Goal: Transaction & Acquisition: Purchase product/service

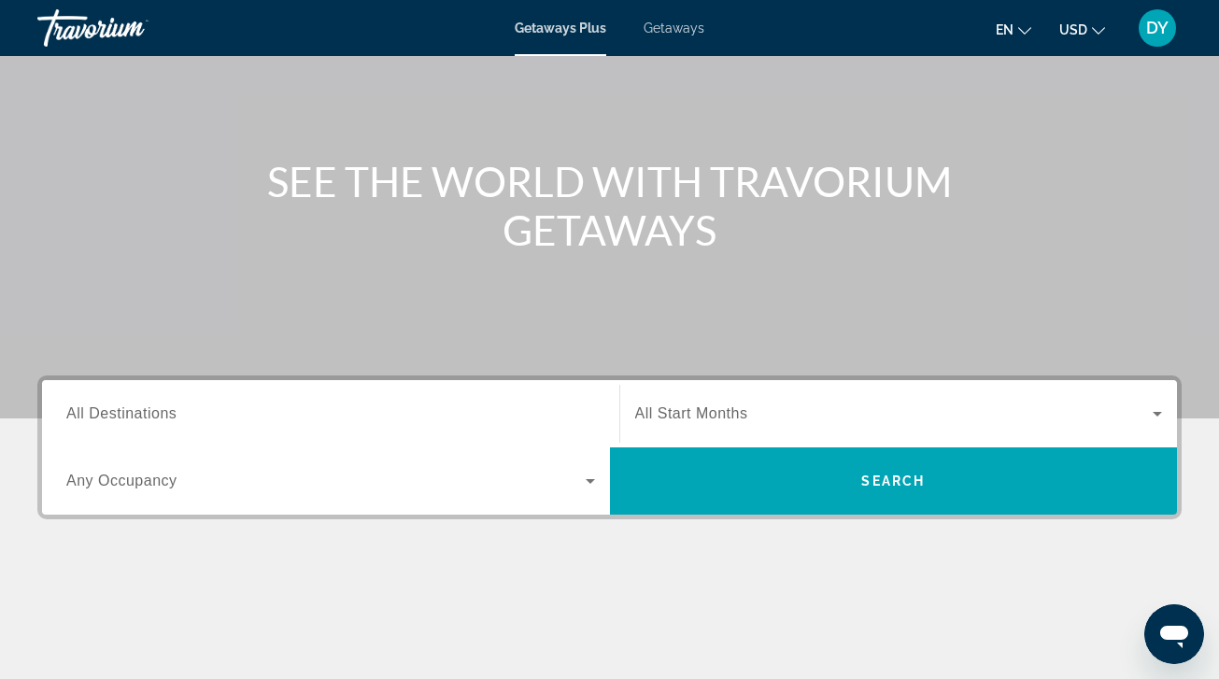
scroll to position [137, 0]
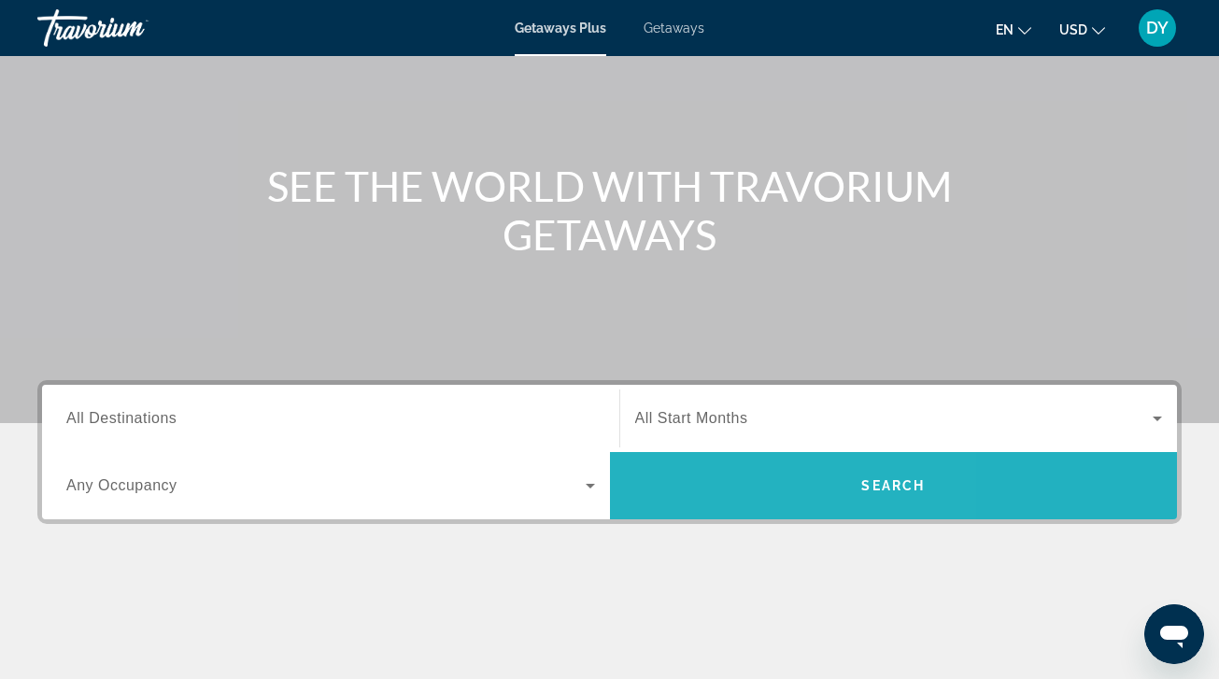
click at [722, 459] on span "Search" at bounding box center [894, 485] width 568 height 67
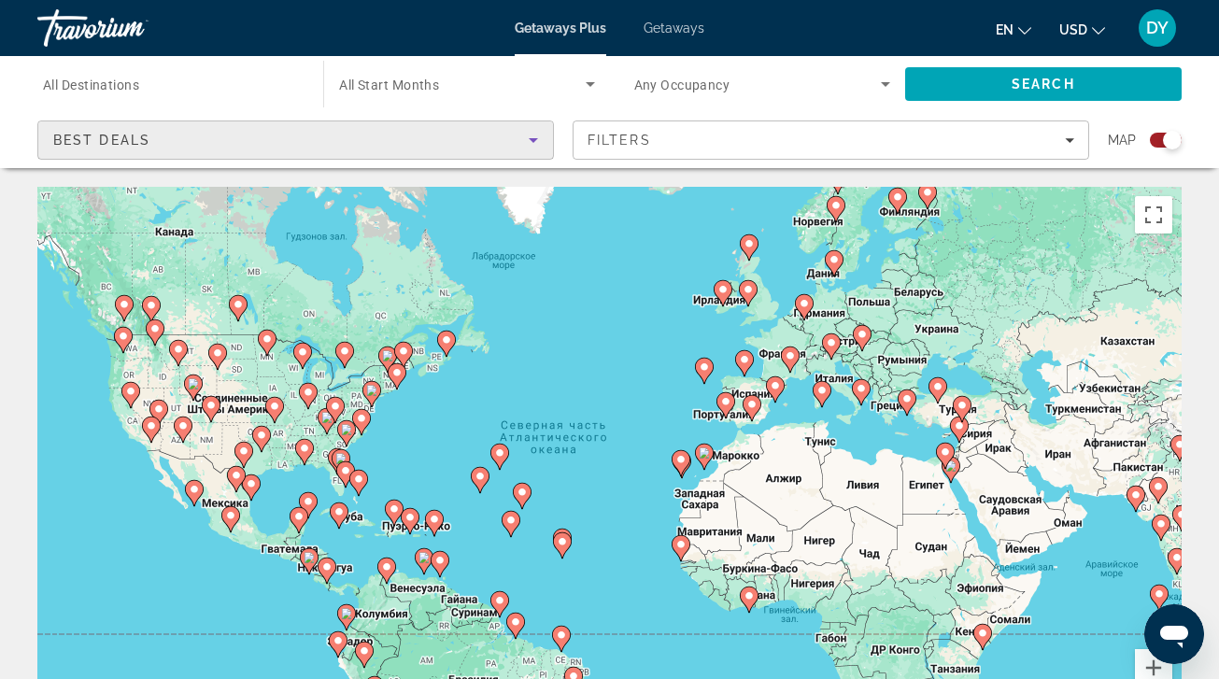
click at [481, 148] on div "Best Deals" at bounding box center [290, 140] width 475 height 22
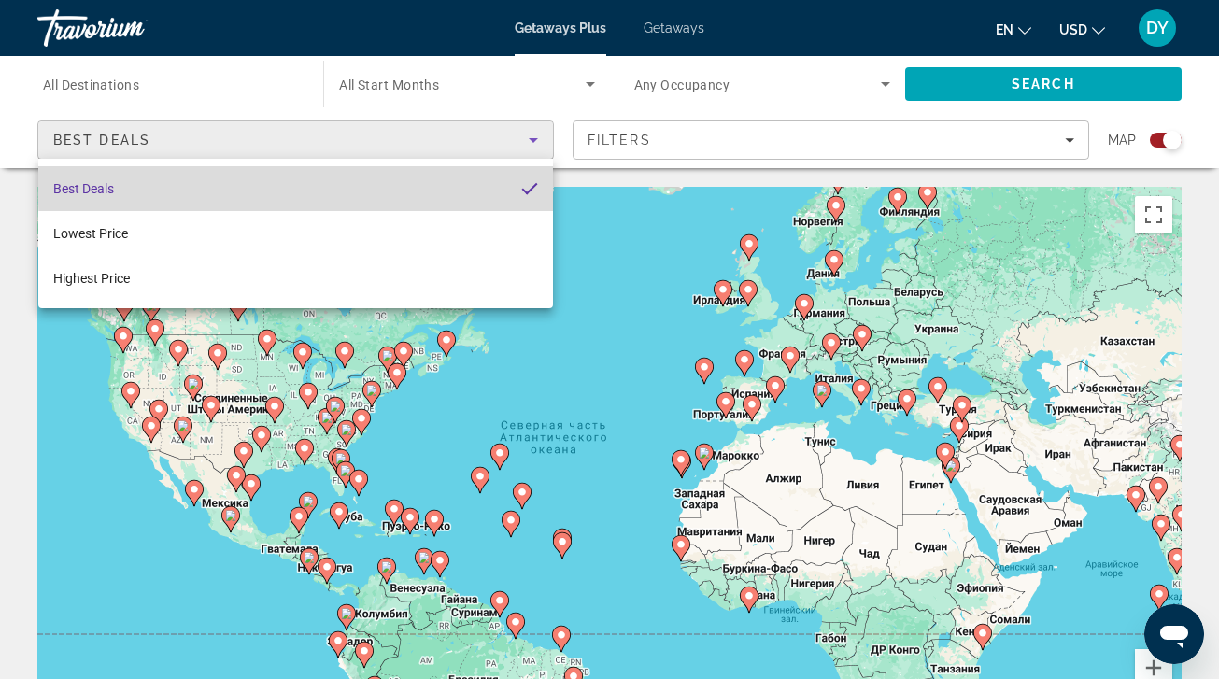
click at [480, 177] on mat-option "Best Deals" at bounding box center [295, 188] width 515 height 45
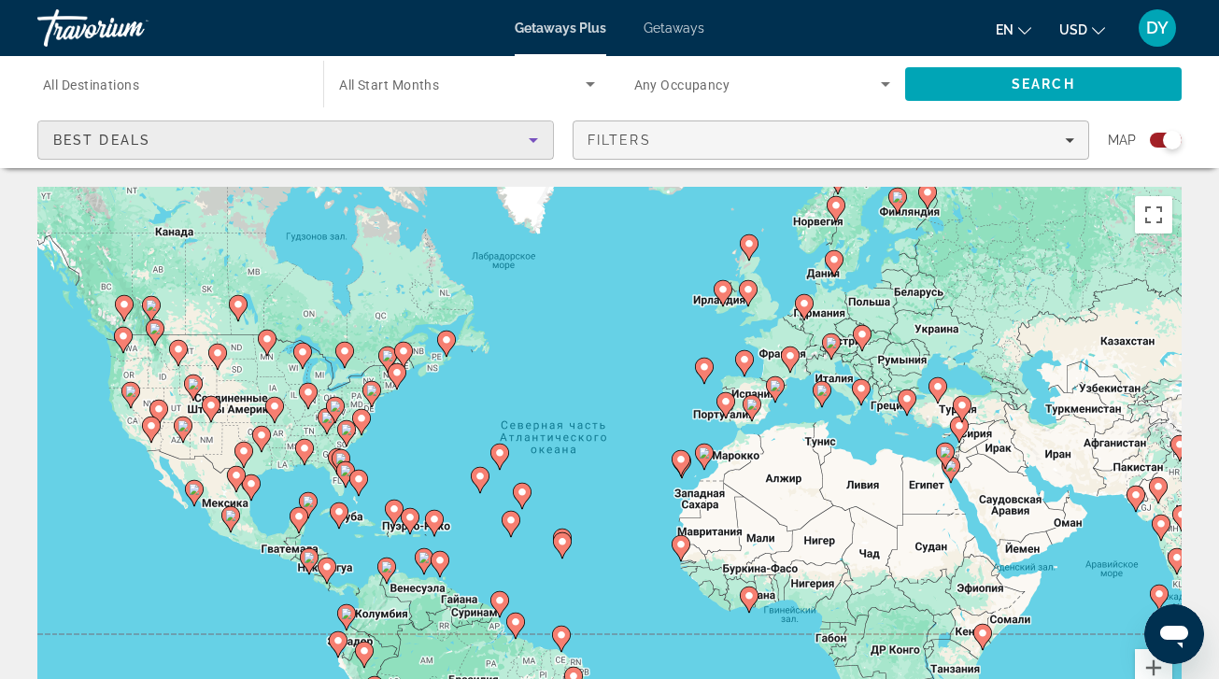
click at [668, 146] on div "Filters" at bounding box center [830, 140] width 487 height 15
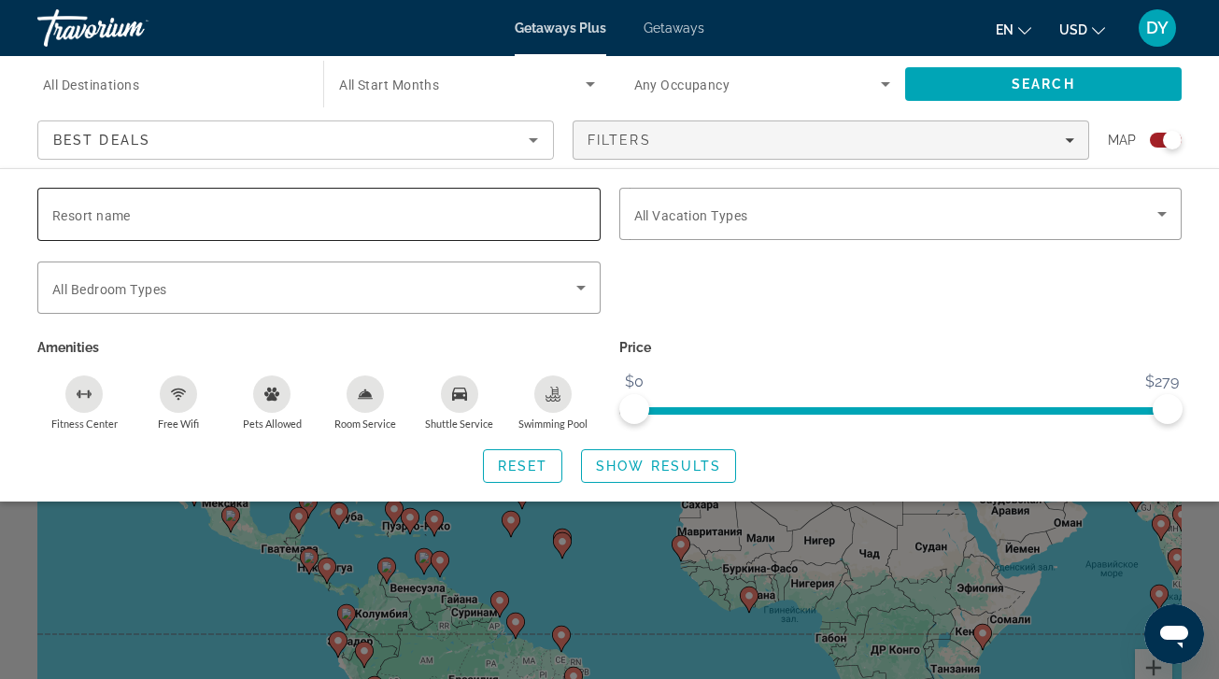
click at [515, 216] on input "Resort name" at bounding box center [318, 215] width 533 height 22
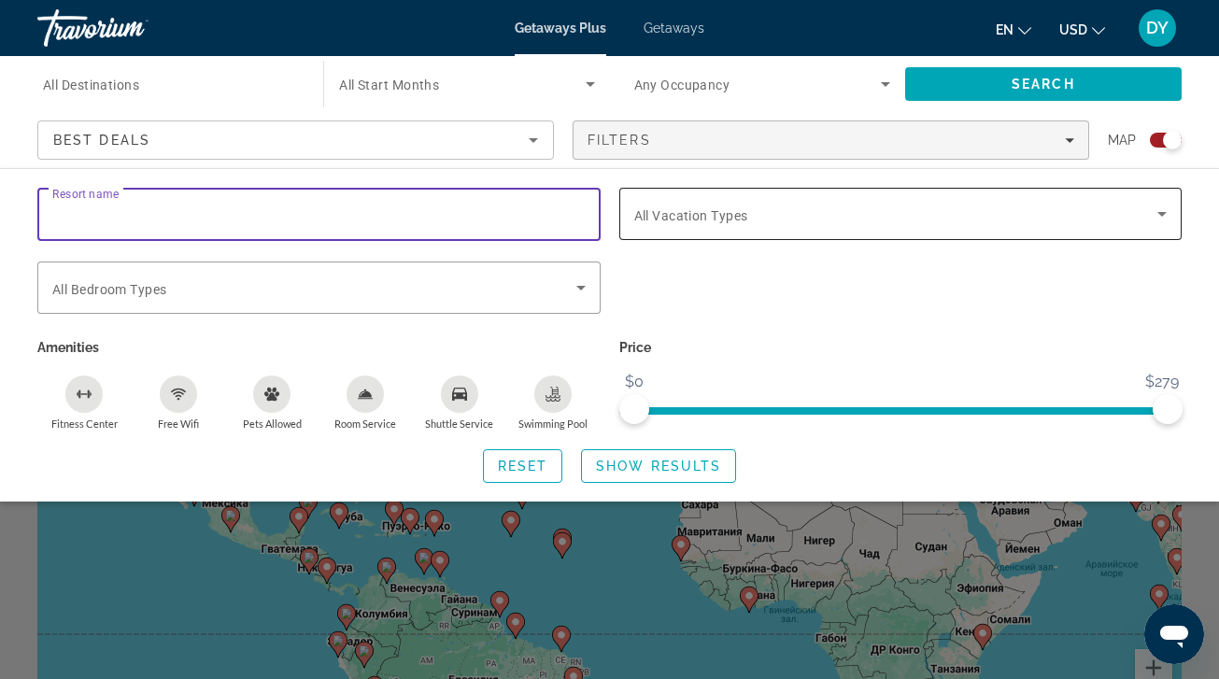
click at [697, 232] on div "Search widget" at bounding box center [900, 214] width 533 height 52
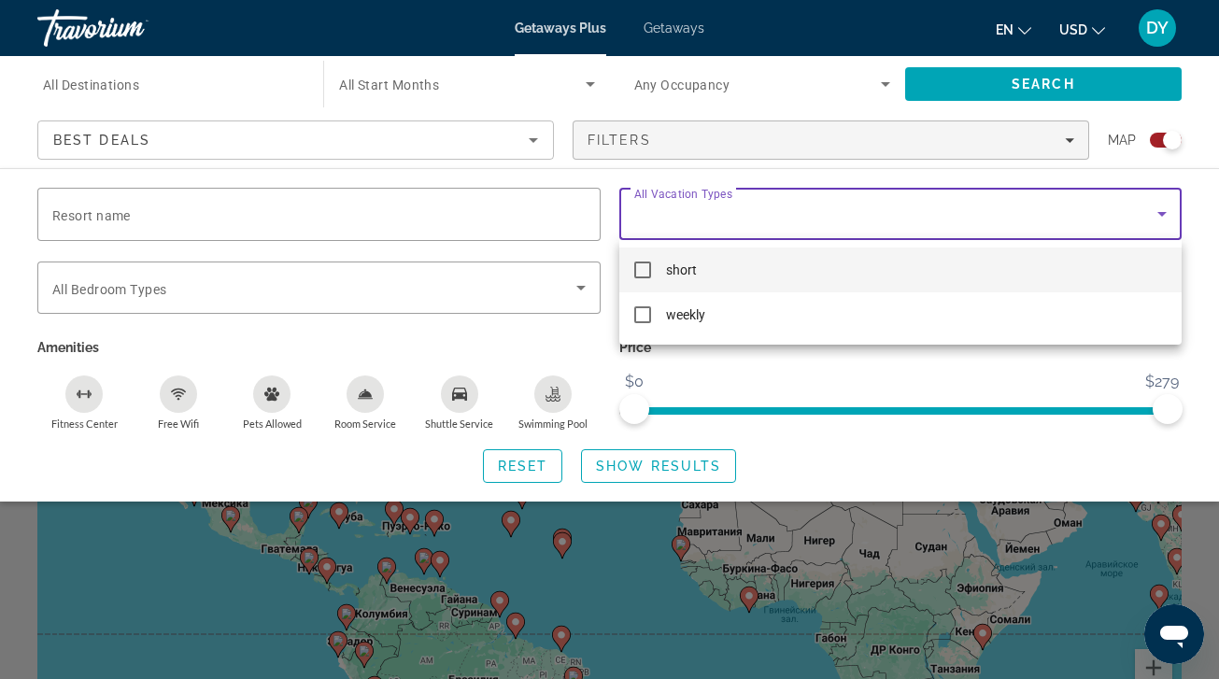
click at [539, 279] on div at bounding box center [609, 339] width 1219 height 679
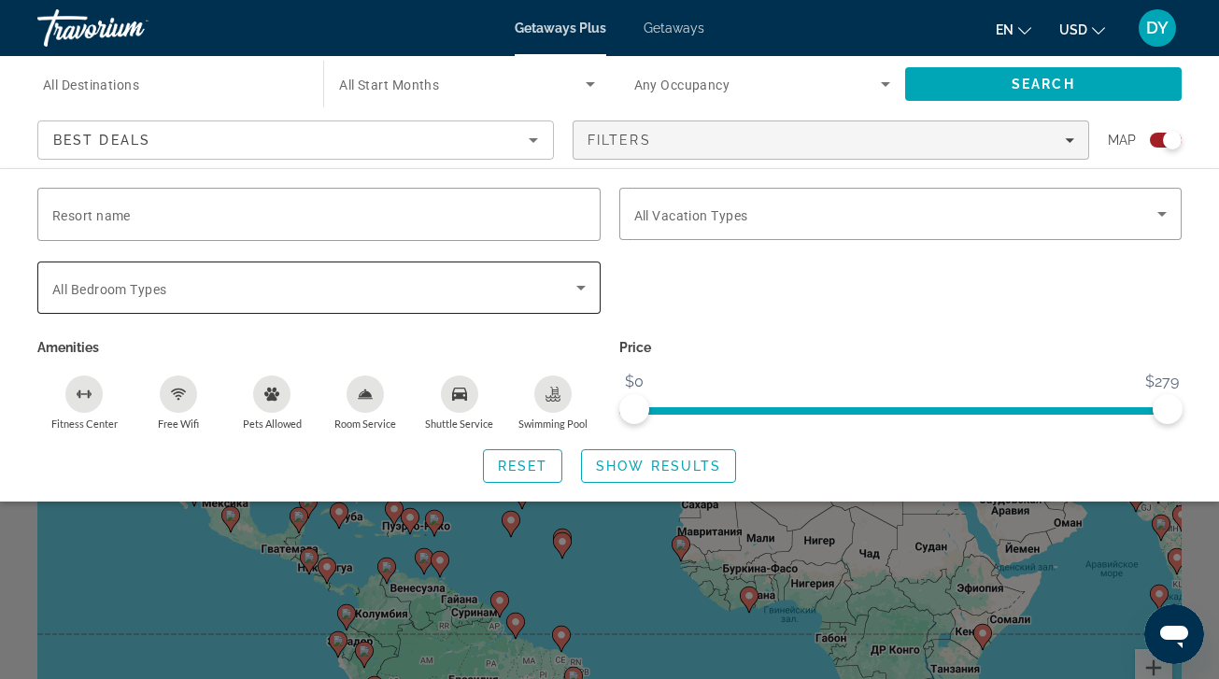
click at [579, 292] on icon "Search widget" at bounding box center [581, 287] width 22 height 22
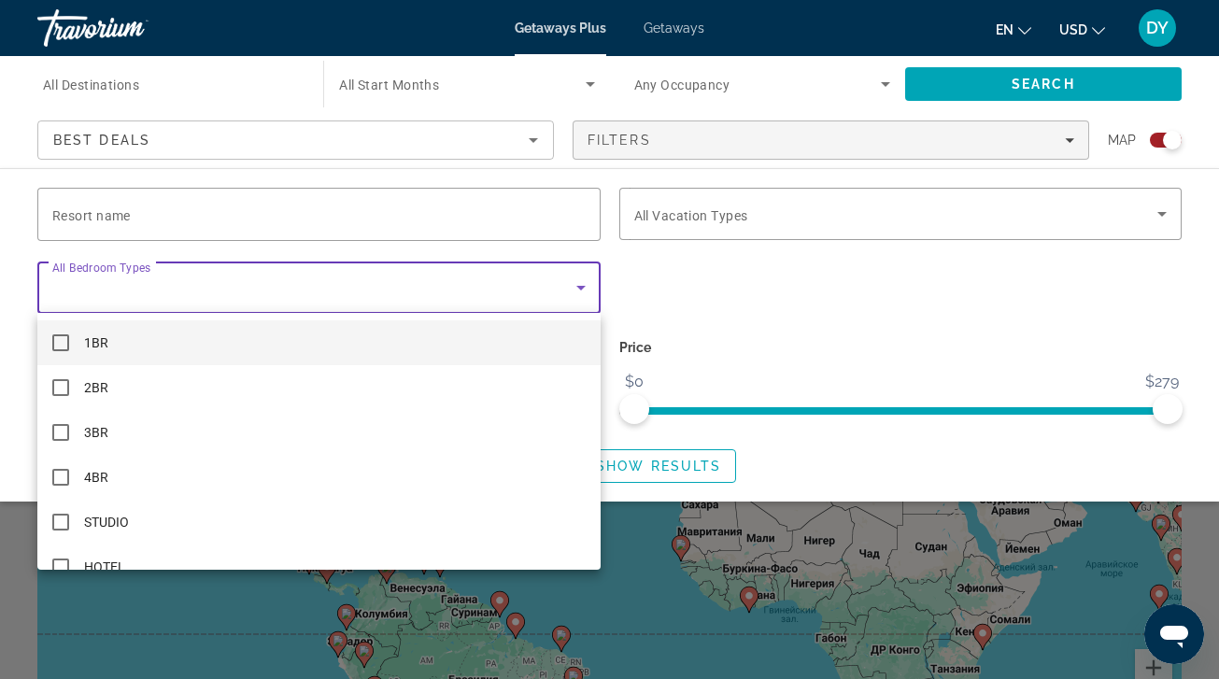
click at [573, 293] on div at bounding box center [609, 339] width 1219 height 679
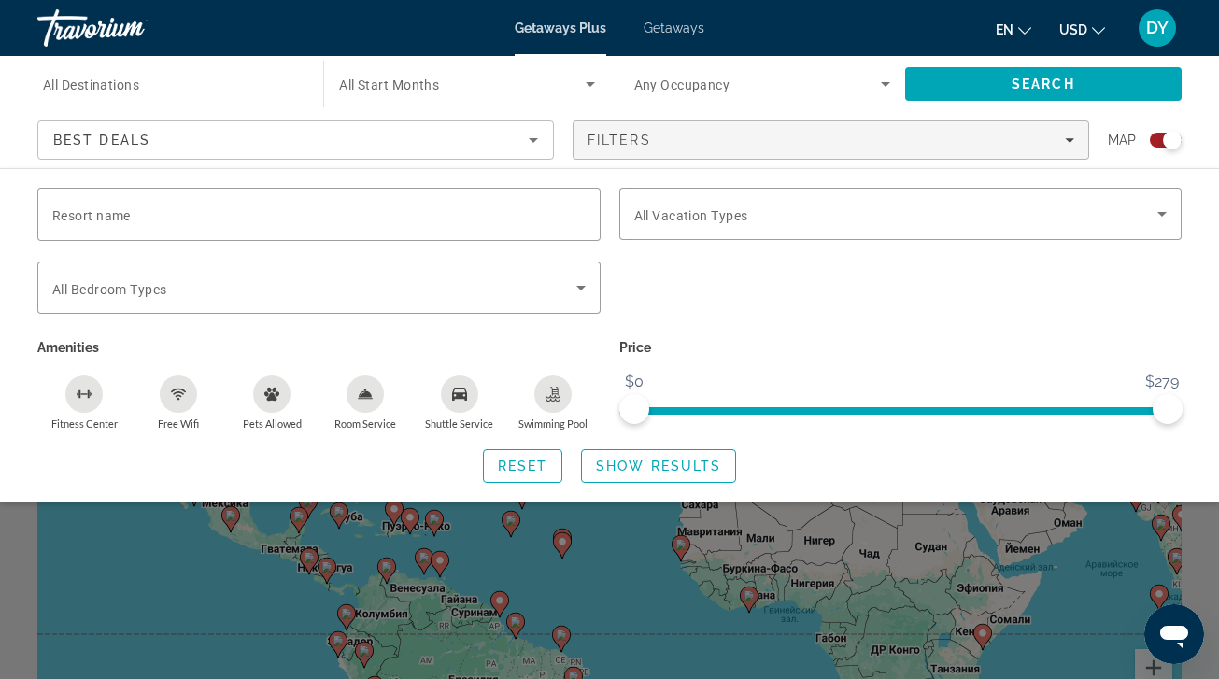
click at [417, 87] on span "All Start Months" at bounding box center [389, 85] width 100 height 15
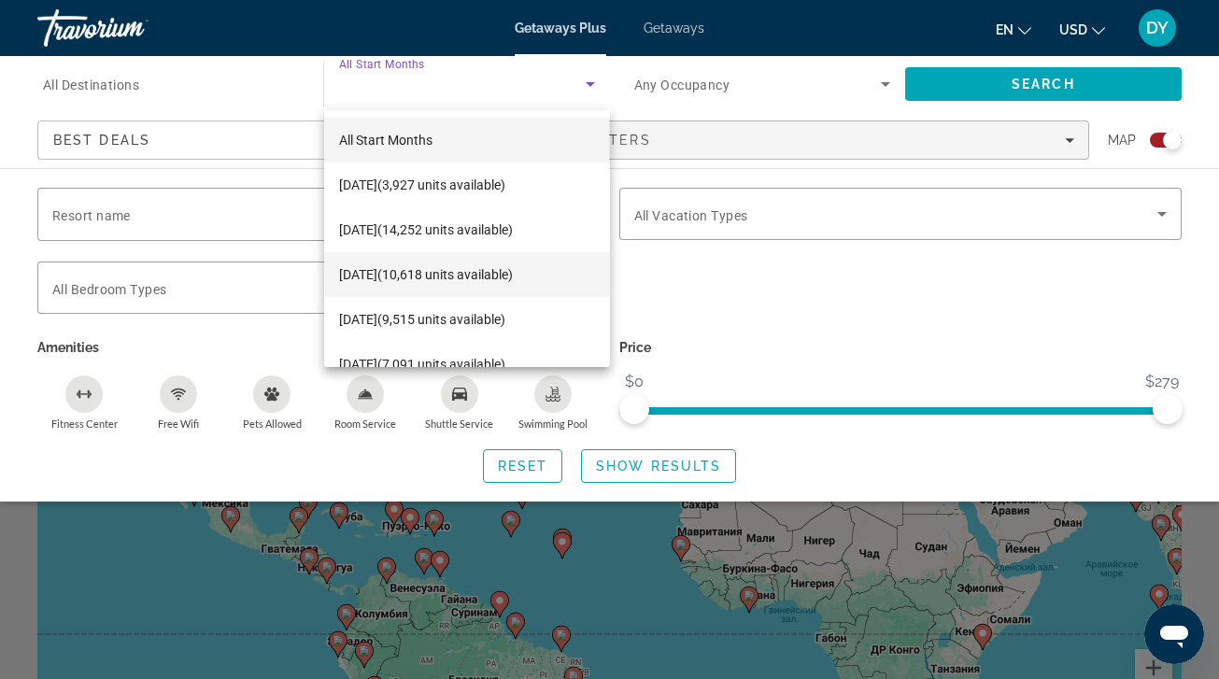
click at [398, 274] on span "December 2025 (10,618 units available)" at bounding box center [426, 274] width 174 height 22
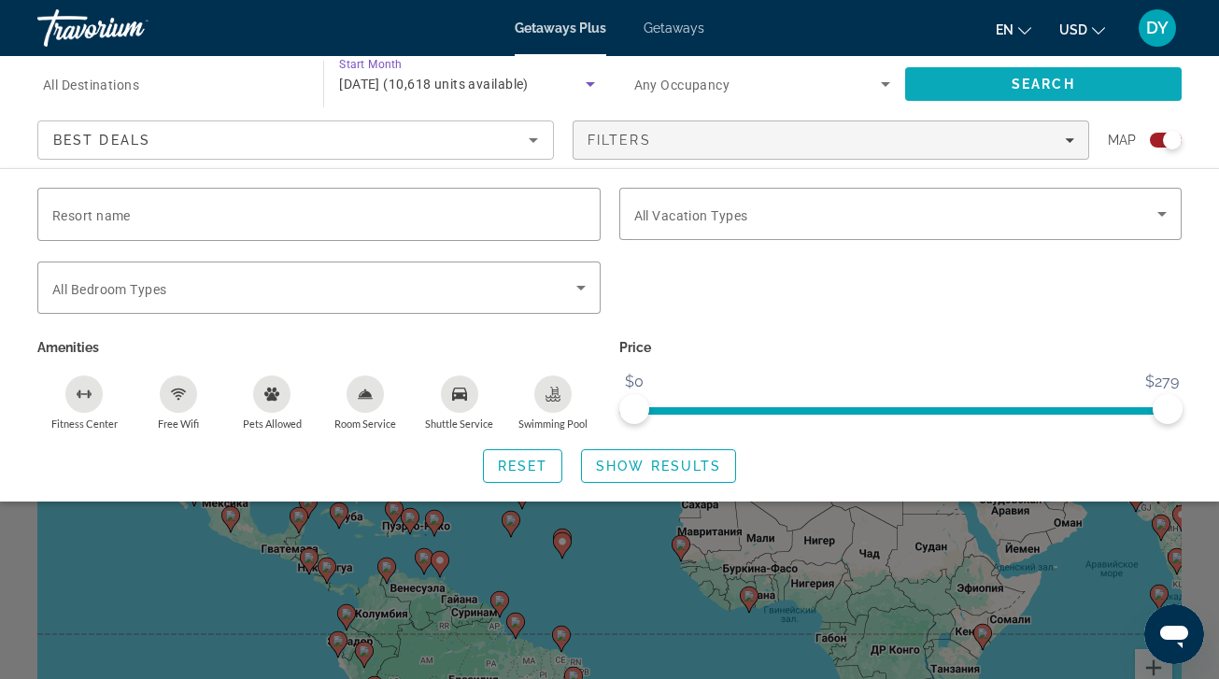
click at [1019, 84] on span "Search" at bounding box center [1043, 84] width 64 height 15
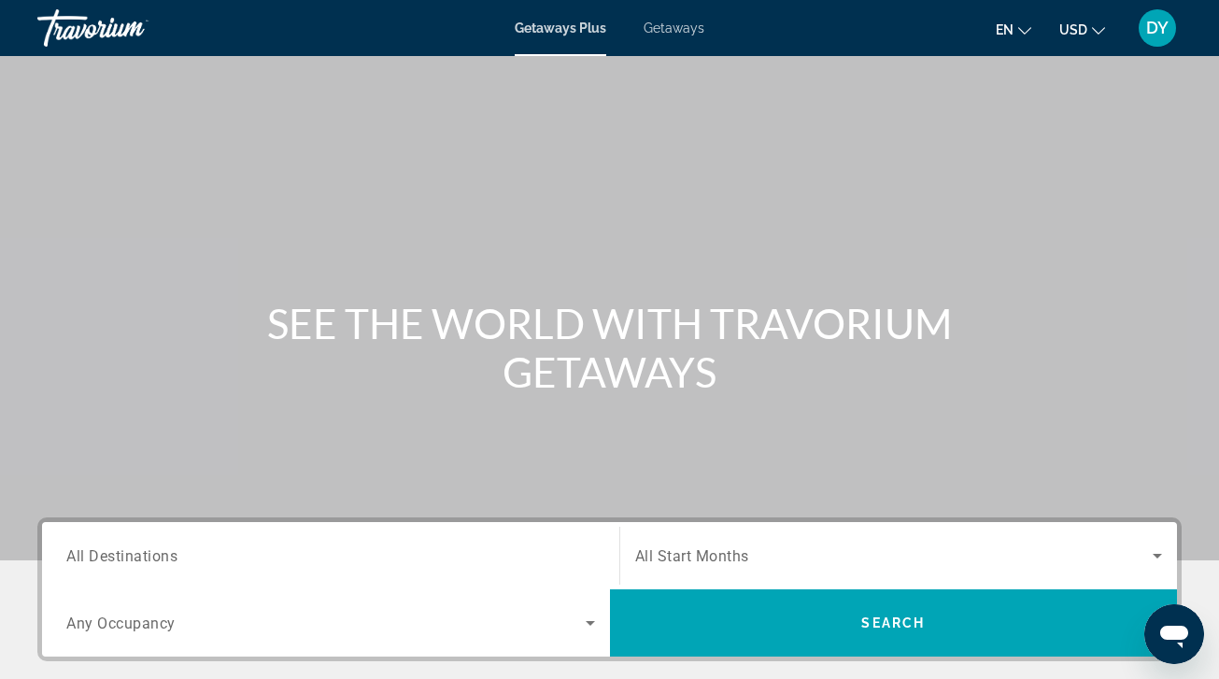
click at [673, 35] on div "Getaways Plus Getaways en English Español Français Italiano Português русский U…" at bounding box center [609, 28] width 1219 height 49
click at [675, 28] on span "Getaways" at bounding box center [673, 28] width 61 height 15
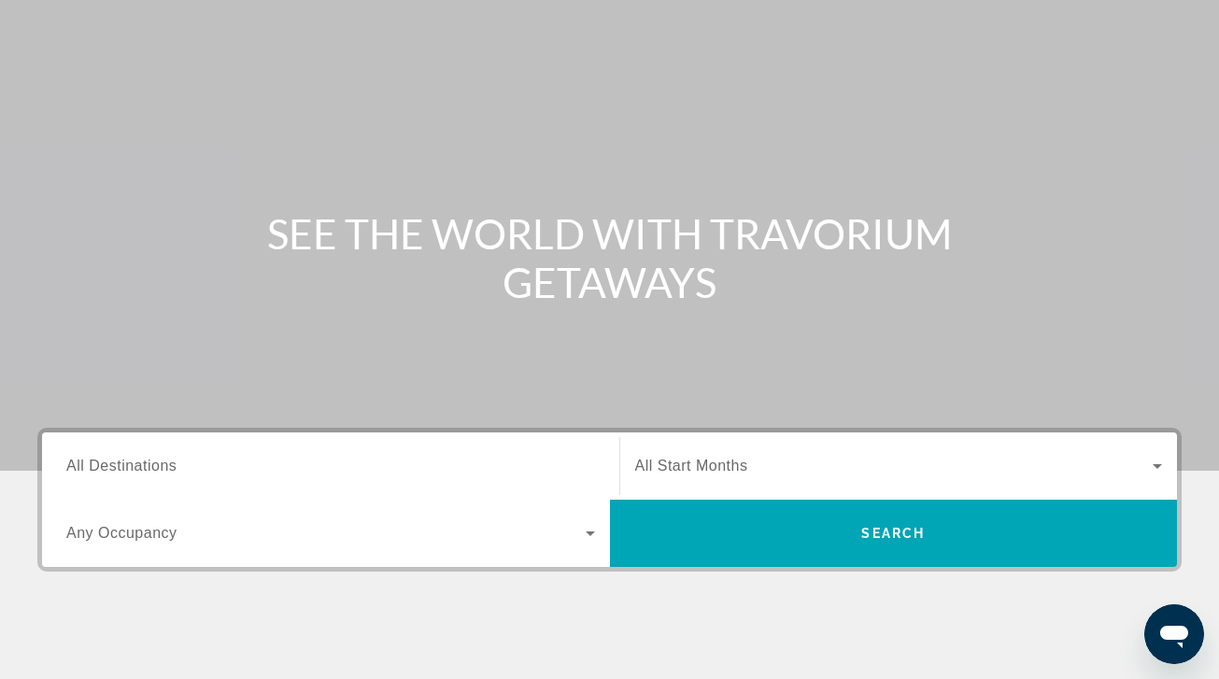
scroll to position [102, 0]
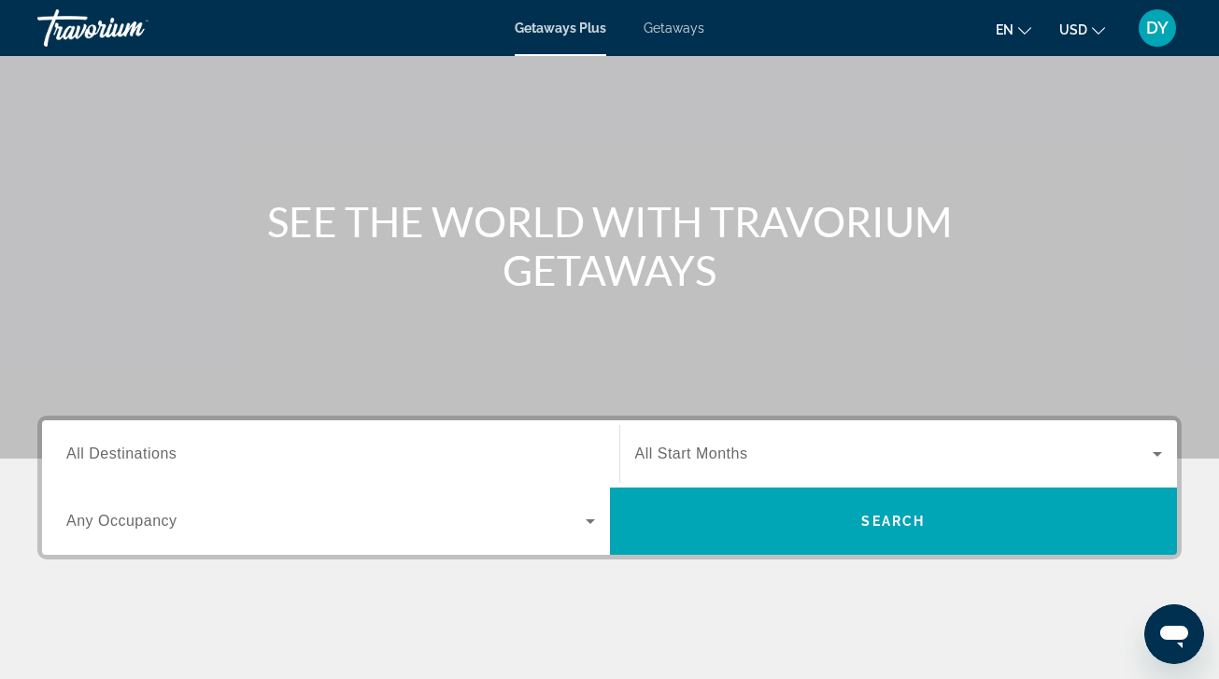
click at [191, 465] on div "Search widget" at bounding box center [330, 454] width 529 height 53
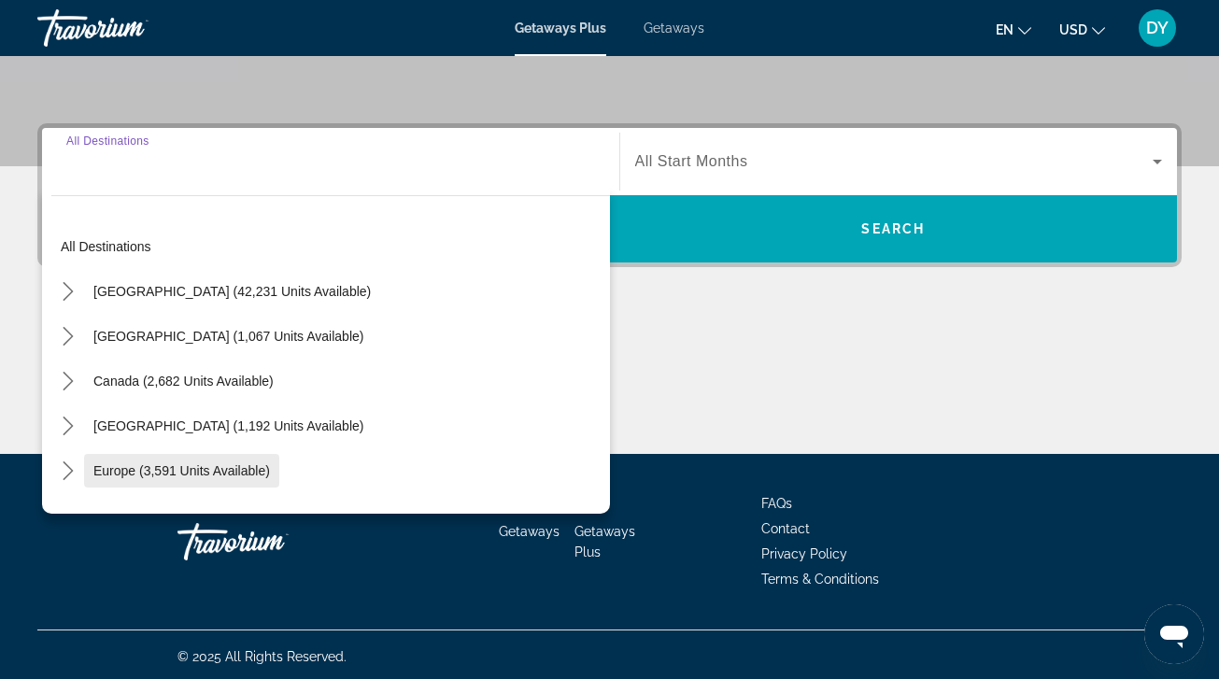
scroll to position [398, 0]
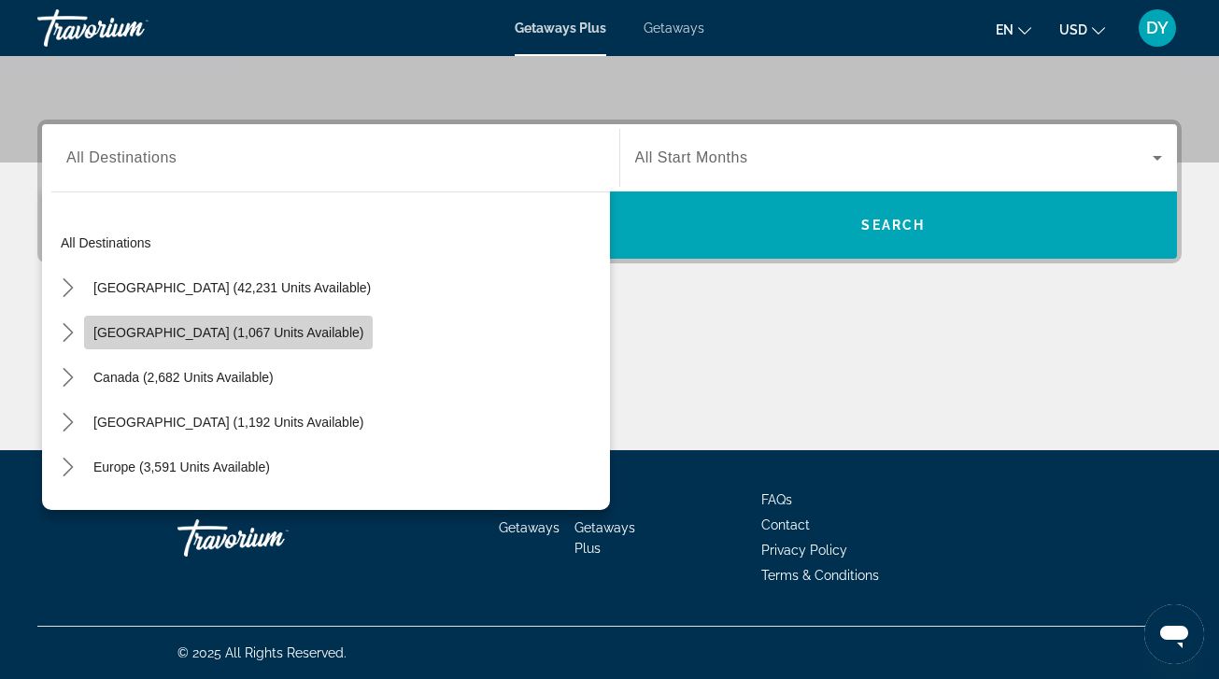
click at [230, 338] on span "[GEOGRAPHIC_DATA] (1,067 units available)" at bounding box center [228, 332] width 270 height 15
type input "**********"
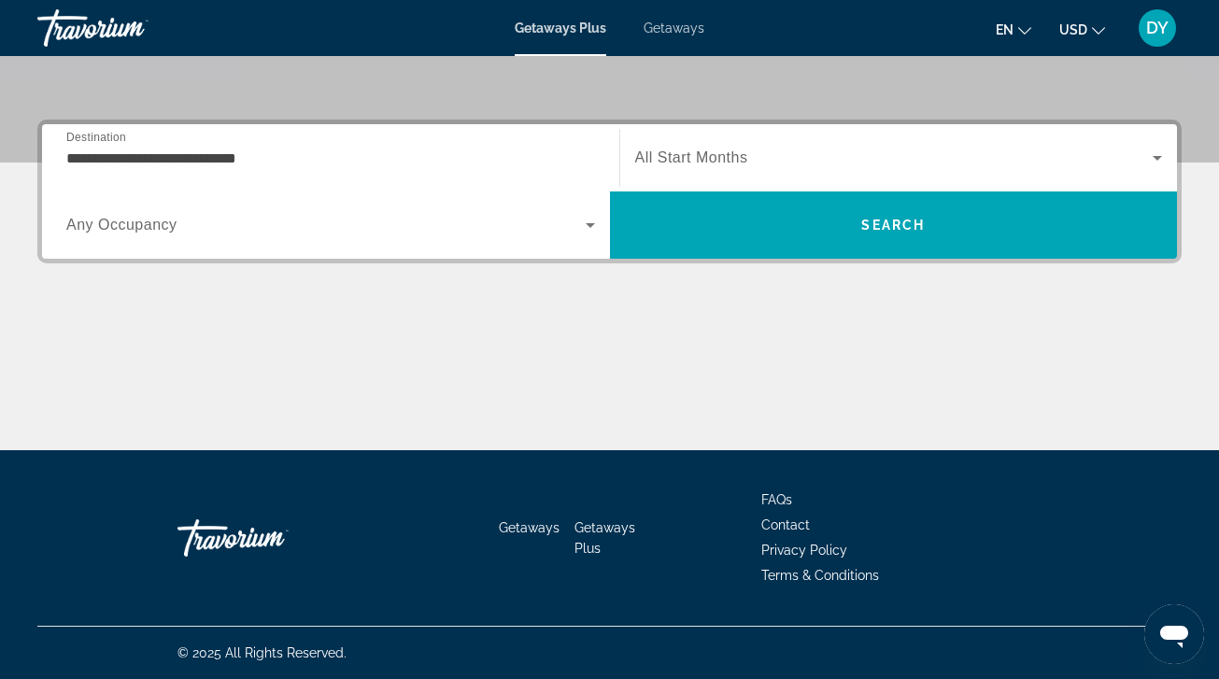
click at [688, 156] on span "All Start Months" at bounding box center [691, 157] width 113 height 16
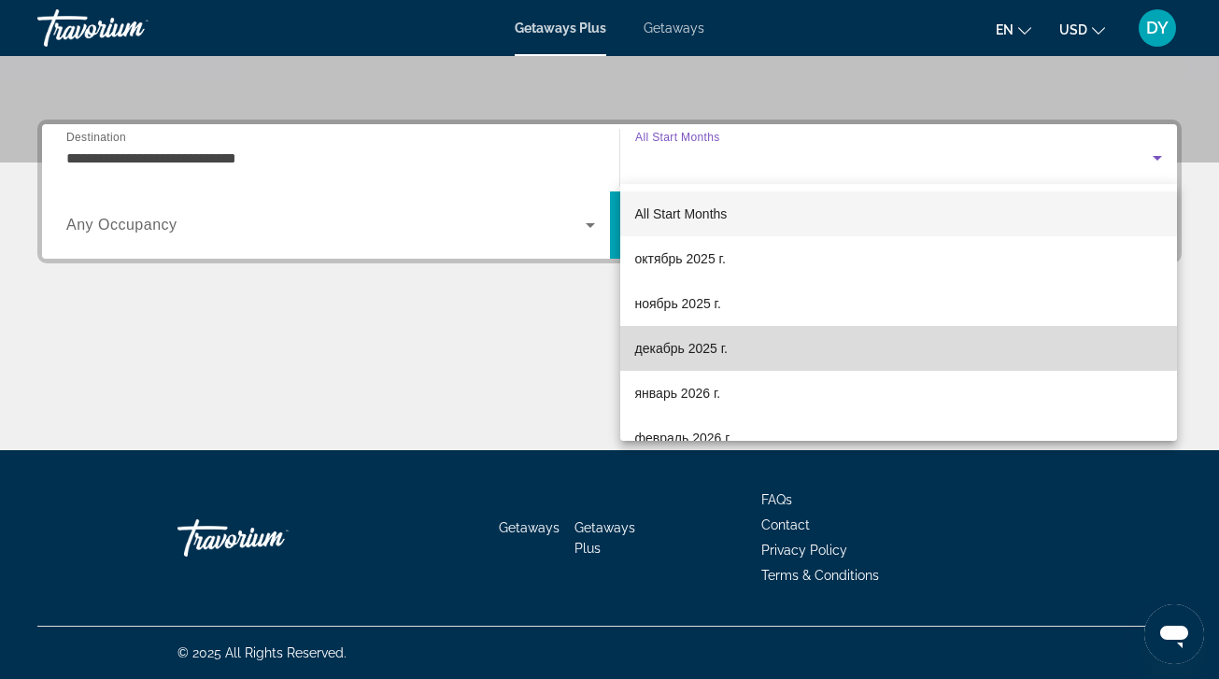
click at [696, 339] on span "декабрь 2025 г." at bounding box center [681, 348] width 92 height 22
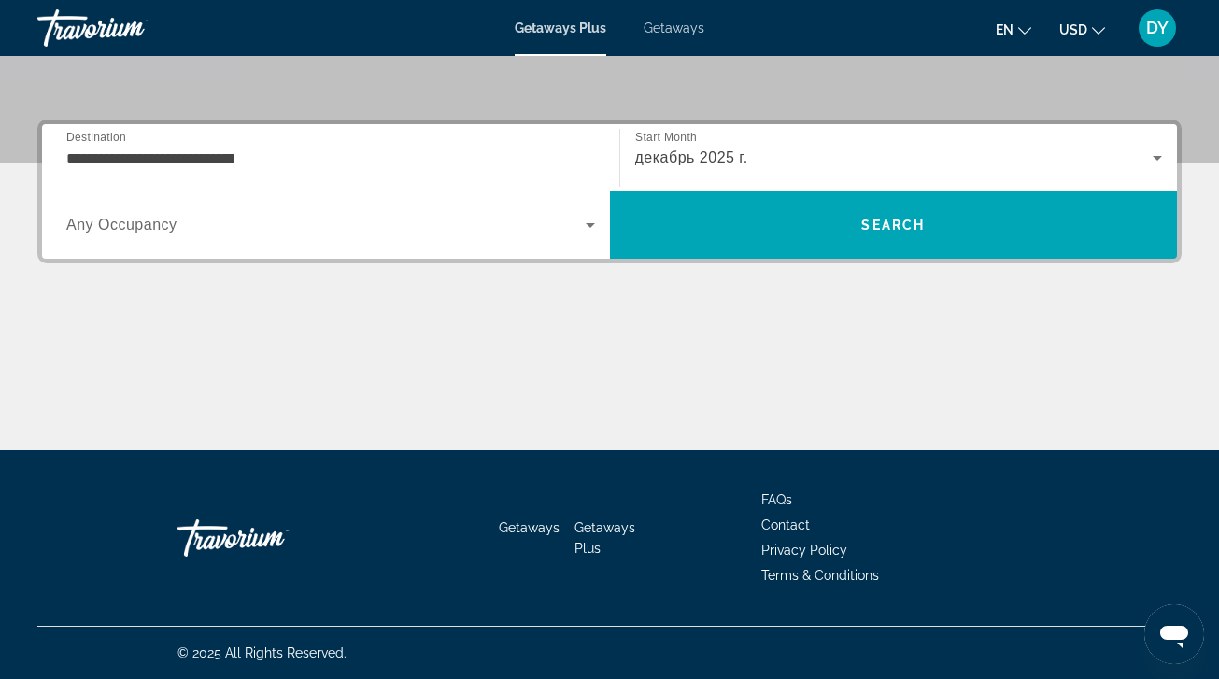
click at [503, 252] on div "Occupancy Any Occupancy" at bounding box center [330, 224] width 558 height 67
click at [522, 242] on div "Search widget" at bounding box center [330, 225] width 529 height 52
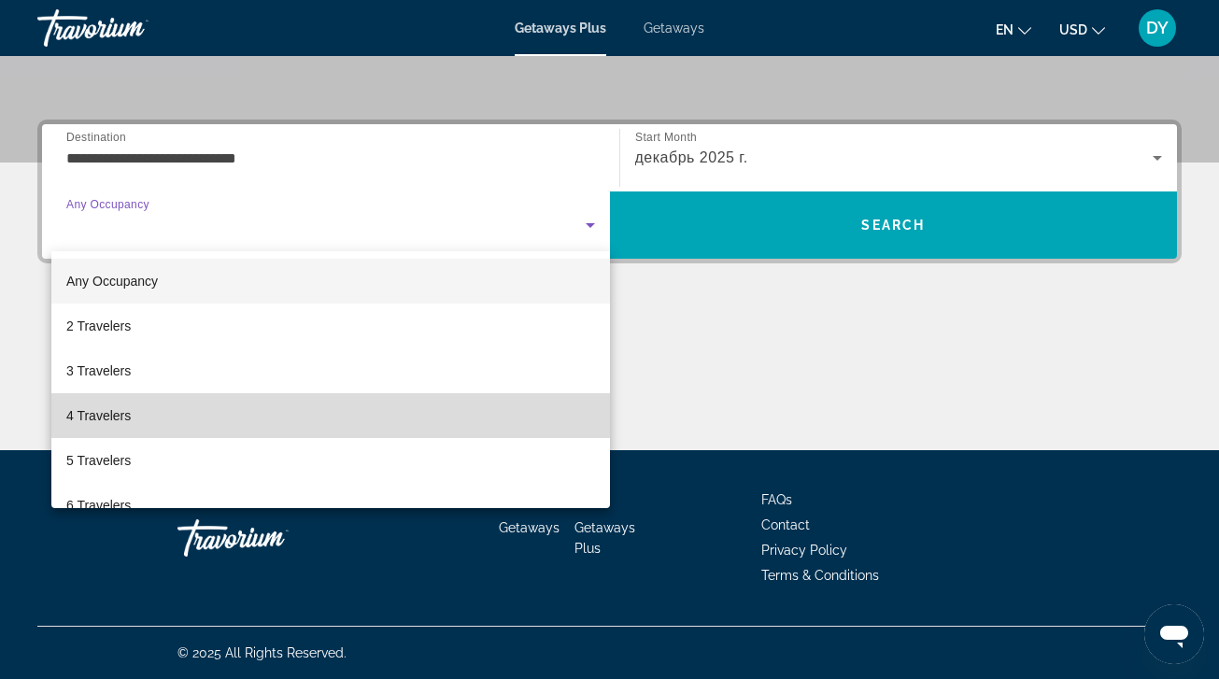
click at [470, 434] on mat-option "4 Travelers" at bounding box center [330, 415] width 558 height 45
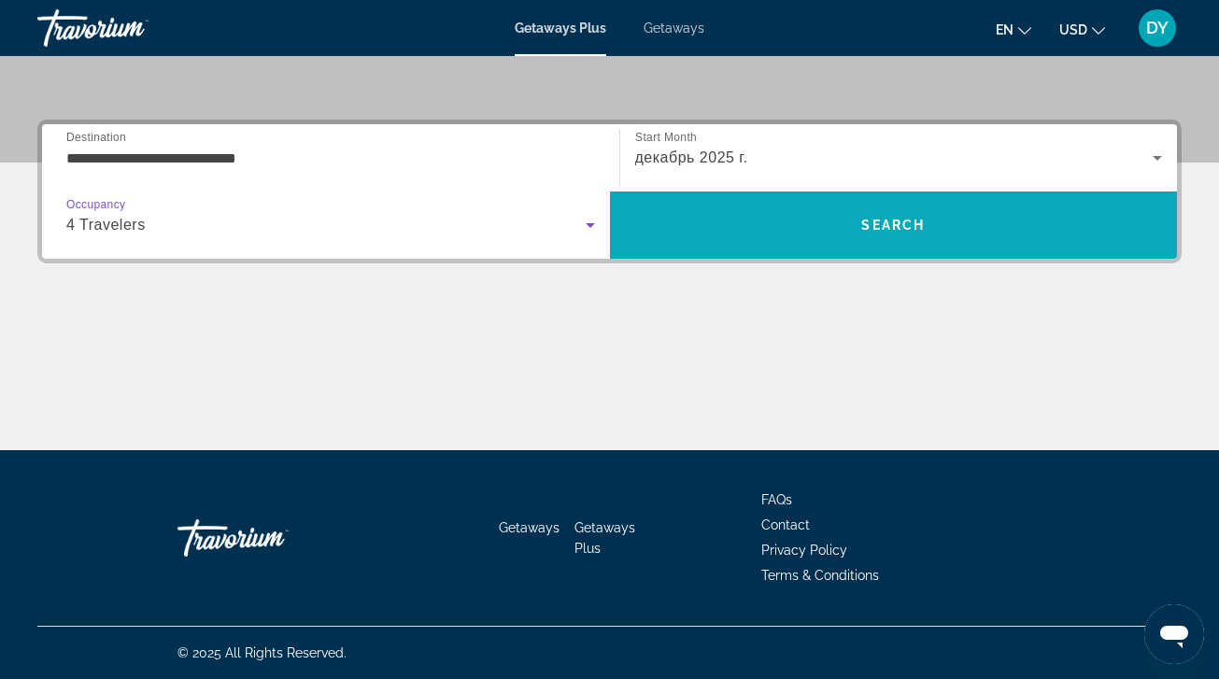
click at [766, 230] on span "Search" at bounding box center [894, 225] width 568 height 45
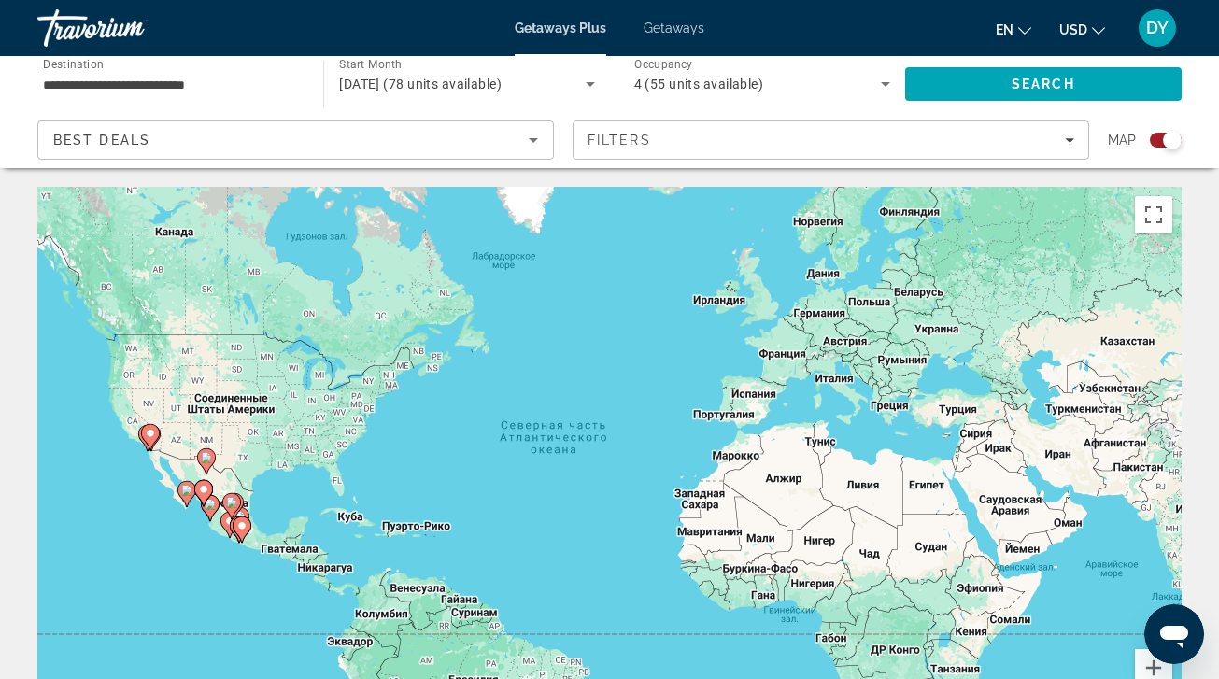
click at [541, 143] on icon "Sort by" at bounding box center [533, 140] width 22 height 22
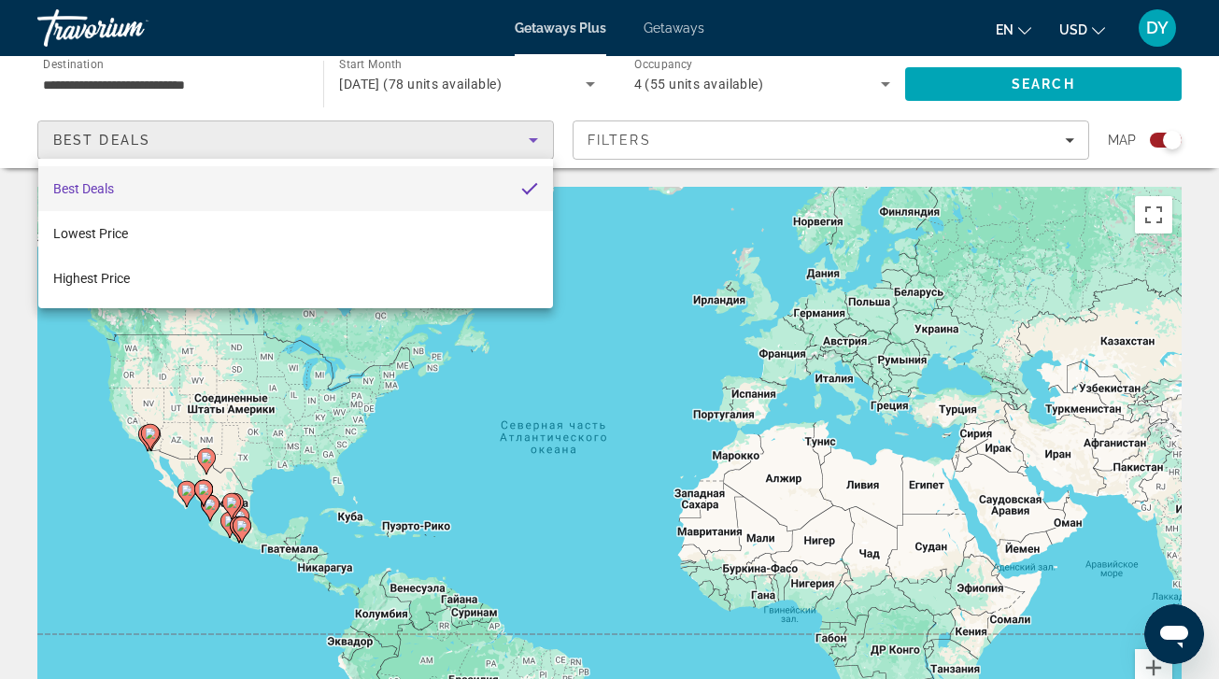
click at [541, 143] on div at bounding box center [609, 339] width 1219 height 679
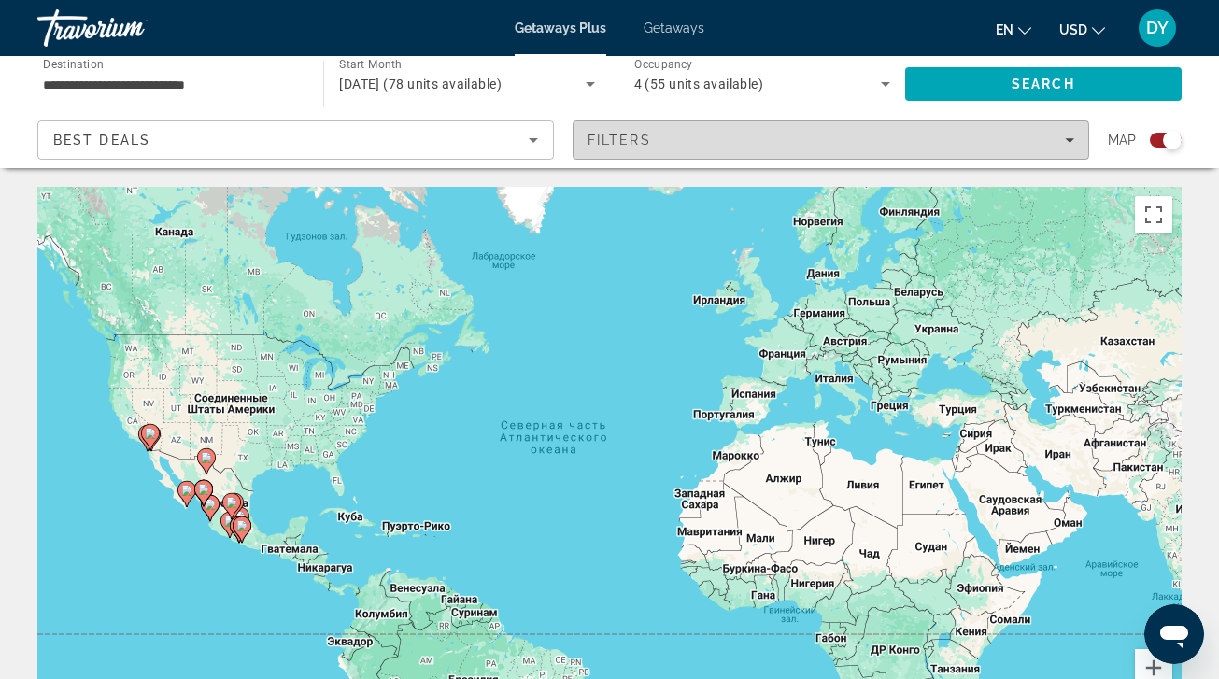
click at [630, 138] on span "Filters" at bounding box center [619, 140] width 64 height 15
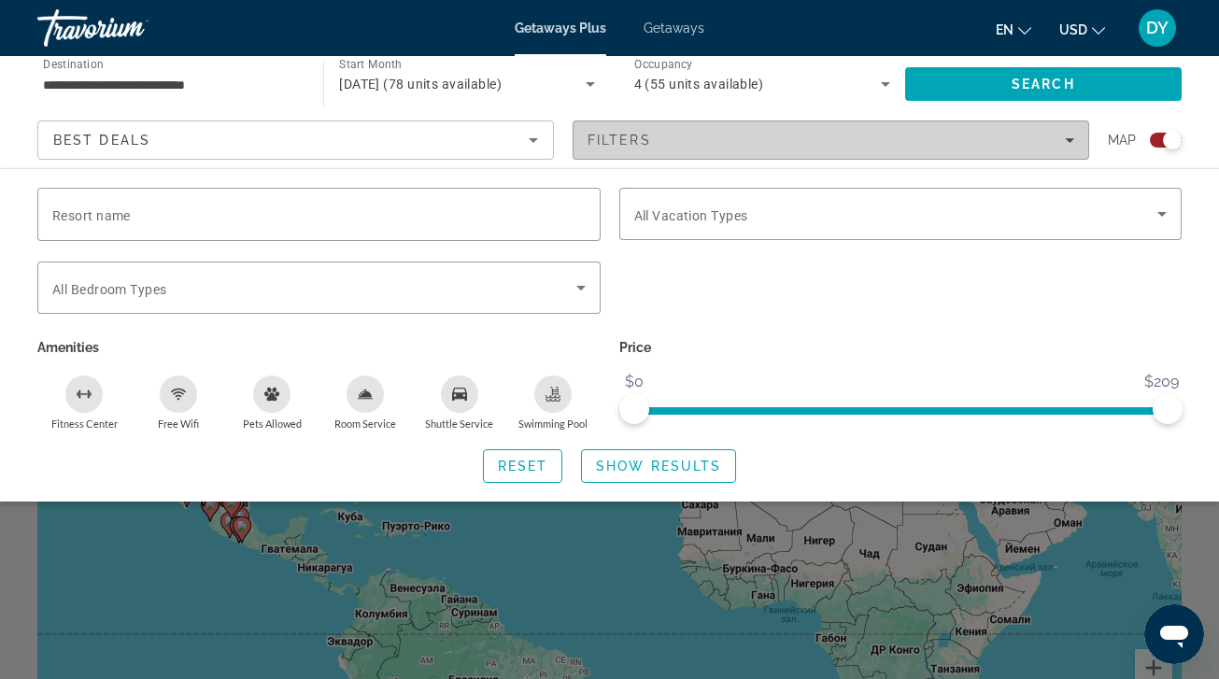
click at [630, 138] on span "Filters" at bounding box center [619, 140] width 64 height 15
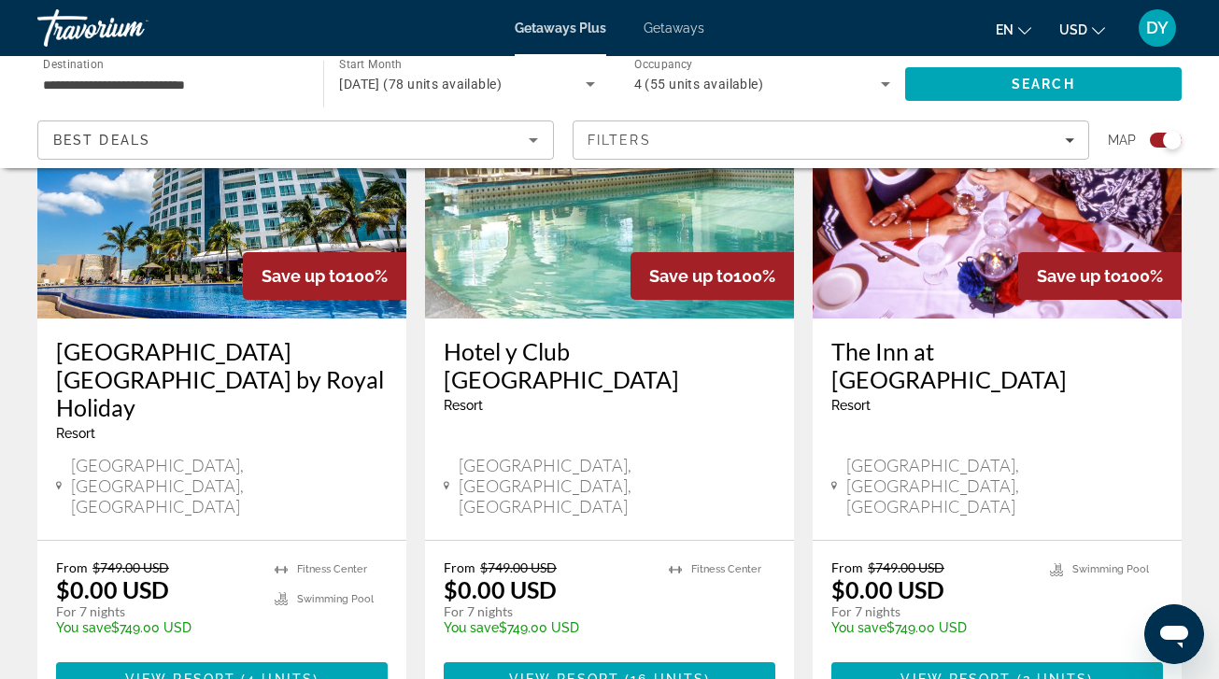
scroll to position [1471, 0]
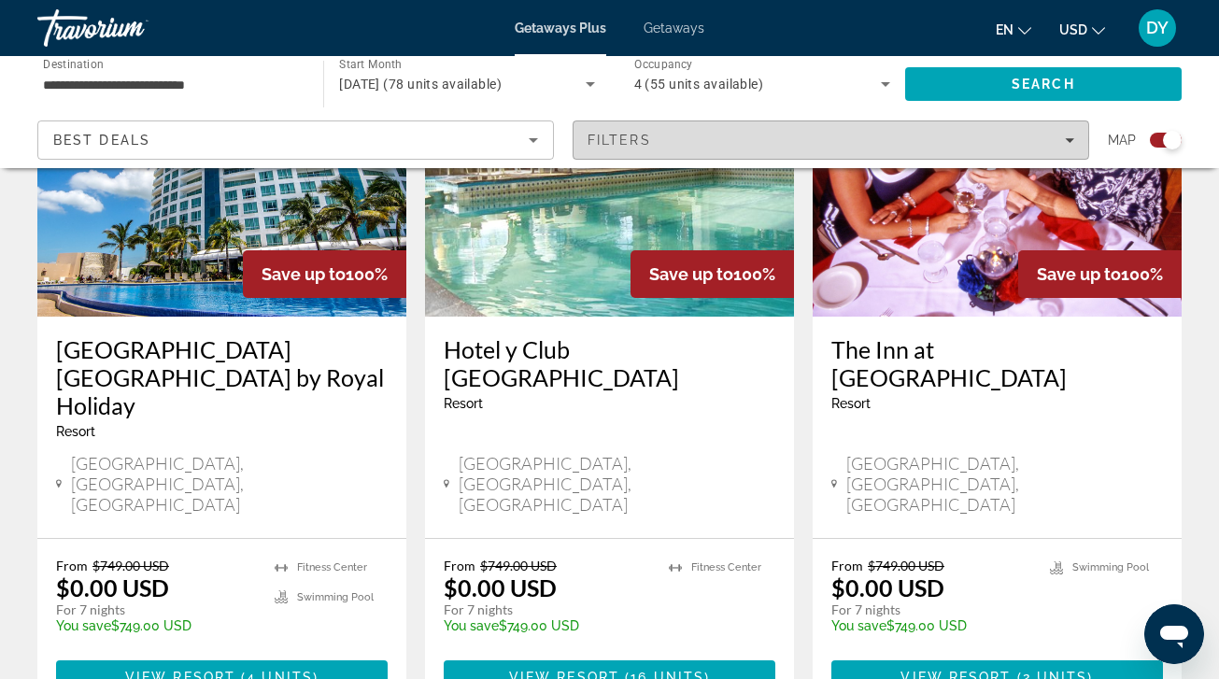
click at [662, 140] on div "Filters" at bounding box center [830, 140] width 487 height 15
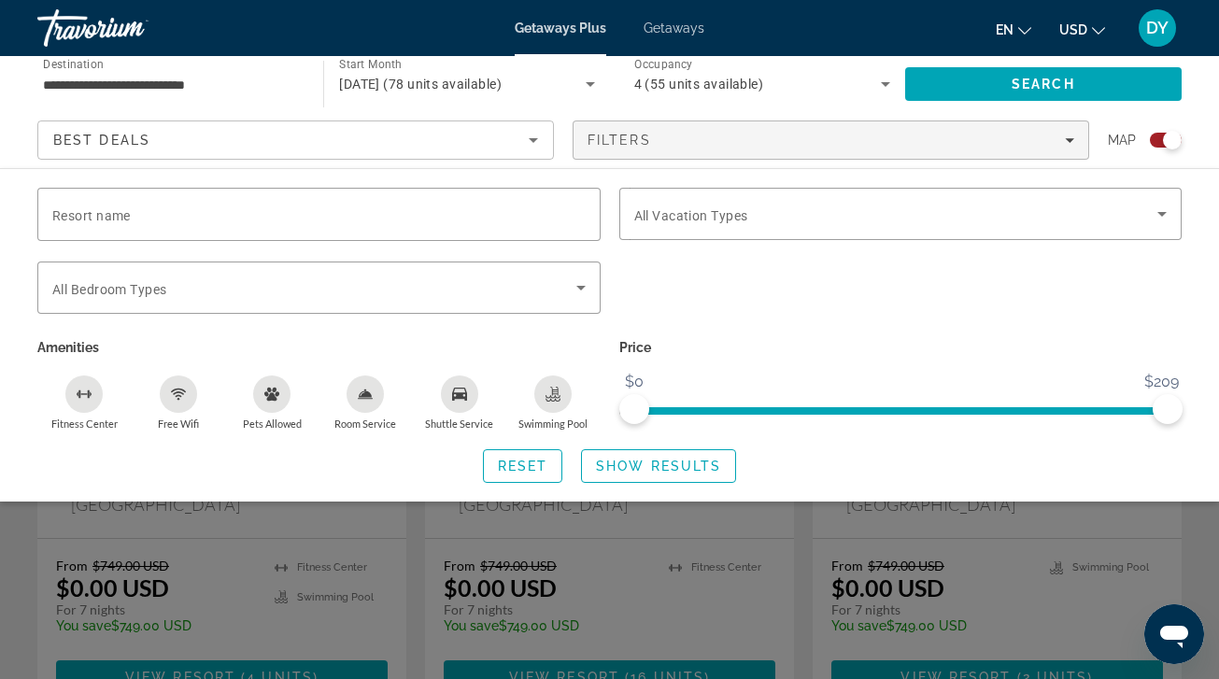
click at [869, 307] on div "Search widget" at bounding box center [901, 297] width 582 height 73
click at [805, 542] on div "Search widget" at bounding box center [609, 479] width 1219 height 399
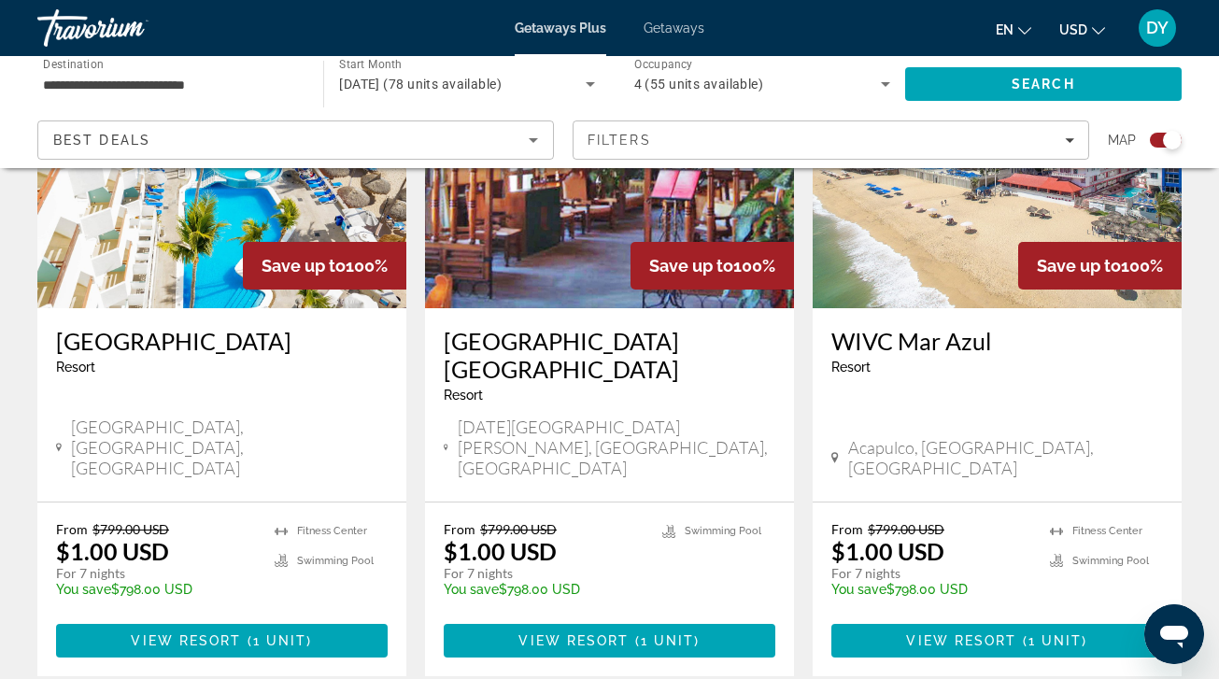
scroll to position [2902, 0]
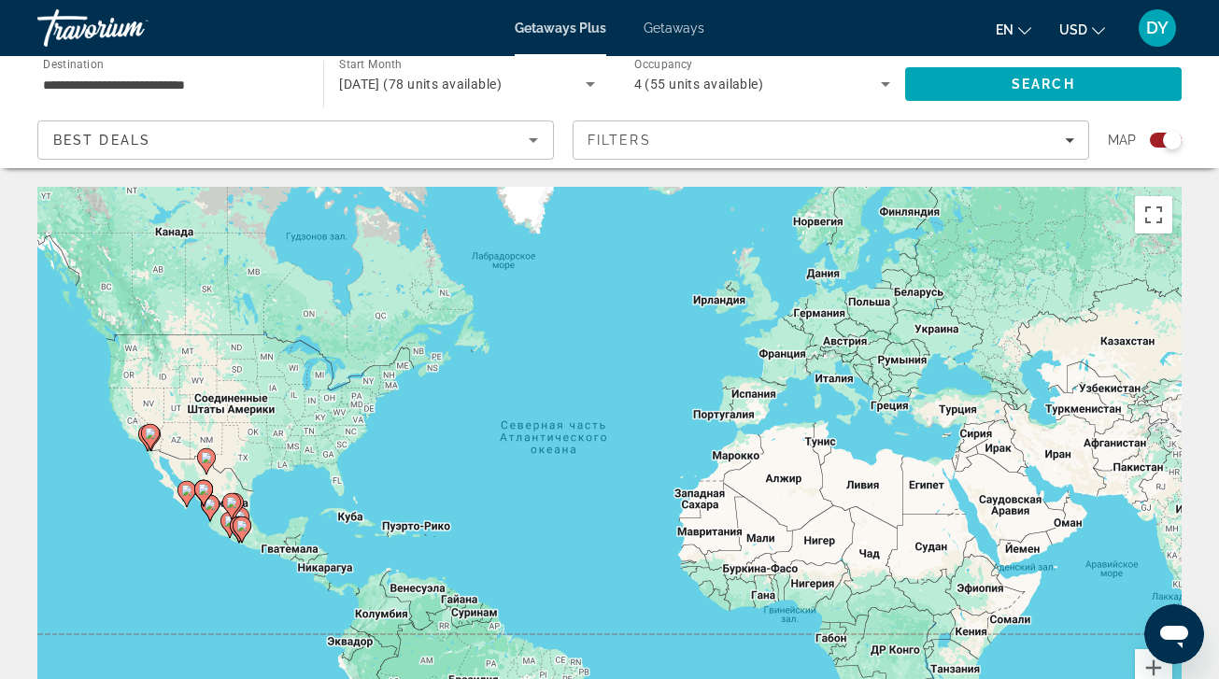
click at [874, 76] on icon "Search widget" at bounding box center [885, 84] width 22 height 22
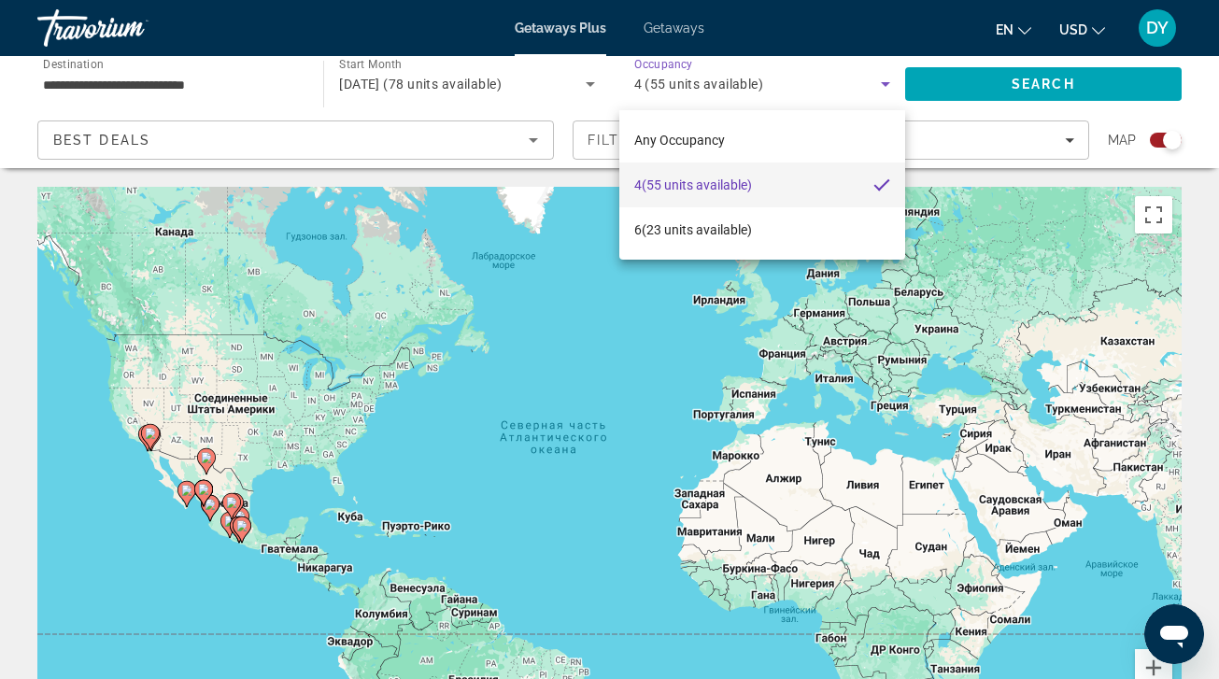
click at [874, 76] on div at bounding box center [609, 339] width 1219 height 679
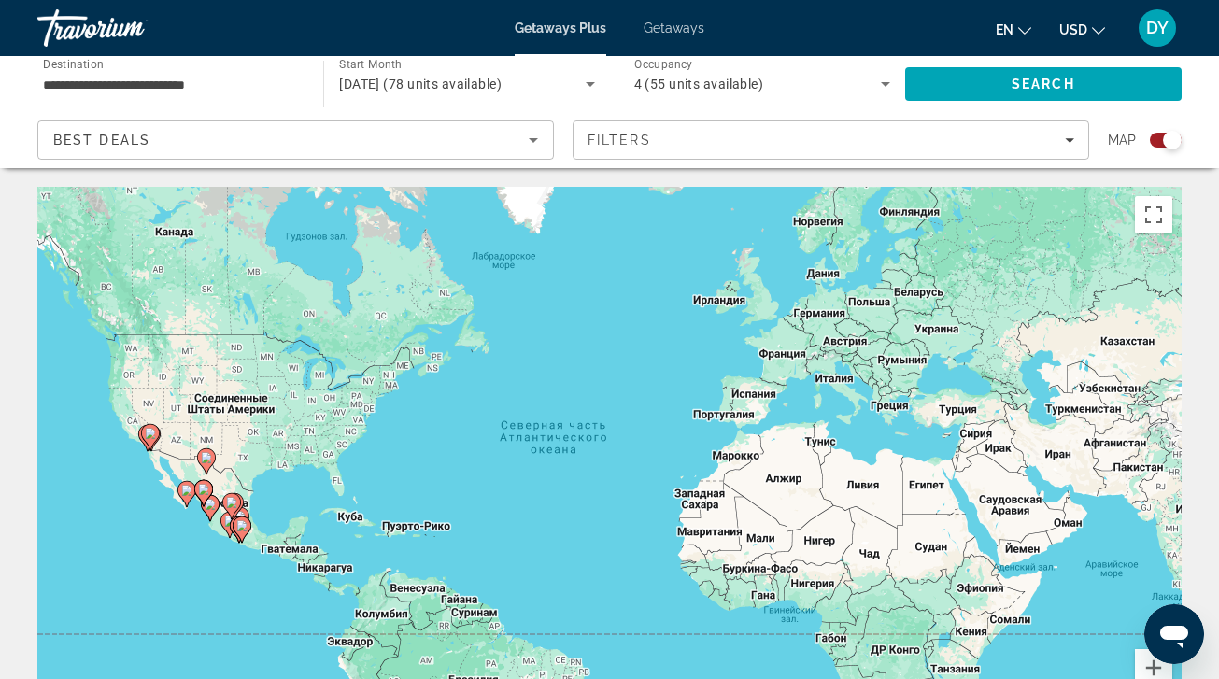
click at [477, 149] on div "Best Deals" at bounding box center [290, 140] width 475 height 22
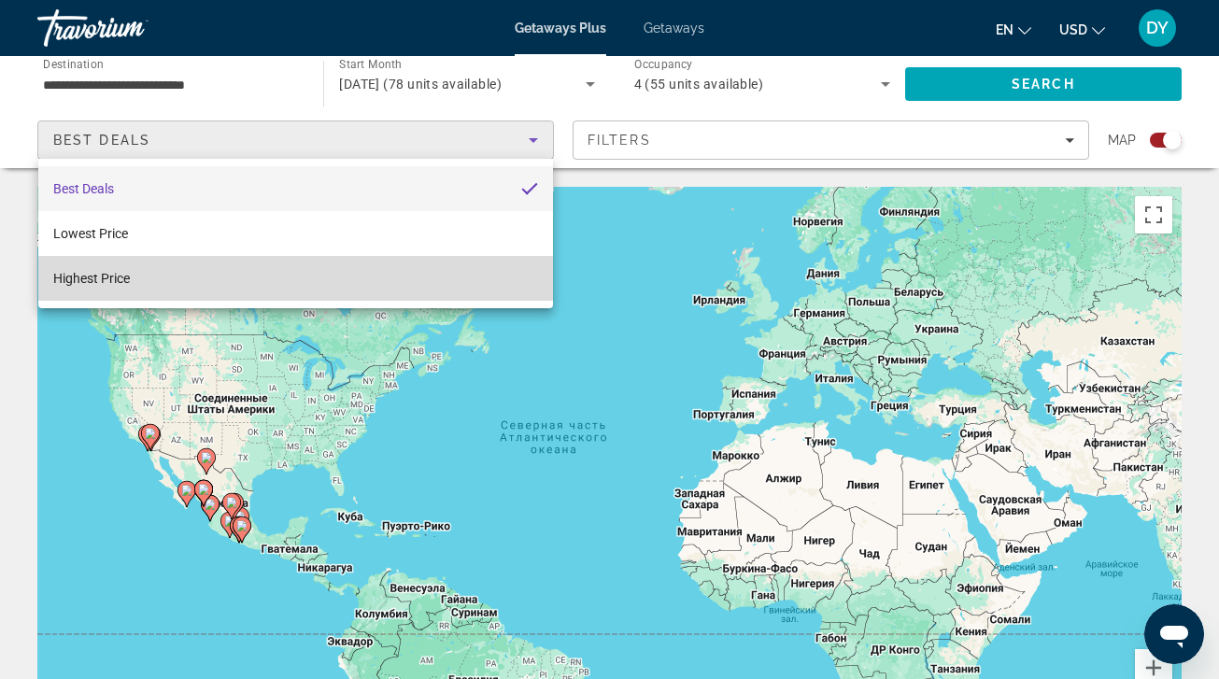
click at [439, 287] on mat-option "Highest Price" at bounding box center [295, 278] width 515 height 45
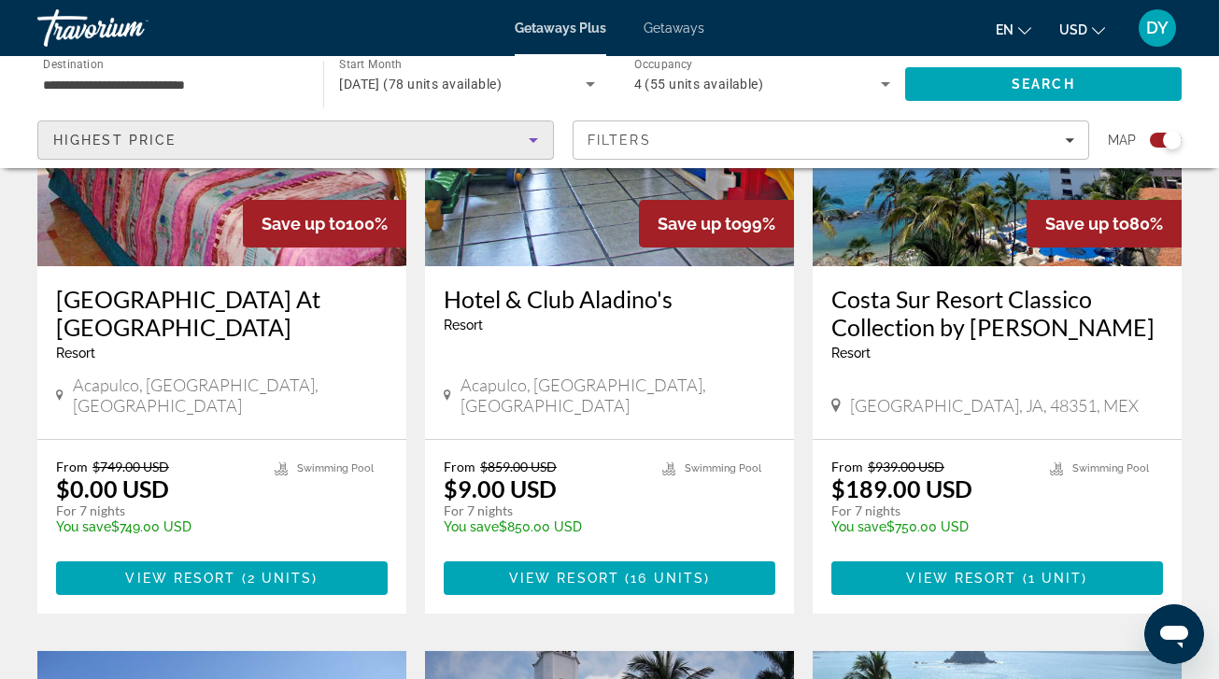
scroll to position [874, 0]
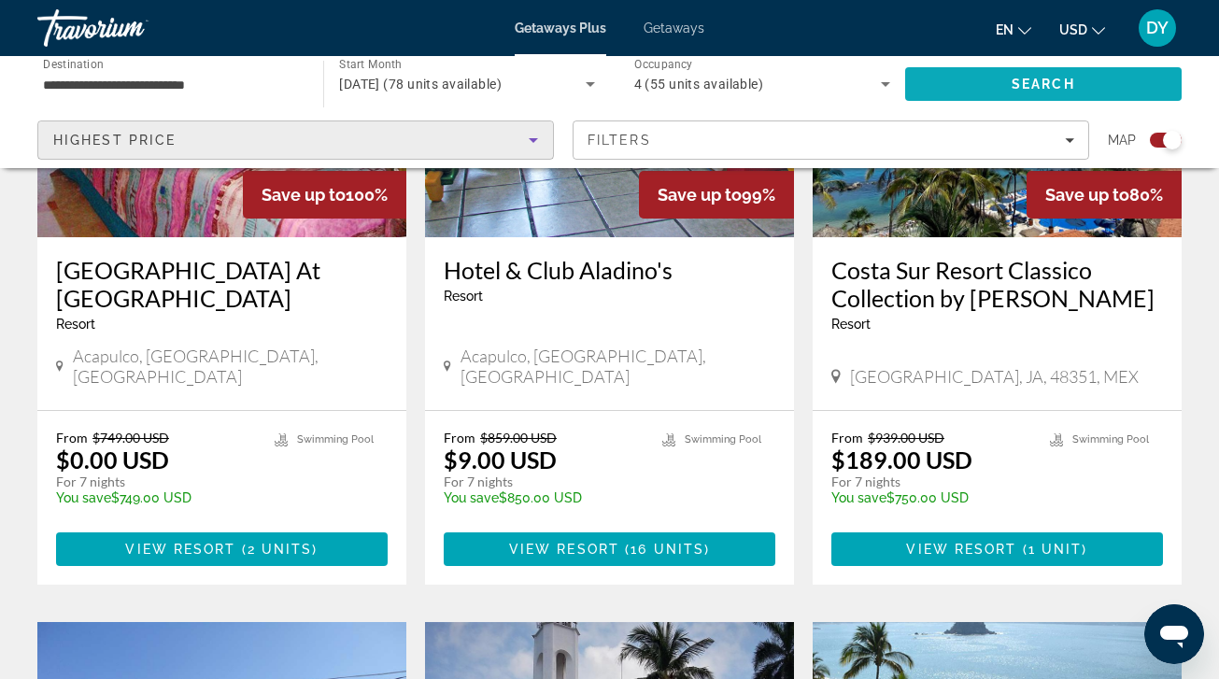
click at [1067, 95] on span "Search" at bounding box center [1043, 84] width 276 height 45
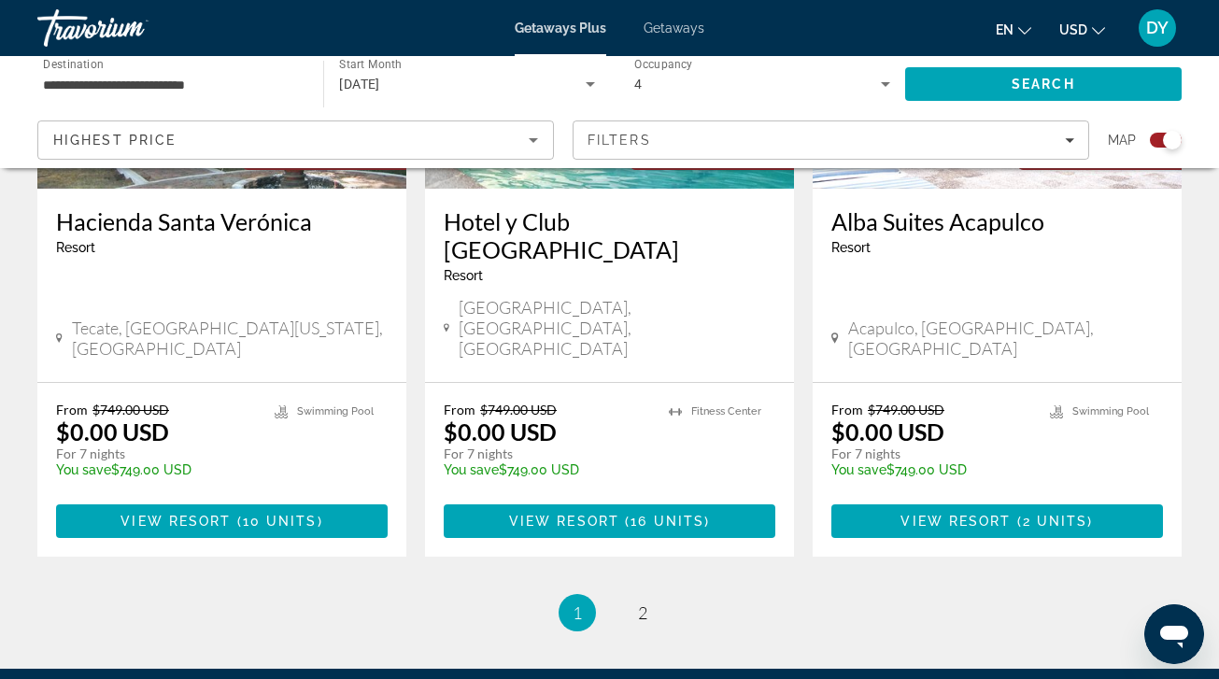
scroll to position [2983, 0]
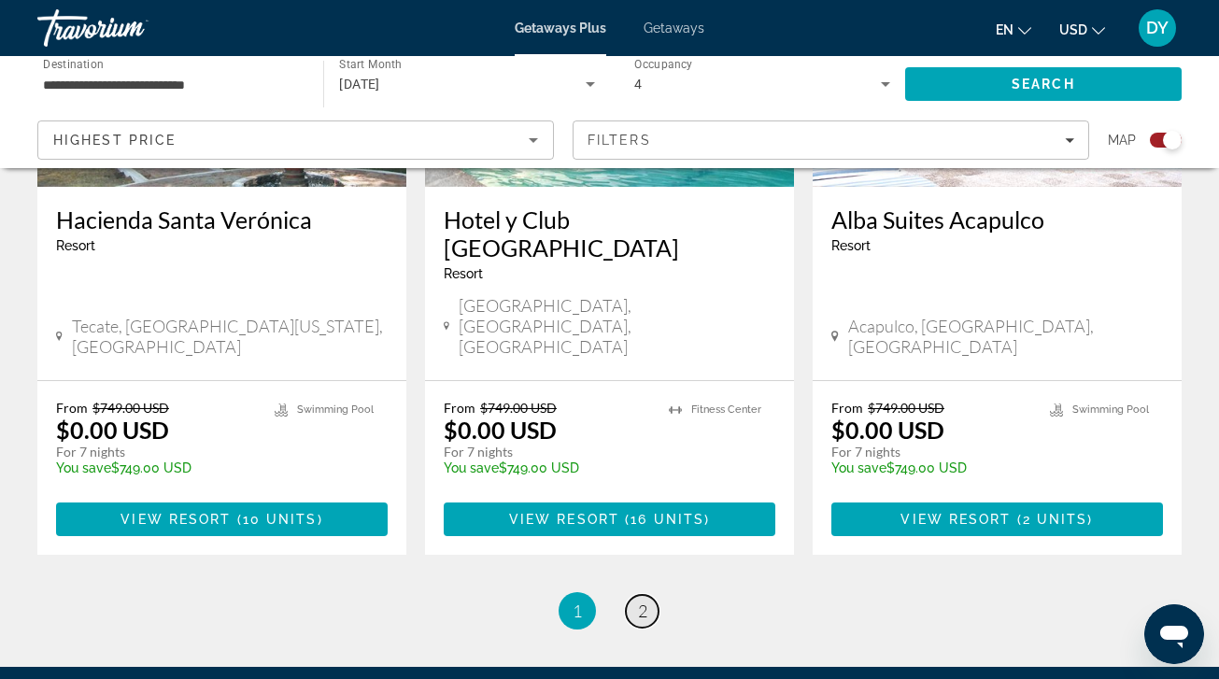
click at [644, 601] on span "2" at bounding box center [642, 611] width 9 height 21
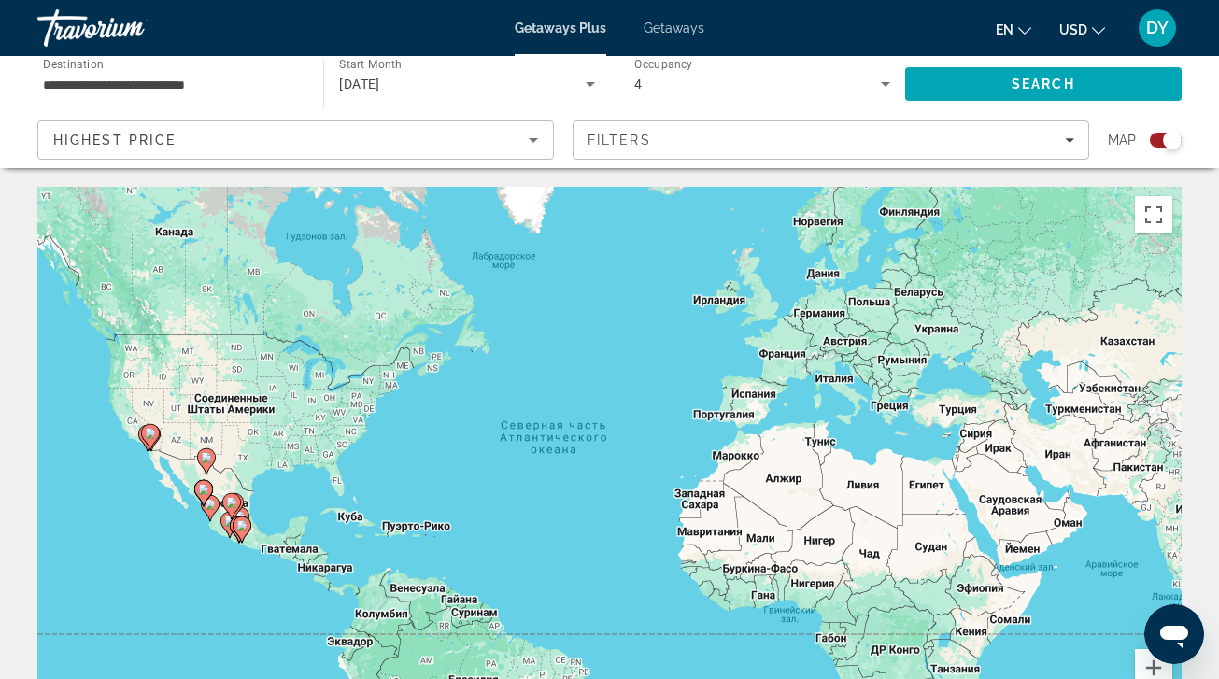
click at [509, 140] on div "Highest Price" at bounding box center [290, 140] width 475 height 22
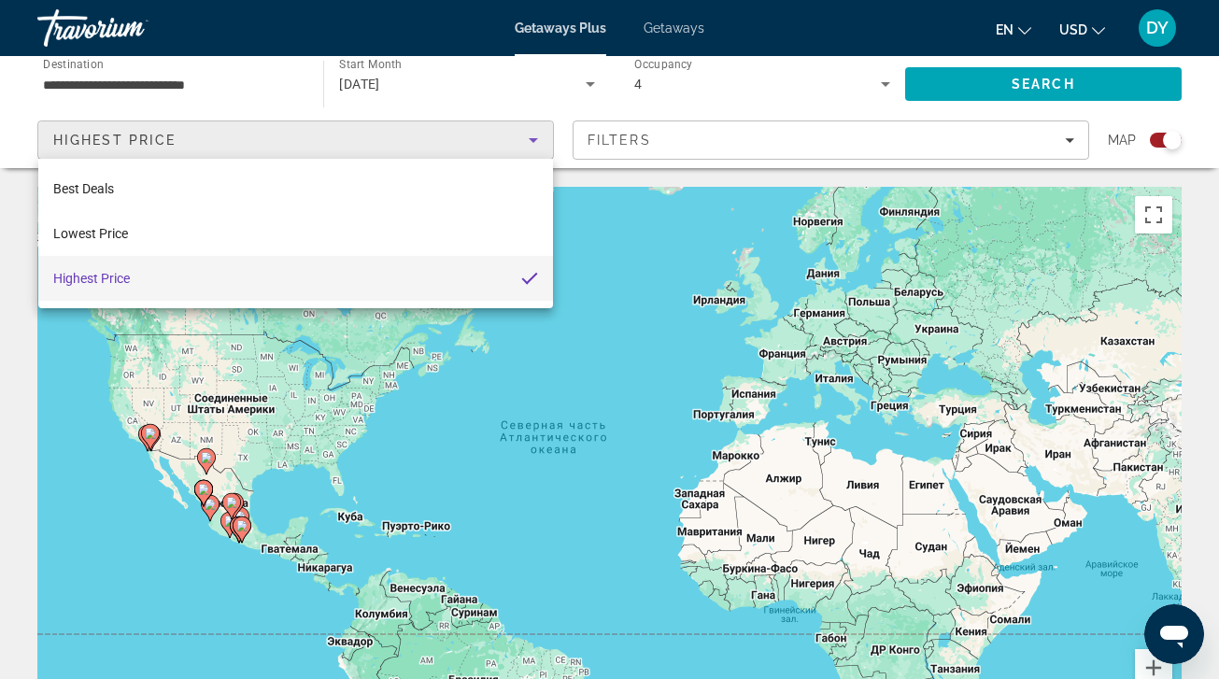
click at [525, 114] on div at bounding box center [609, 339] width 1219 height 679
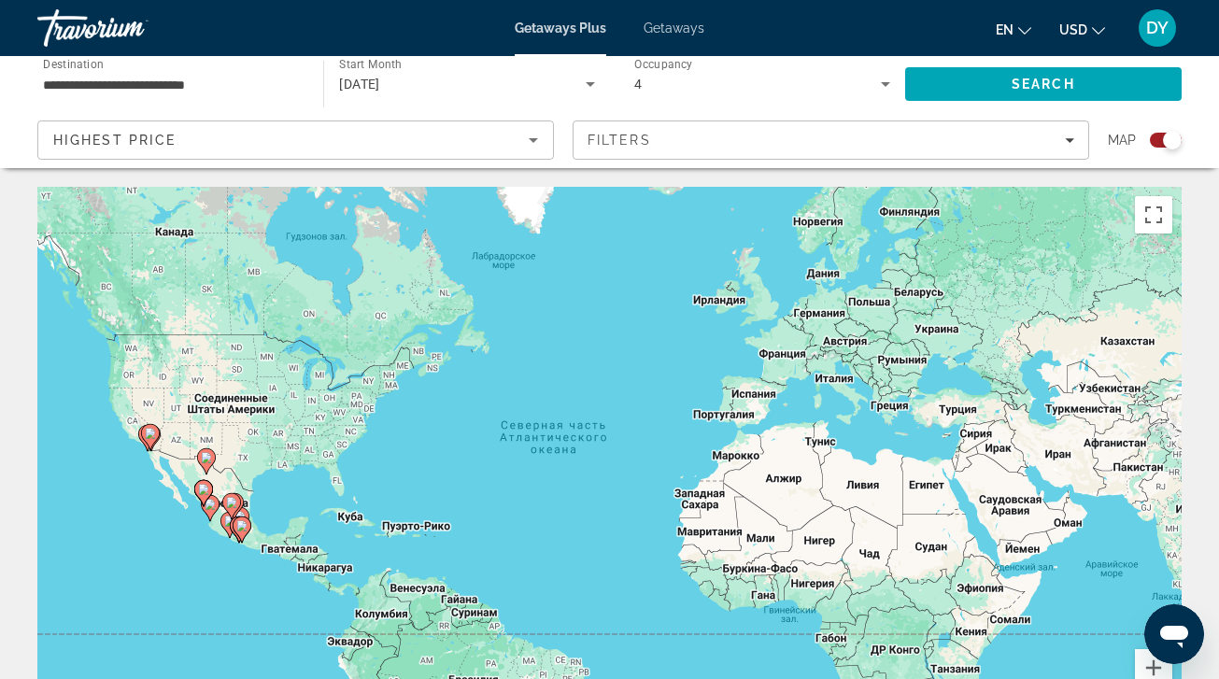
click at [685, 35] on span "Getaways" at bounding box center [673, 28] width 61 height 15
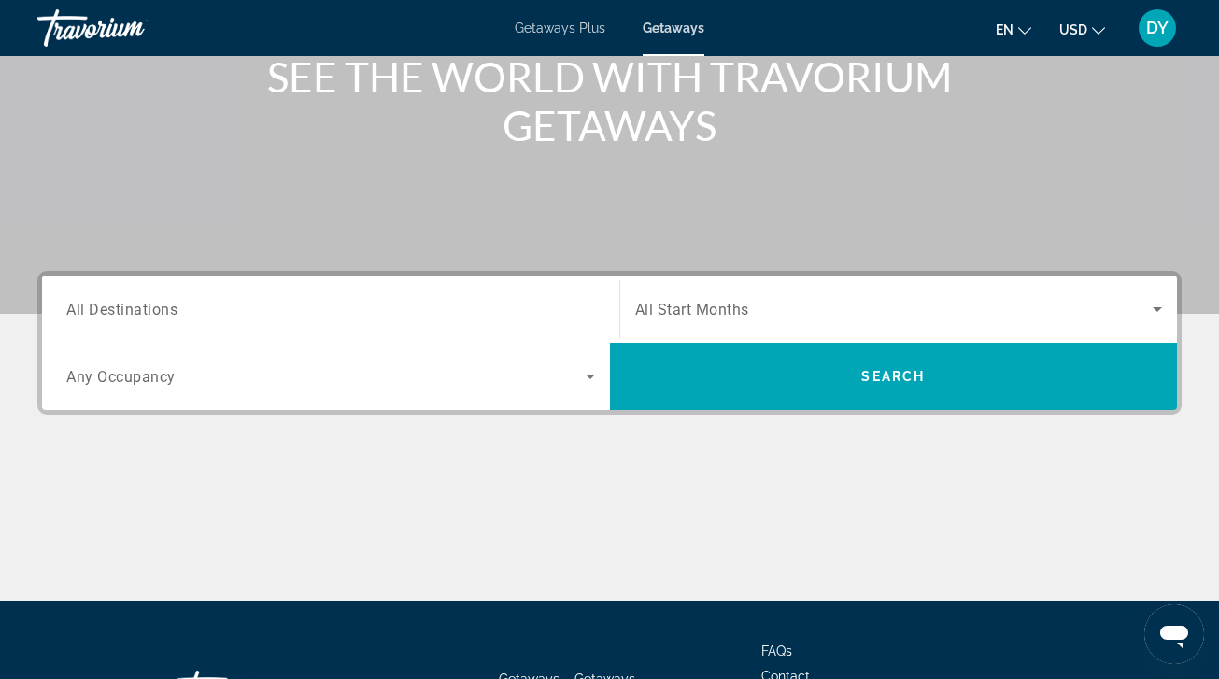
click at [487, 321] on div "Search widget" at bounding box center [330, 309] width 529 height 53
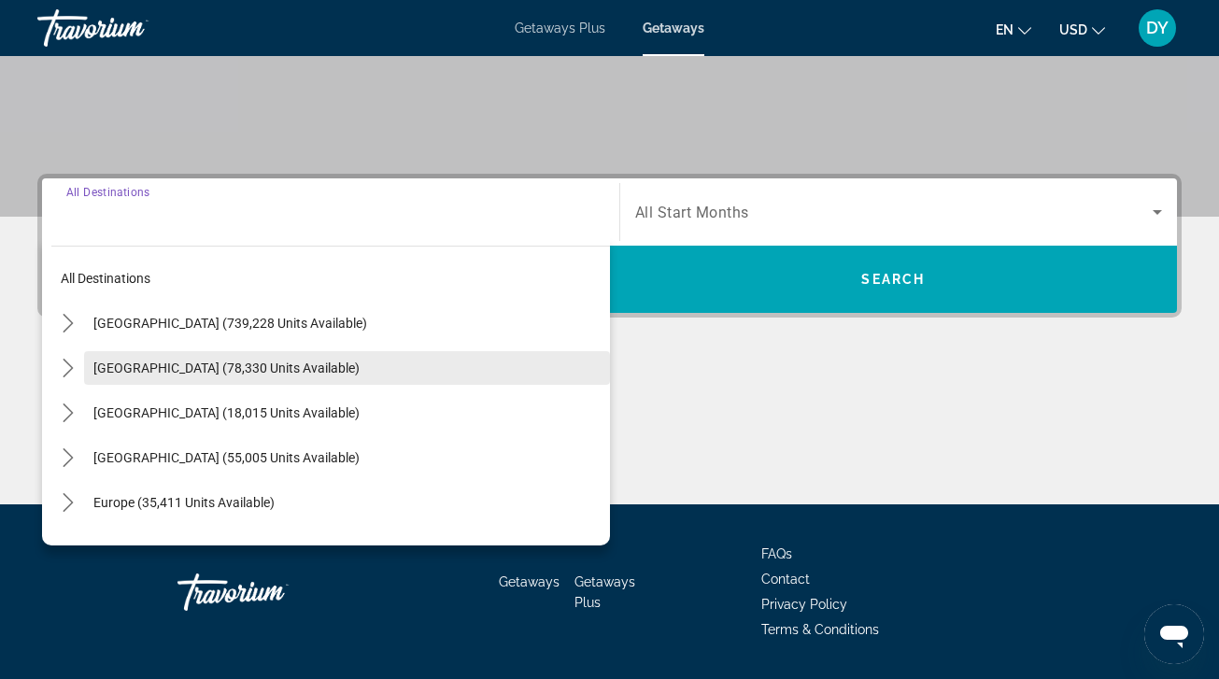
scroll to position [1, 0]
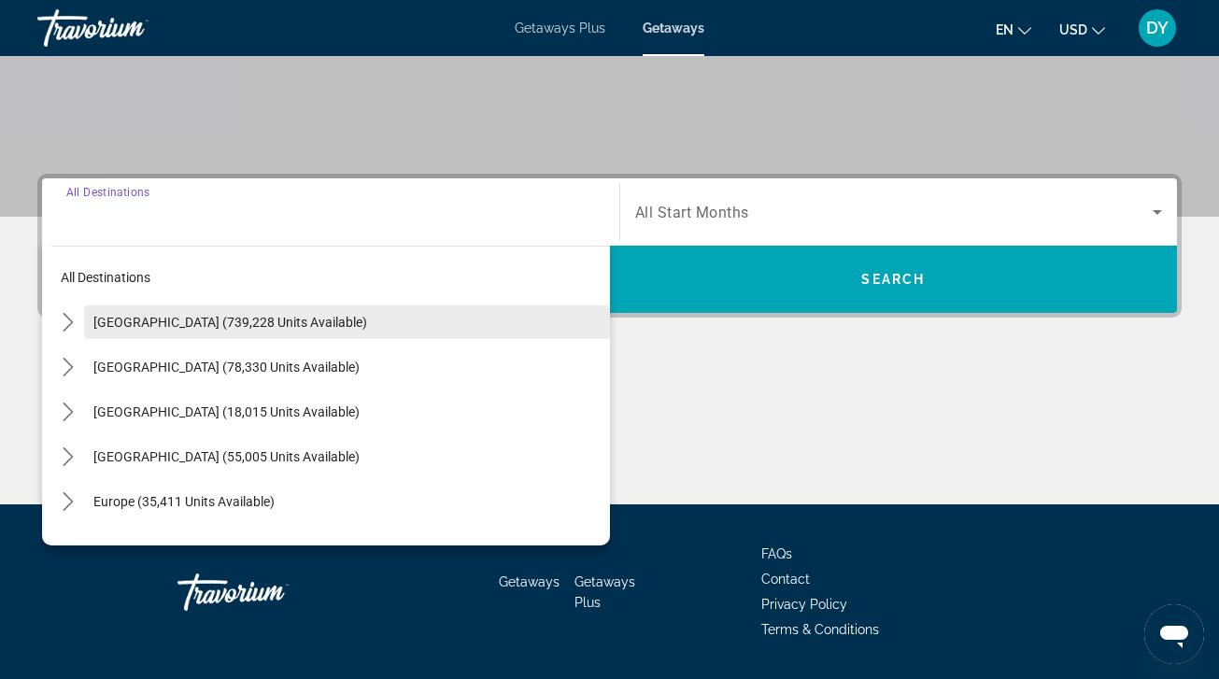
click at [424, 329] on span "Select destination: United States (739,228 units available)" at bounding box center [347, 322] width 526 height 45
type input "**********"
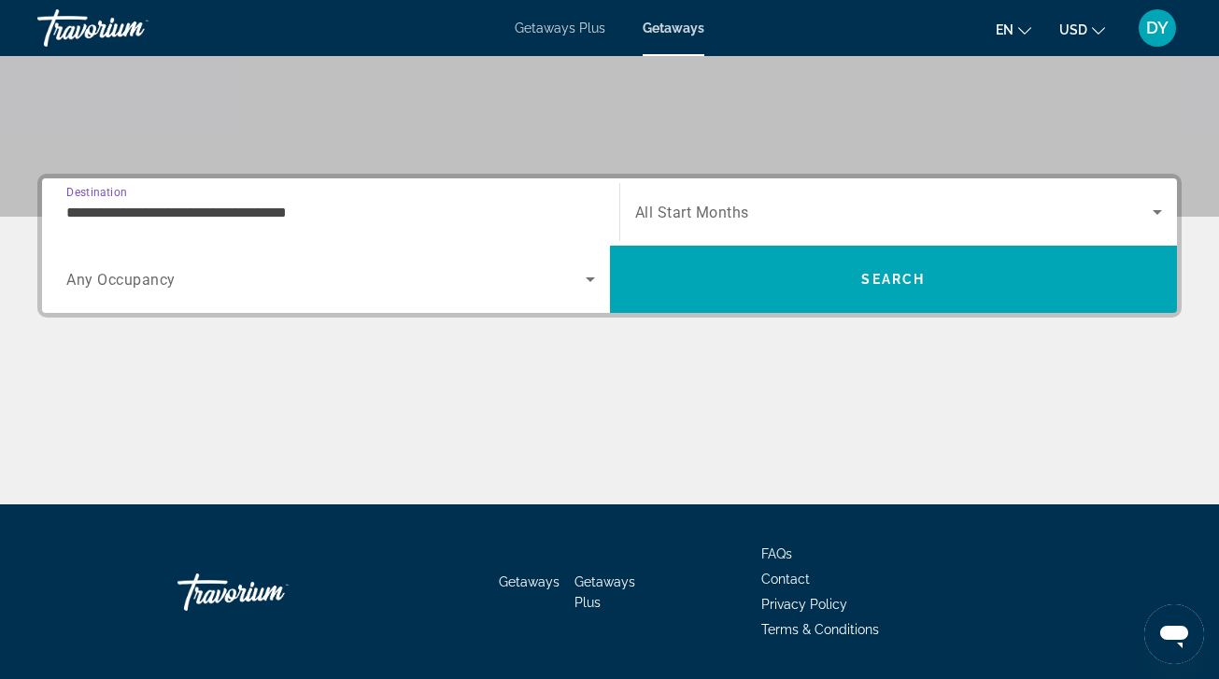
scroll to position [398, 0]
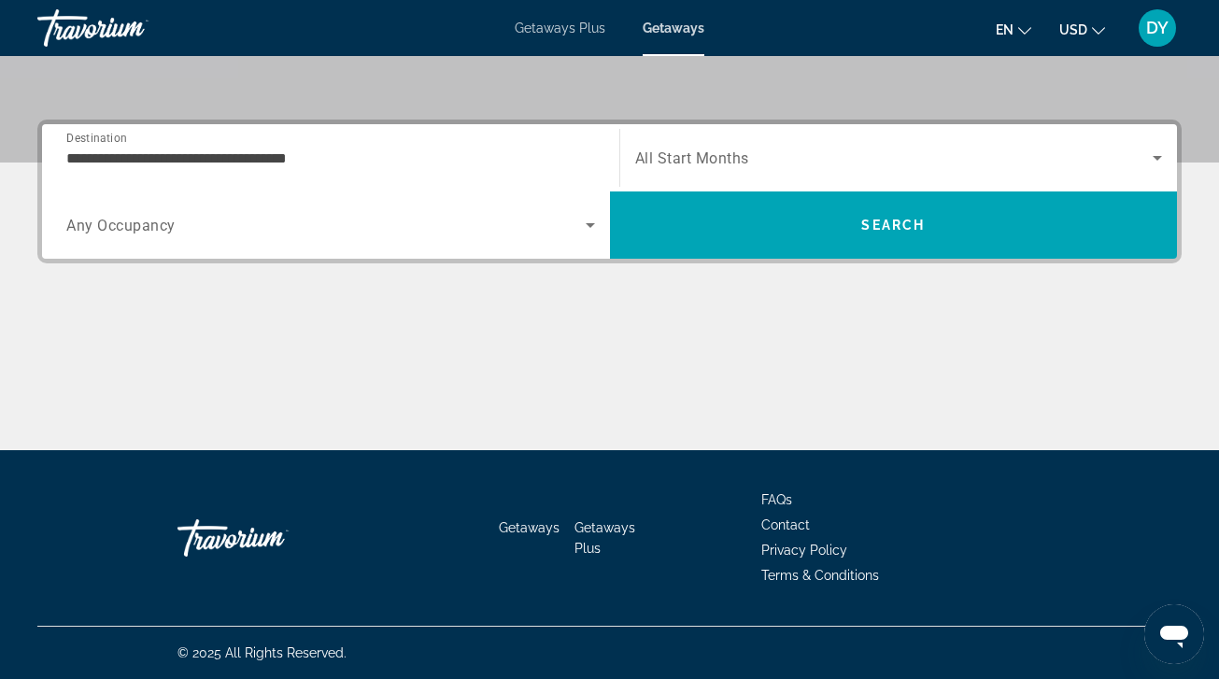
click at [679, 160] on span "All Start Months" at bounding box center [692, 158] width 114 height 18
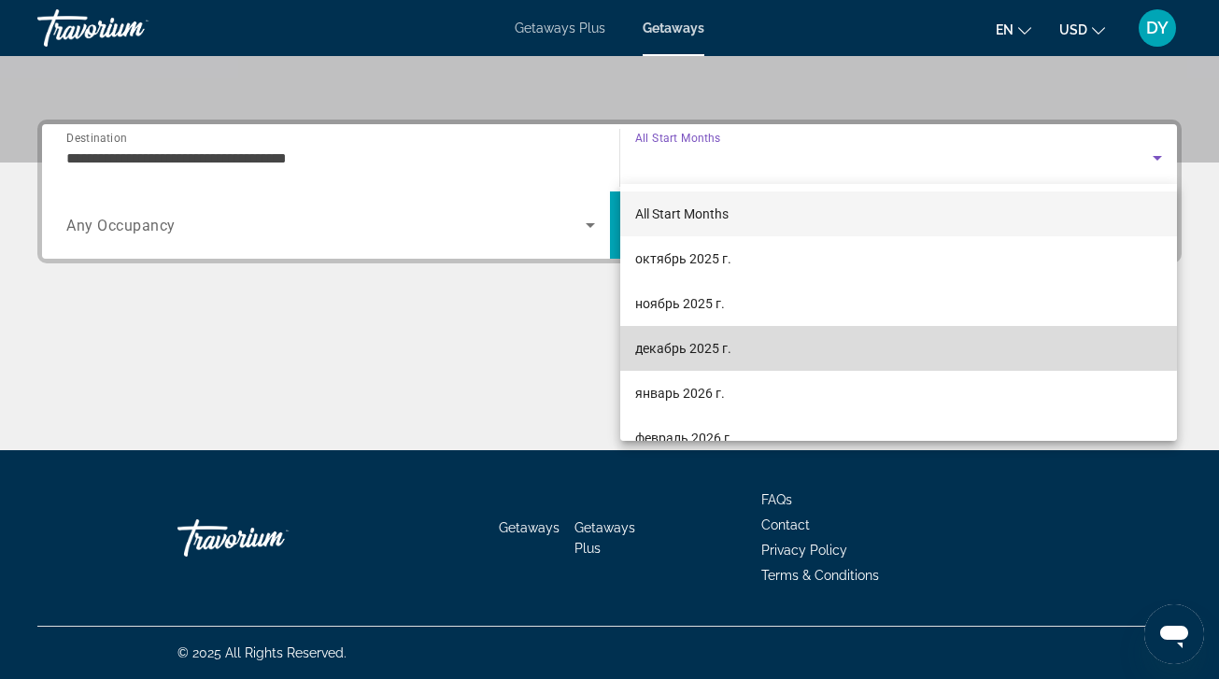
click at [660, 339] on span "декабрь 2025 г." at bounding box center [683, 348] width 96 height 22
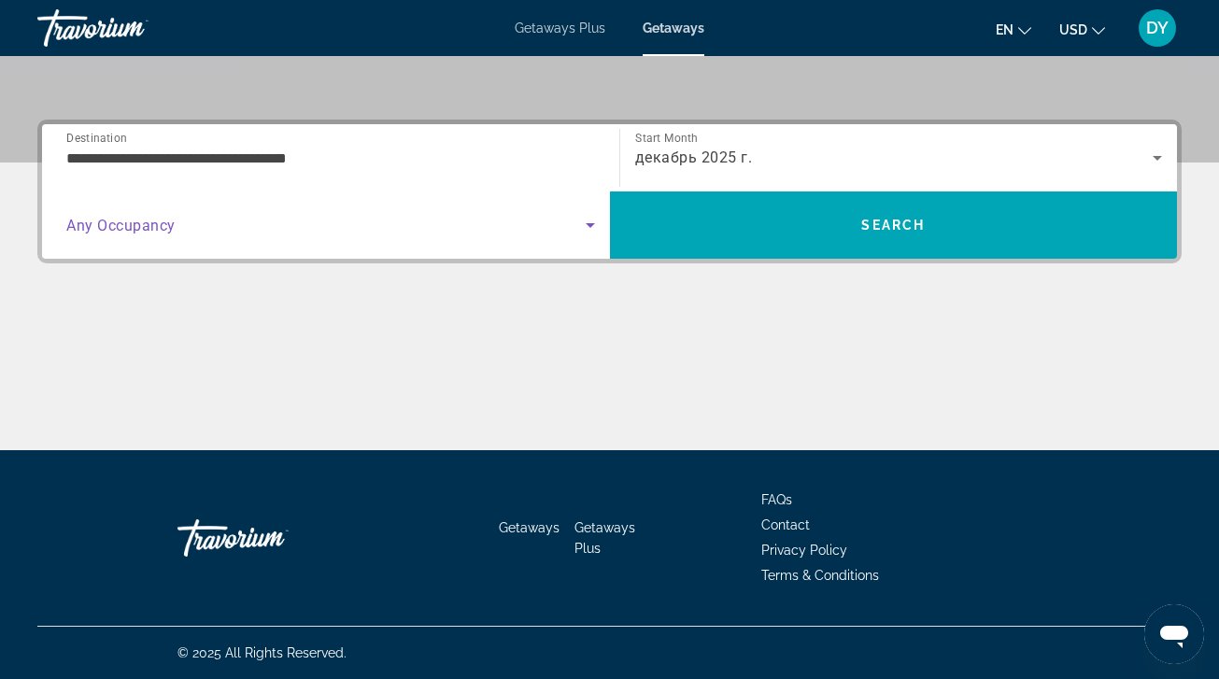
click at [563, 231] on span "Search widget" at bounding box center [325, 225] width 519 height 22
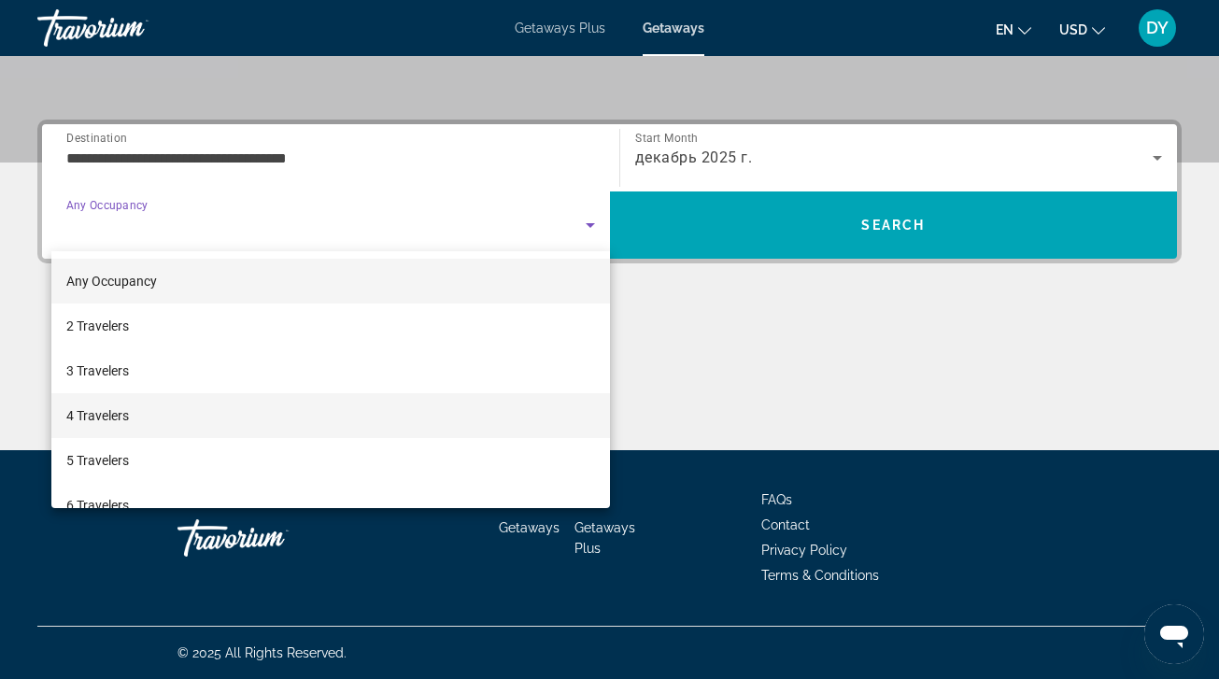
click at [454, 411] on mat-option "4 Travelers" at bounding box center [330, 415] width 558 height 45
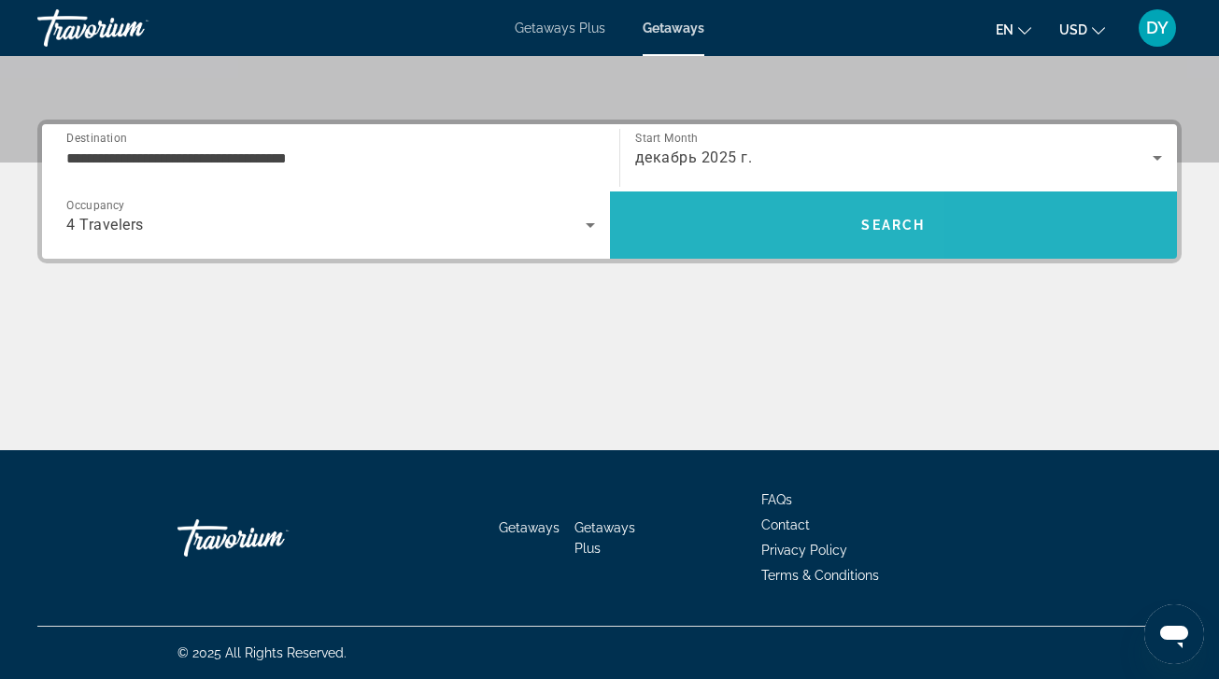
click at [705, 237] on span "Search" at bounding box center [894, 225] width 568 height 45
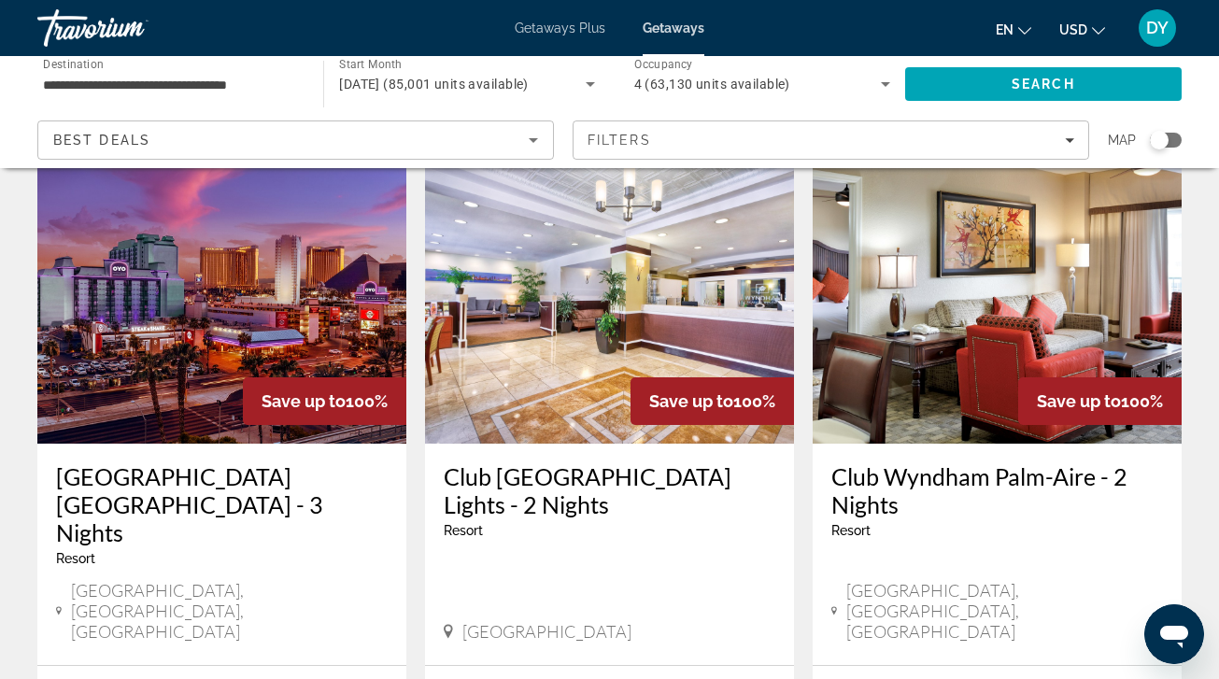
scroll to position [83, 0]
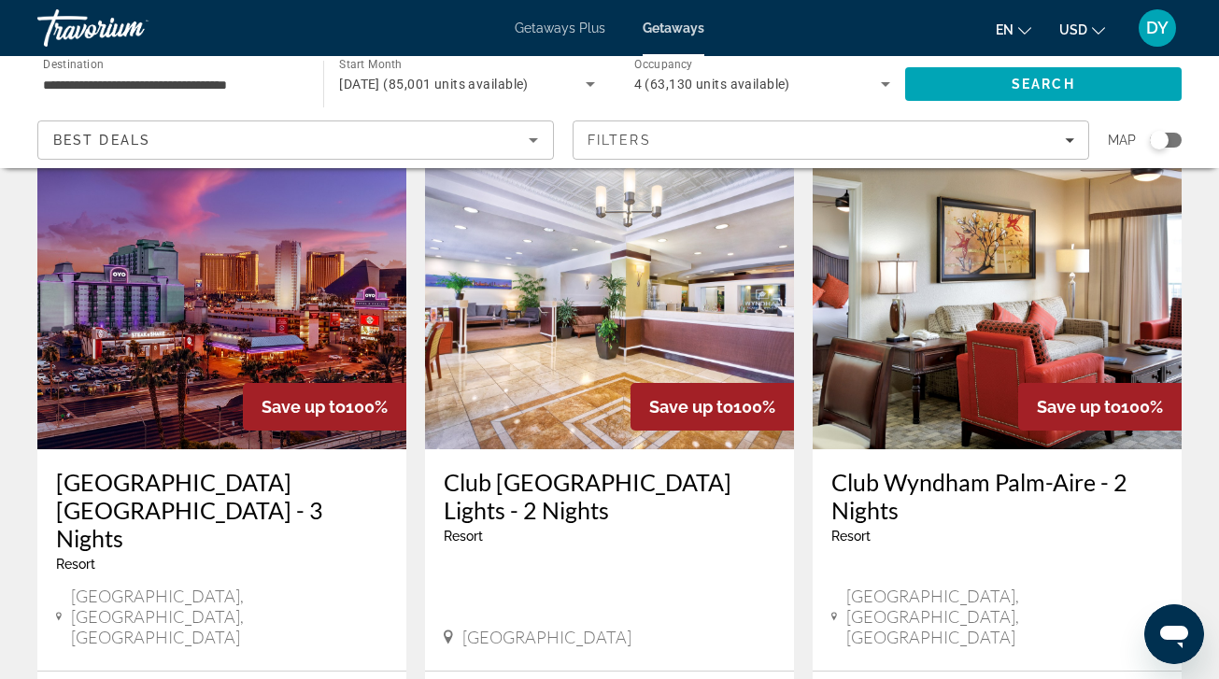
click at [309, 309] on img "Main content" at bounding box center [221, 299] width 369 height 299
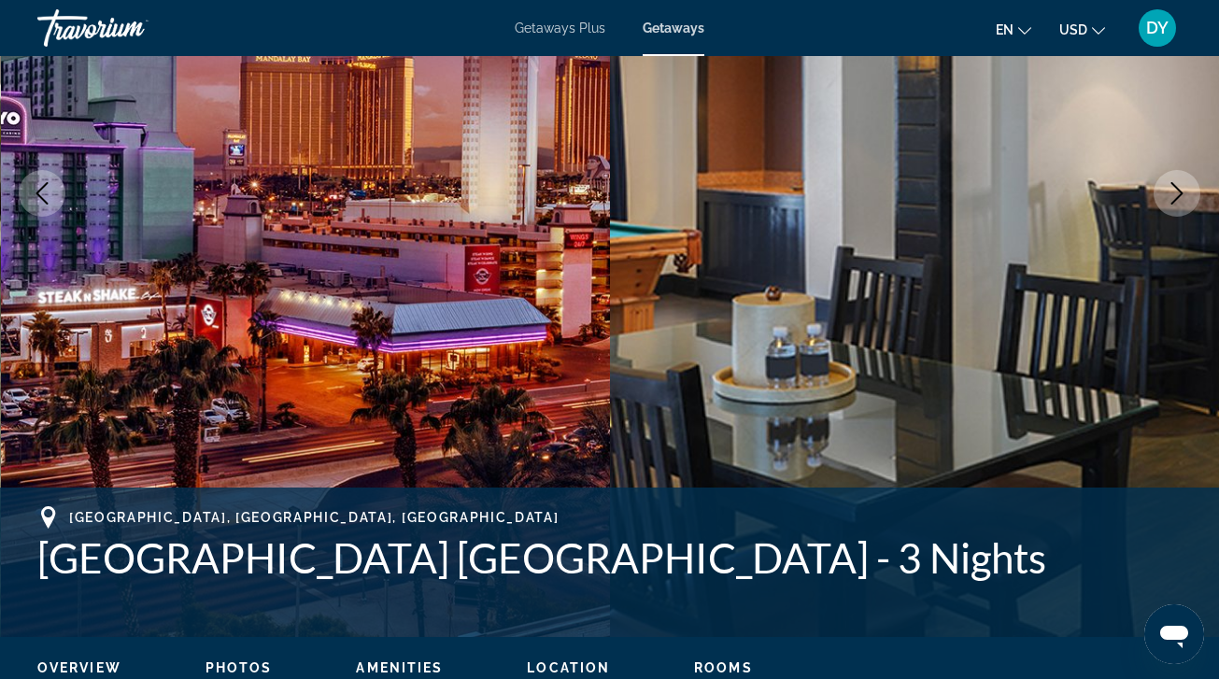
scroll to position [310, 0]
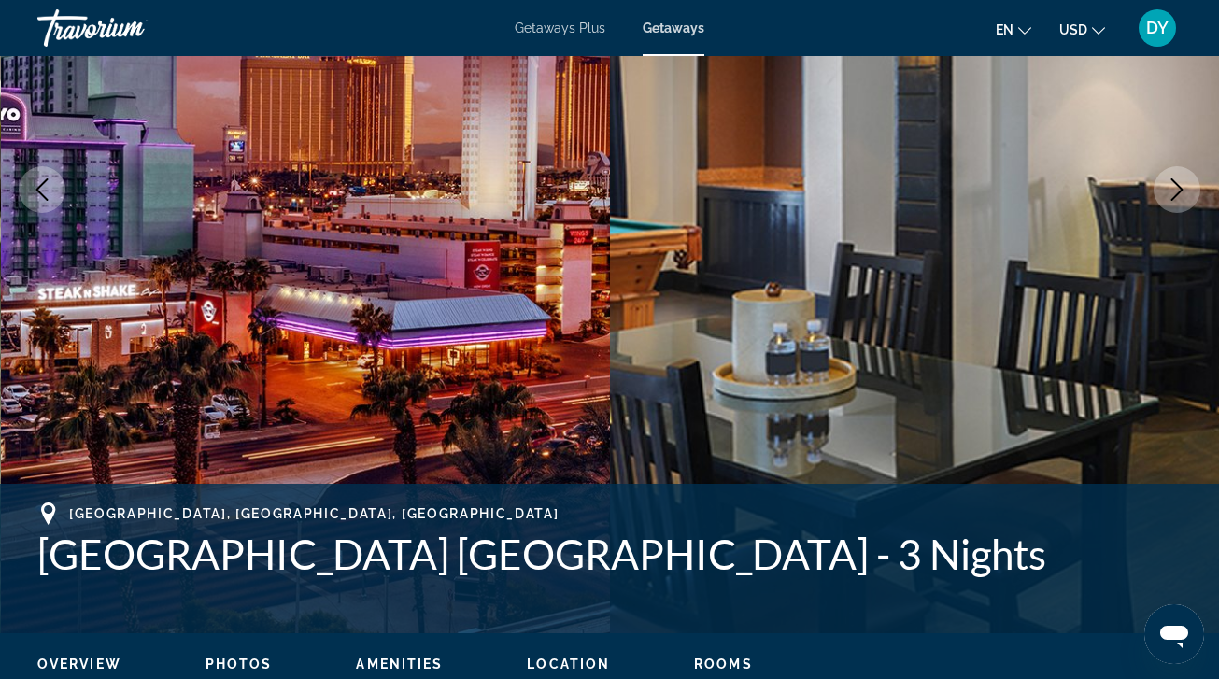
click at [1176, 197] on icon "Next image" at bounding box center [1177, 189] width 22 height 22
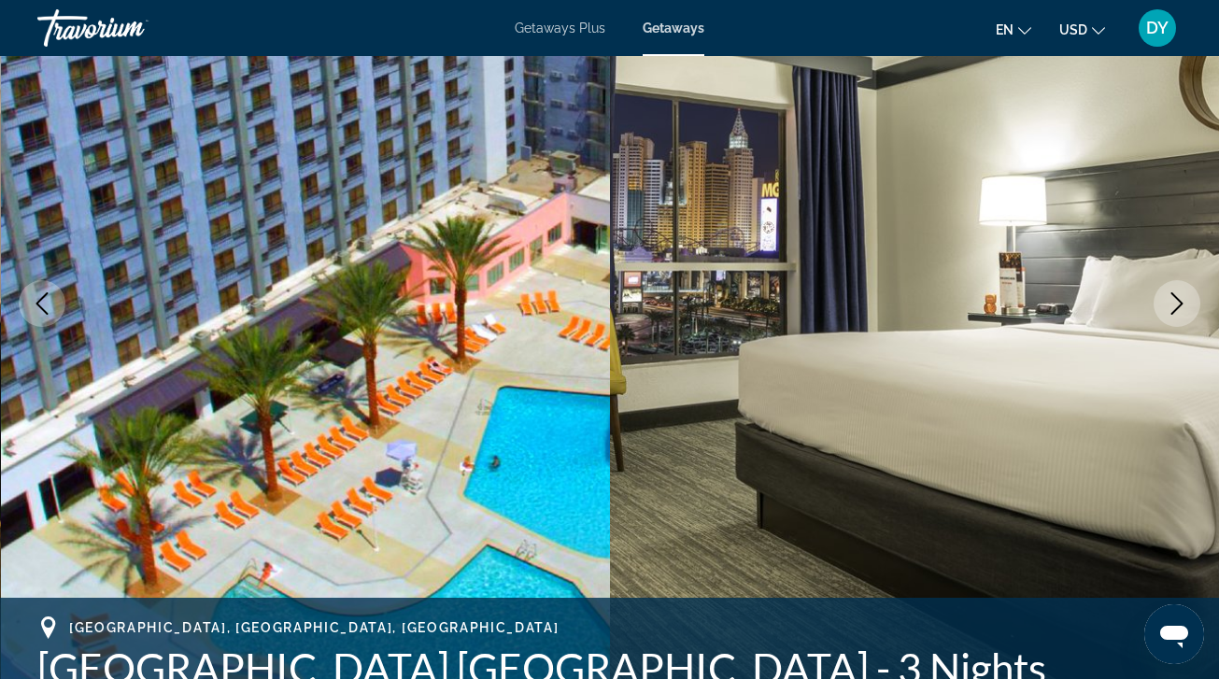
scroll to position [190, 0]
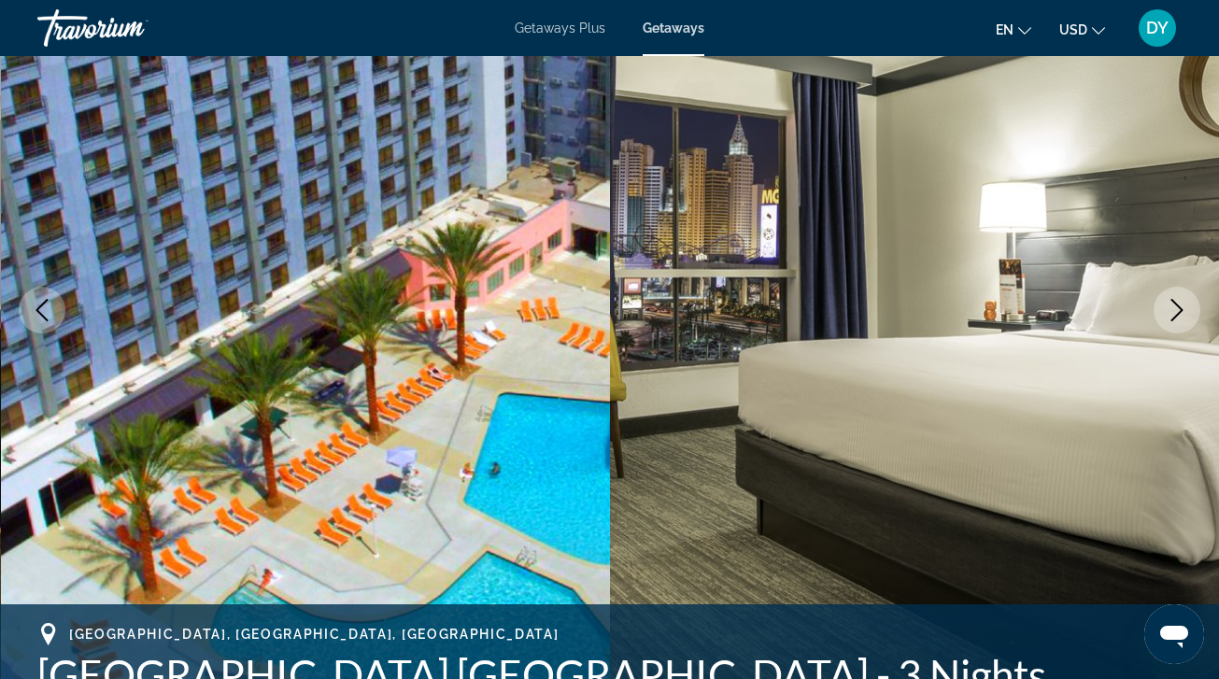
click at [1169, 319] on icon "Next image" at bounding box center [1177, 310] width 22 height 22
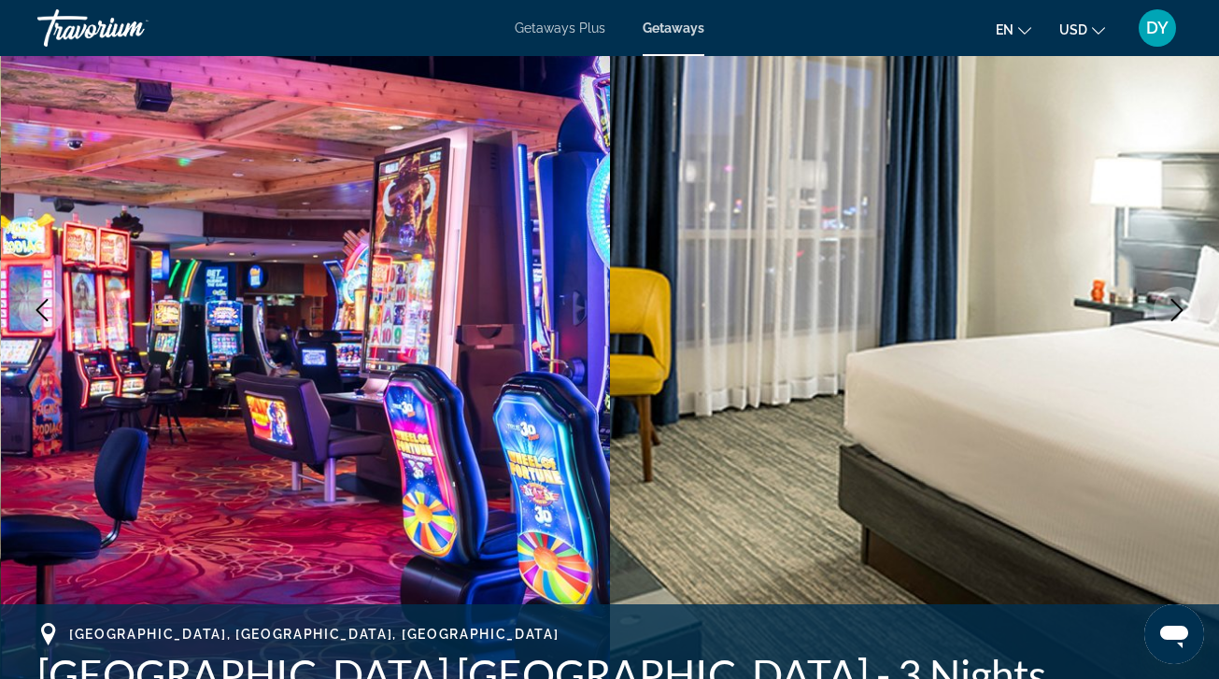
click at [1171, 320] on icon "Next image" at bounding box center [1177, 310] width 12 height 22
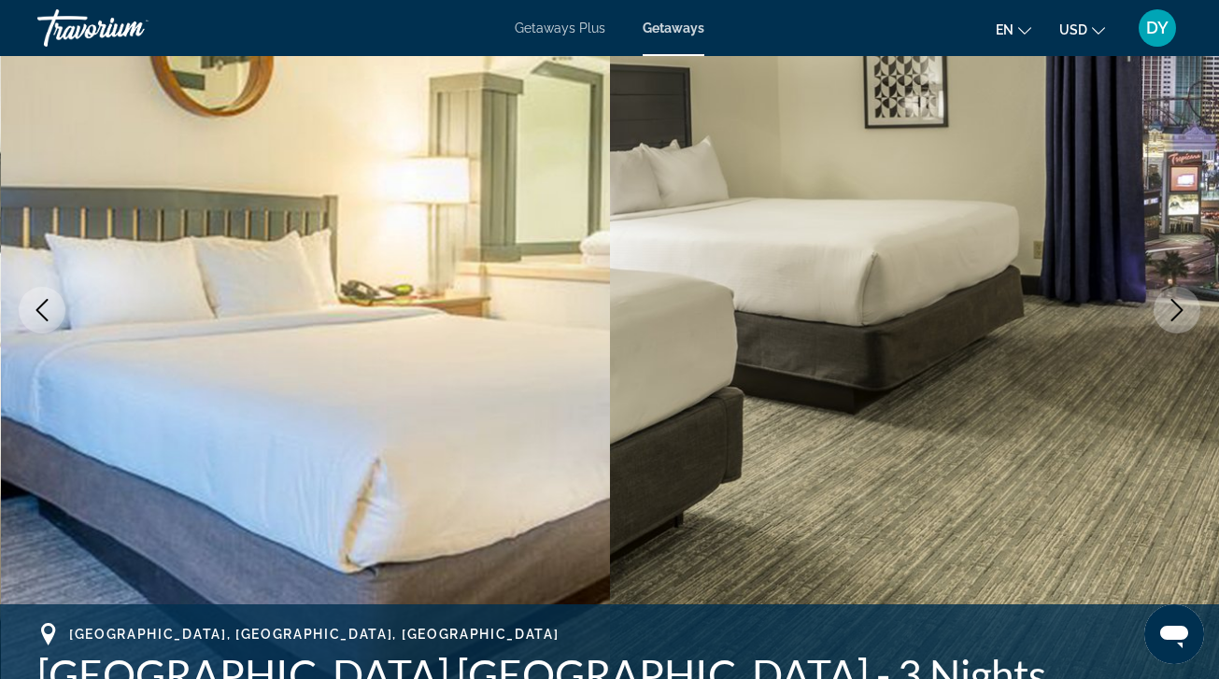
click at [1171, 322] on button "Next image" at bounding box center [1176, 310] width 47 height 47
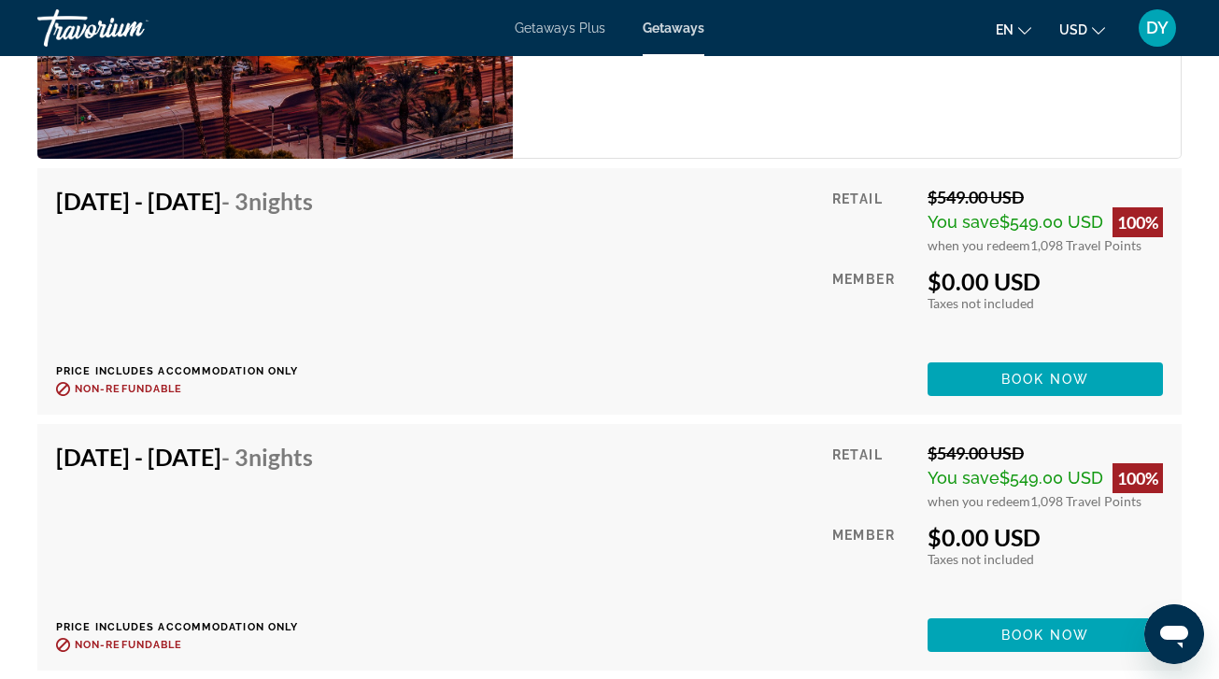
scroll to position [3658, 0]
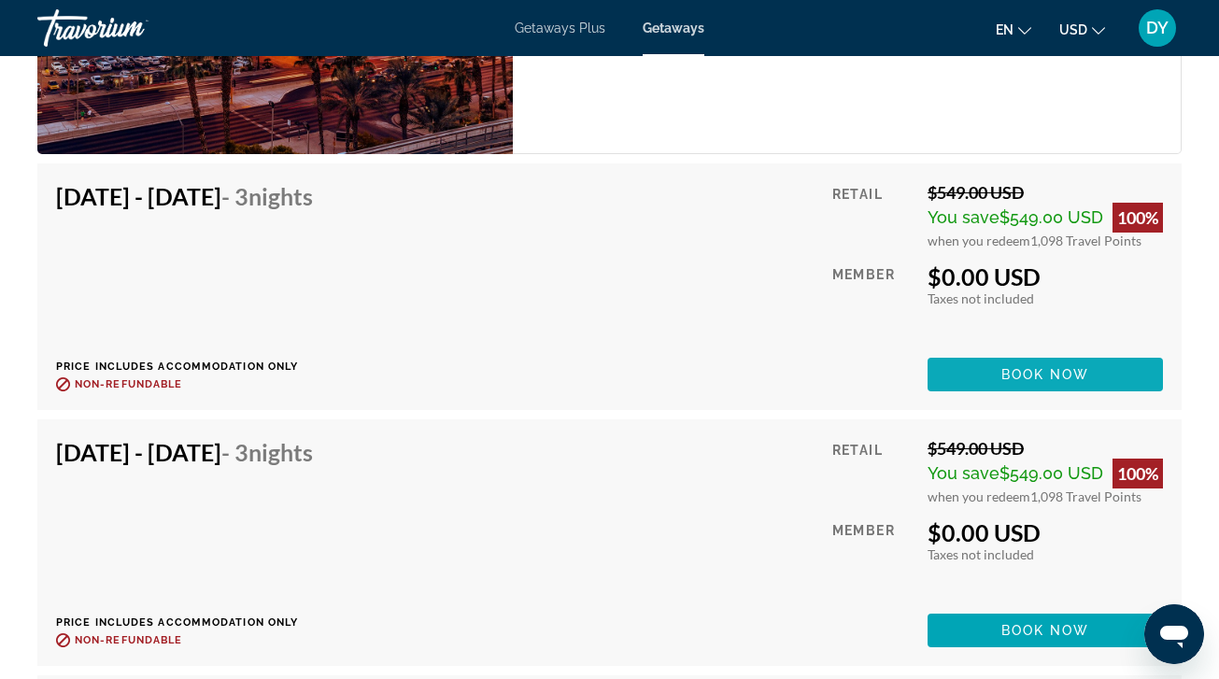
click at [1020, 380] on span "Book now" at bounding box center [1045, 374] width 89 height 15
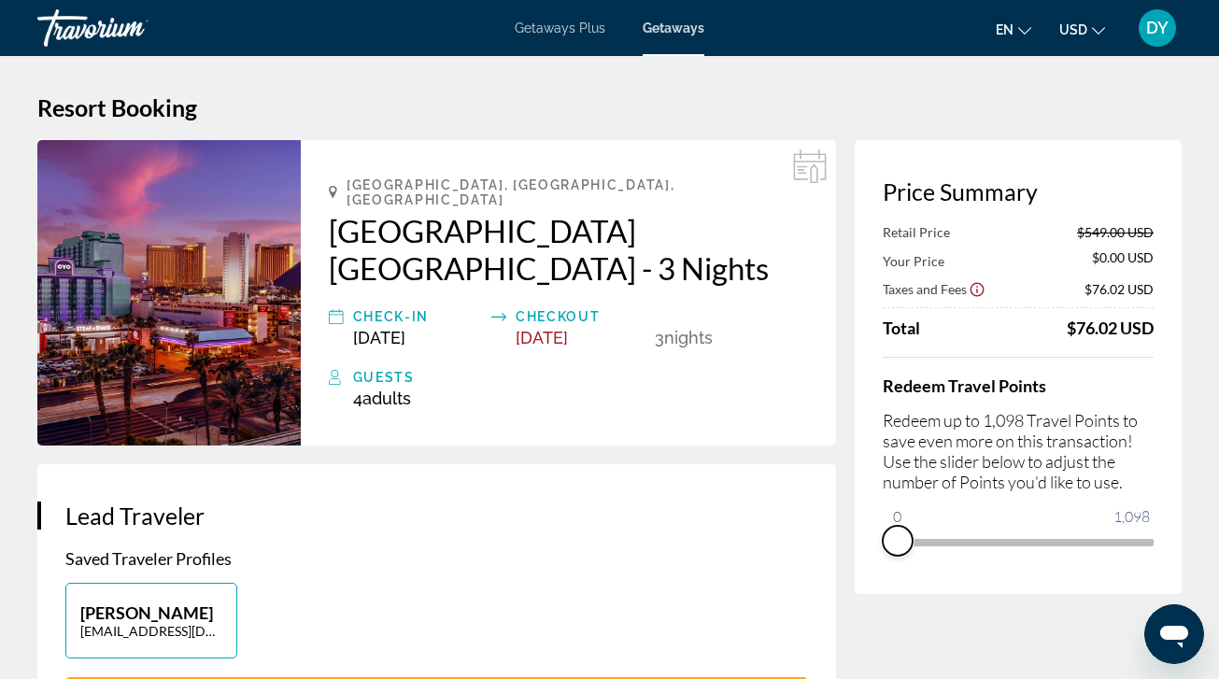
drag, startPoint x: 1140, startPoint y: 567, endPoint x: 835, endPoint y: 585, distance: 305.9
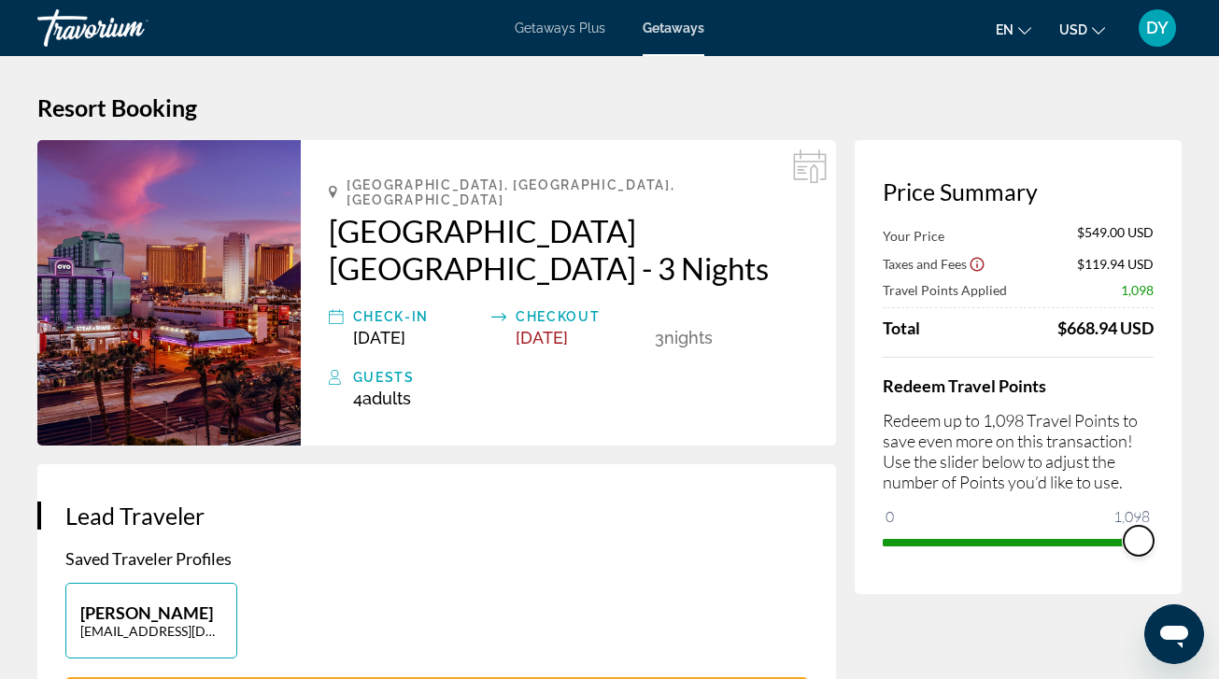
drag, startPoint x: 900, startPoint y: 518, endPoint x: 1182, endPoint y: 487, distance: 283.8
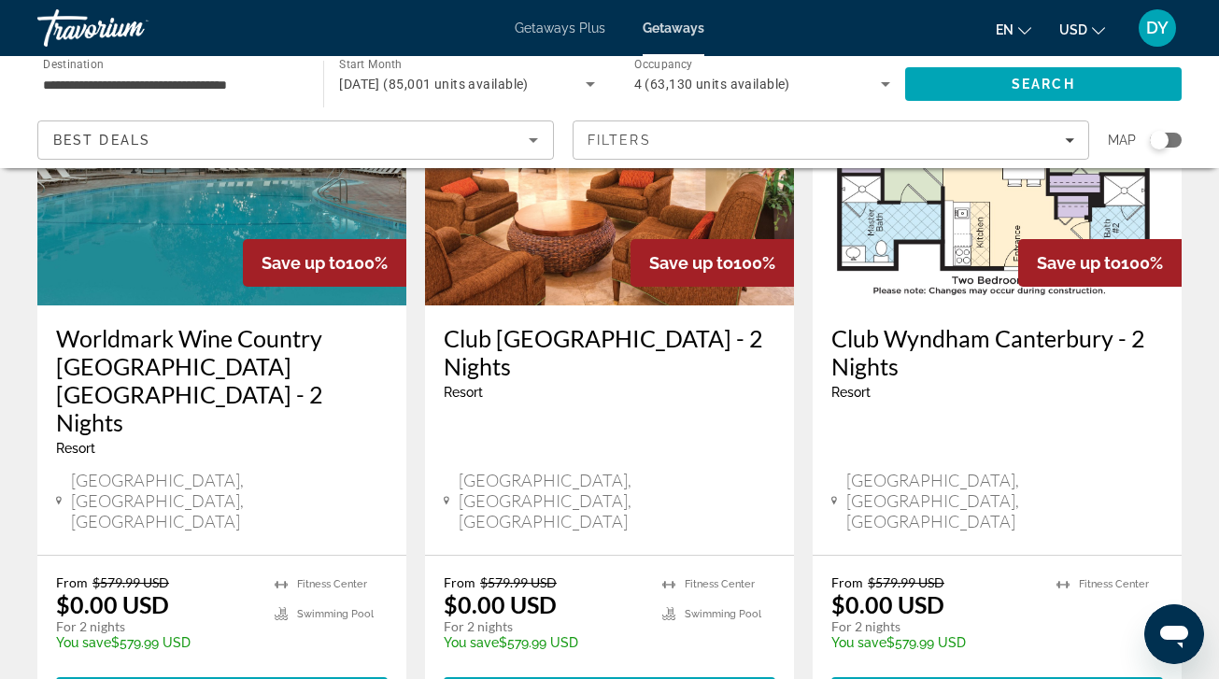
scroll to position [2404, 0]
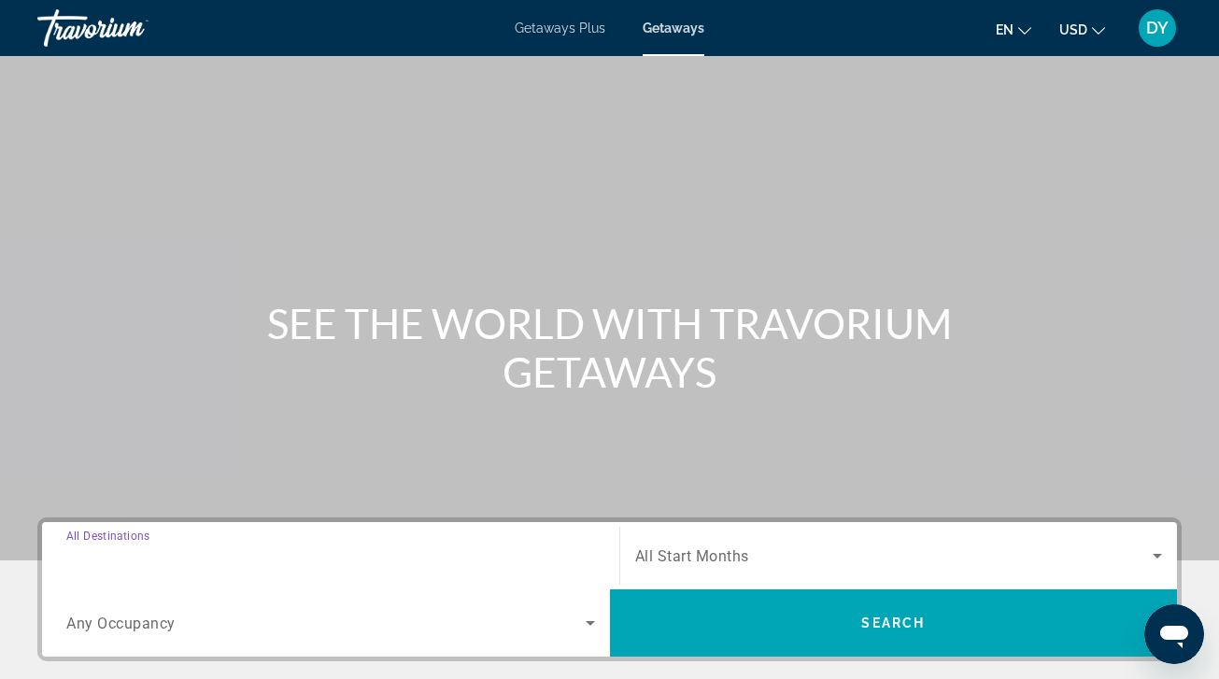
click at [322, 562] on input "Destination All Destinations" at bounding box center [330, 556] width 529 height 22
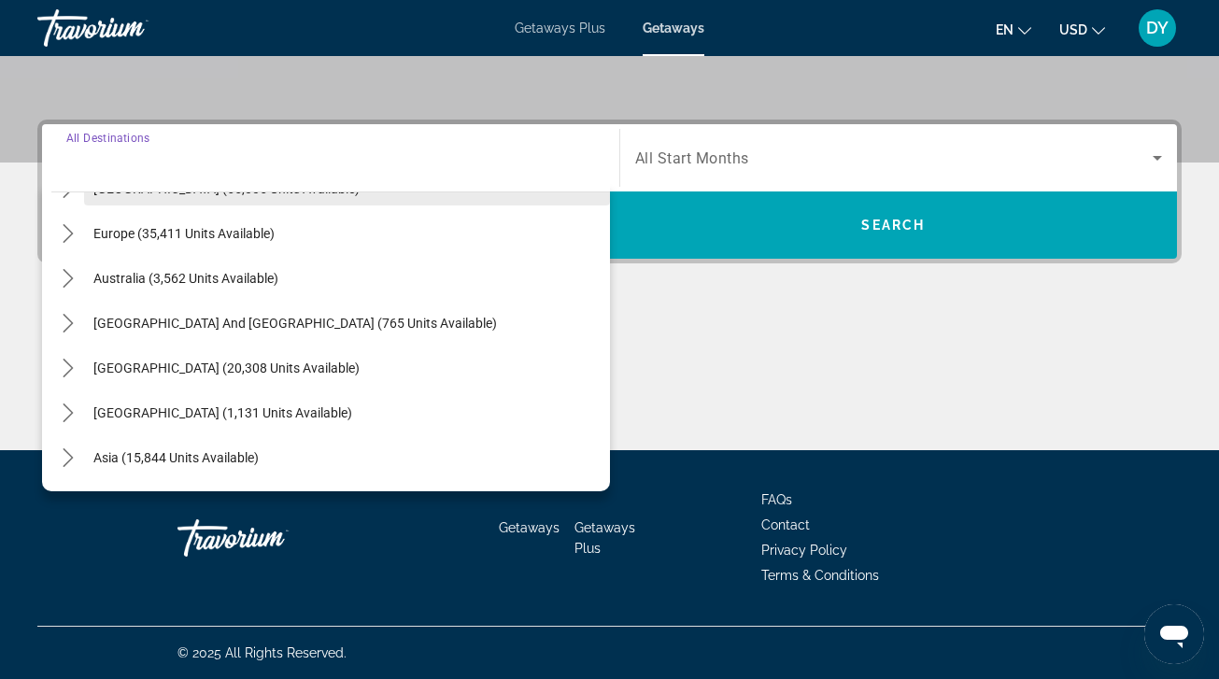
scroll to position [218, 0]
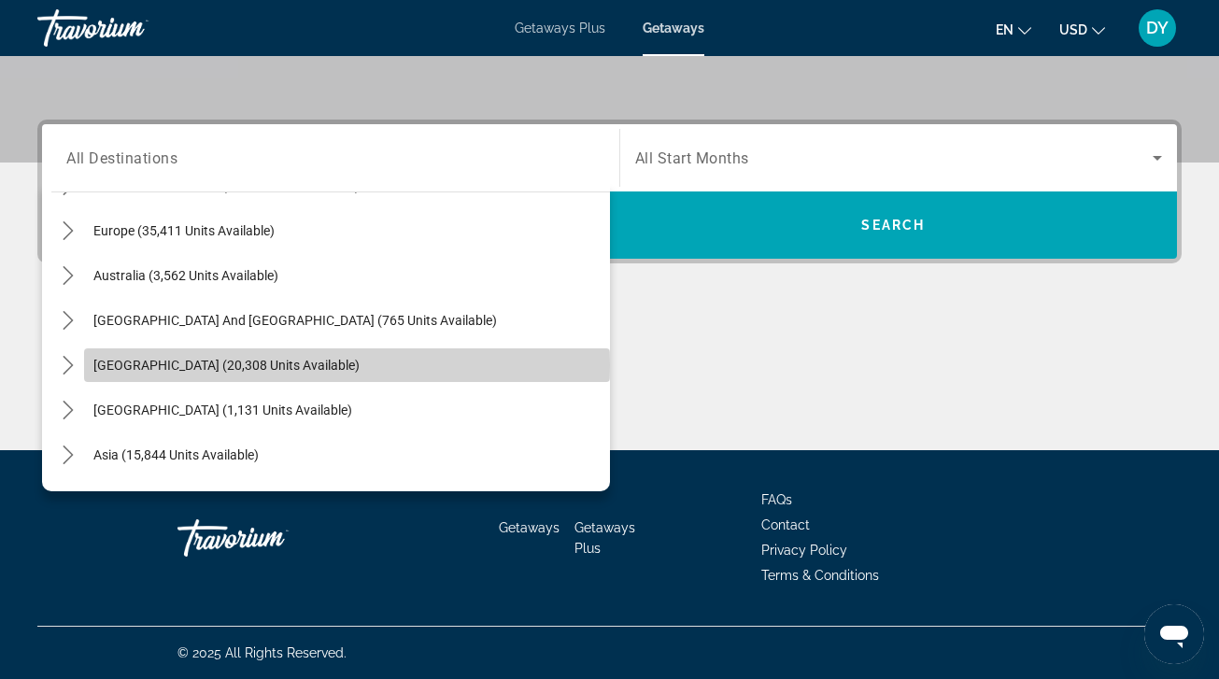
click at [304, 365] on span "South America (20,308 units available)" at bounding box center [226, 365] width 266 height 15
type input "**********"
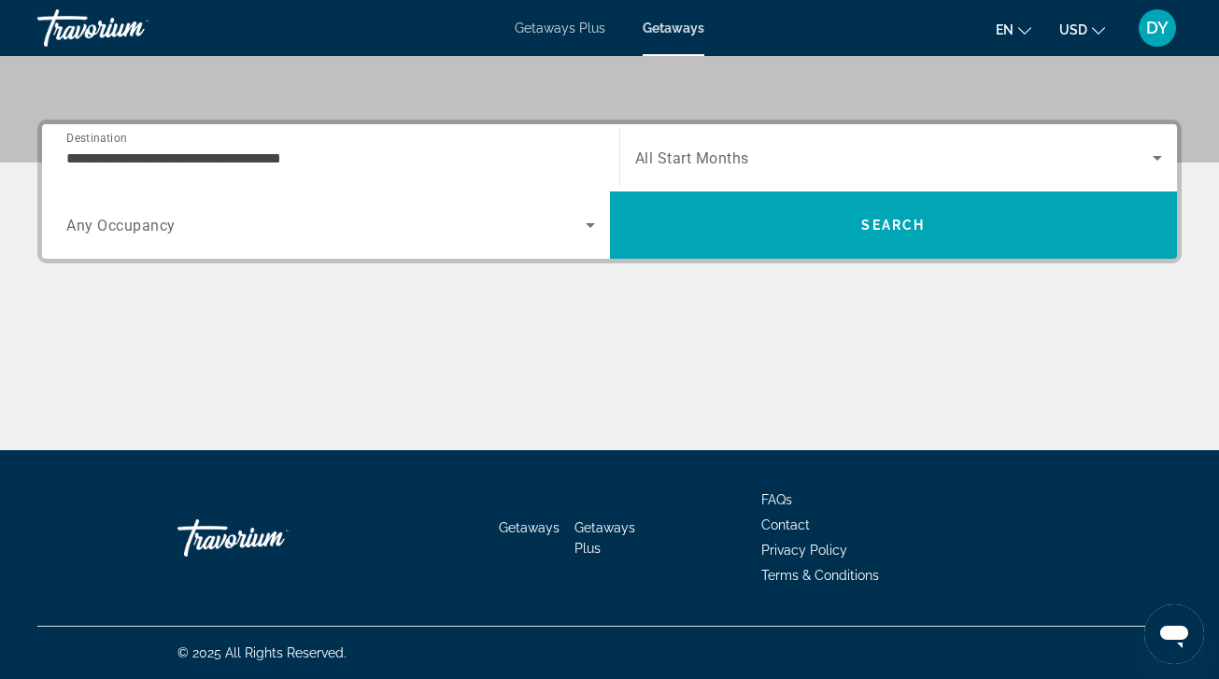
click at [327, 237] on div "Search widget" at bounding box center [330, 225] width 529 height 52
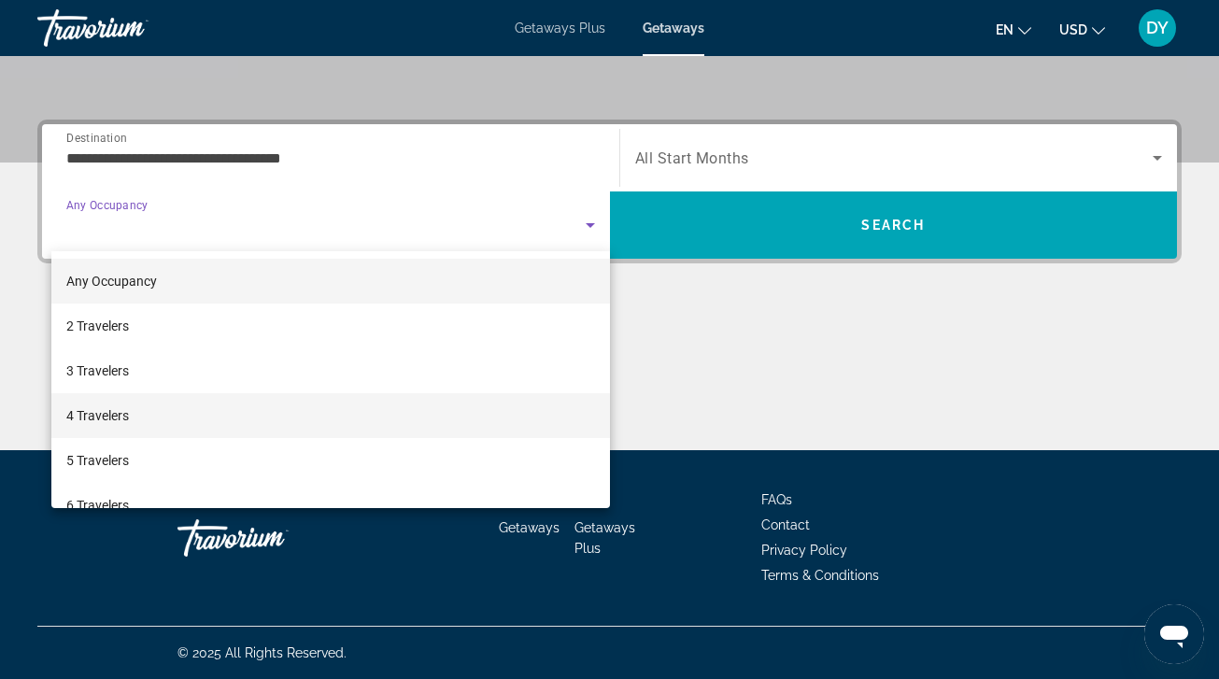
click at [263, 422] on mat-option "4 Travelers" at bounding box center [330, 415] width 558 height 45
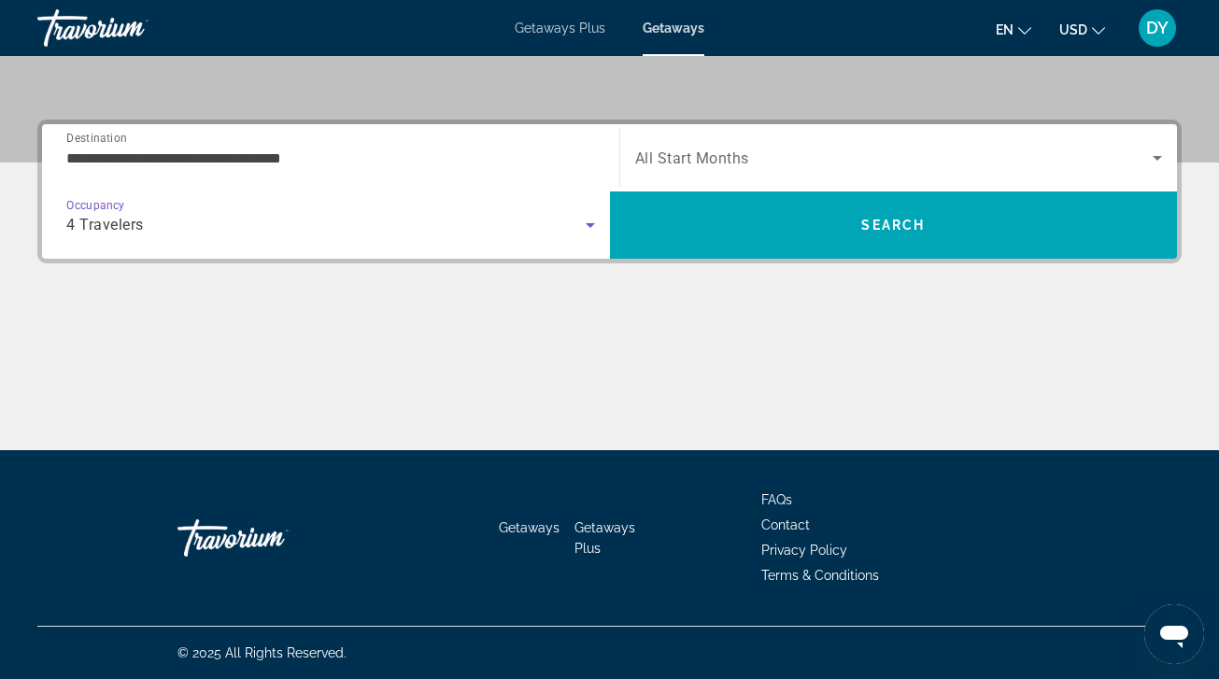
click at [685, 172] on div "Search widget" at bounding box center [899, 158] width 528 height 52
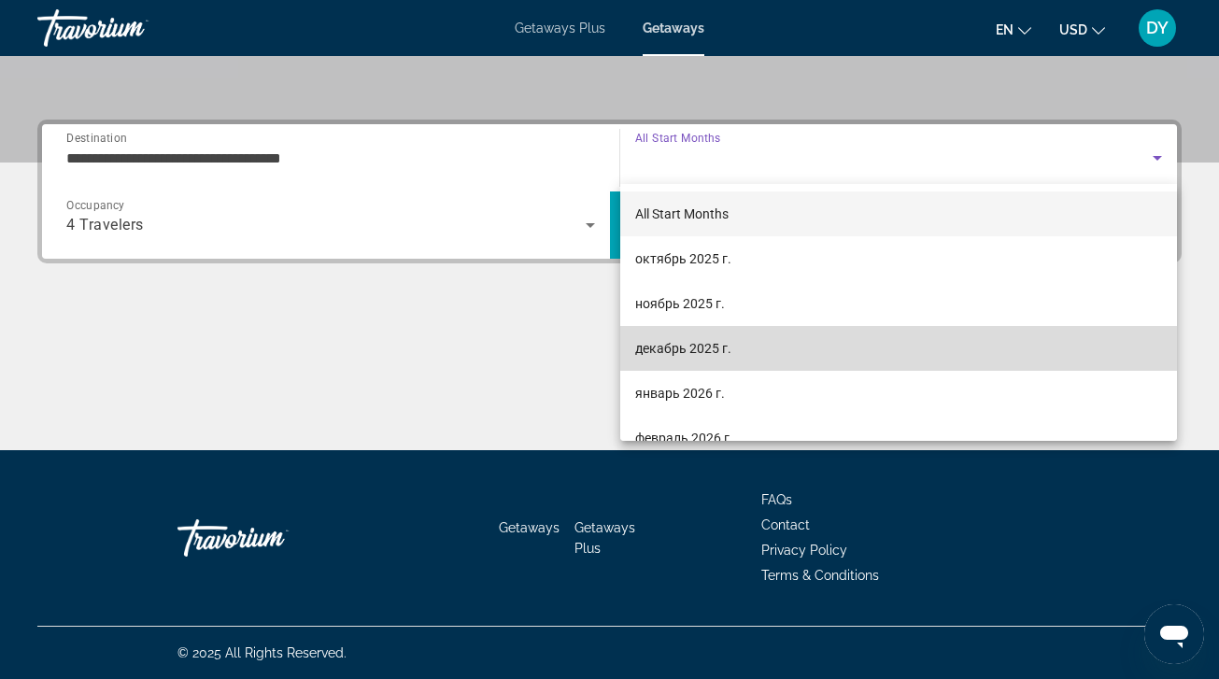
click at [676, 350] on span "декабрь 2025 г." at bounding box center [683, 348] width 96 height 22
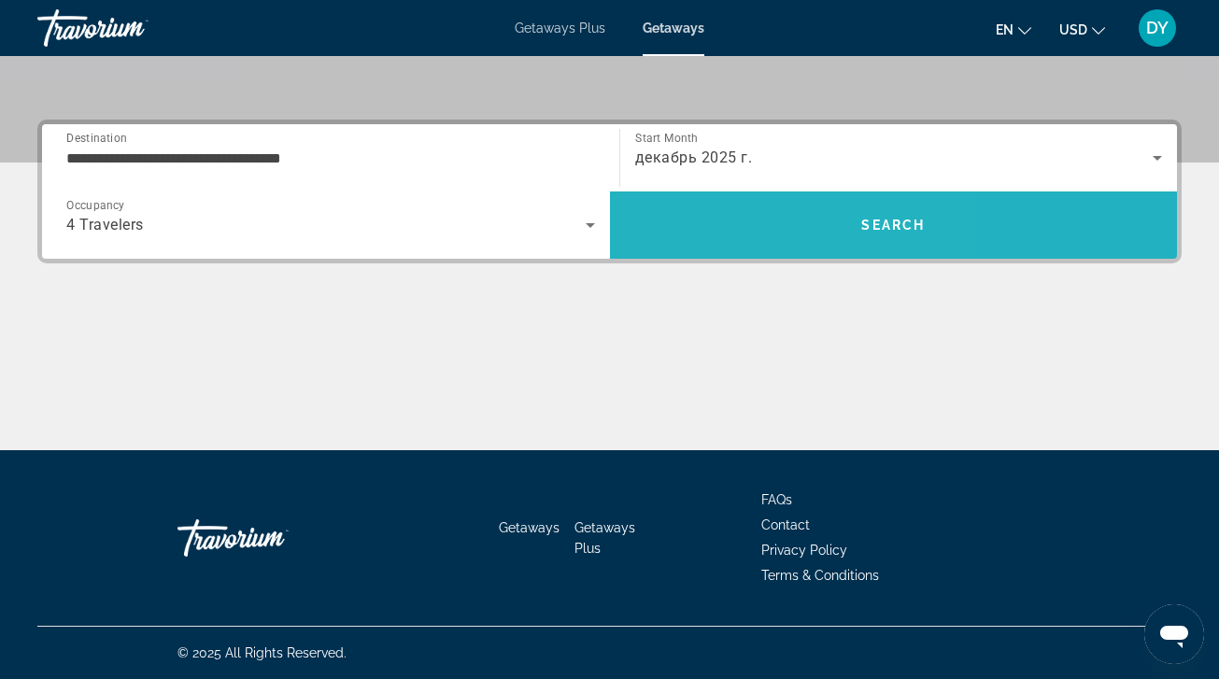
click at [721, 235] on span "Search" at bounding box center [894, 225] width 568 height 45
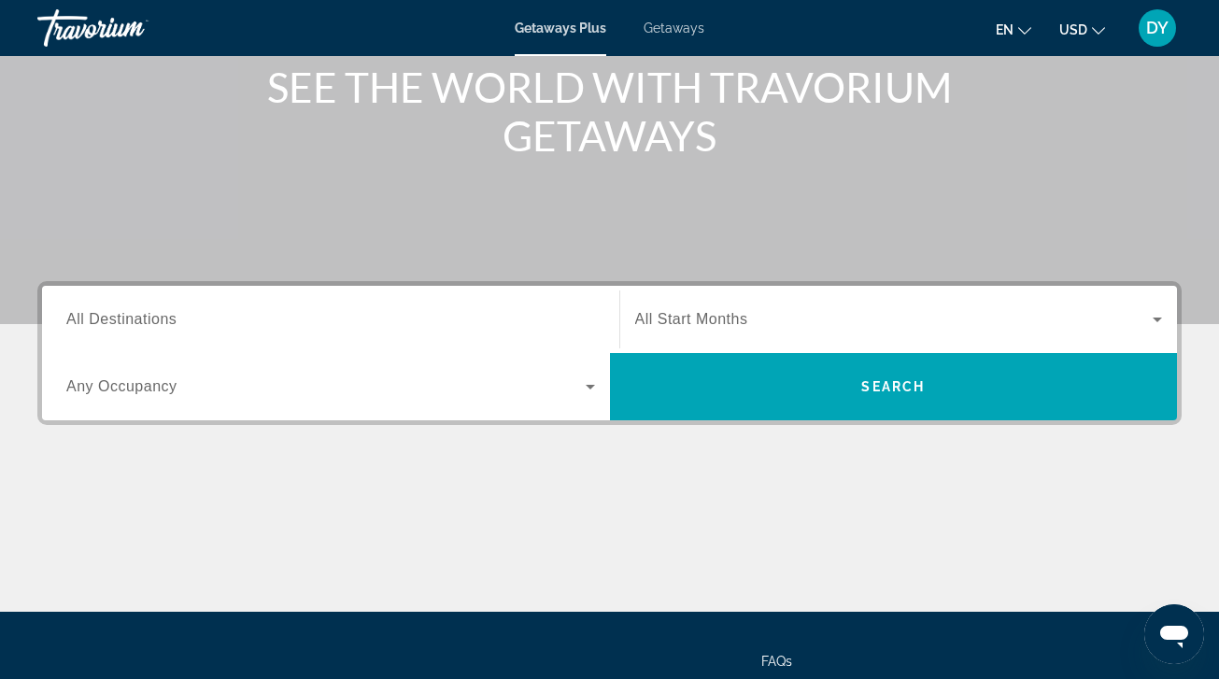
click at [167, 320] on span "All Destinations" at bounding box center [121, 319] width 110 height 16
click at [167, 320] on input "Destination All Destinations" at bounding box center [330, 320] width 529 height 22
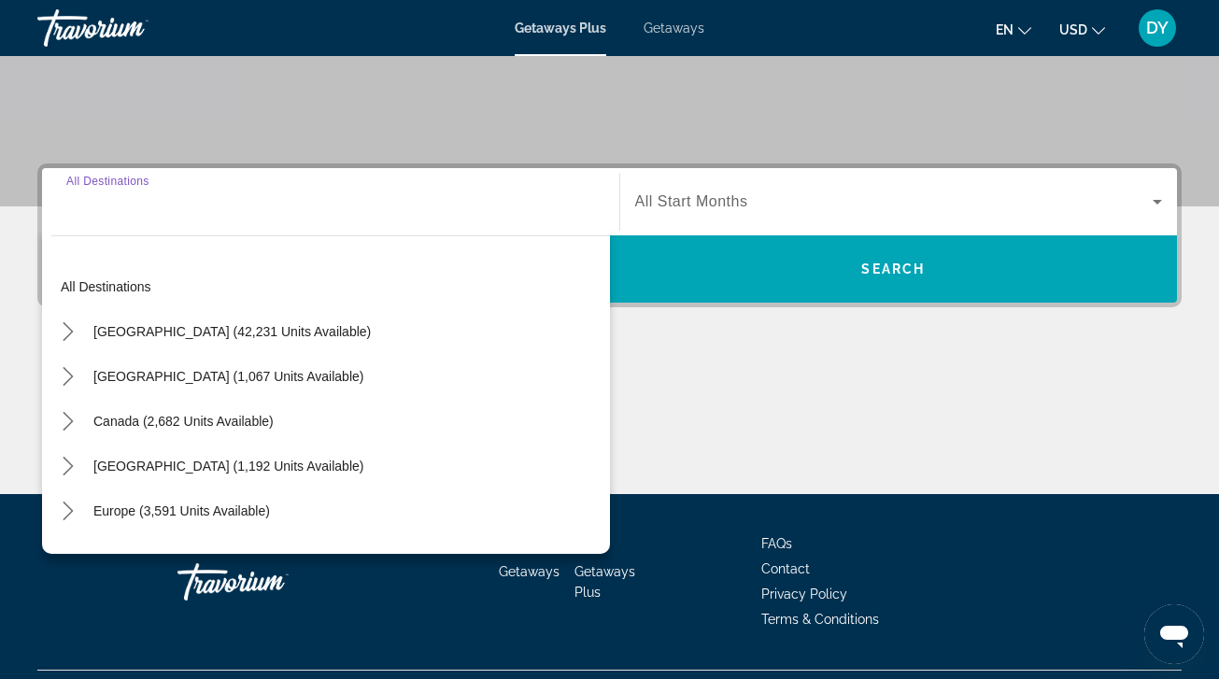
scroll to position [398, 0]
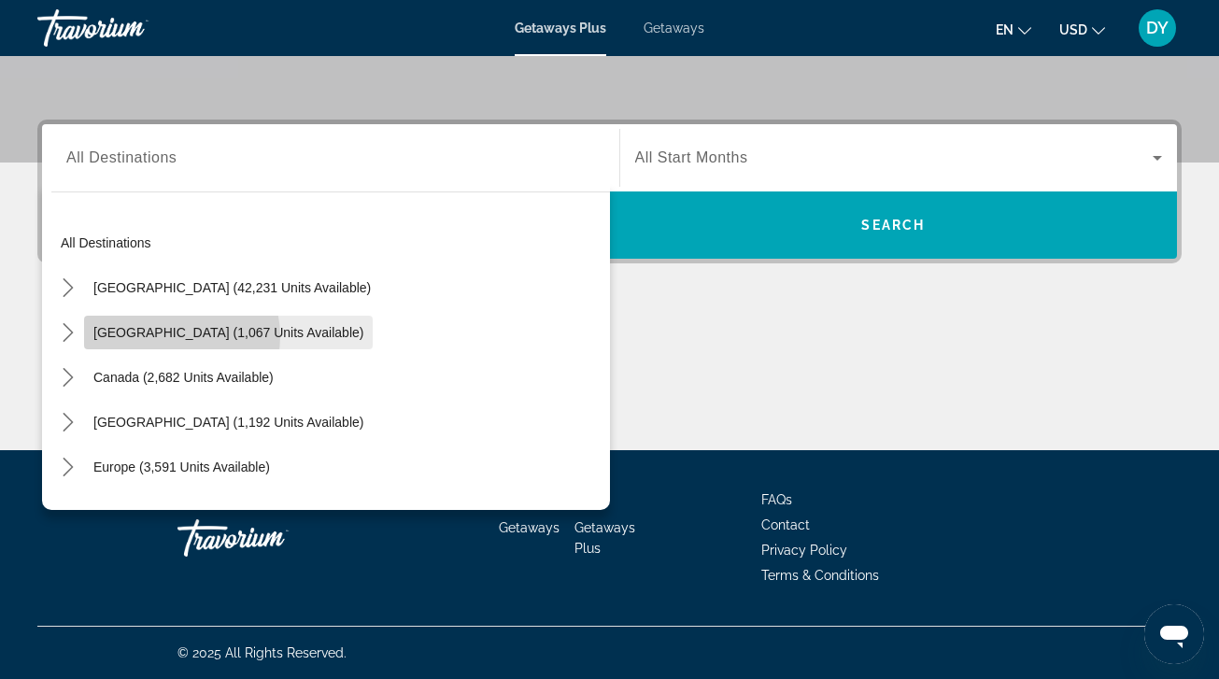
click at [174, 336] on span "Mexico (1,067 units available)" at bounding box center [228, 332] width 270 height 15
type input "**********"
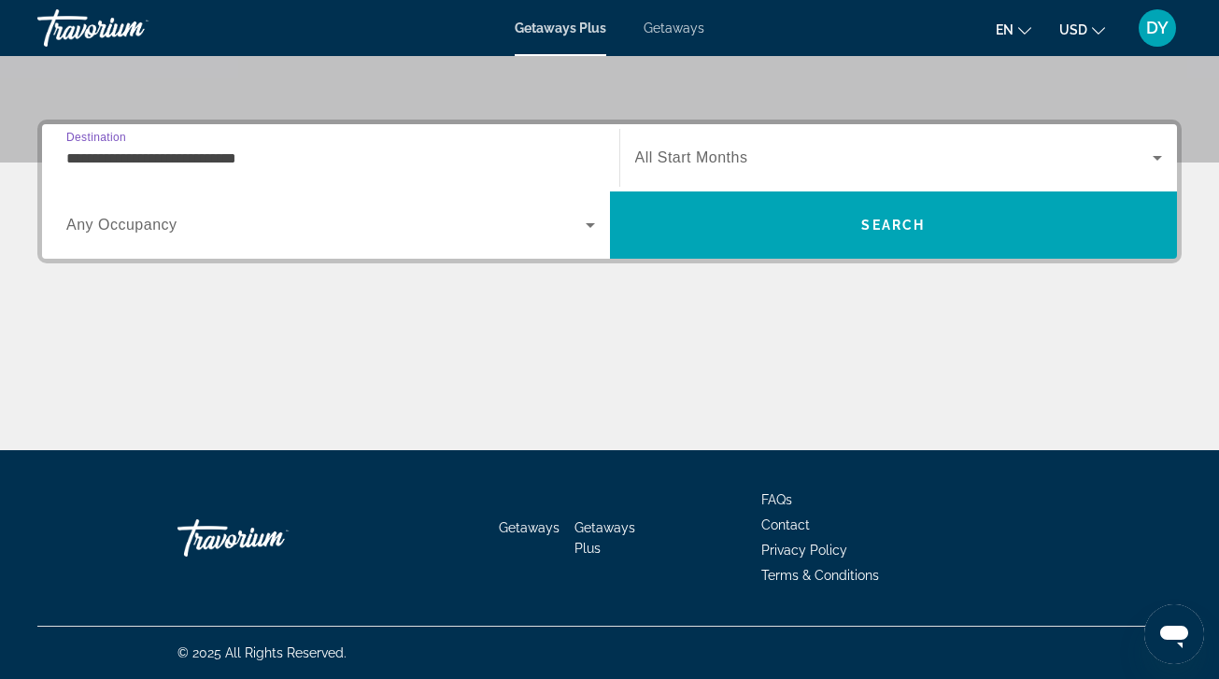
click at [643, 176] on div "Search widget" at bounding box center [899, 158] width 528 height 52
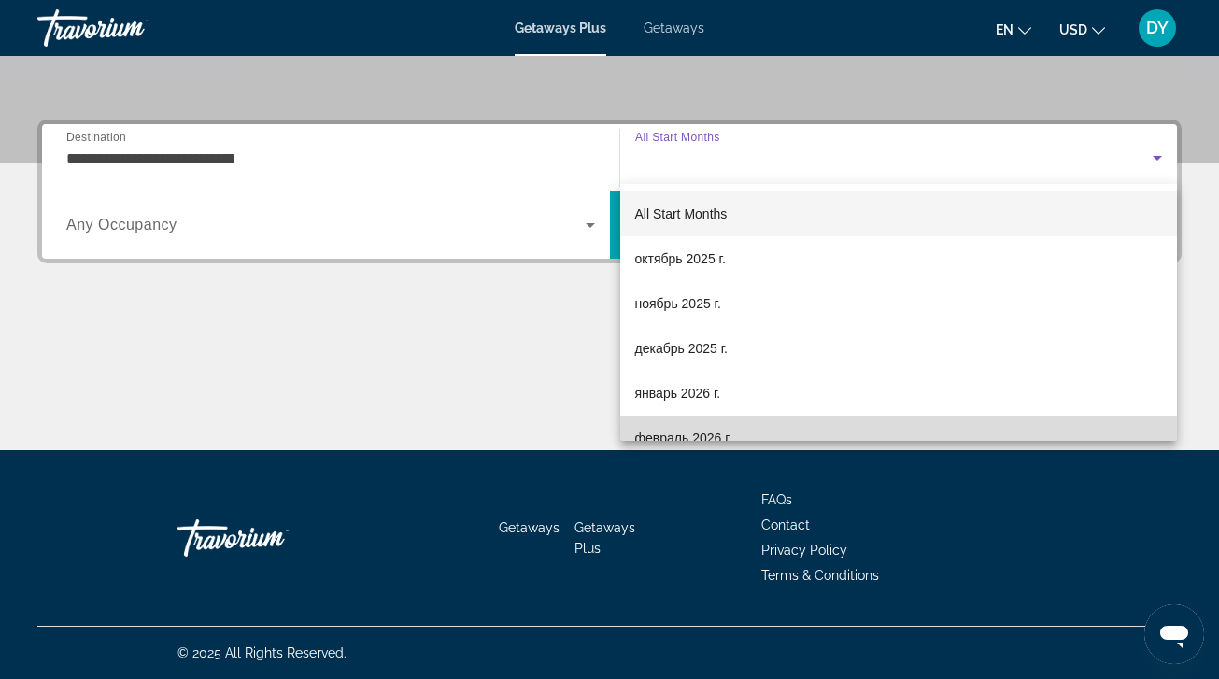
click at [733, 417] on mat-option "февраль 2026 г." at bounding box center [899, 438] width 558 height 45
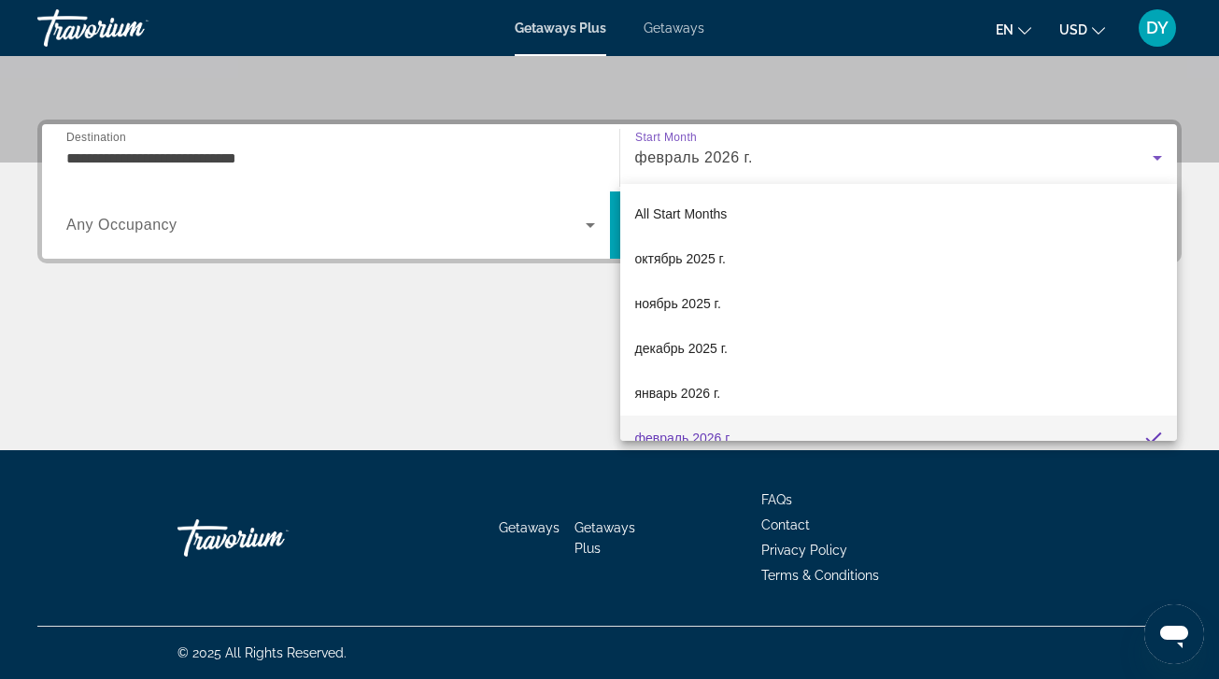
scroll to position [20, 0]
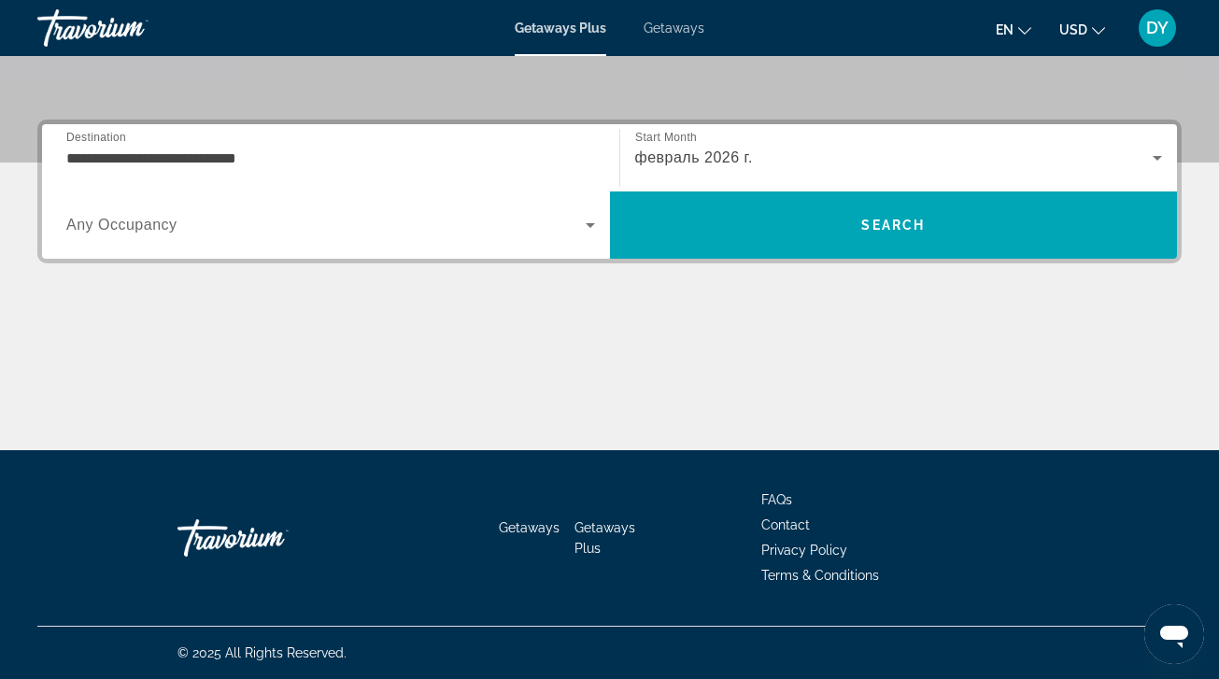
click at [499, 250] on div "Search widget" at bounding box center [330, 225] width 529 height 52
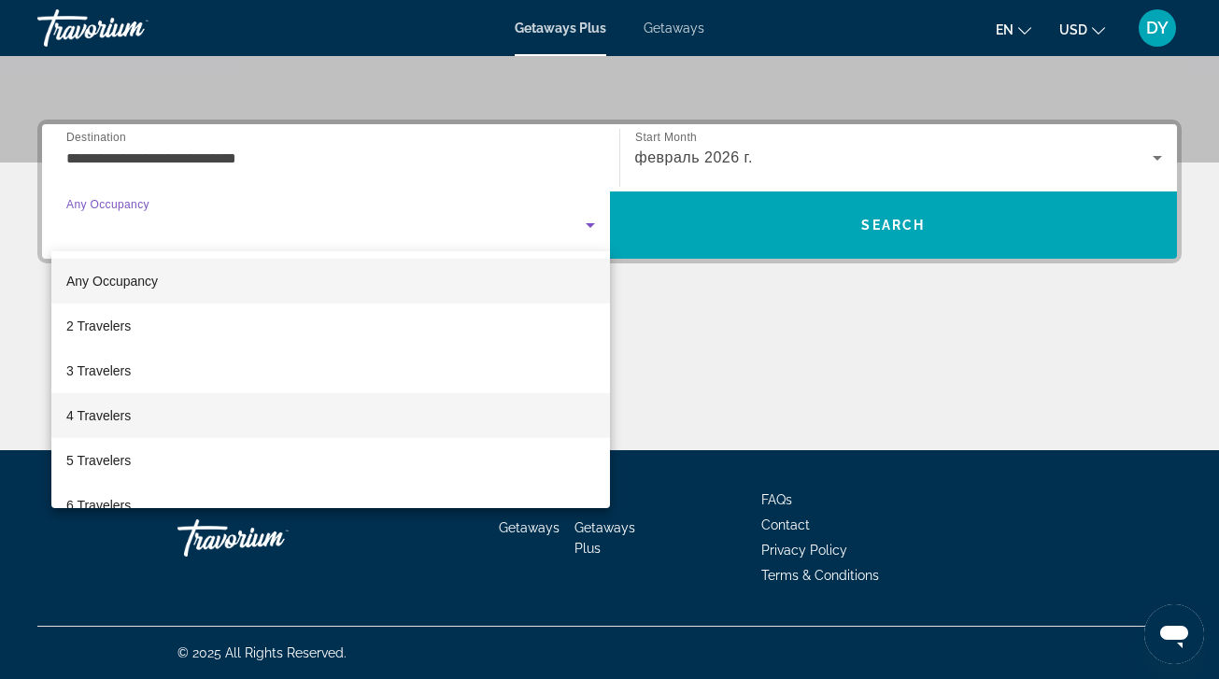
click at [459, 402] on mat-option "4 Travelers" at bounding box center [330, 415] width 558 height 45
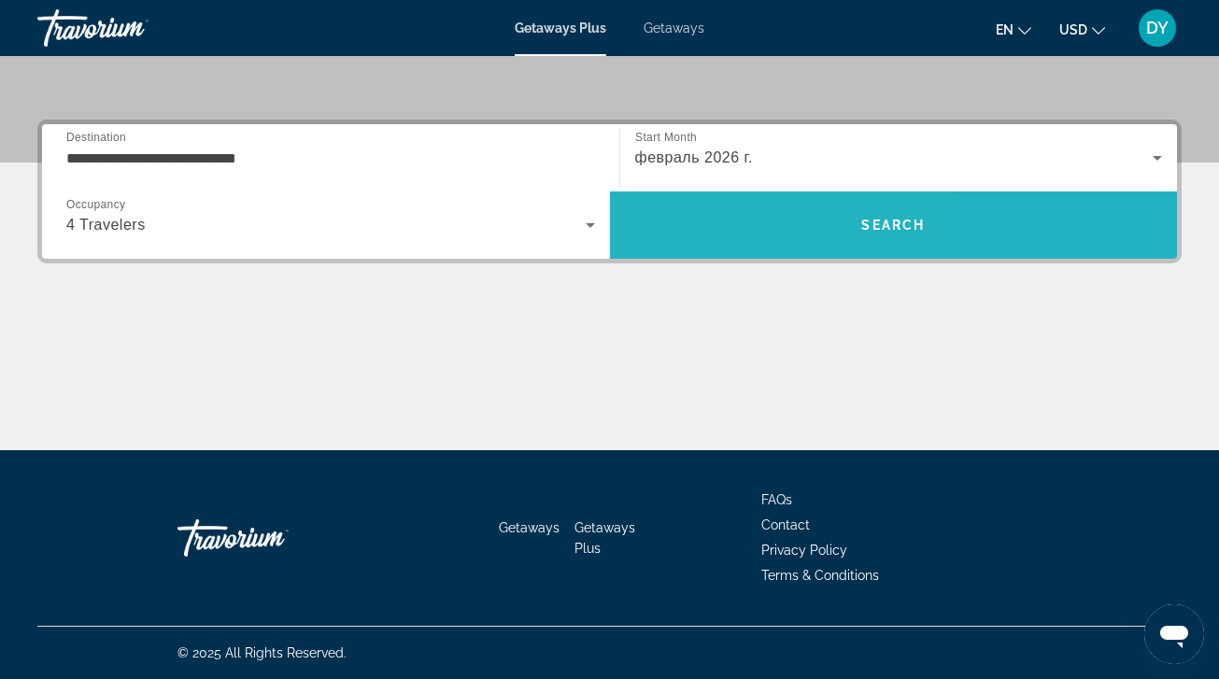
click at [712, 230] on span "Search" at bounding box center [894, 225] width 568 height 45
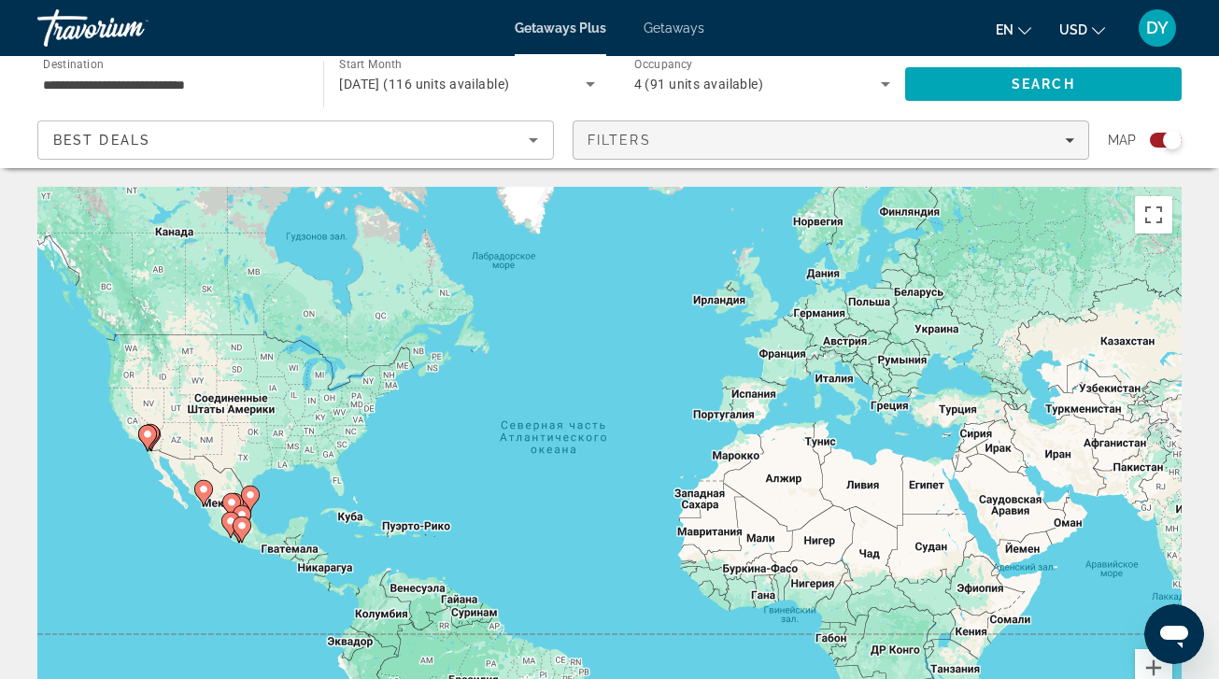
click at [709, 137] on div "Filters" at bounding box center [830, 140] width 487 height 15
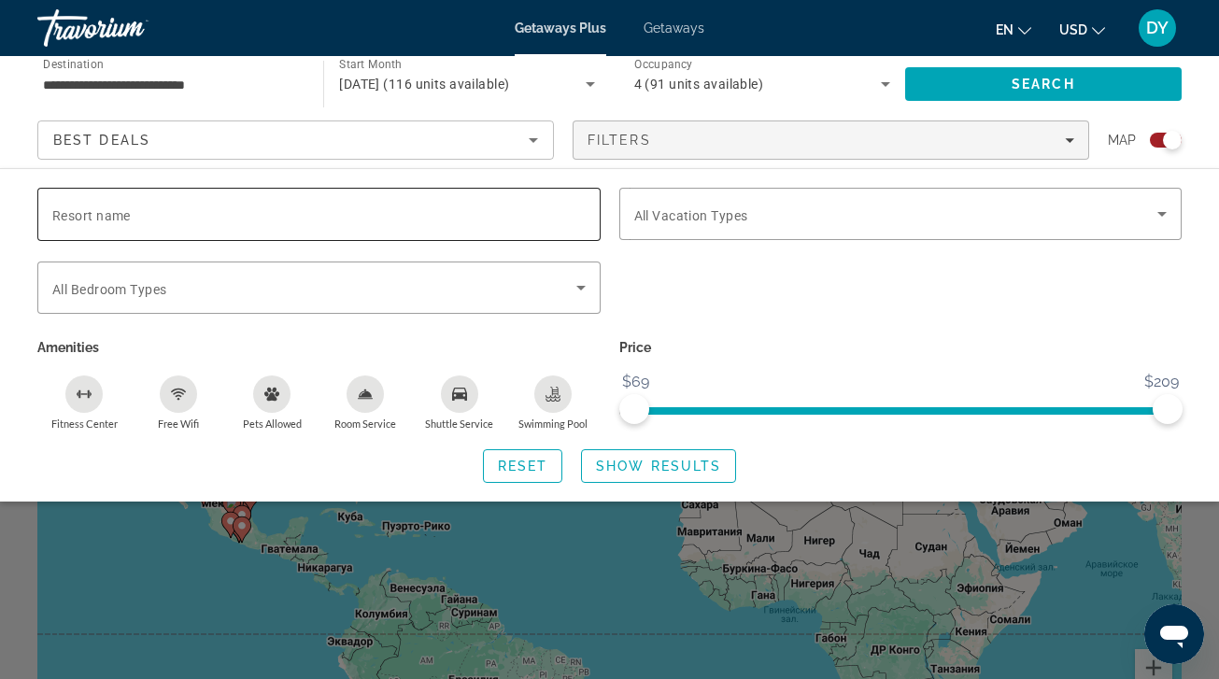
click at [487, 216] on input "Resort name" at bounding box center [318, 215] width 533 height 22
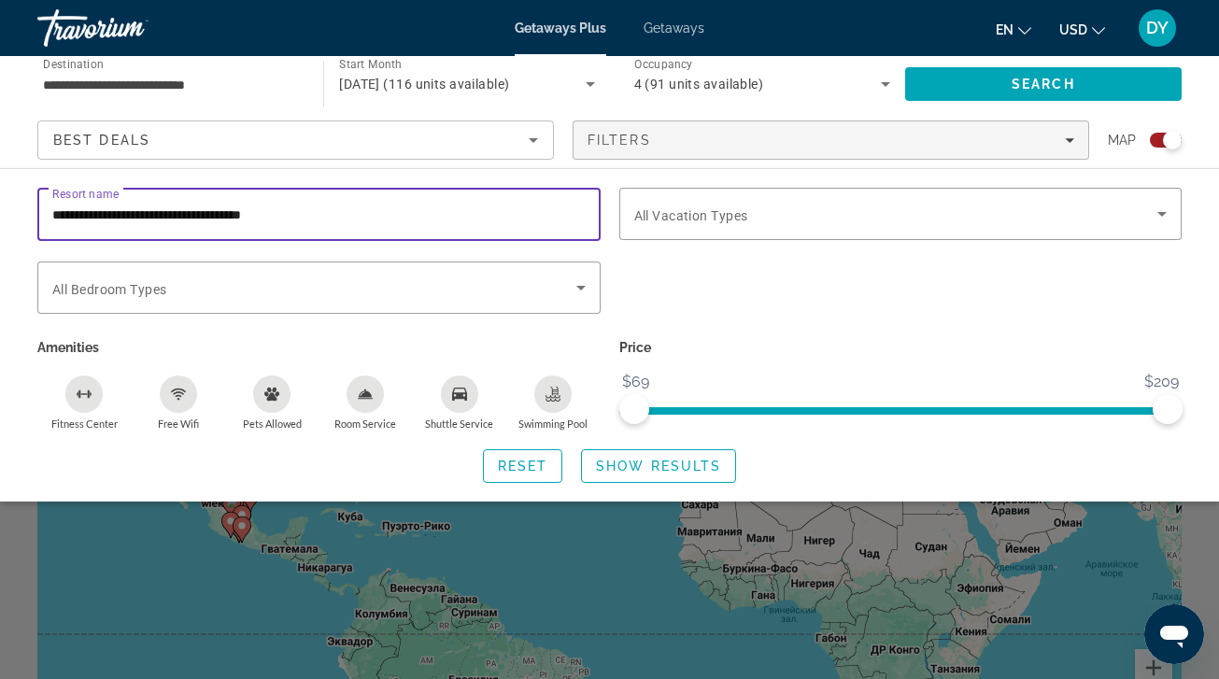
type input "**********"
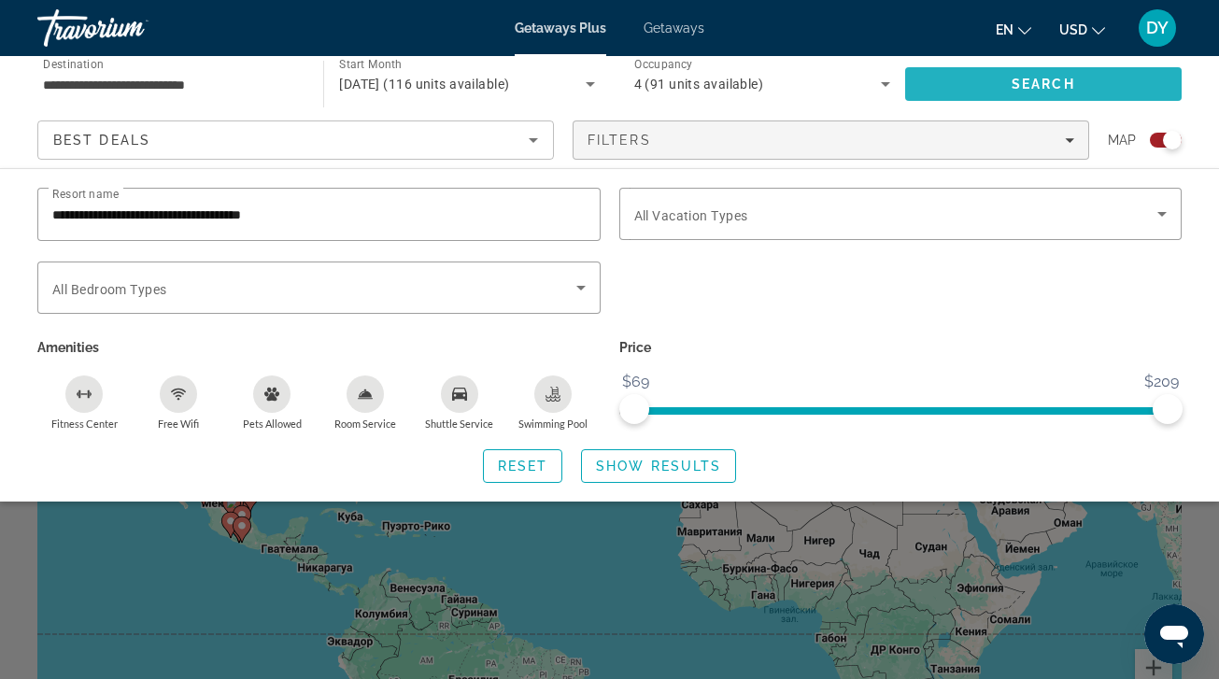
click at [946, 99] on span "Search" at bounding box center [1043, 84] width 276 height 45
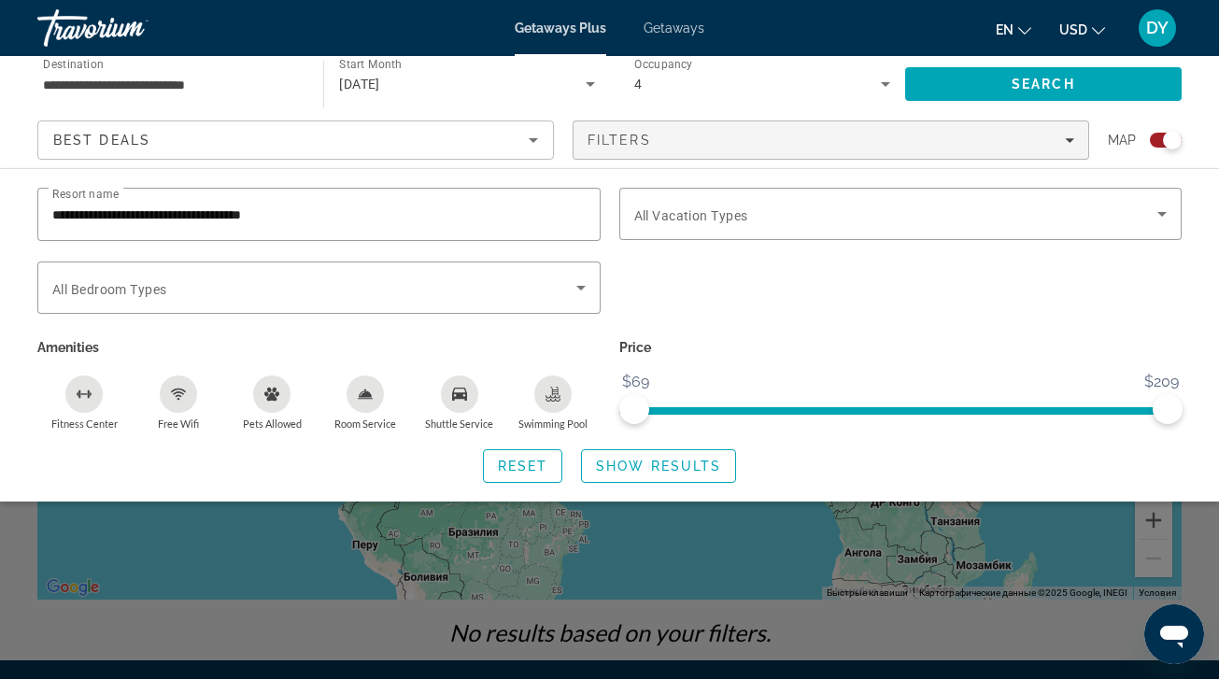
scroll to position [358, 0]
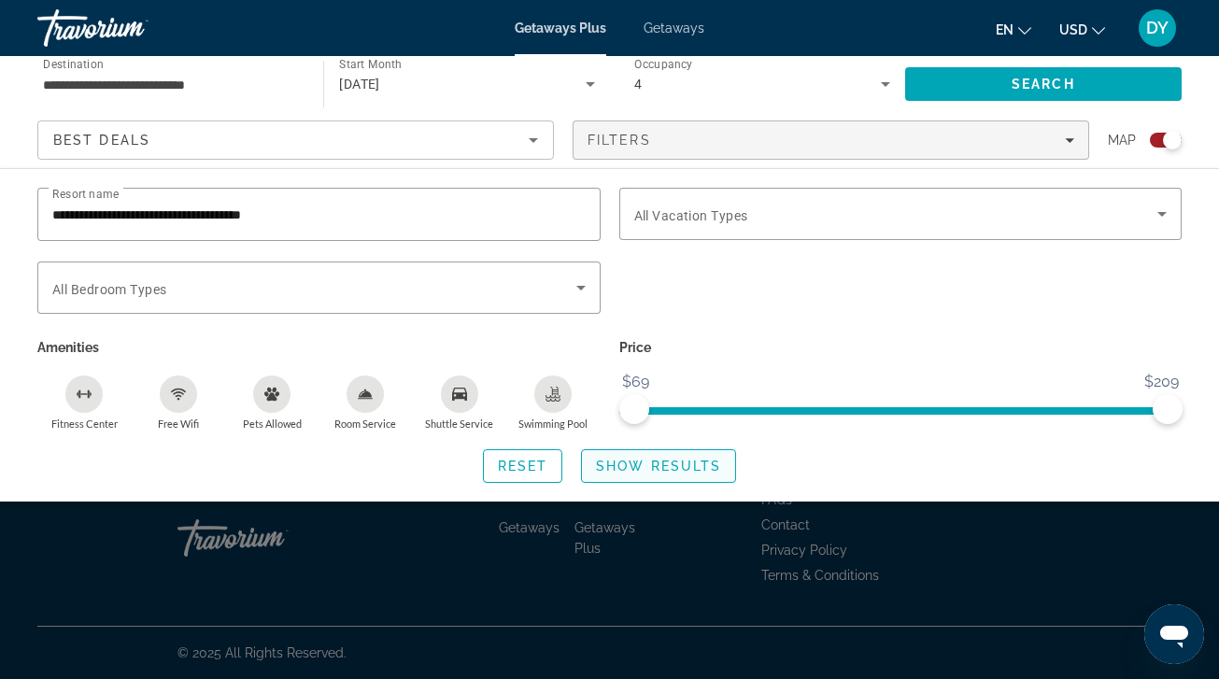
click at [699, 473] on span "Search widget" at bounding box center [658, 466] width 153 height 45
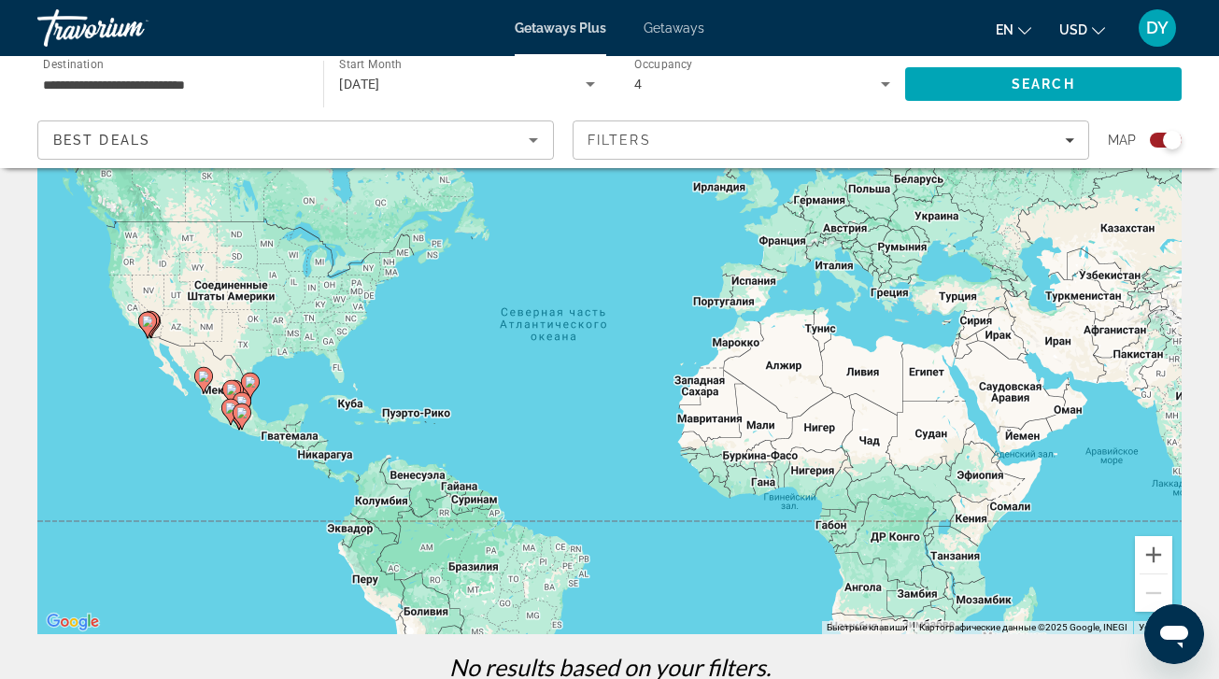
scroll to position [0, 0]
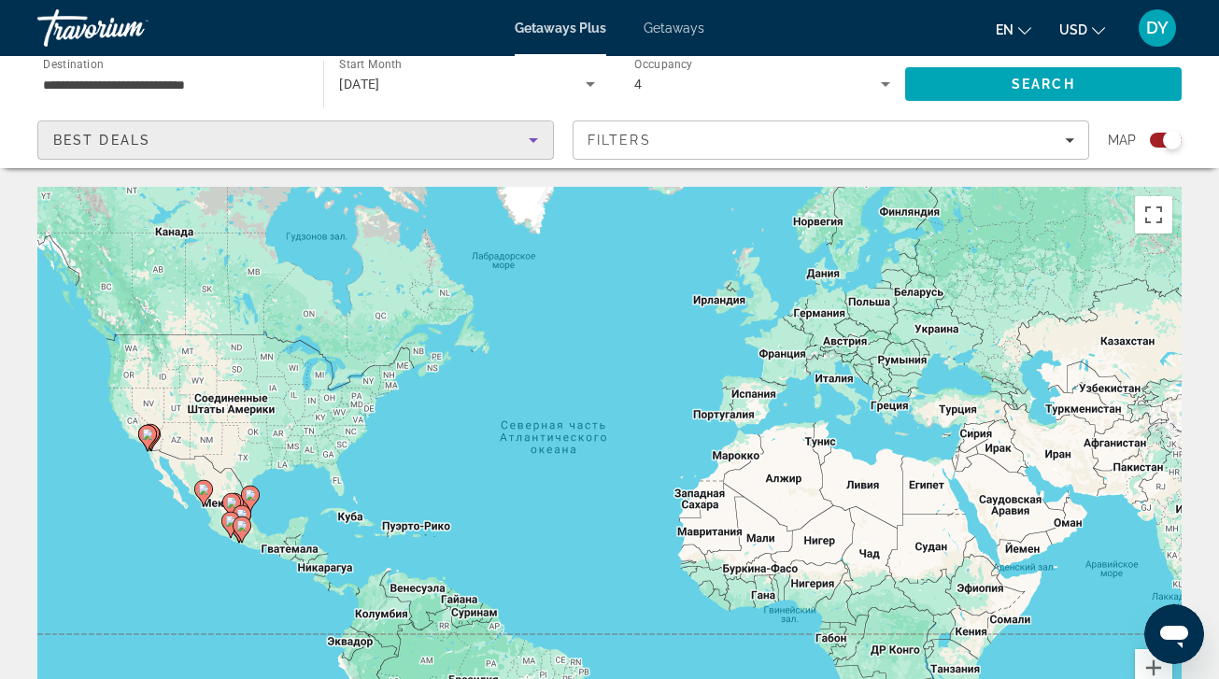
click at [462, 148] on div "Best Deals" at bounding box center [290, 140] width 475 height 22
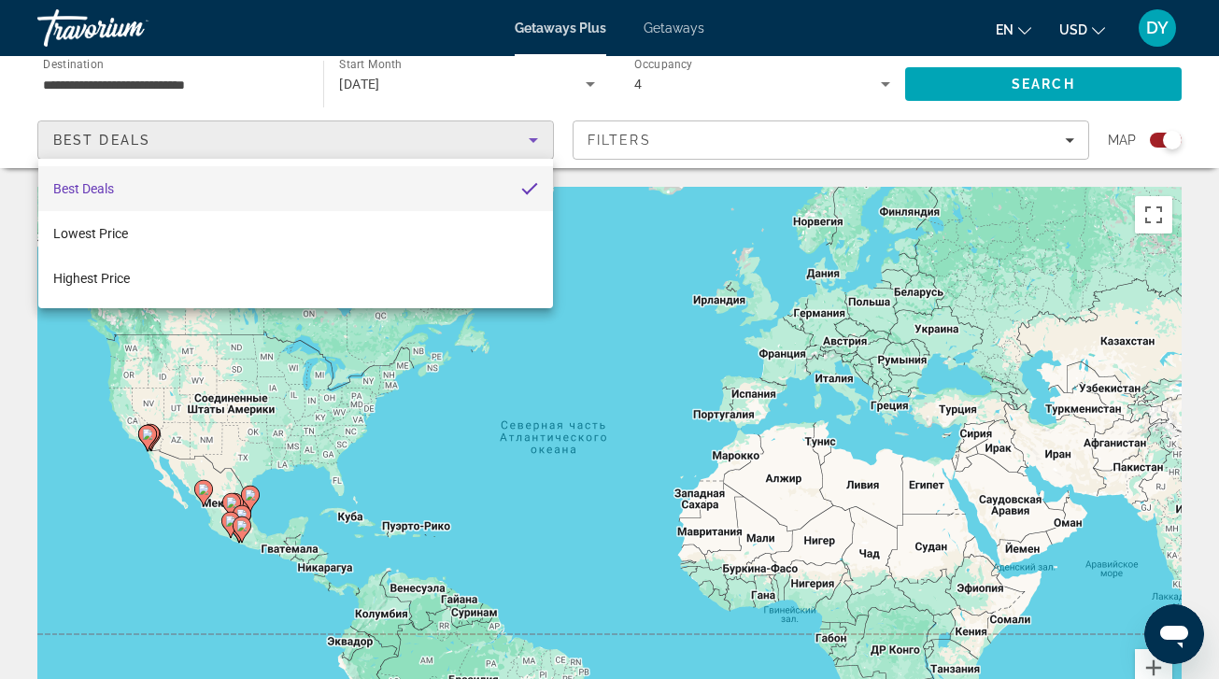
click at [717, 163] on div at bounding box center [609, 339] width 1219 height 679
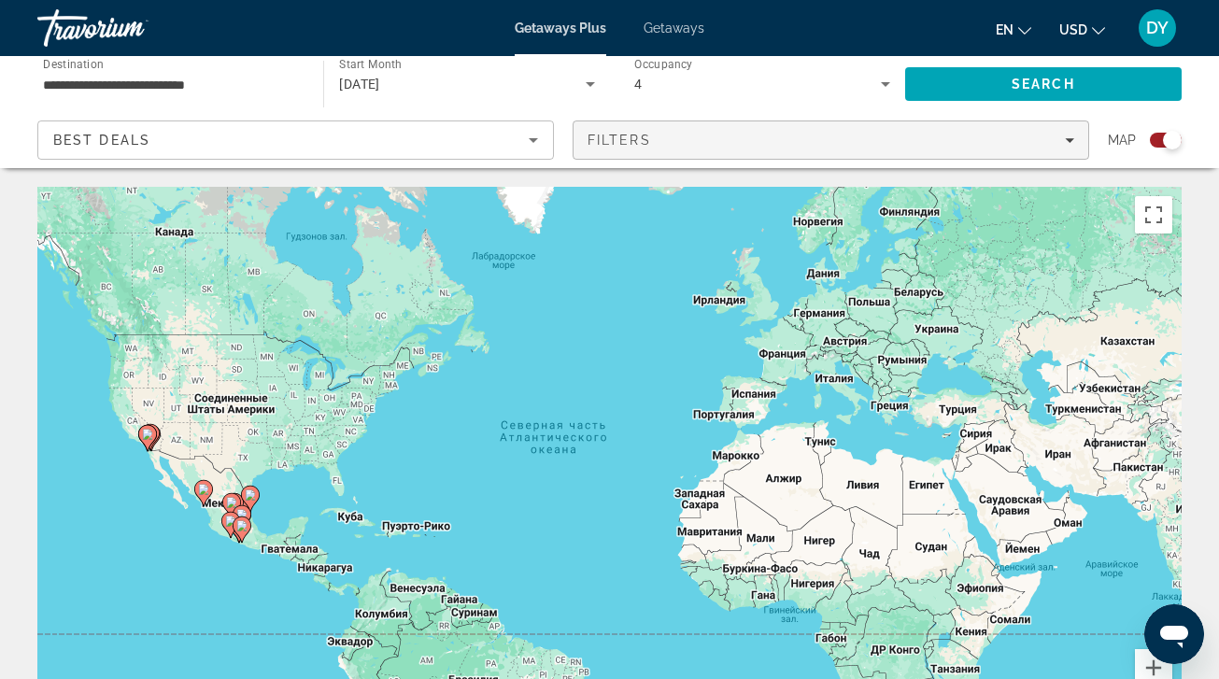
click at [717, 149] on span "Filters" at bounding box center [830, 140] width 515 height 45
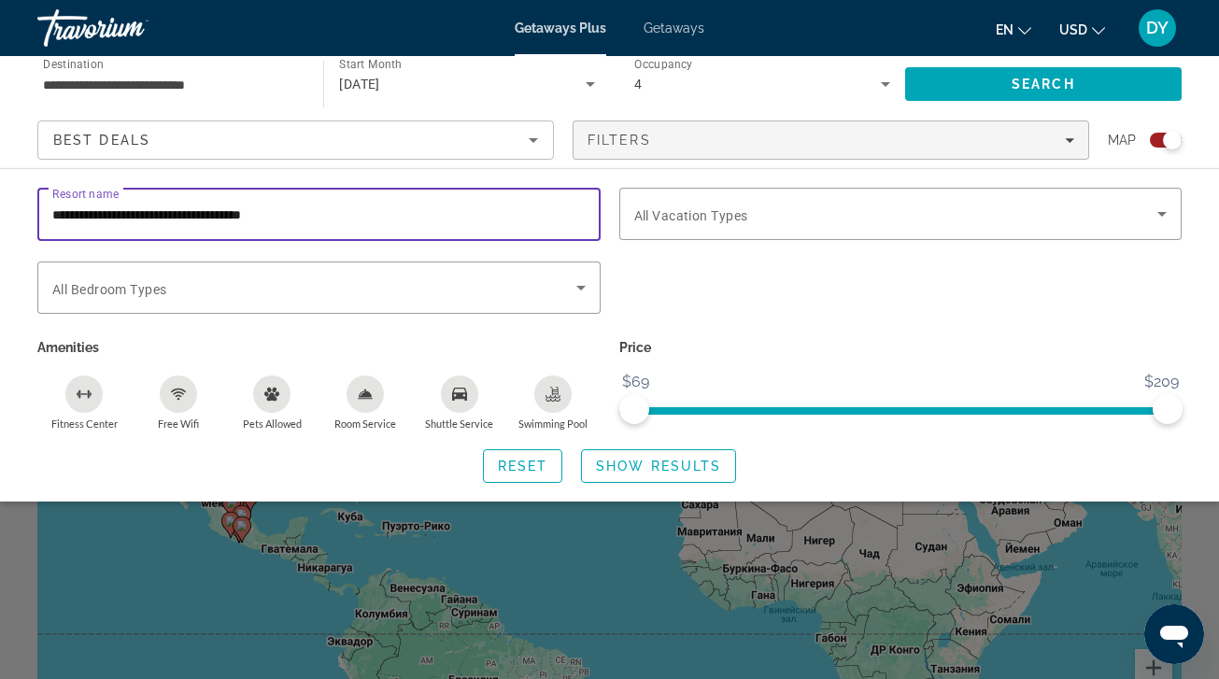
click at [488, 219] on input "**********" at bounding box center [318, 215] width 533 height 22
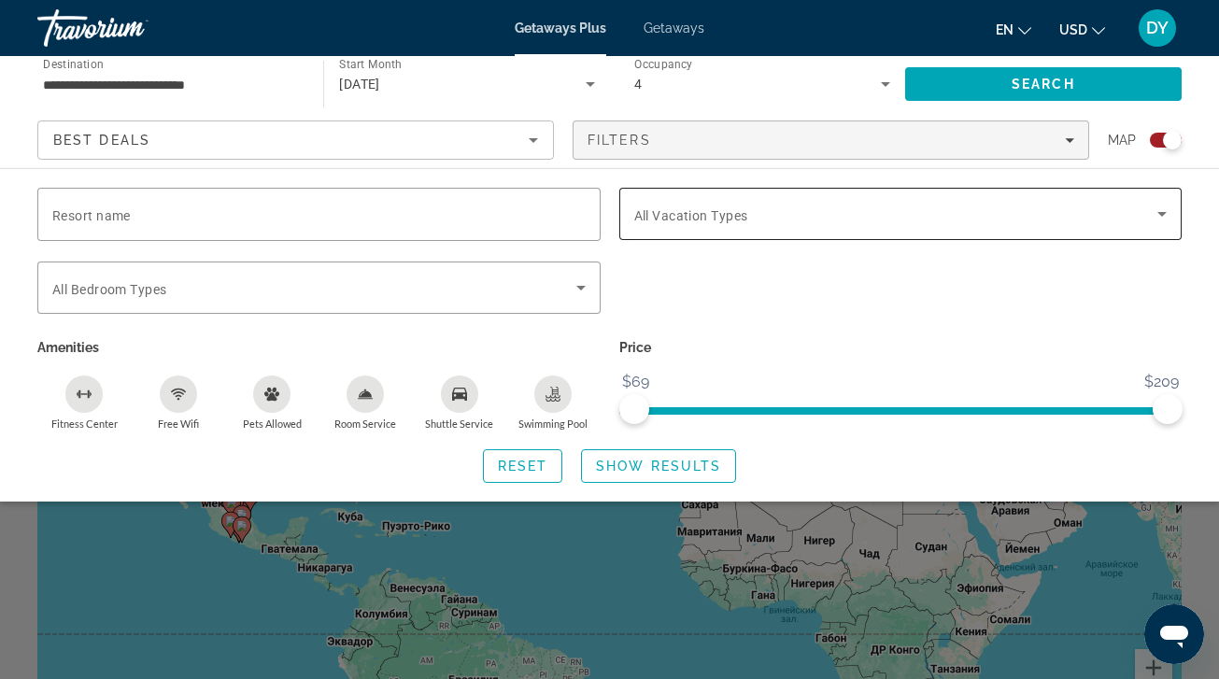
click at [652, 213] on span "All Vacation Types" at bounding box center [691, 215] width 114 height 15
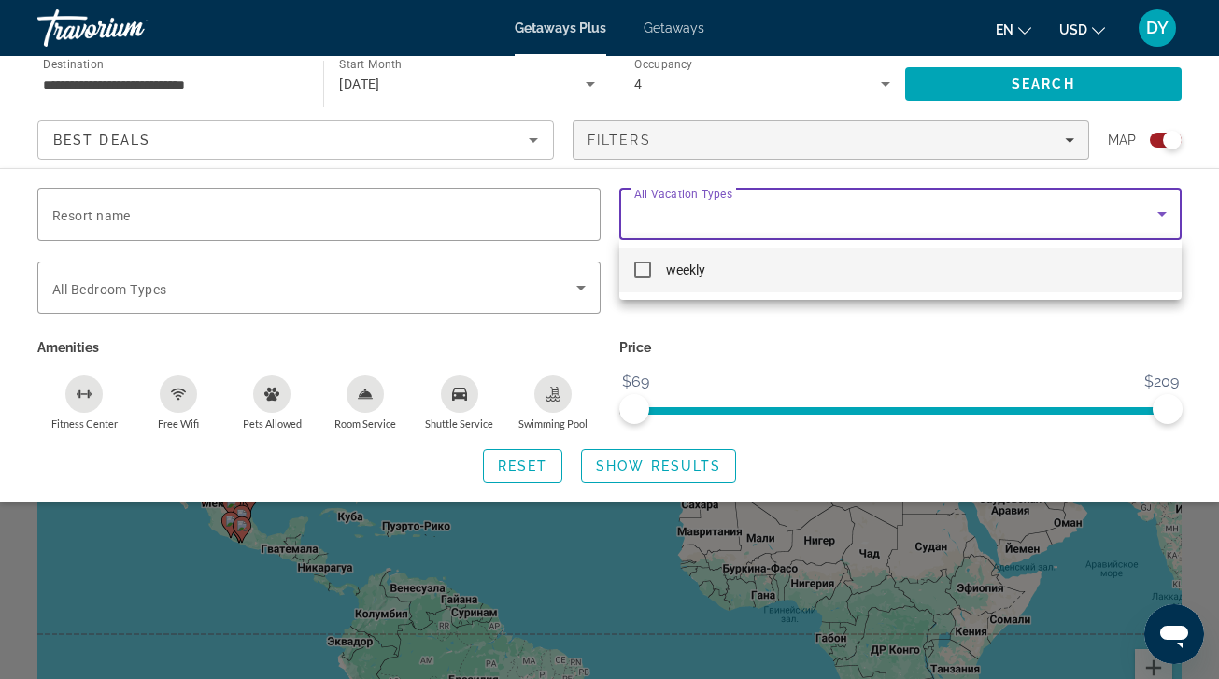
click at [652, 213] on div at bounding box center [609, 339] width 1219 height 679
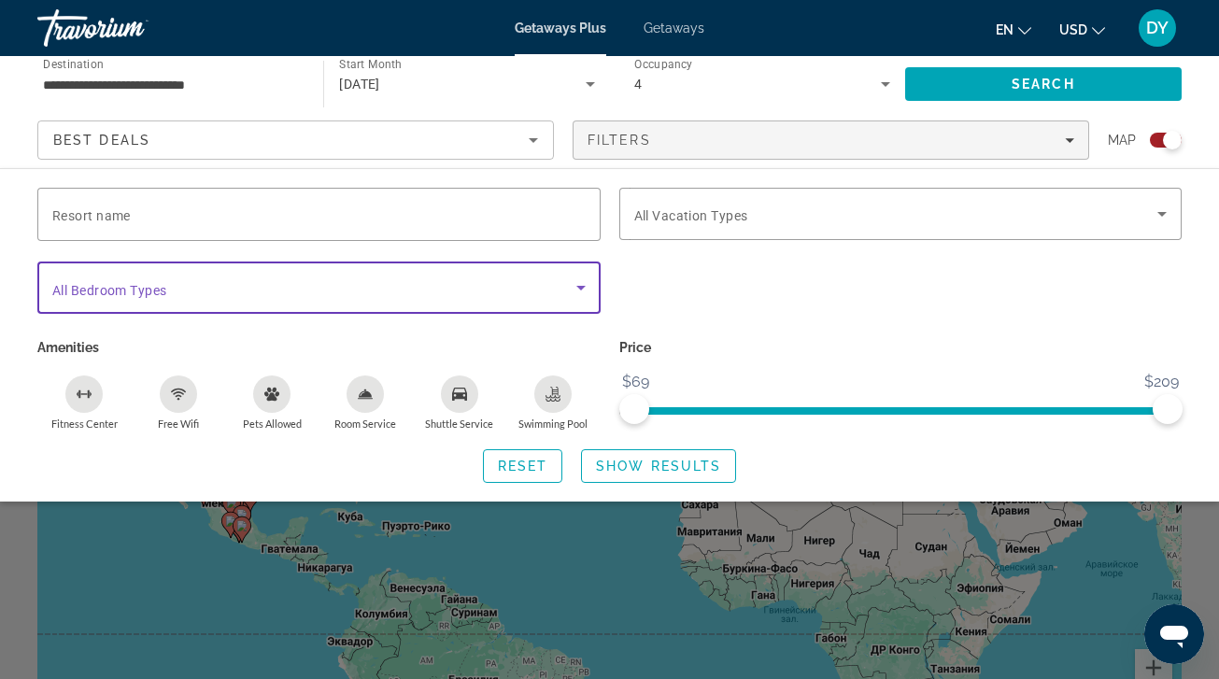
click at [503, 297] on span "Search widget" at bounding box center [314, 287] width 524 height 22
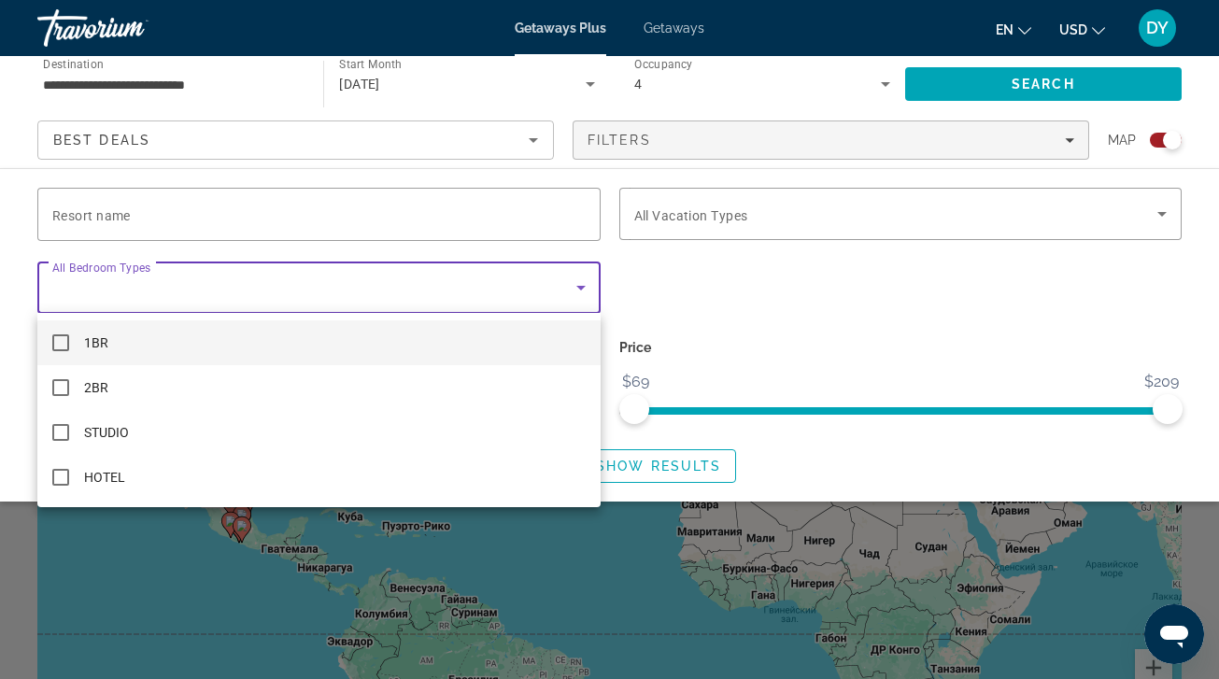
click at [504, 297] on div at bounding box center [609, 339] width 1219 height 679
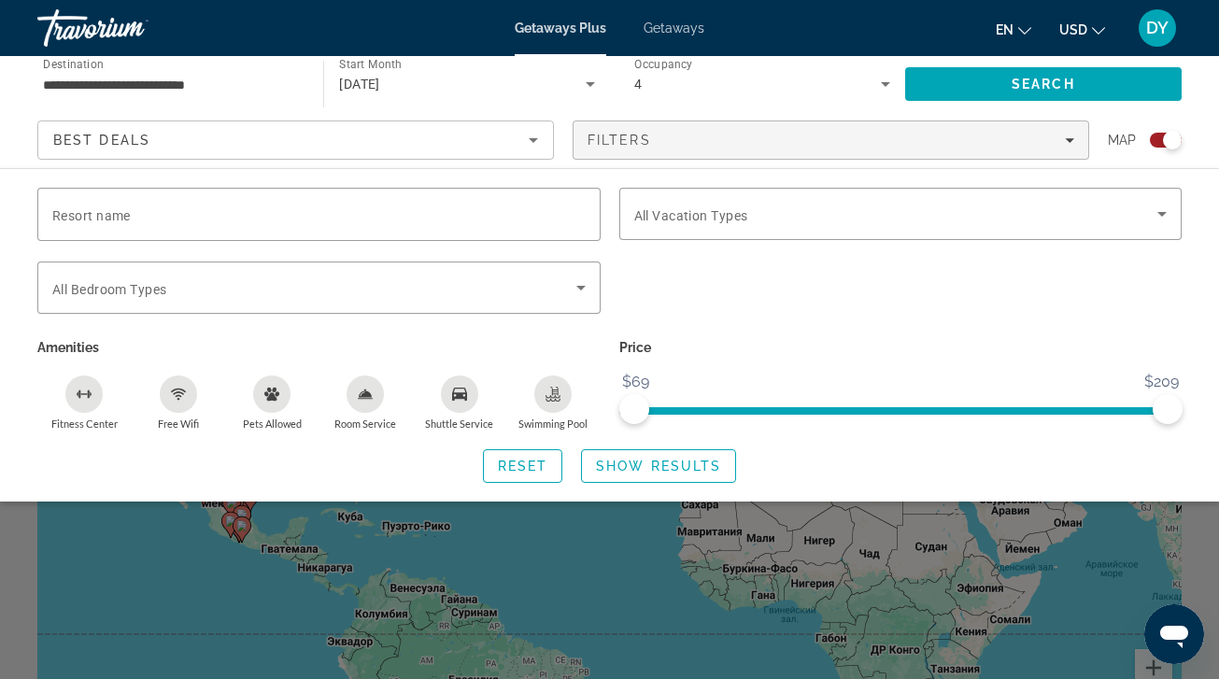
click at [530, 135] on icon "Sort by" at bounding box center [533, 140] width 22 height 22
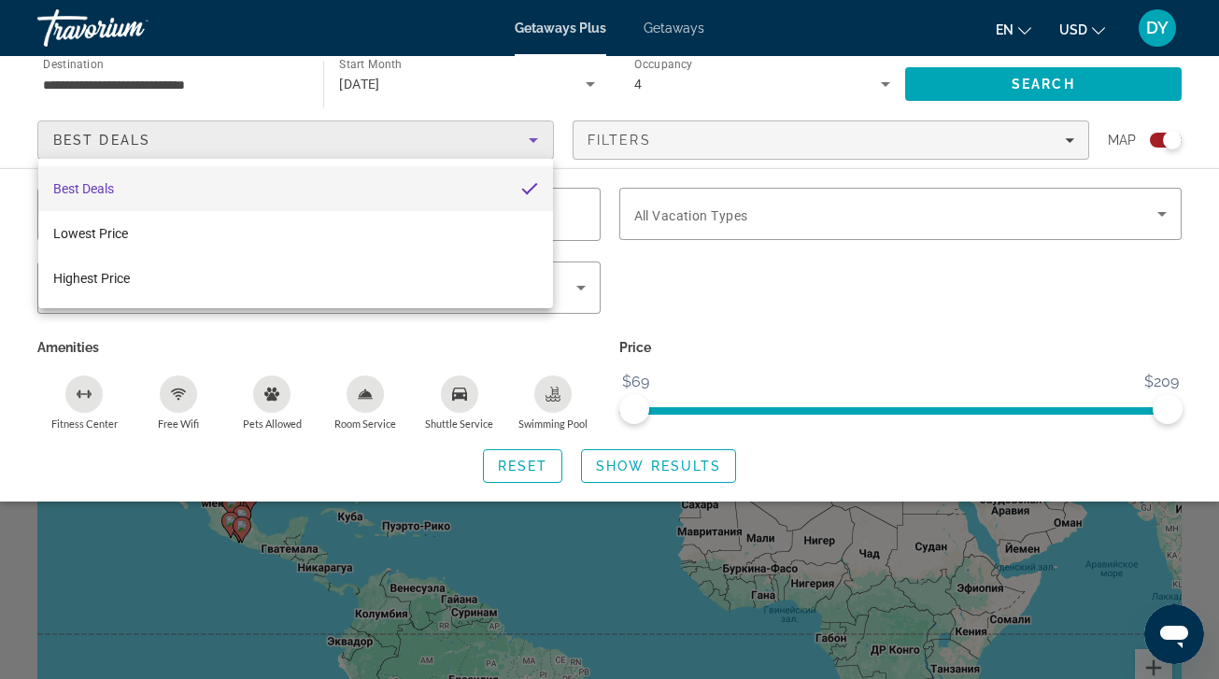
click at [530, 135] on div at bounding box center [609, 339] width 1219 height 679
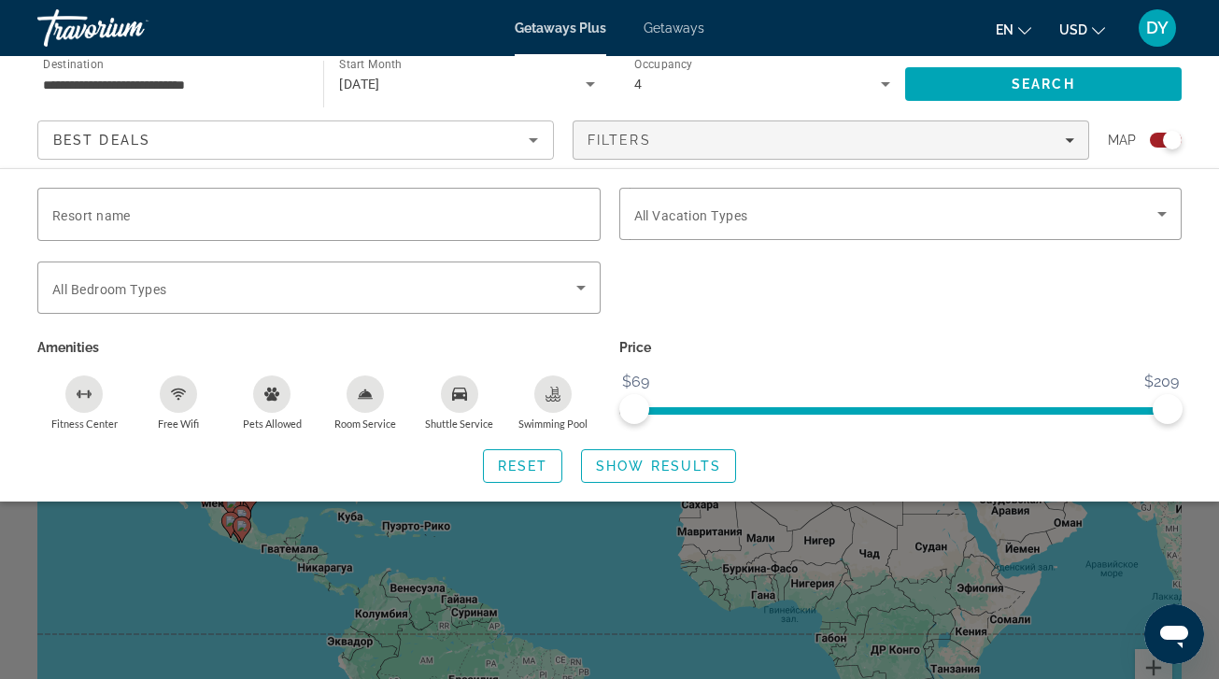
click at [695, 92] on div "4" at bounding box center [757, 84] width 247 height 22
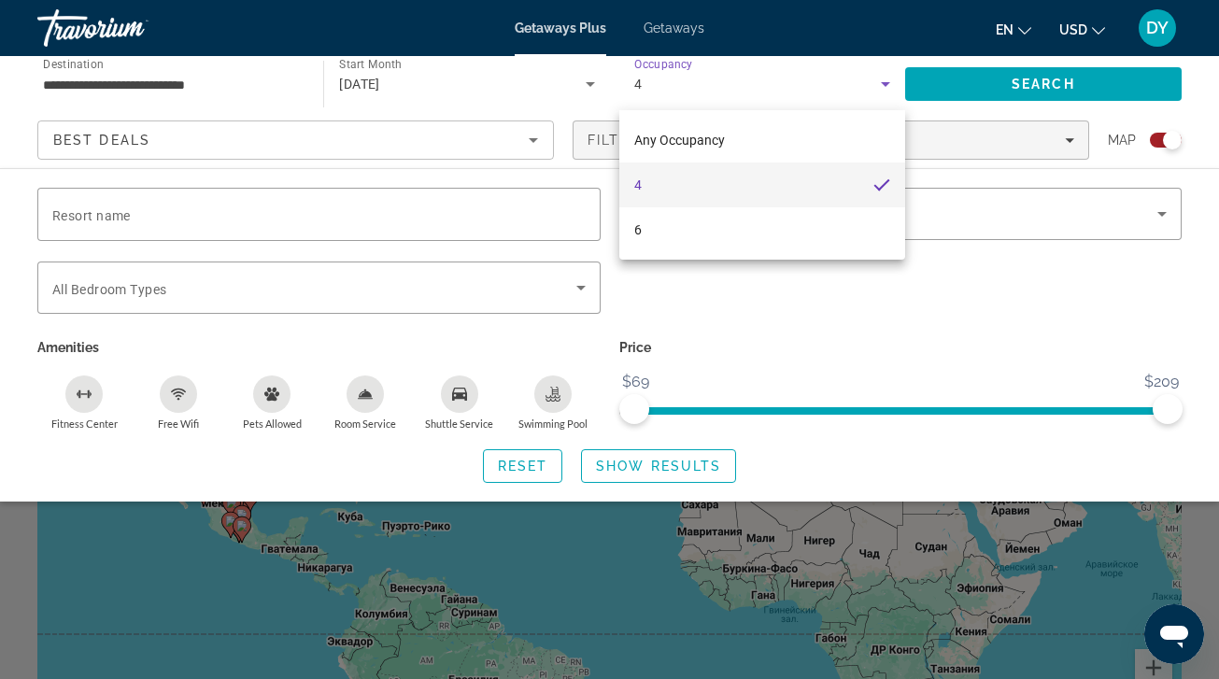
click at [945, 96] on div at bounding box center [609, 339] width 1219 height 679
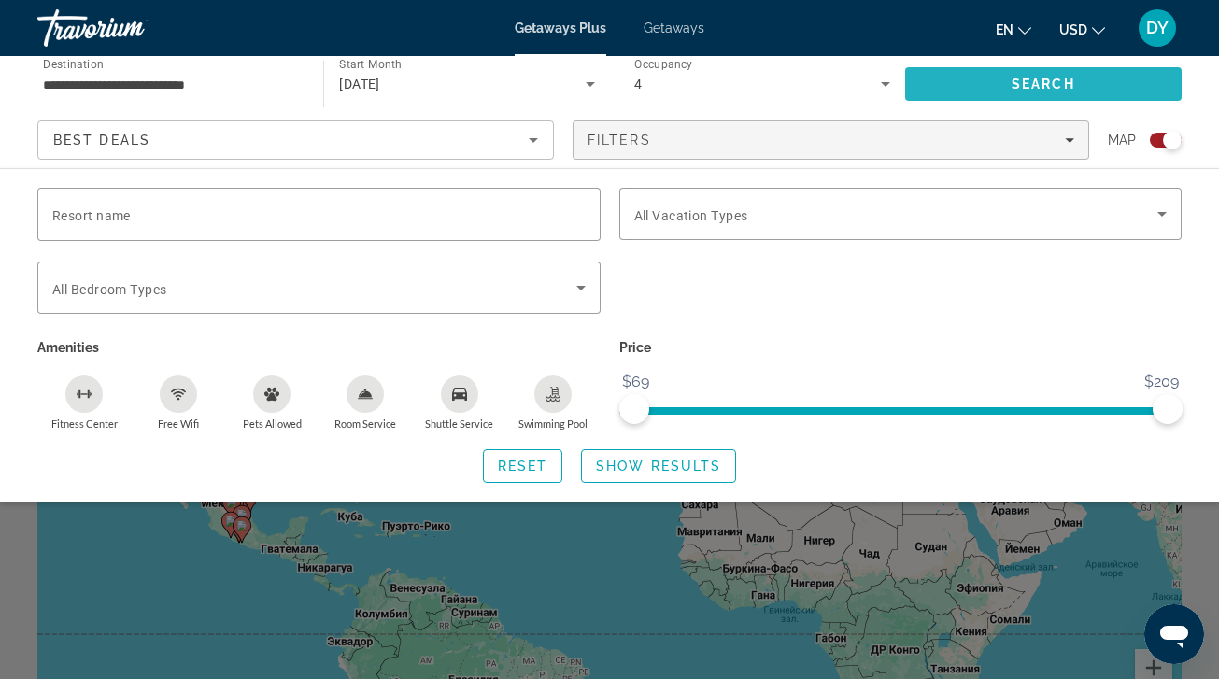
click at [941, 90] on span "Search" at bounding box center [1043, 84] width 276 height 45
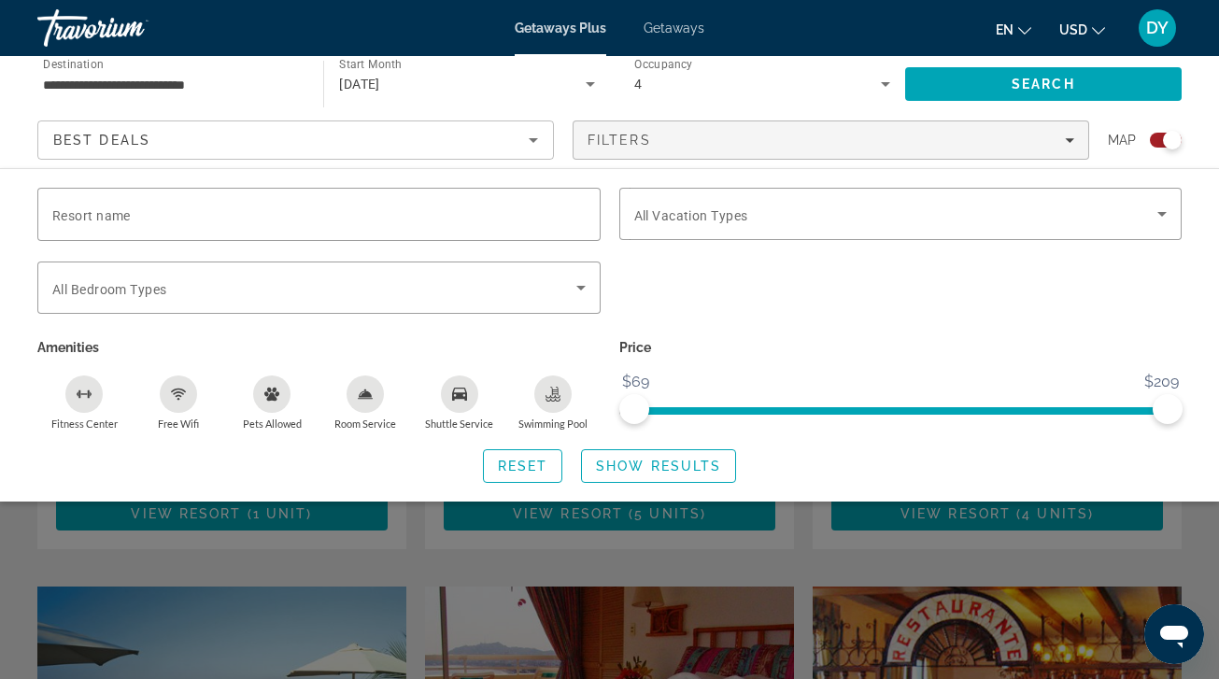
scroll to position [862, 0]
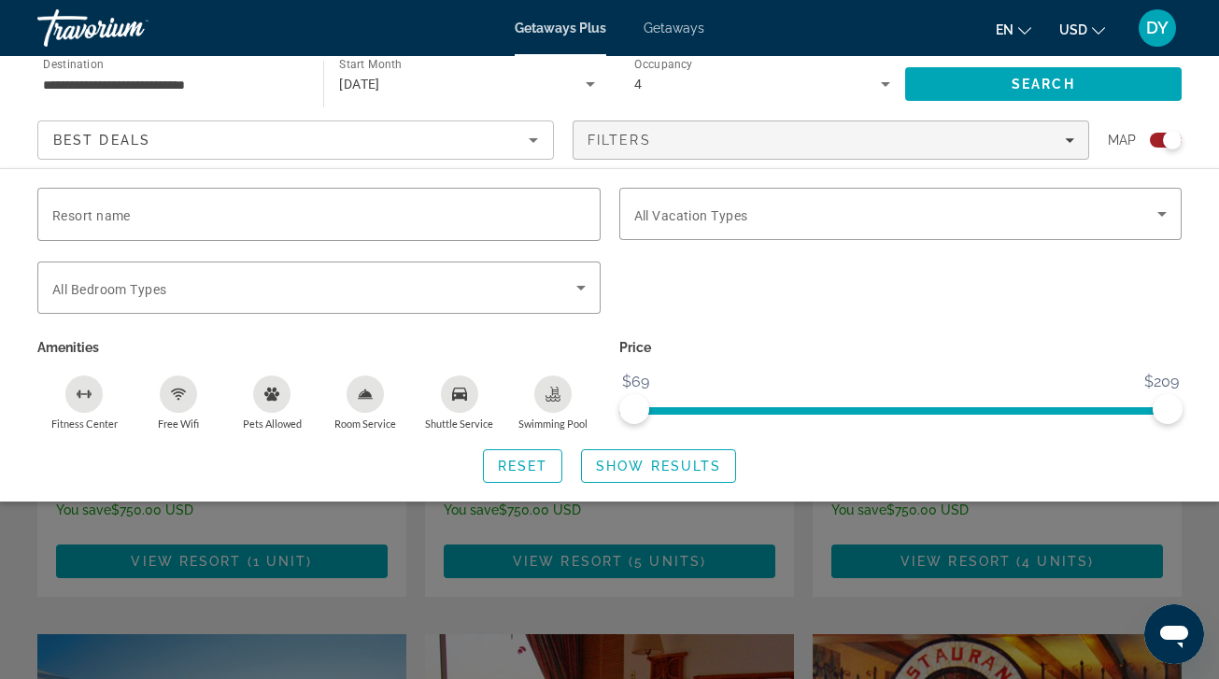
click at [714, 516] on div "Search widget" at bounding box center [609, 479] width 1219 height 399
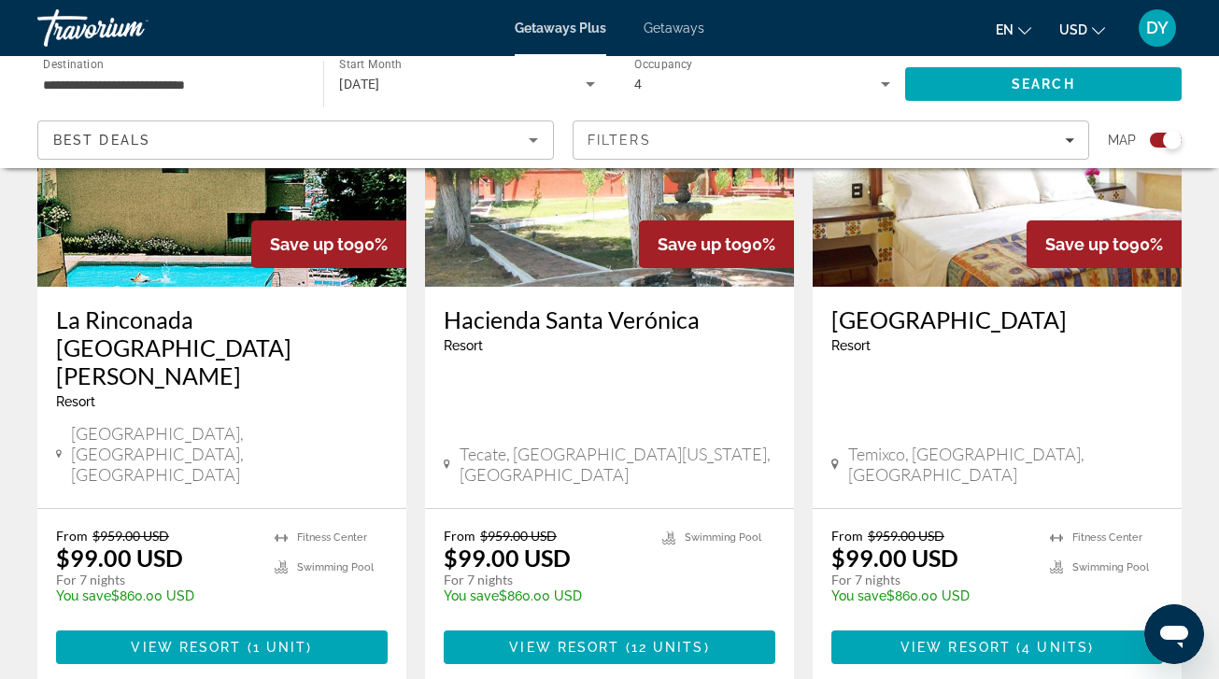
scroll to position [2992, 0]
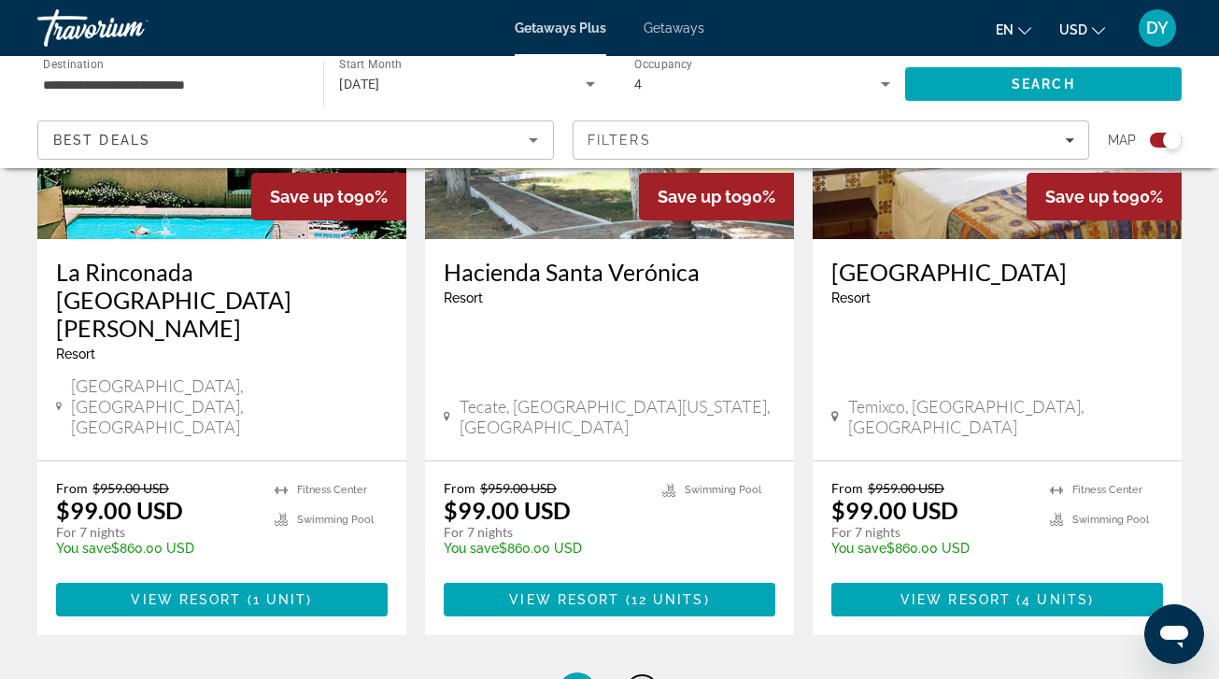
click at [643, 678] on span "2" at bounding box center [642, 691] width 9 height 21
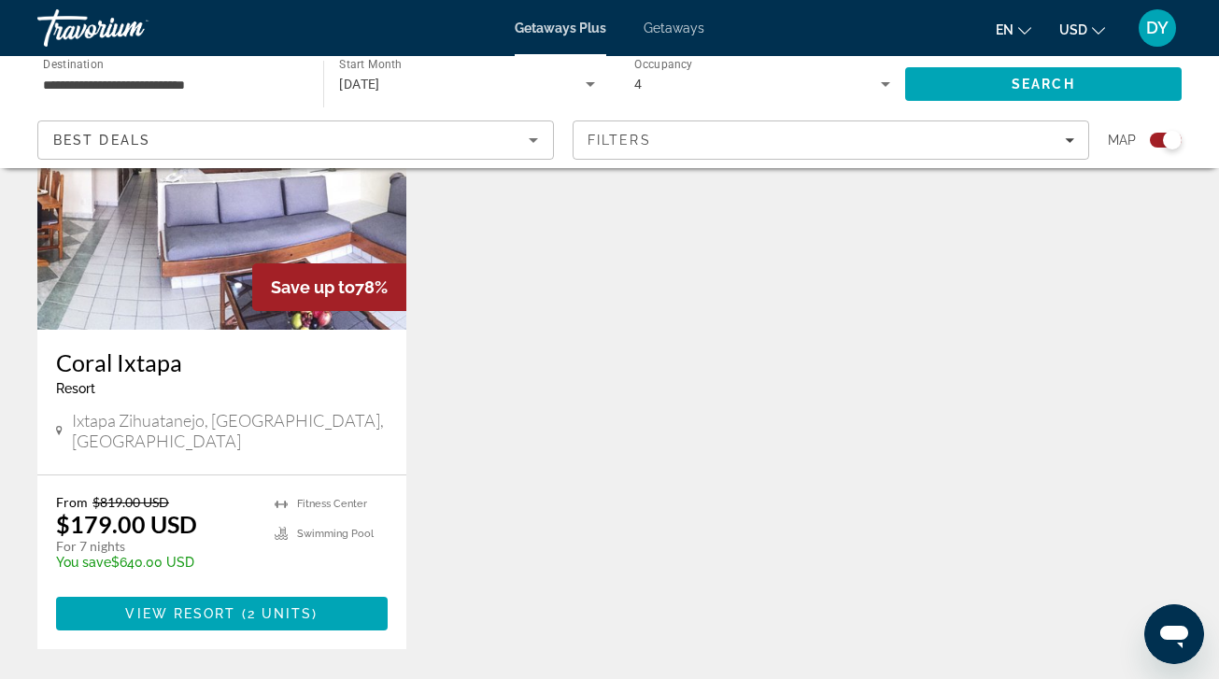
scroll to position [1707, 0]
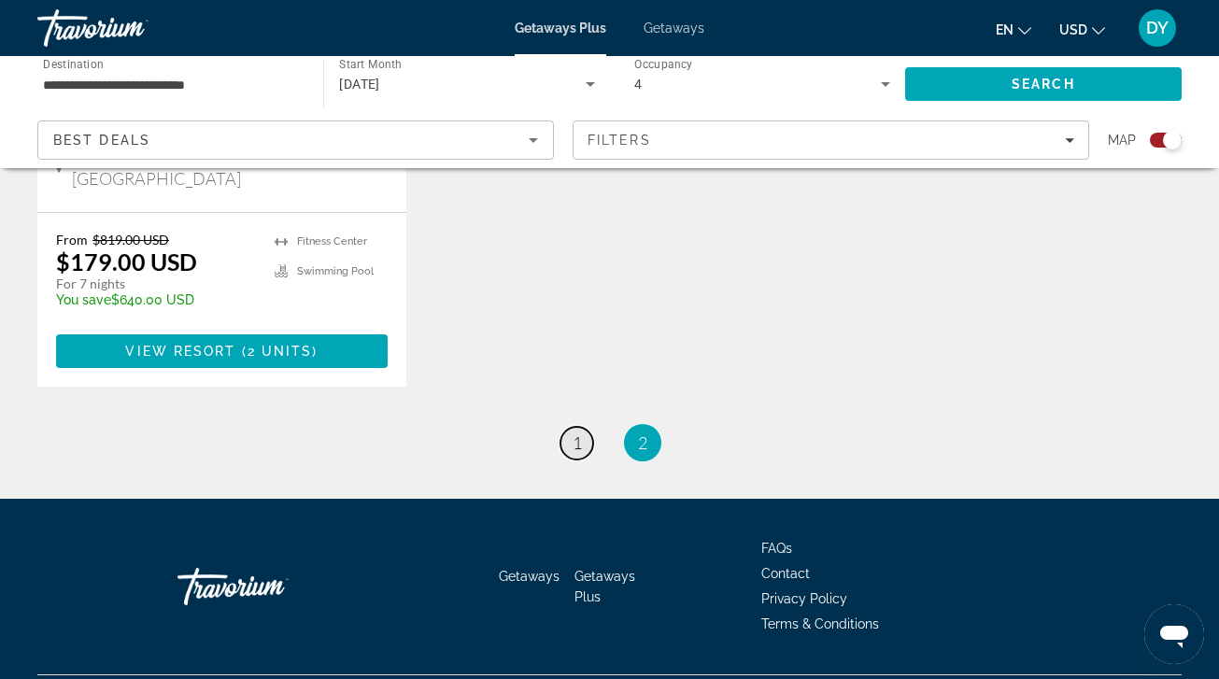
click at [583, 427] on link "page 1" at bounding box center [576, 443] width 33 height 33
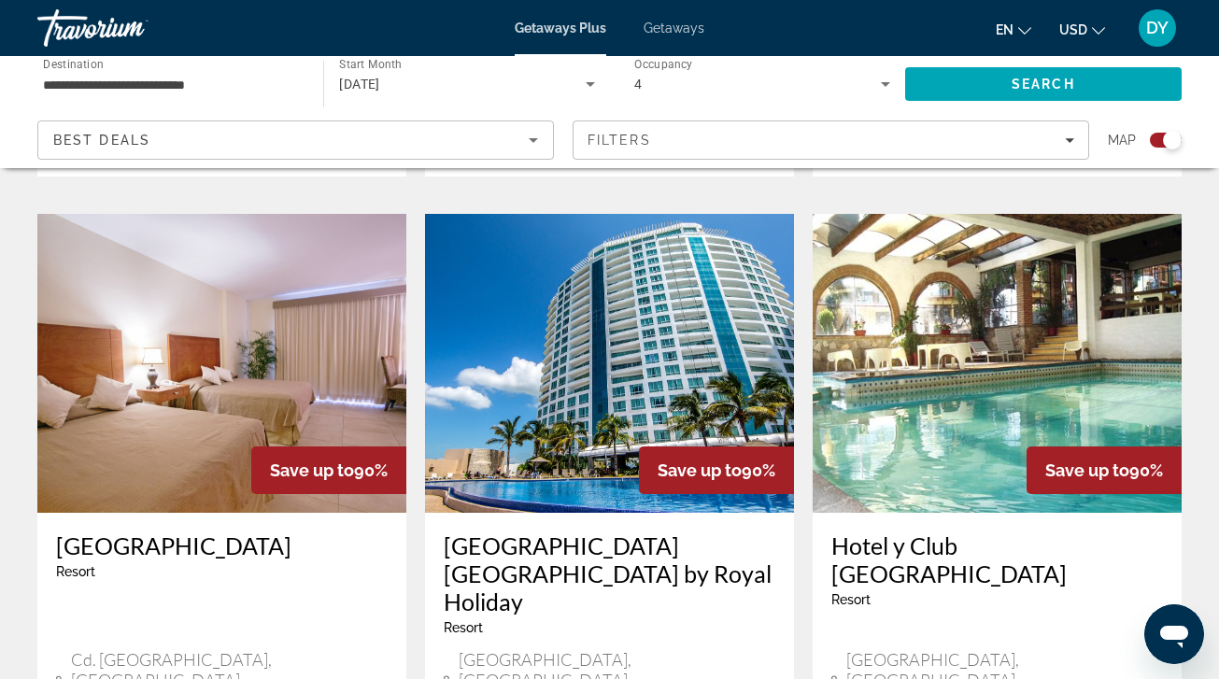
scroll to position [1986, 0]
click at [586, 380] on img "Main content" at bounding box center [609, 364] width 369 height 299
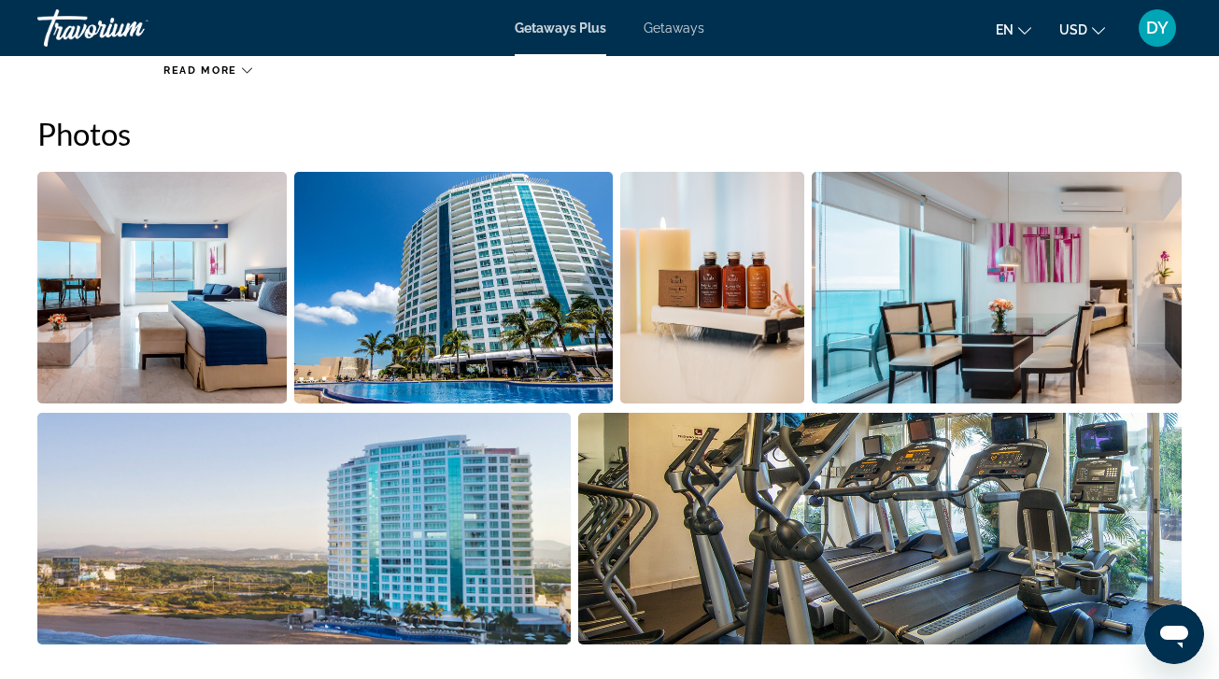
scroll to position [1258, 0]
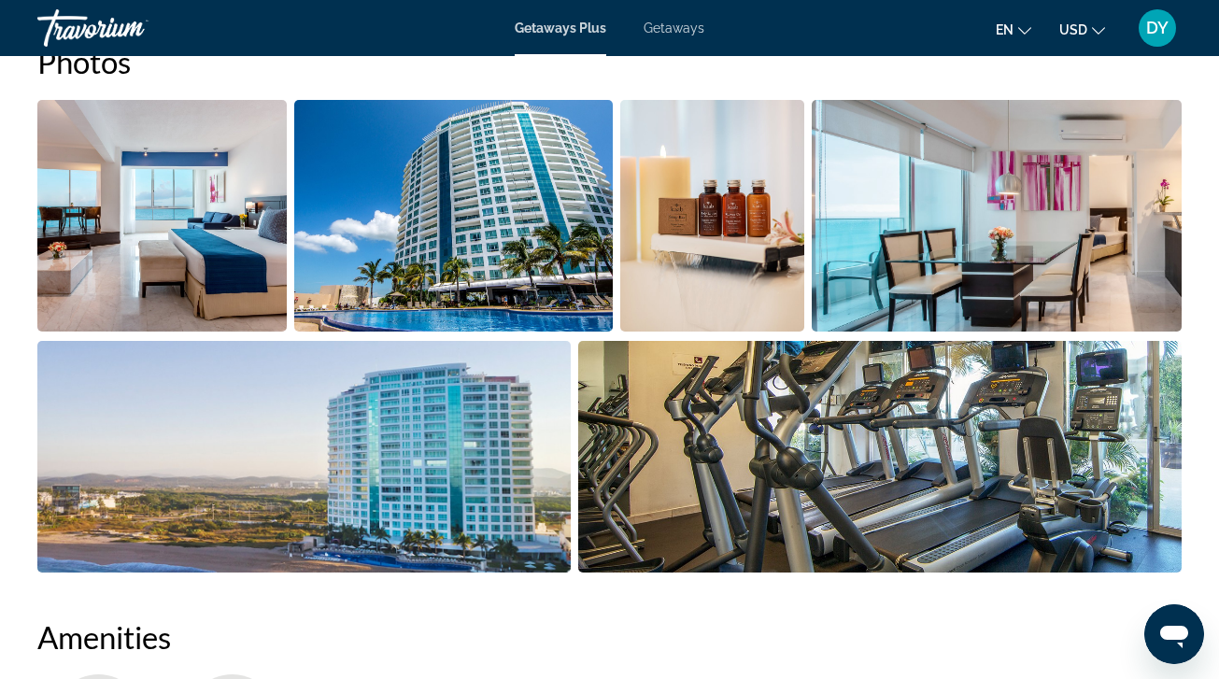
click at [246, 278] on img "Open full-screen image slider" at bounding box center [161, 216] width 249 height 232
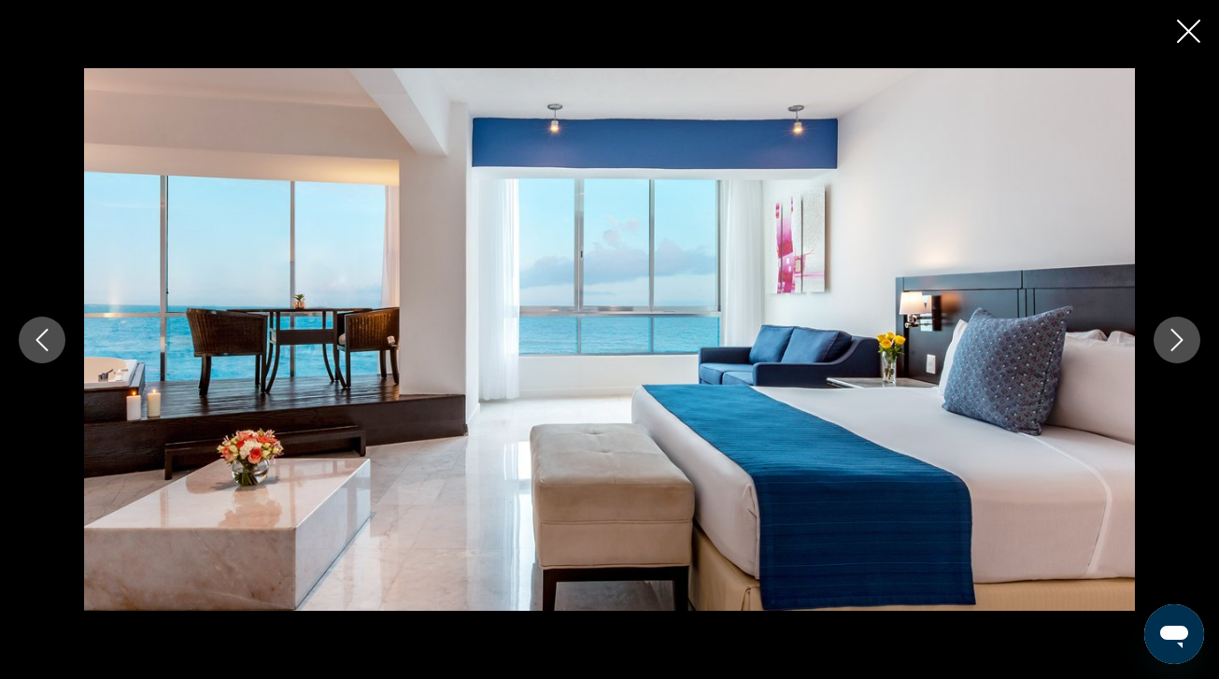
click at [1178, 353] on button "Next image" at bounding box center [1176, 340] width 47 height 47
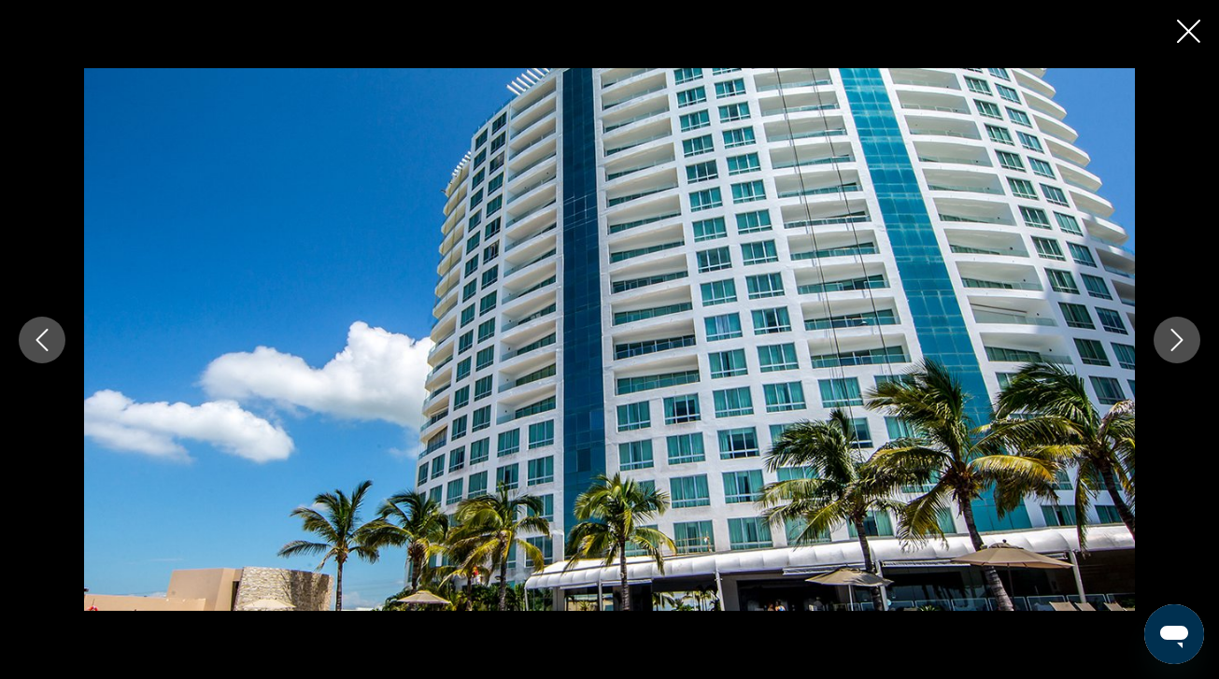
click at [1178, 354] on button "Next image" at bounding box center [1176, 340] width 47 height 47
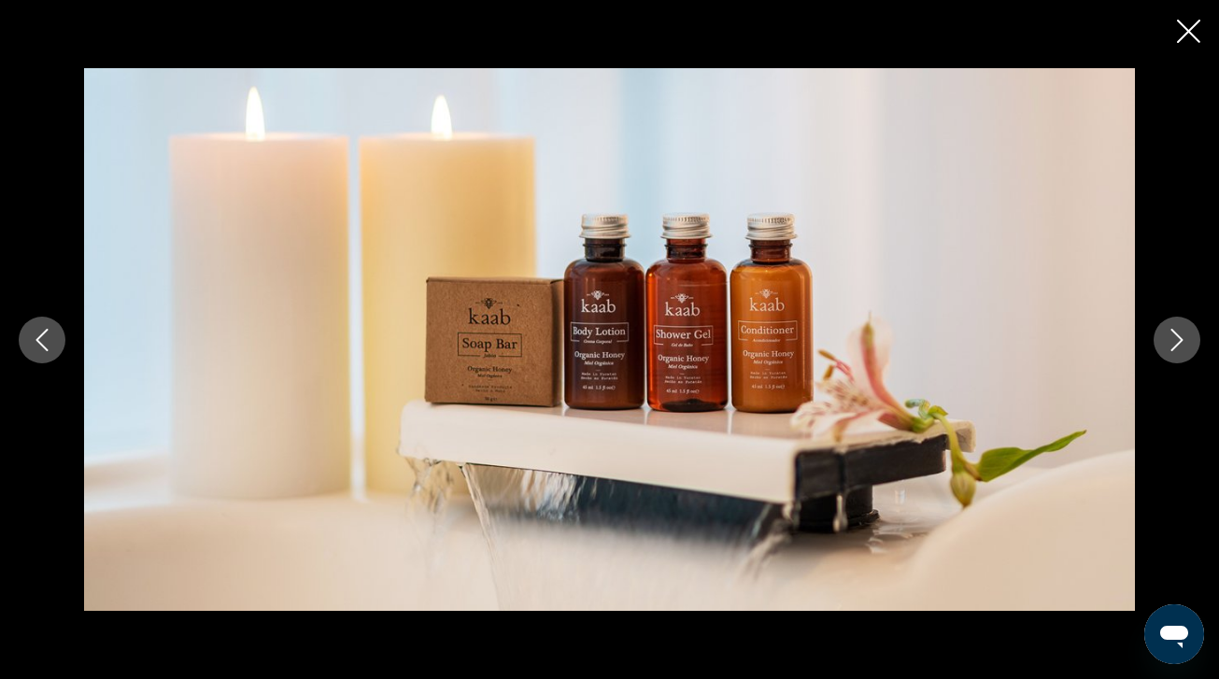
click at [1178, 355] on button "Next image" at bounding box center [1176, 340] width 47 height 47
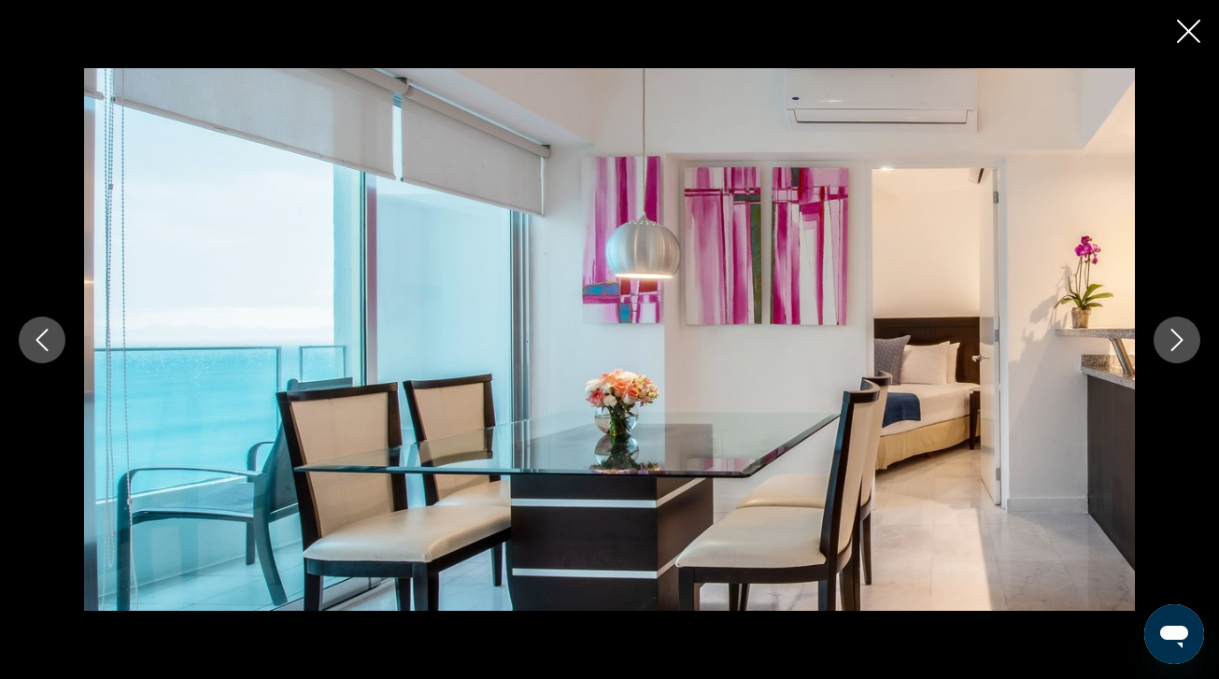
click at [1178, 356] on button "Next image" at bounding box center [1176, 340] width 47 height 47
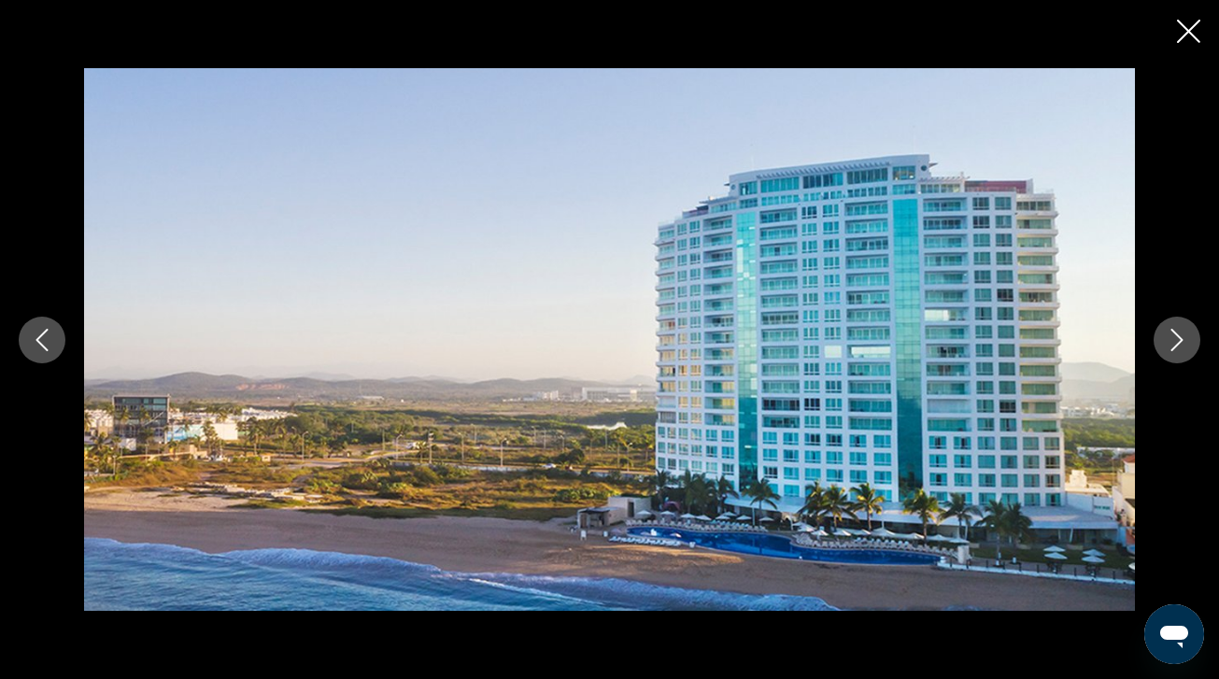
click at [1178, 356] on button "Next image" at bounding box center [1176, 340] width 47 height 47
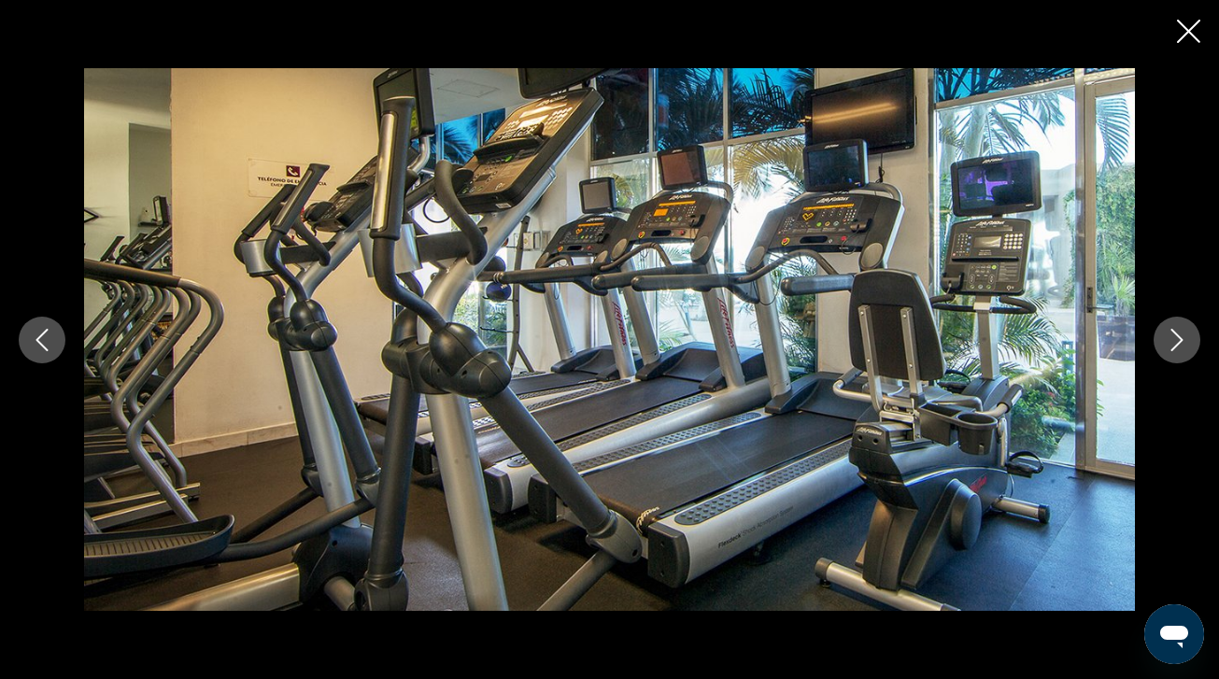
click at [1178, 357] on button "Next image" at bounding box center [1176, 340] width 47 height 47
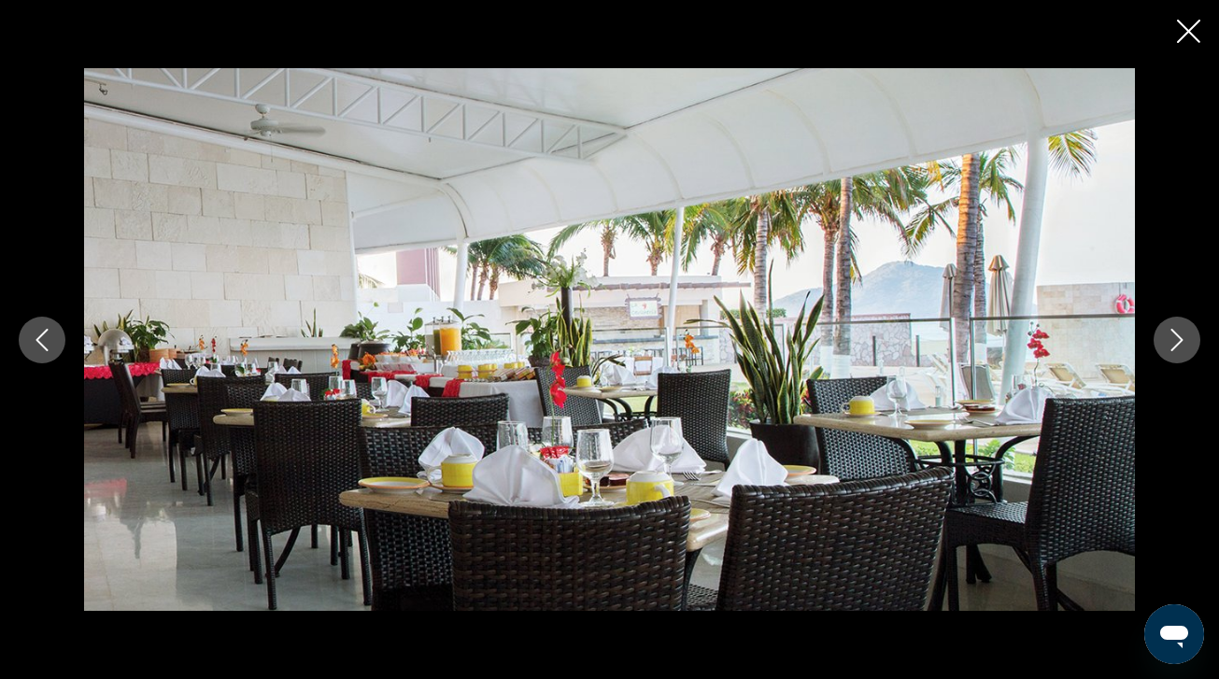
click at [1178, 357] on button "Next image" at bounding box center [1176, 340] width 47 height 47
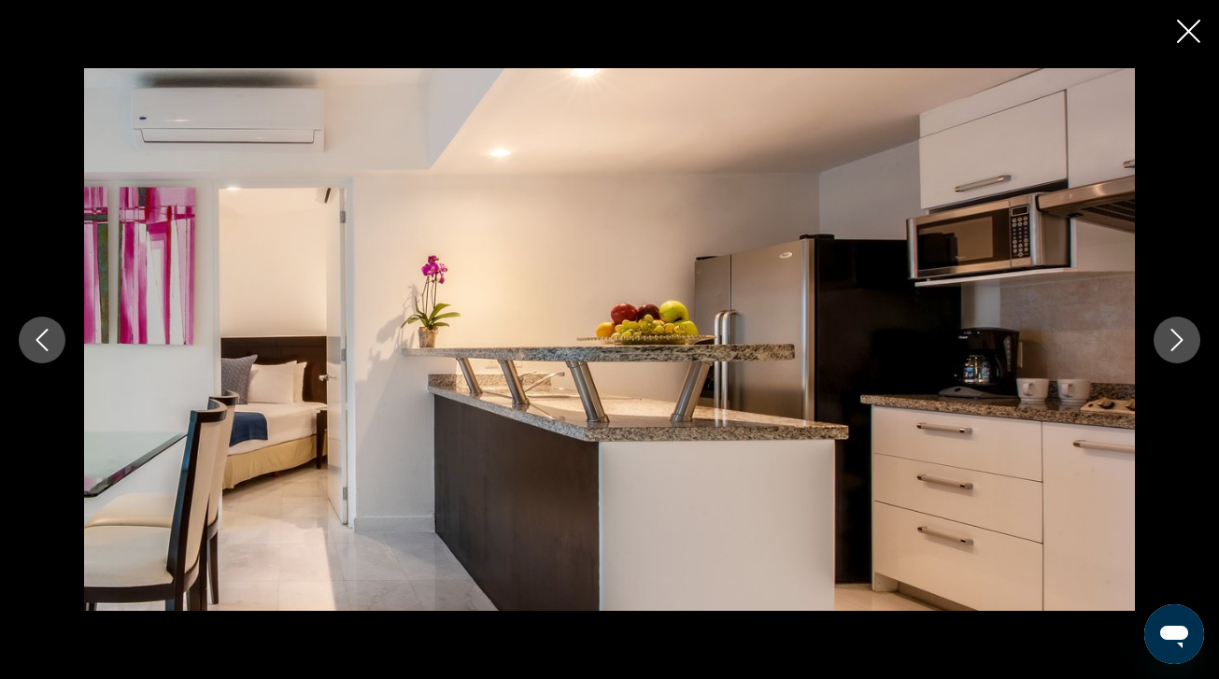
click at [1178, 357] on button "Next image" at bounding box center [1176, 340] width 47 height 47
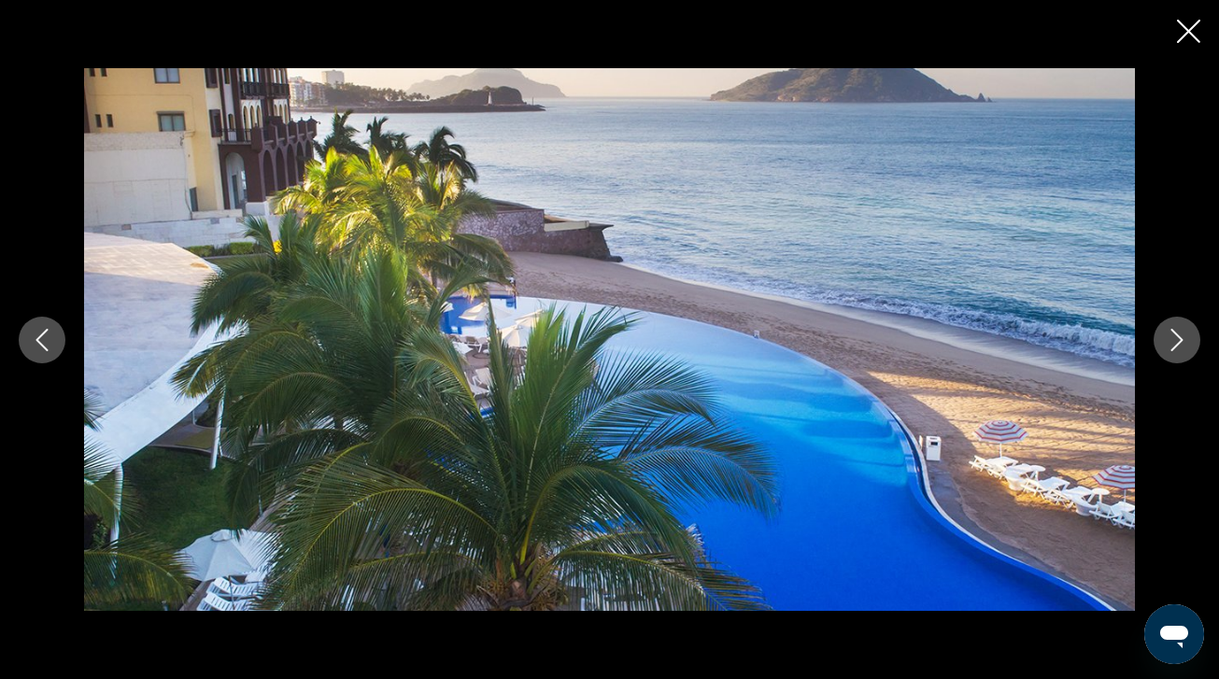
click at [1178, 359] on button "Next image" at bounding box center [1176, 340] width 47 height 47
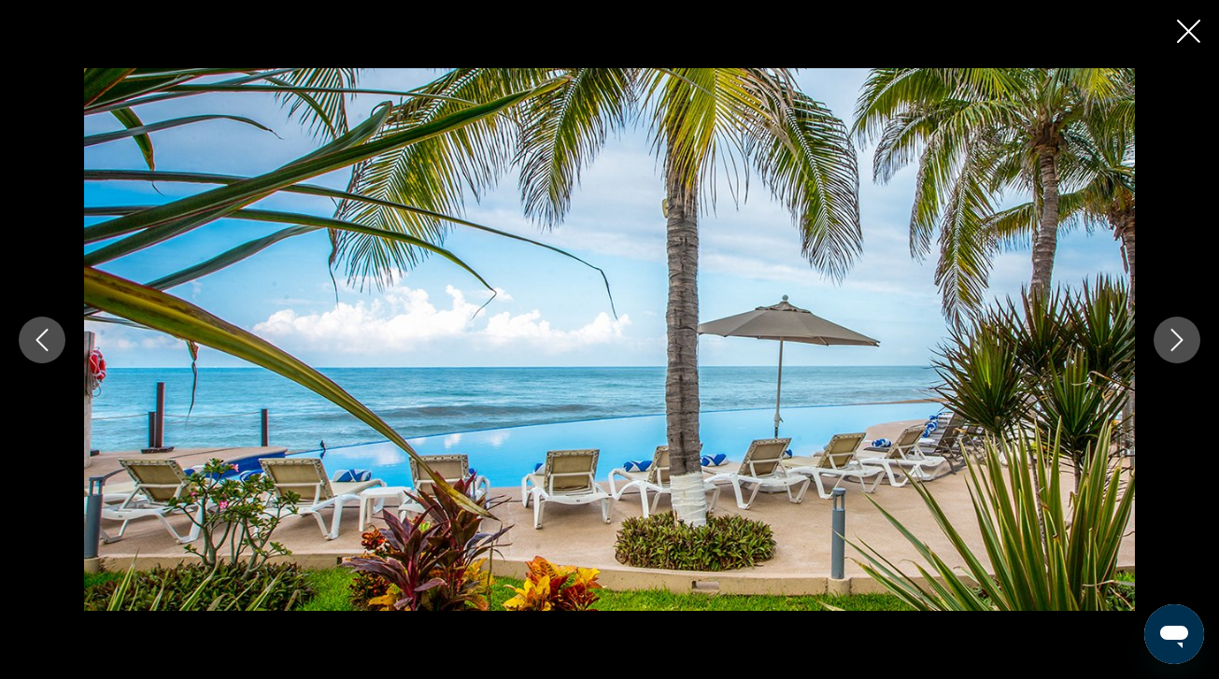
click at [1179, 361] on button "Next image" at bounding box center [1176, 340] width 47 height 47
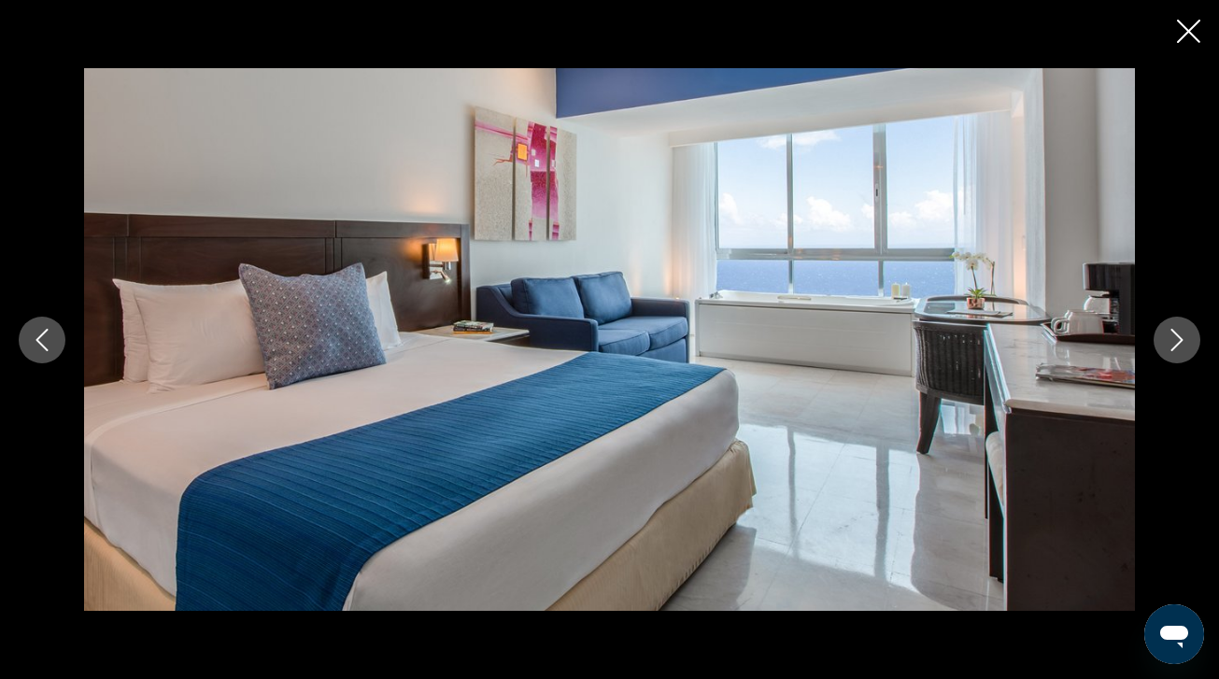
click at [1178, 361] on button "Next image" at bounding box center [1176, 340] width 47 height 47
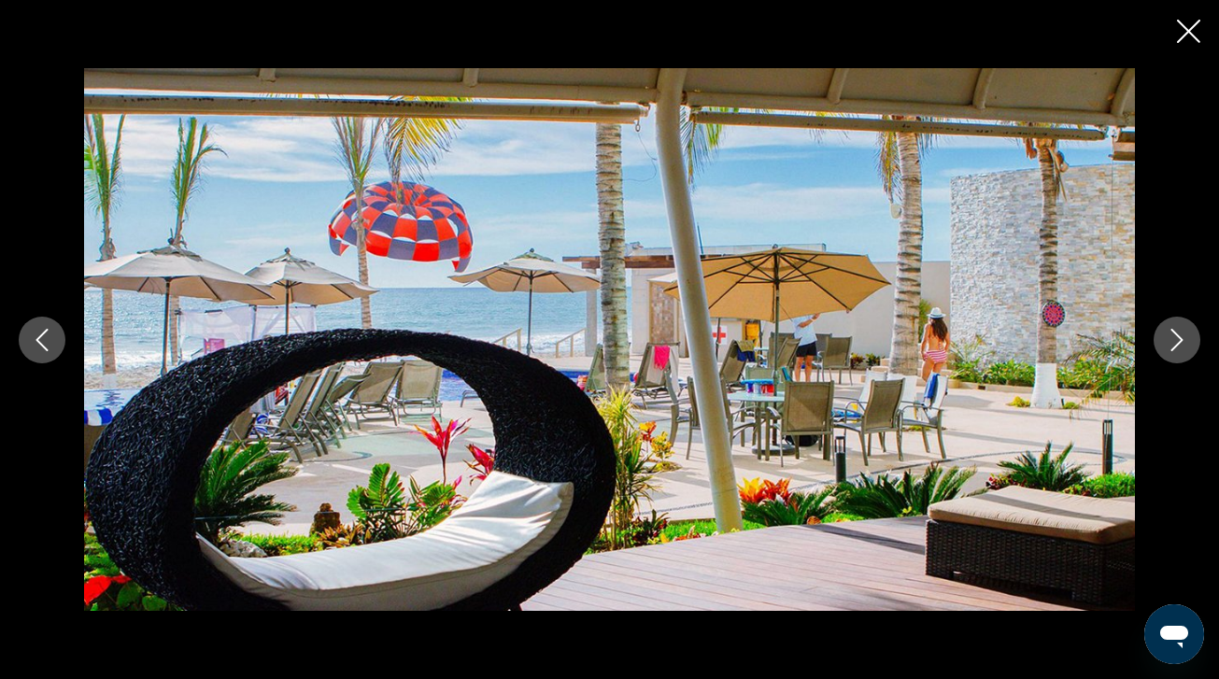
click at [1196, 43] on button "Close slideshow" at bounding box center [1188, 33] width 23 height 29
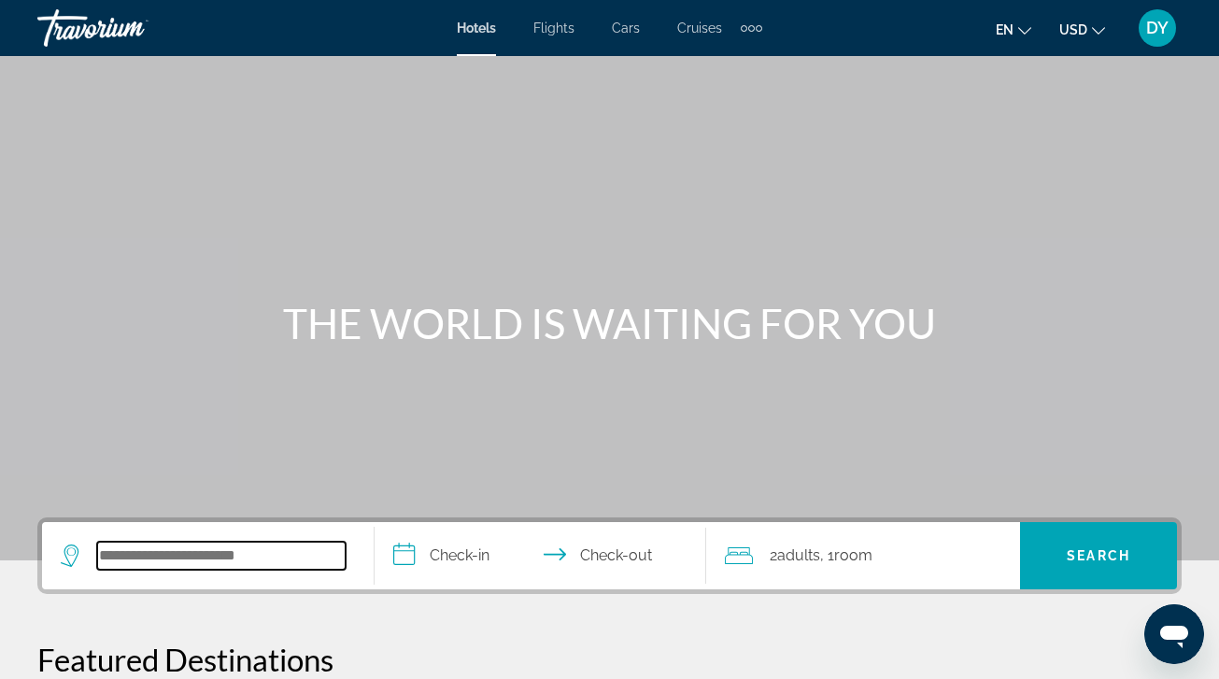
click at [215, 560] on input "Search hotel destination" at bounding box center [221, 556] width 248 height 28
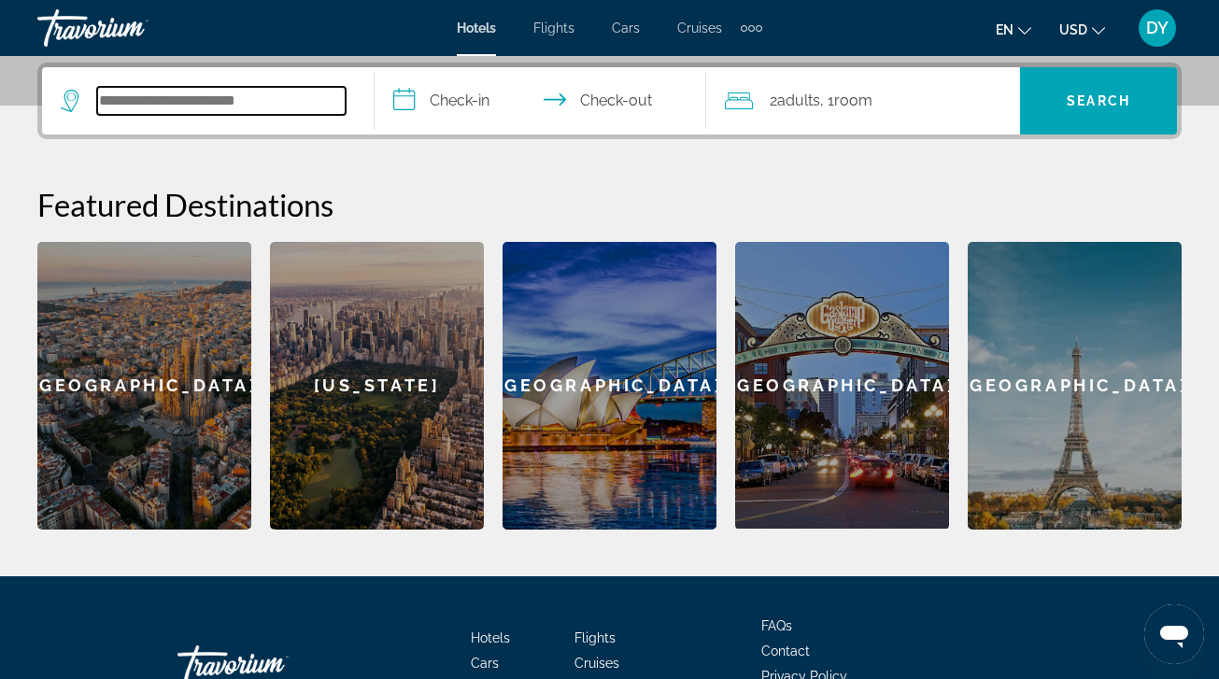
scroll to position [457, 0]
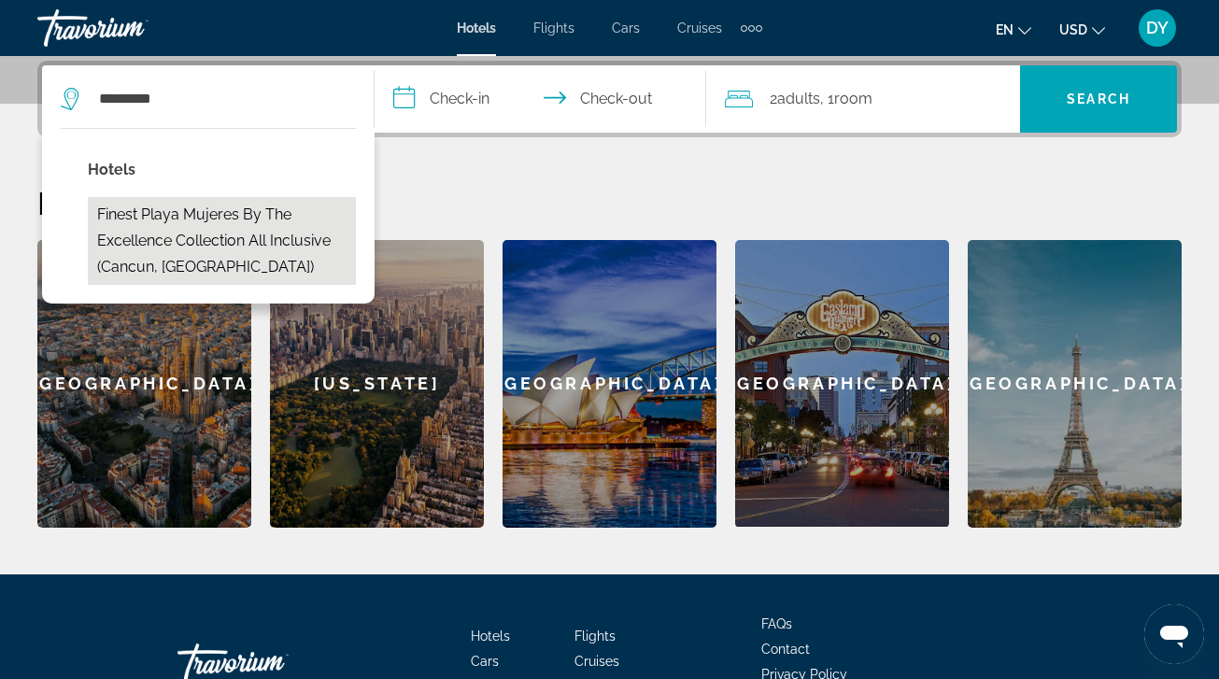
click at [193, 225] on button "Finest Playa Mujeres by The Excellence Collection All Inclusive (Cancun, MX)" at bounding box center [222, 241] width 268 height 88
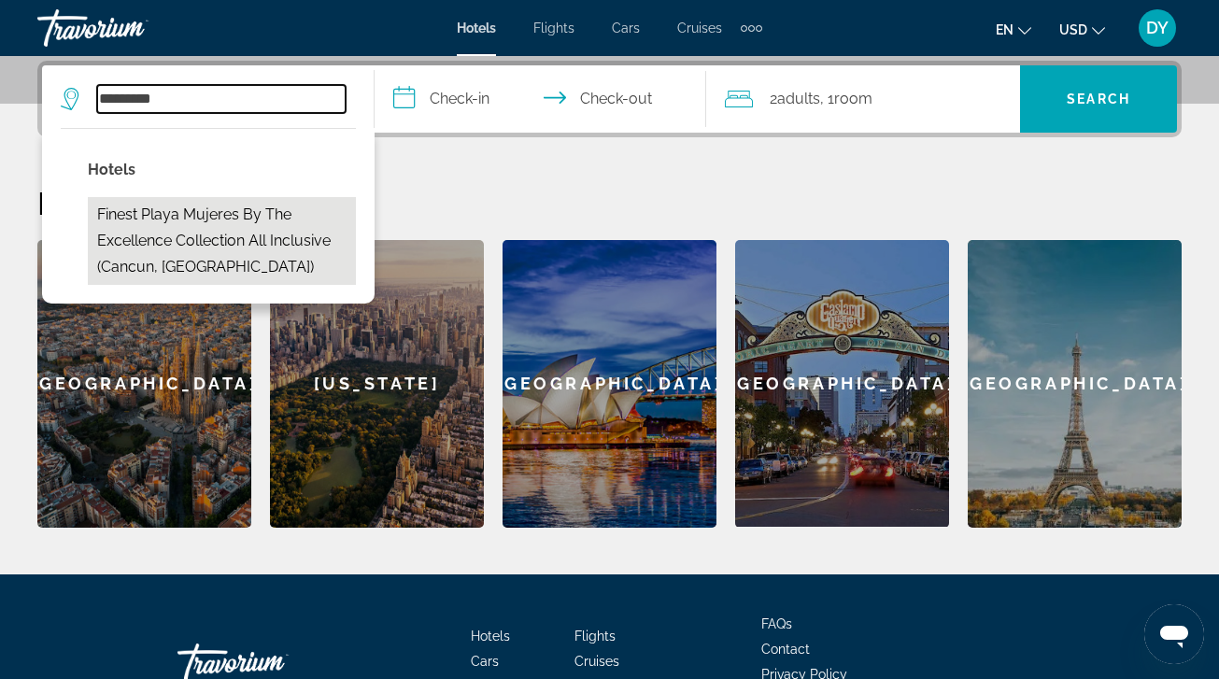
type input "**********"
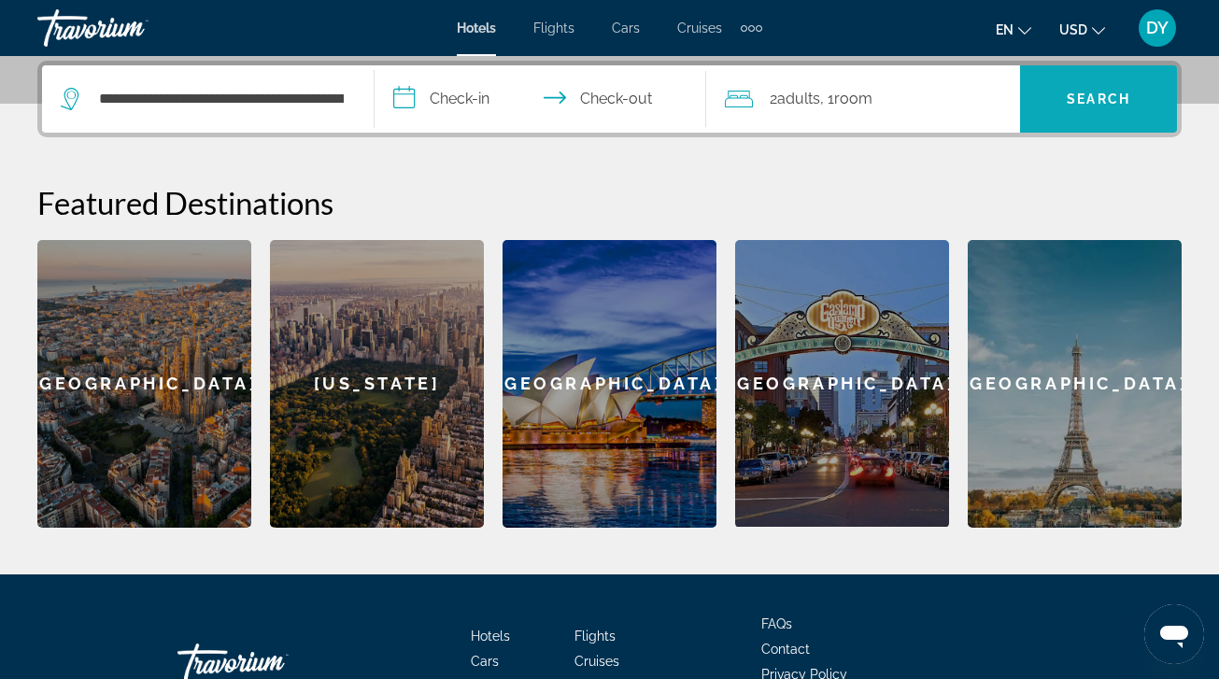
click at [1077, 117] on span "Search" at bounding box center [1098, 99] width 157 height 45
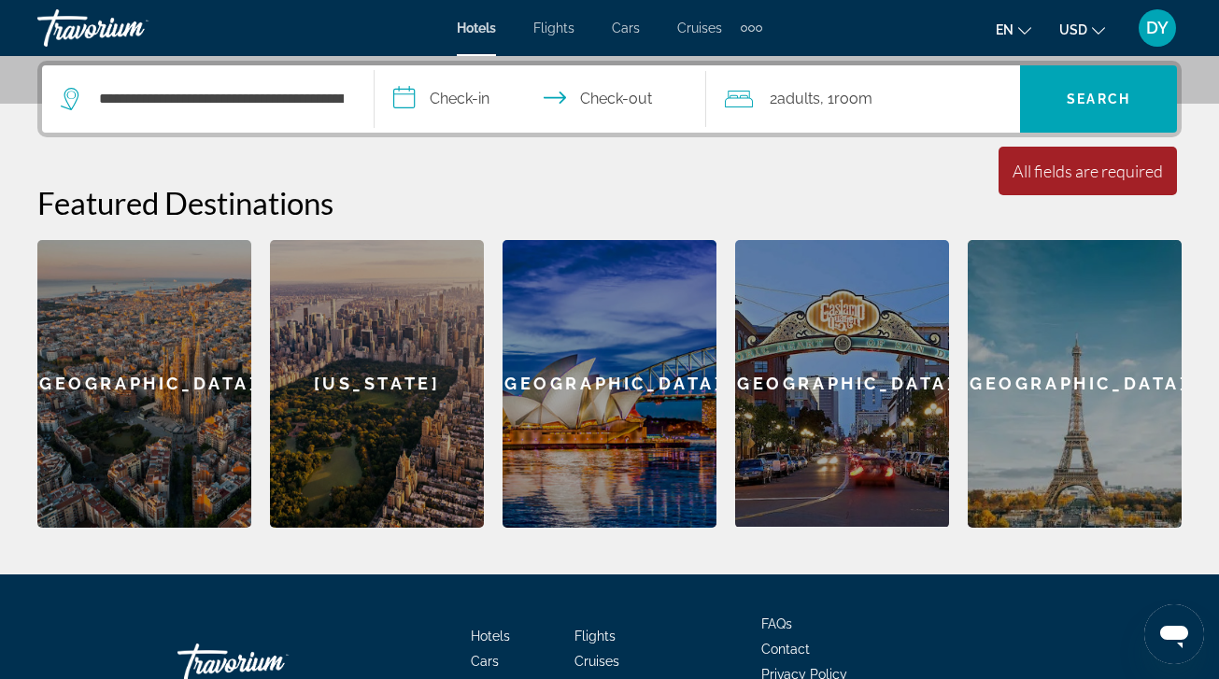
click at [431, 97] on input "**********" at bounding box center [545, 101] width 340 height 73
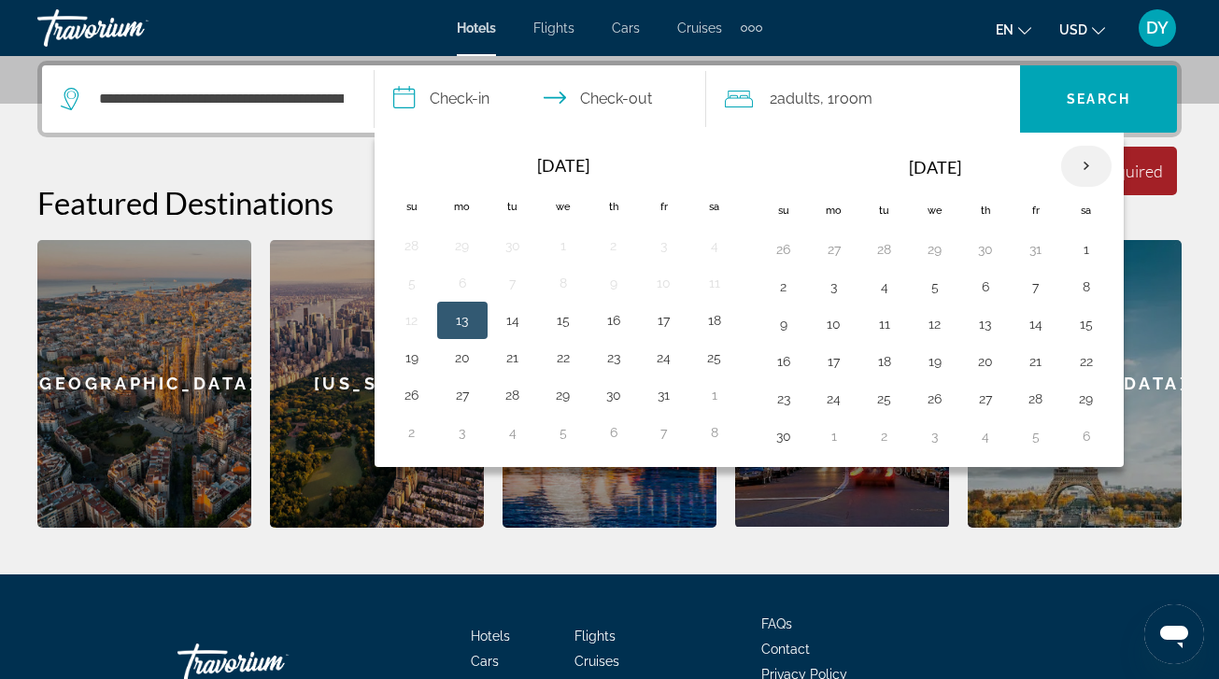
click at [1087, 172] on th "Next month" at bounding box center [1086, 166] width 50 height 41
click at [789, 367] on button "21" at bounding box center [784, 361] width 30 height 26
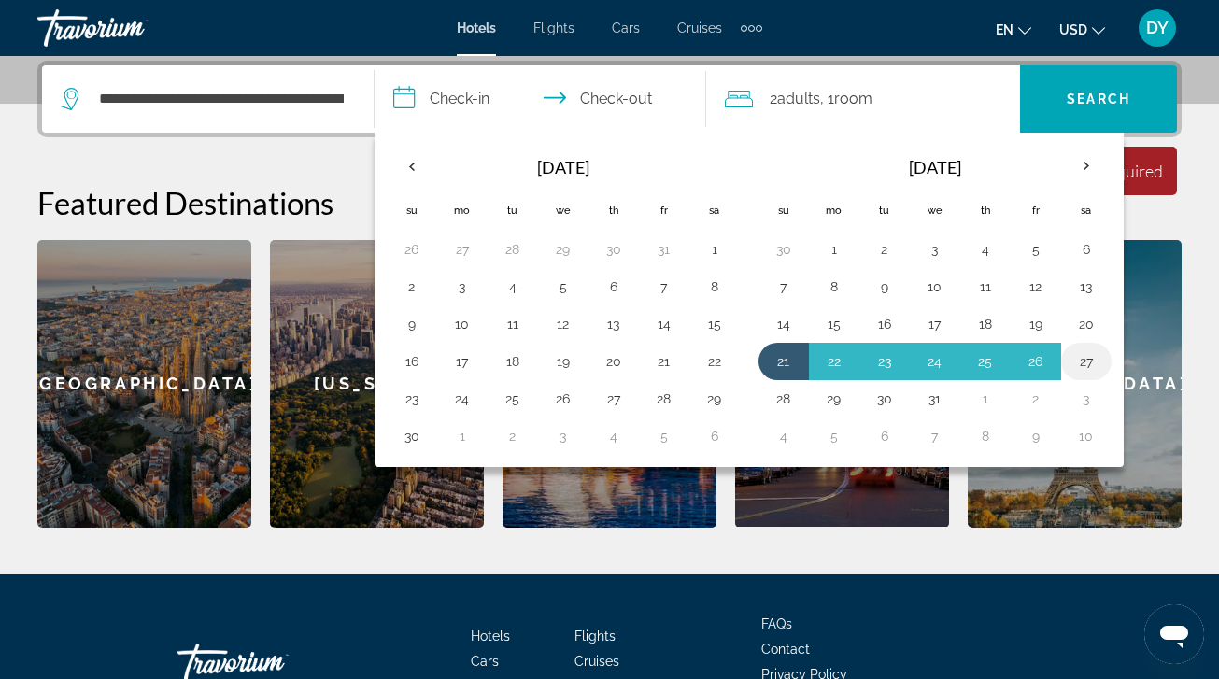
click at [1087, 364] on button "27" at bounding box center [1086, 361] width 30 height 26
type input "**********"
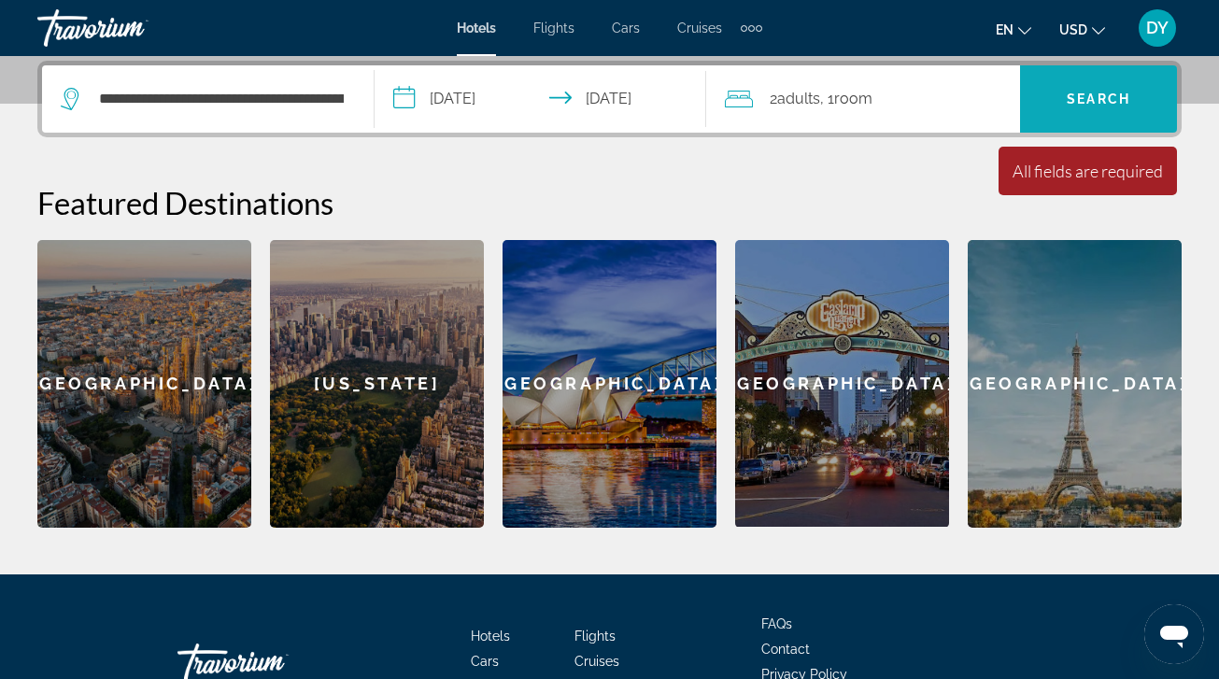
click at [1122, 107] on span "Search" at bounding box center [1098, 99] width 157 height 45
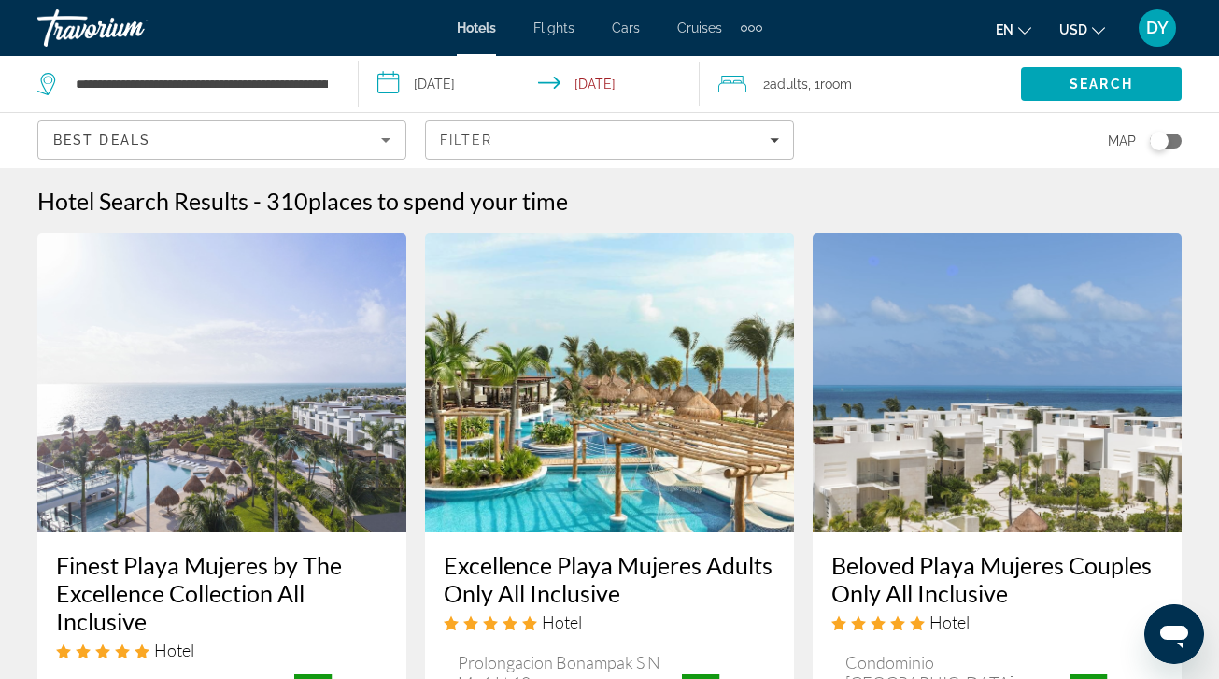
click at [306, 463] on img "Main content" at bounding box center [221, 382] width 369 height 299
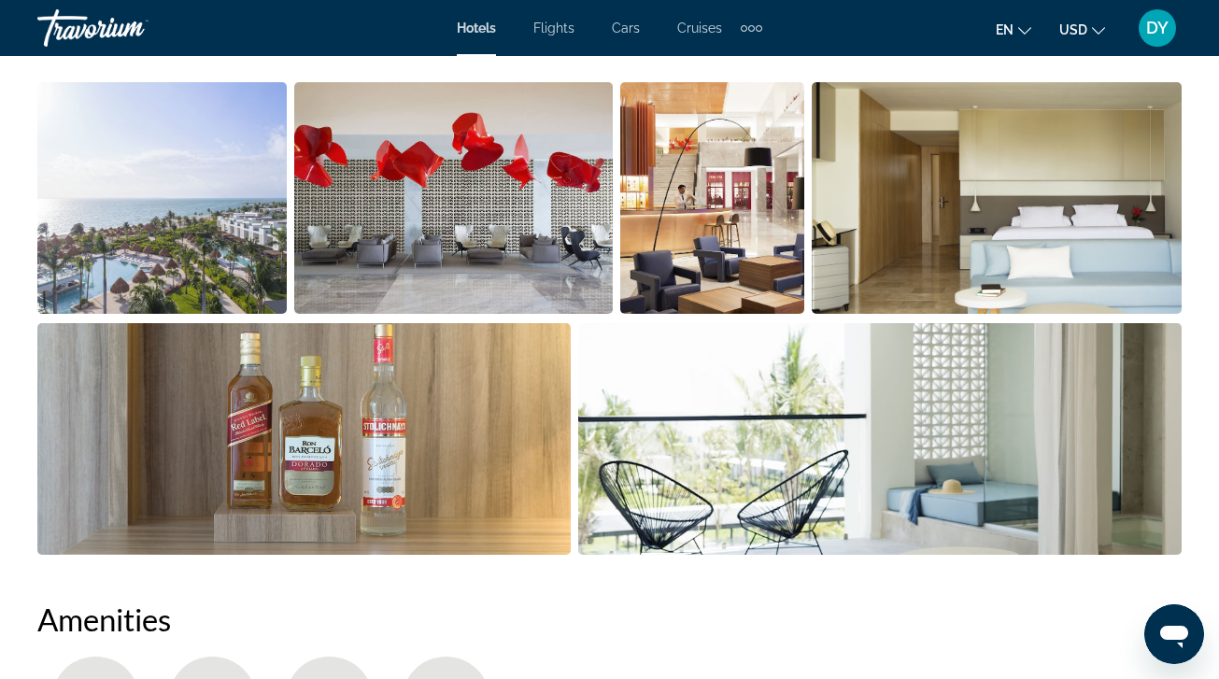
scroll to position [1321, 0]
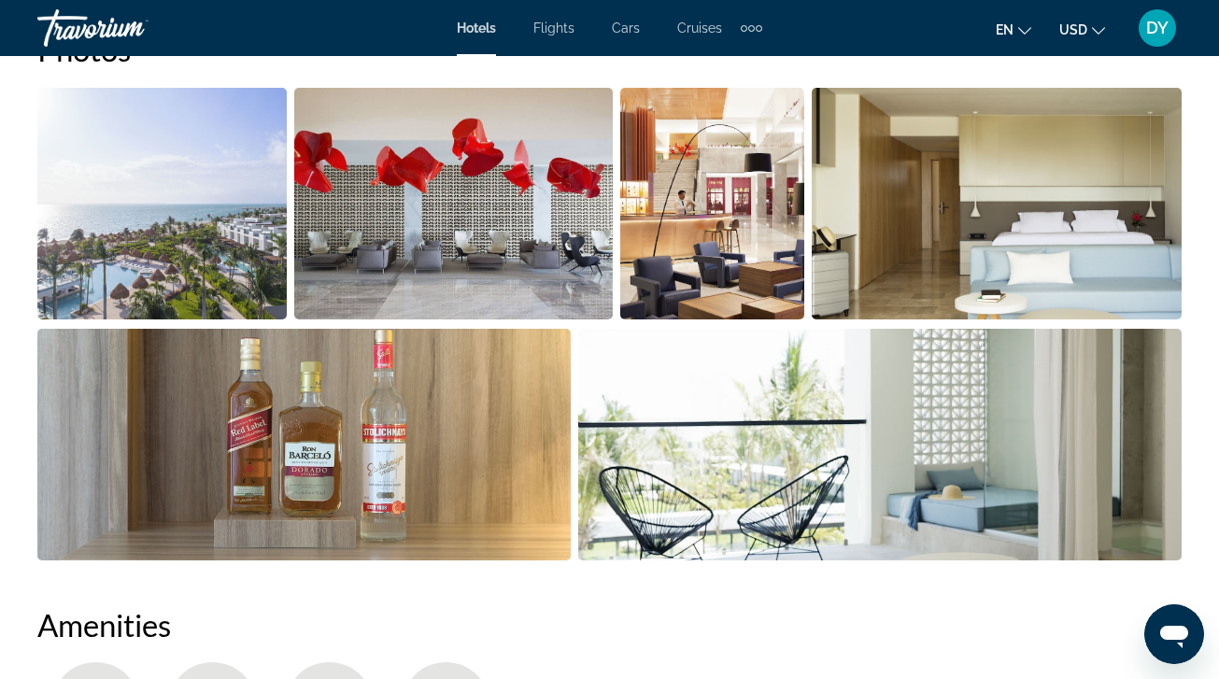
click at [900, 210] on img "Open full-screen image slider" at bounding box center [997, 204] width 371 height 232
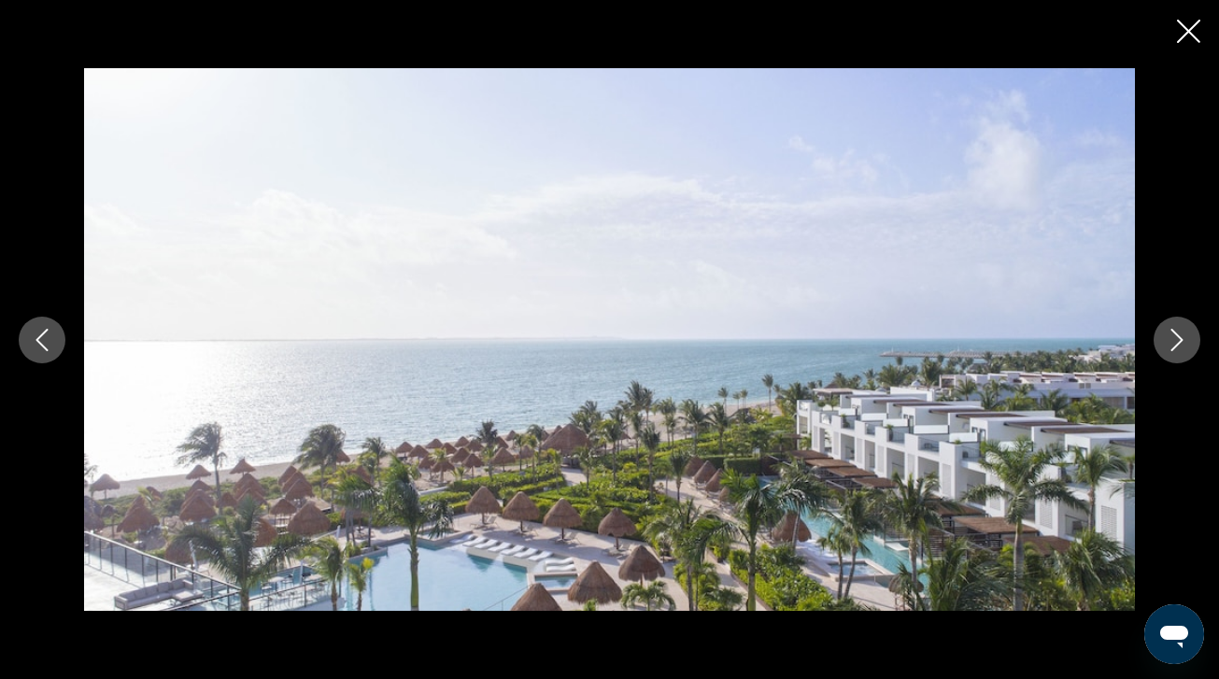
scroll to position [1358, 0]
click at [1173, 345] on icon "Next image" at bounding box center [1177, 340] width 22 height 22
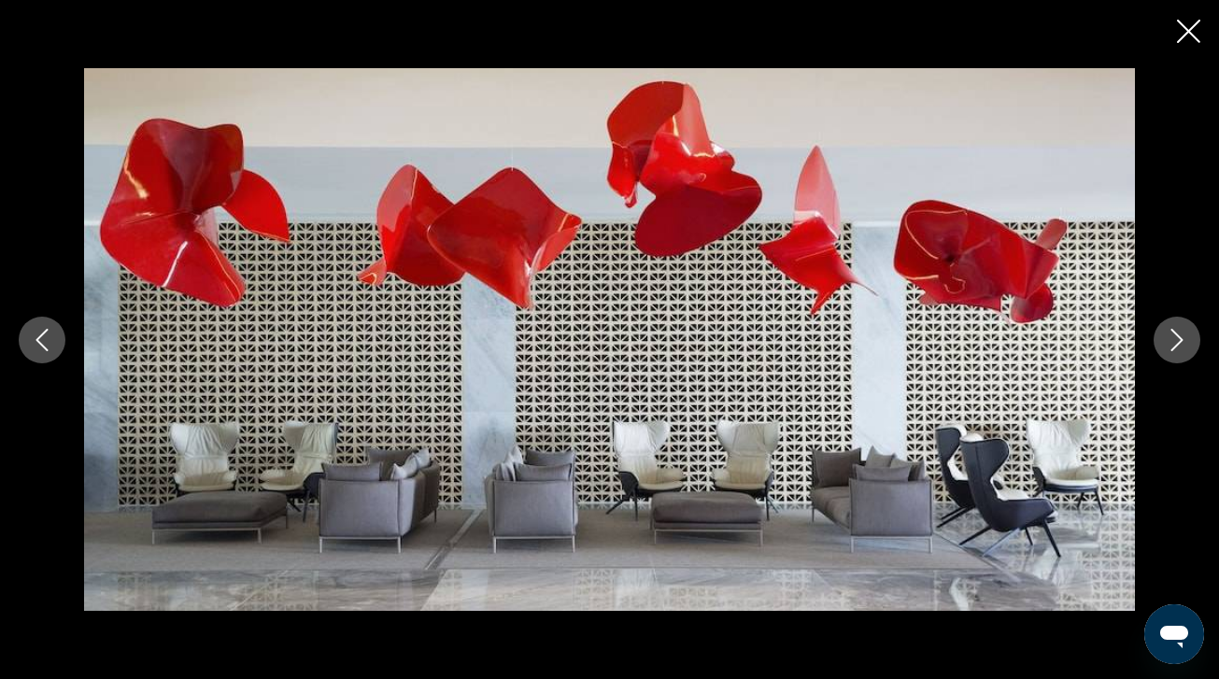
click at [1173, 345] on icon "Next image" at bounding box center [1177, 340] width 22 height 22
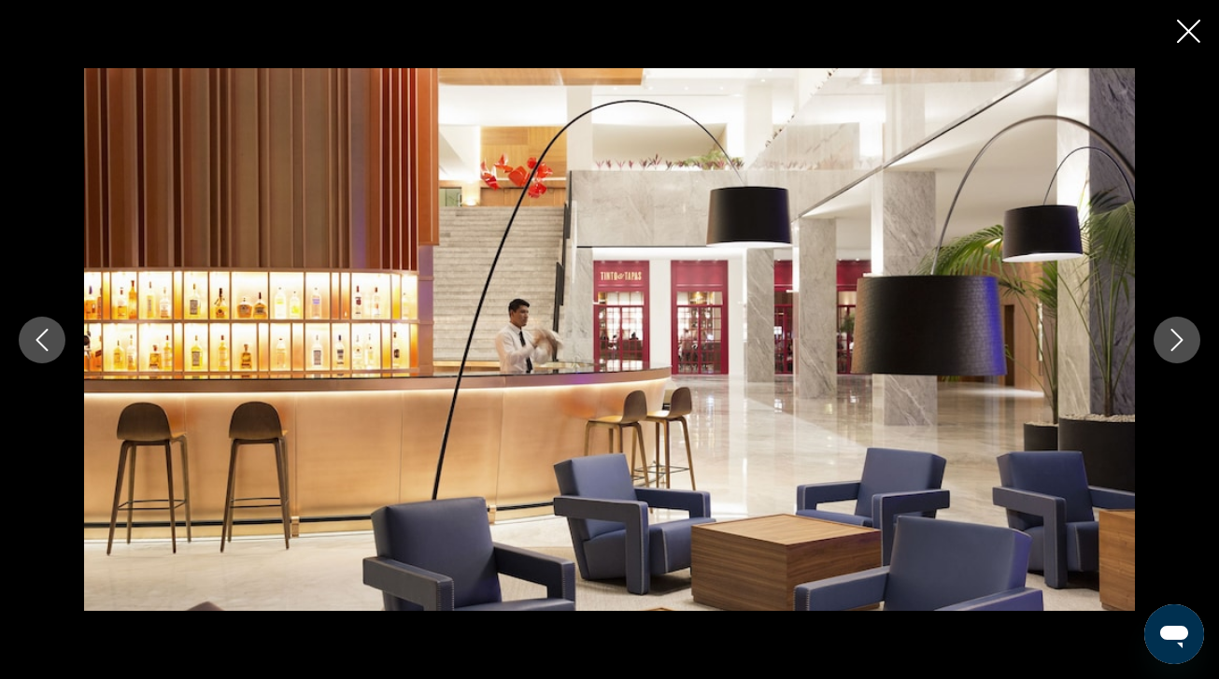
click at [1175, 346] on icon "Next image" at bounding box center [1177, 340] width 12 height 22
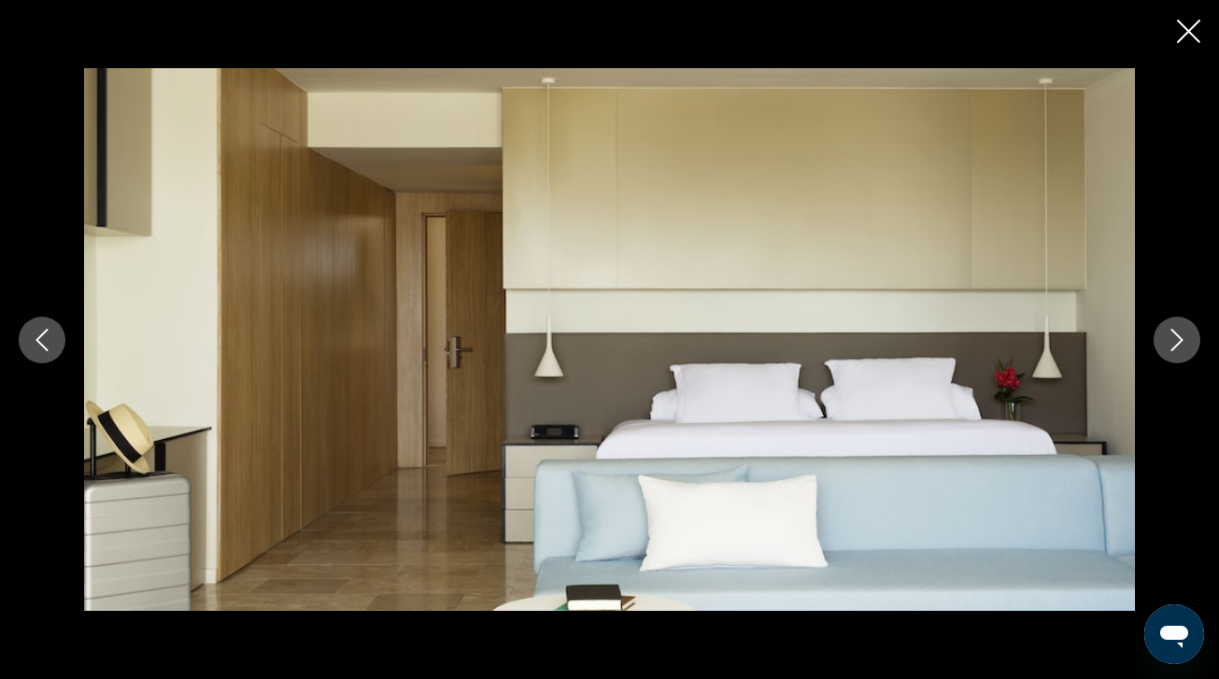
click at [1175, 347] on icon "Next image" at bounding box center [1177, 340] width 22 height 22
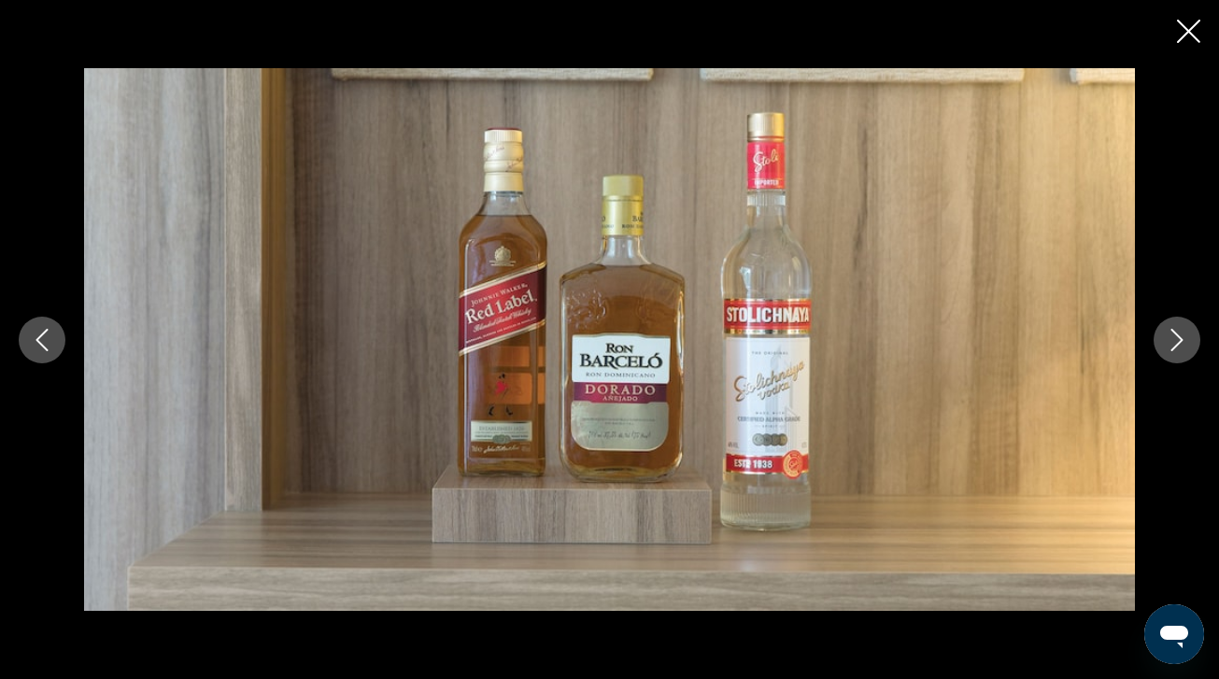
click at [1175, 348] on icon "Next image" at bounding box center [1177, 340] width 22 height 22
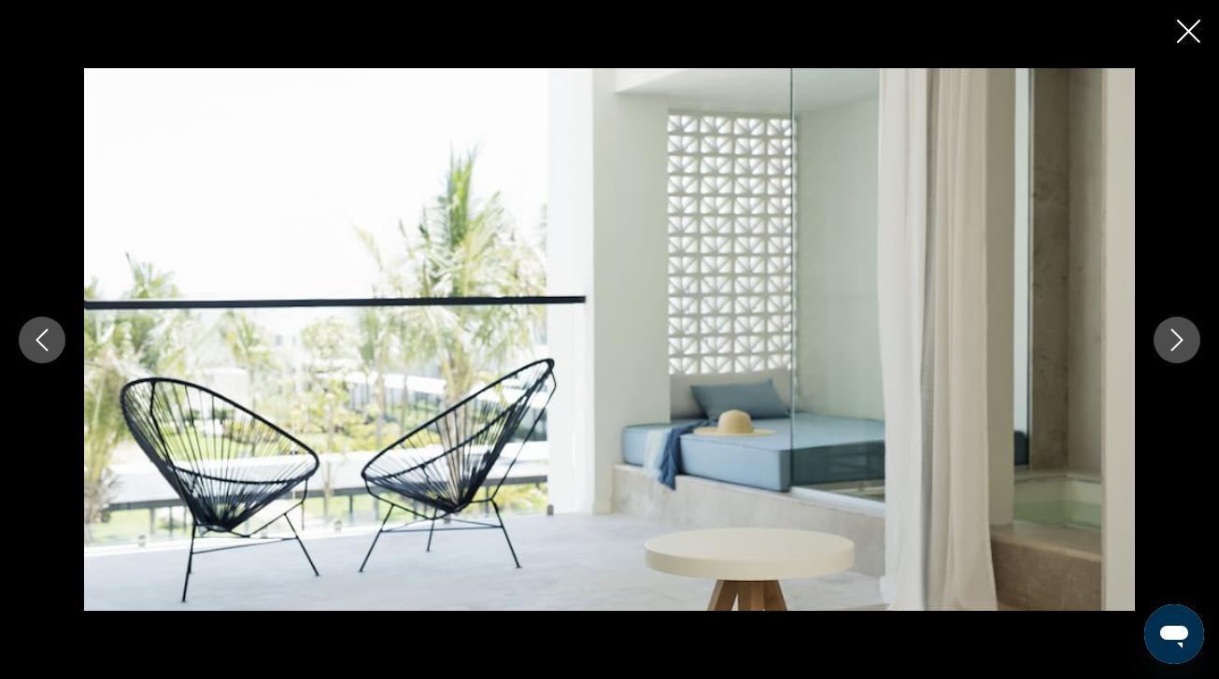
click at [1175, 349] on icon "Next image" at bounding box center [1177, 340] width 22 height 22
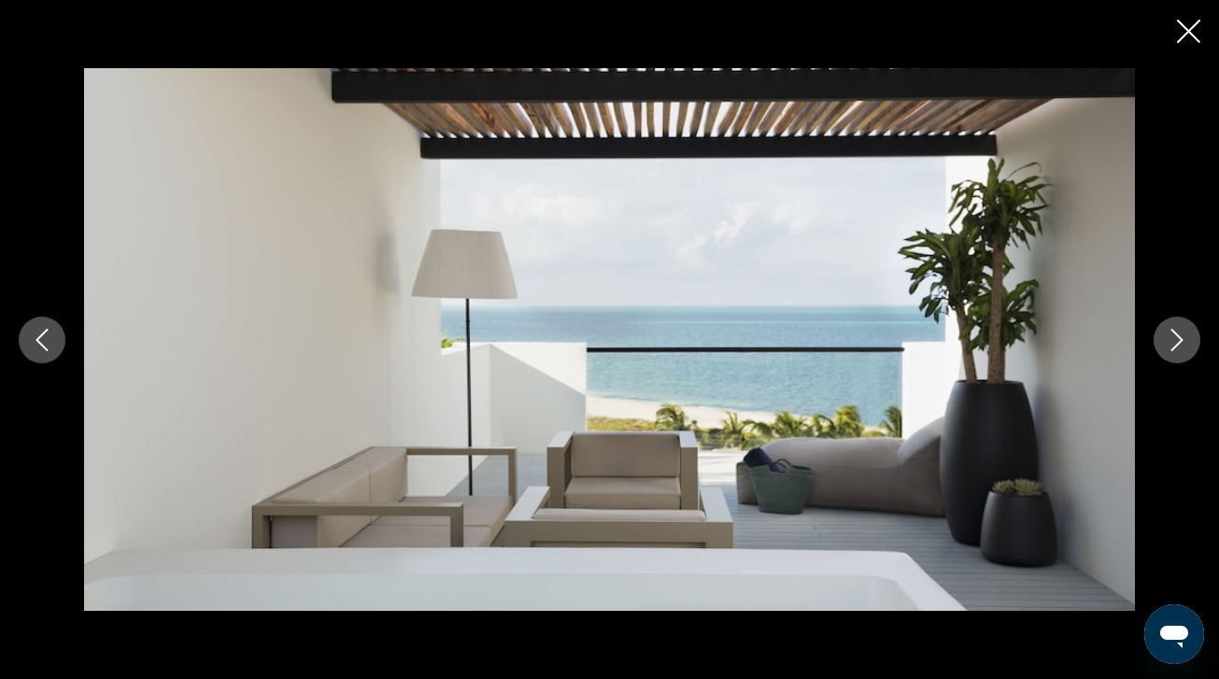
click at [1175, 351] on button "Next image" at bounding box center [1176, 340] width 47 height 47
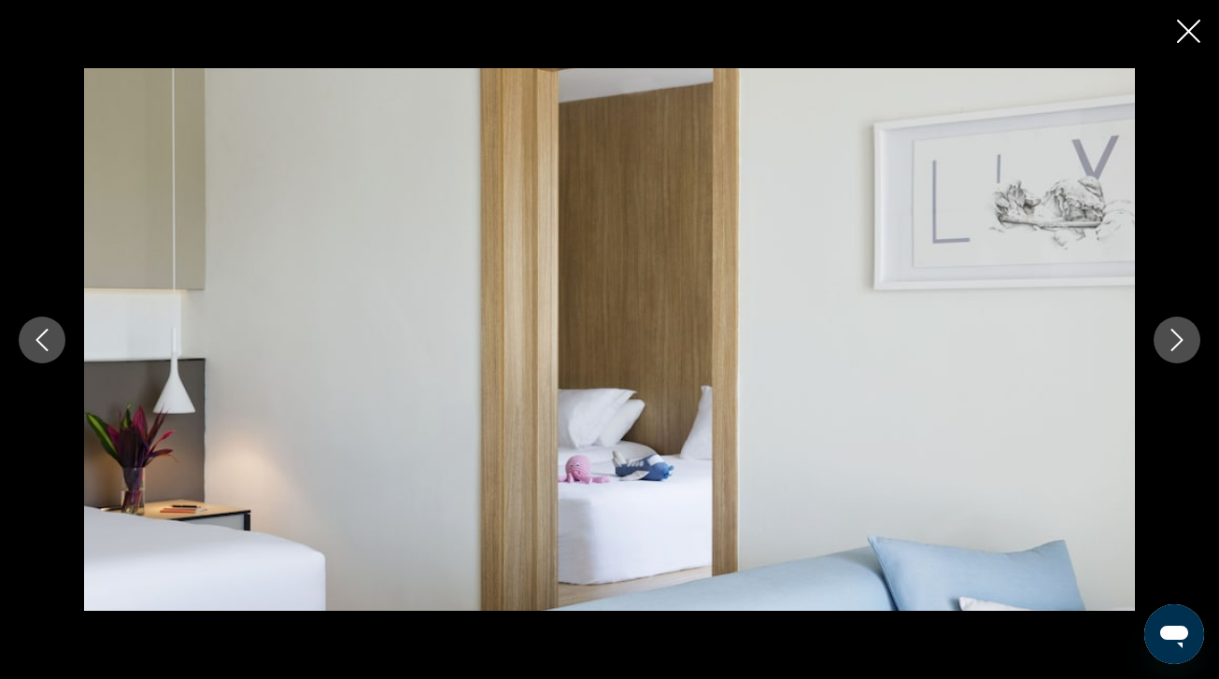
click at [1175, 352] on button "Next image" at bounding box center [1176, 340] width 47 height 47
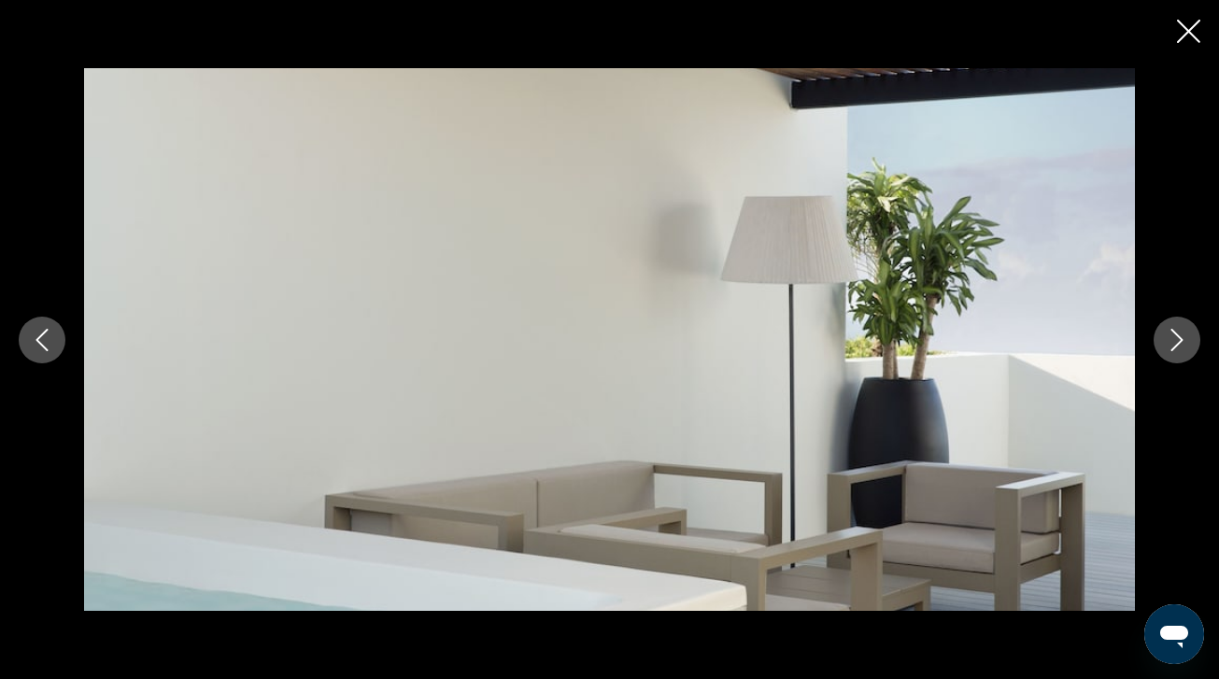
click at [1175, 353] on button "Next image" at bounding box center [1176, 340] width 47 height 47
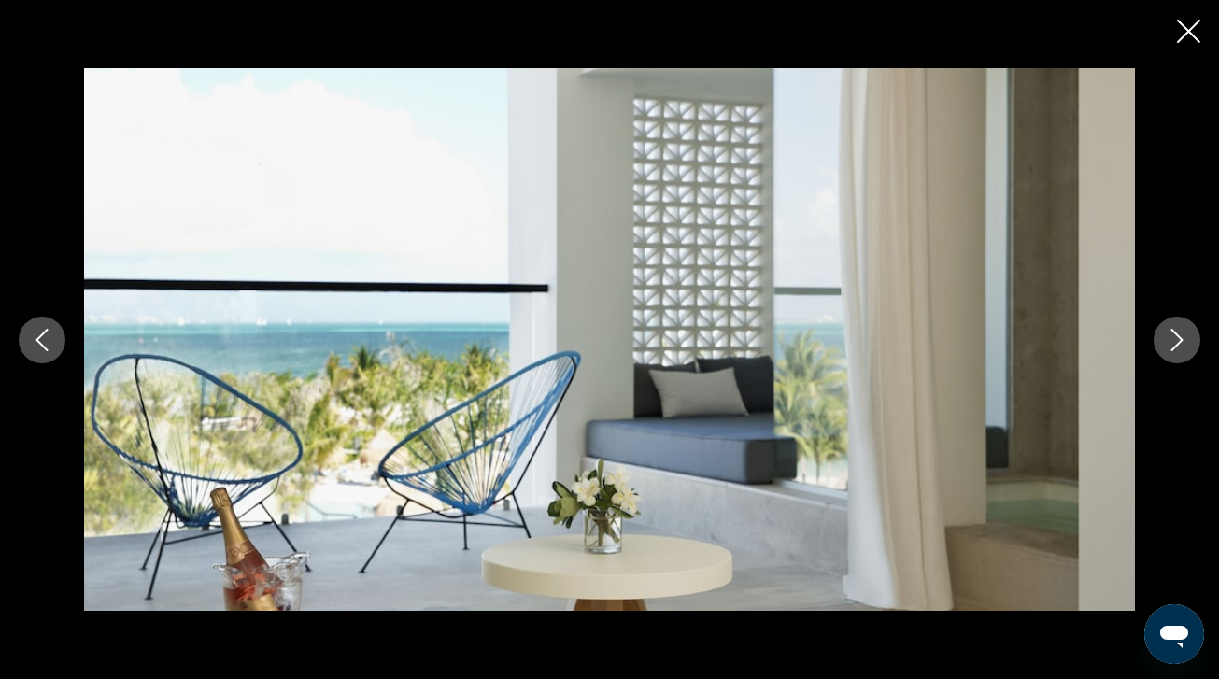
click at [1175, 353] on button "Next image" at bounding box center [1176, 340] width 47 height 47
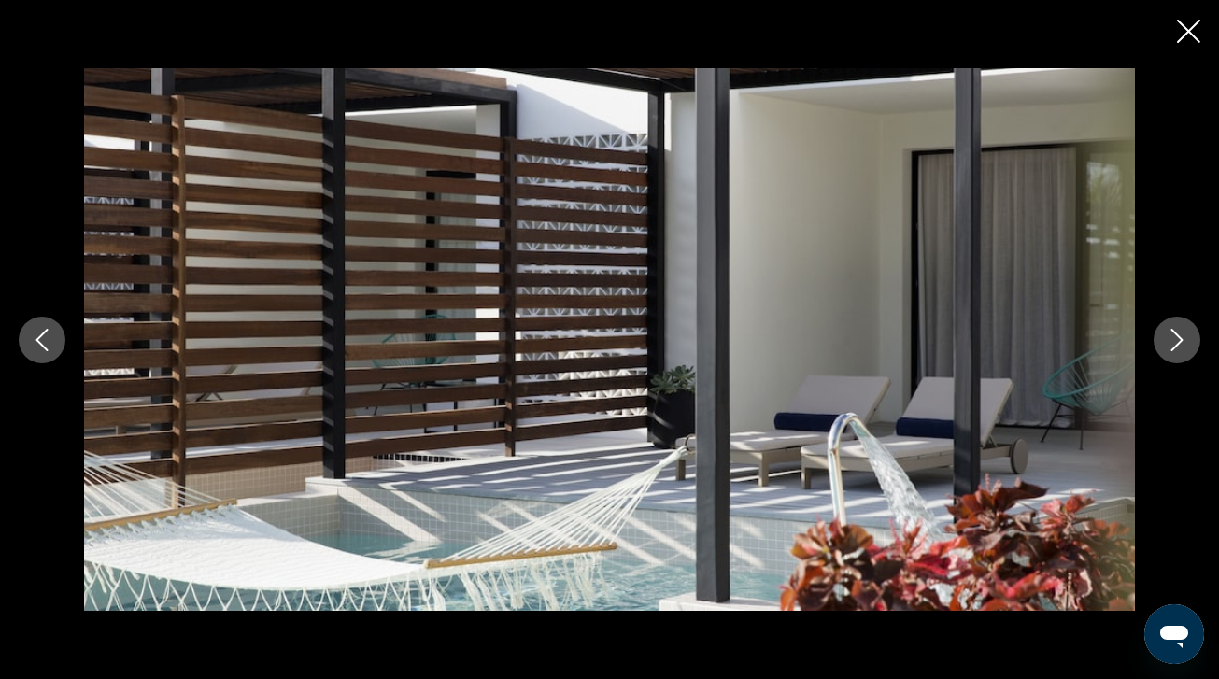
click at [1176, 354] on button "Next image" at bounding box center [1176, 340] width 47 height 47
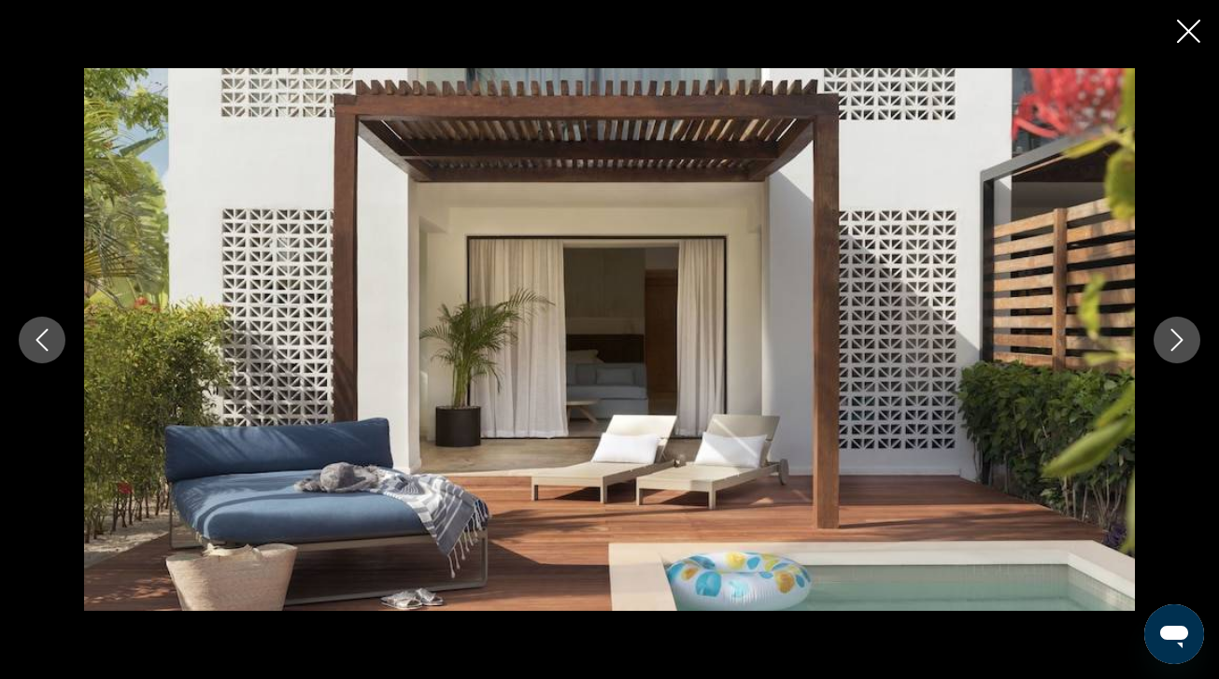
click at [1176, 355] on button "Next image" at bounding box center [1176, 340] width 47 height 47
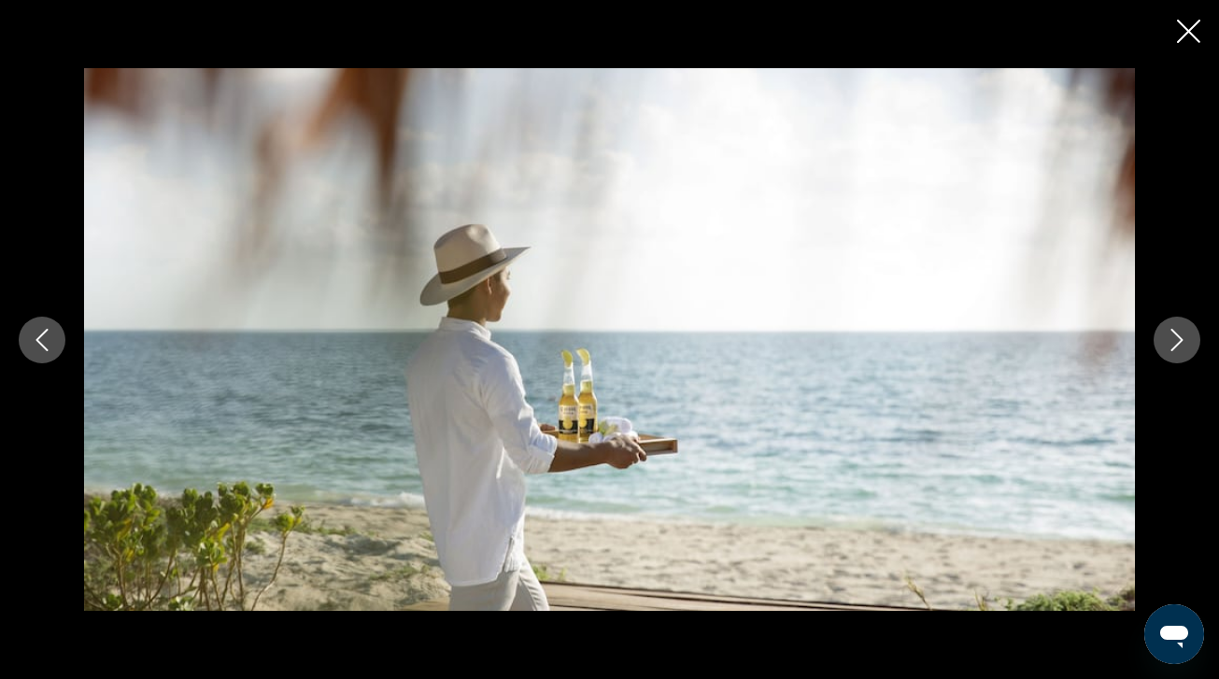
click at [1176, 356] on button "Next image" at bounding box center [1176, 340] width 47 height 47
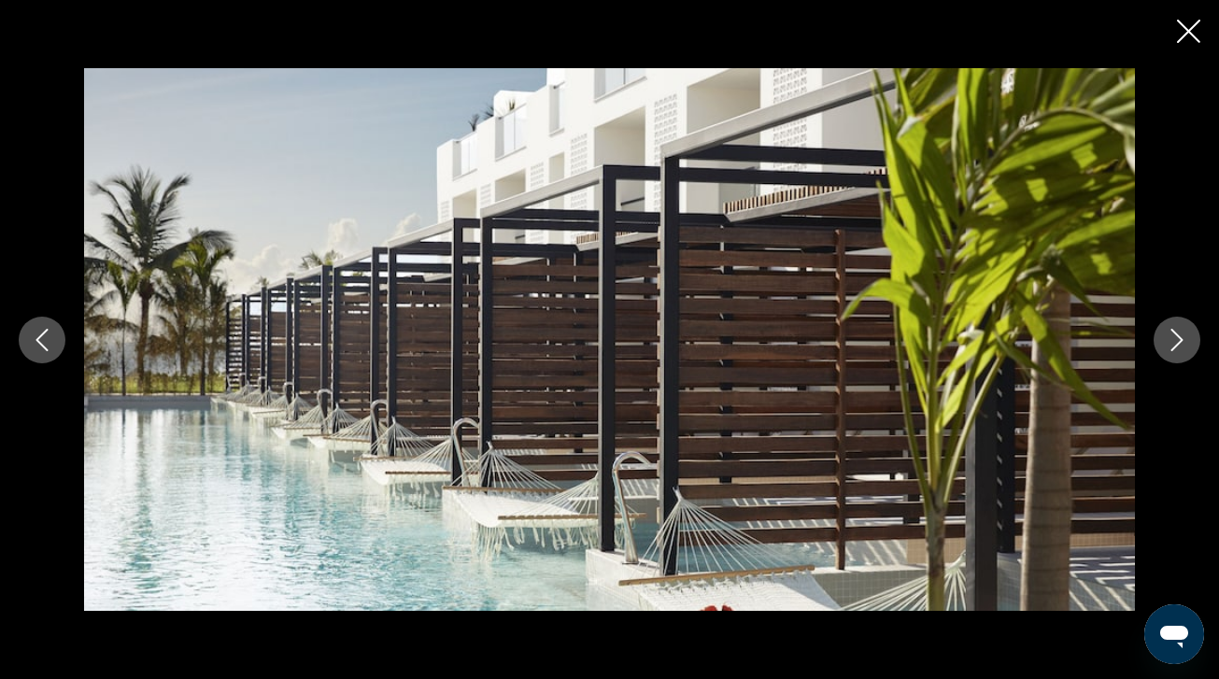
click at [1176, 356] on button "Next image" at bounding box center [1176, 340] width 47 height 47
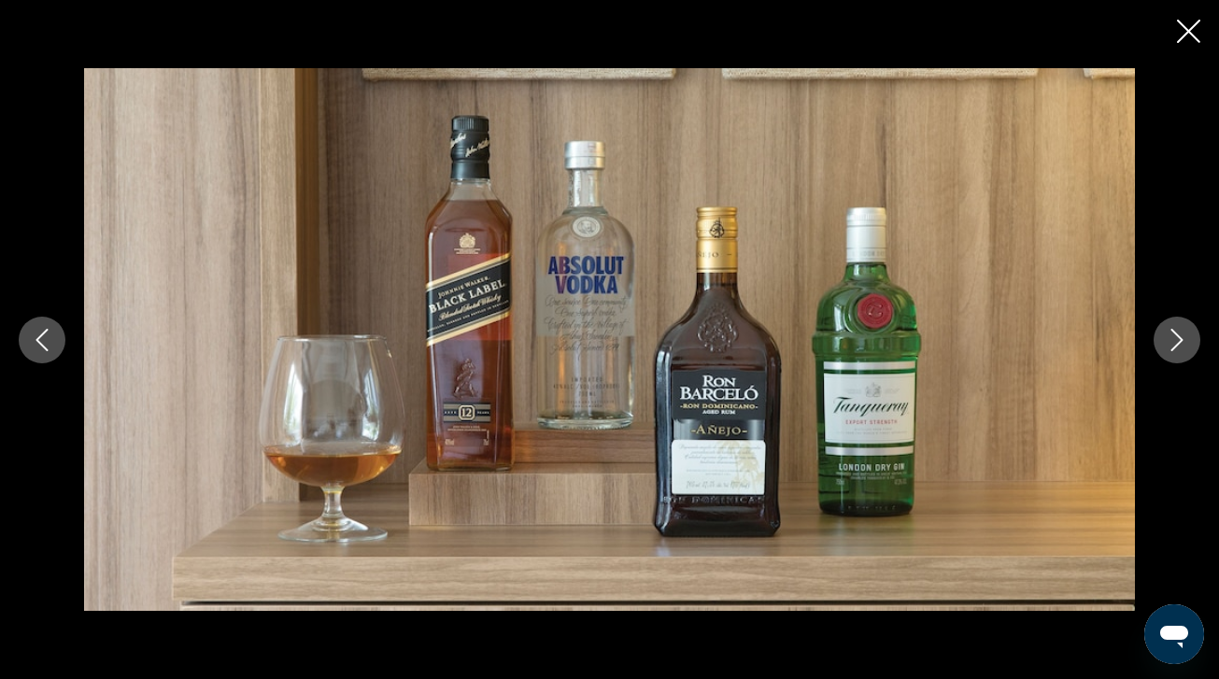
click at [1177, 358] on button "Next image" at bounding box center [1176, 340] width 47 height 47
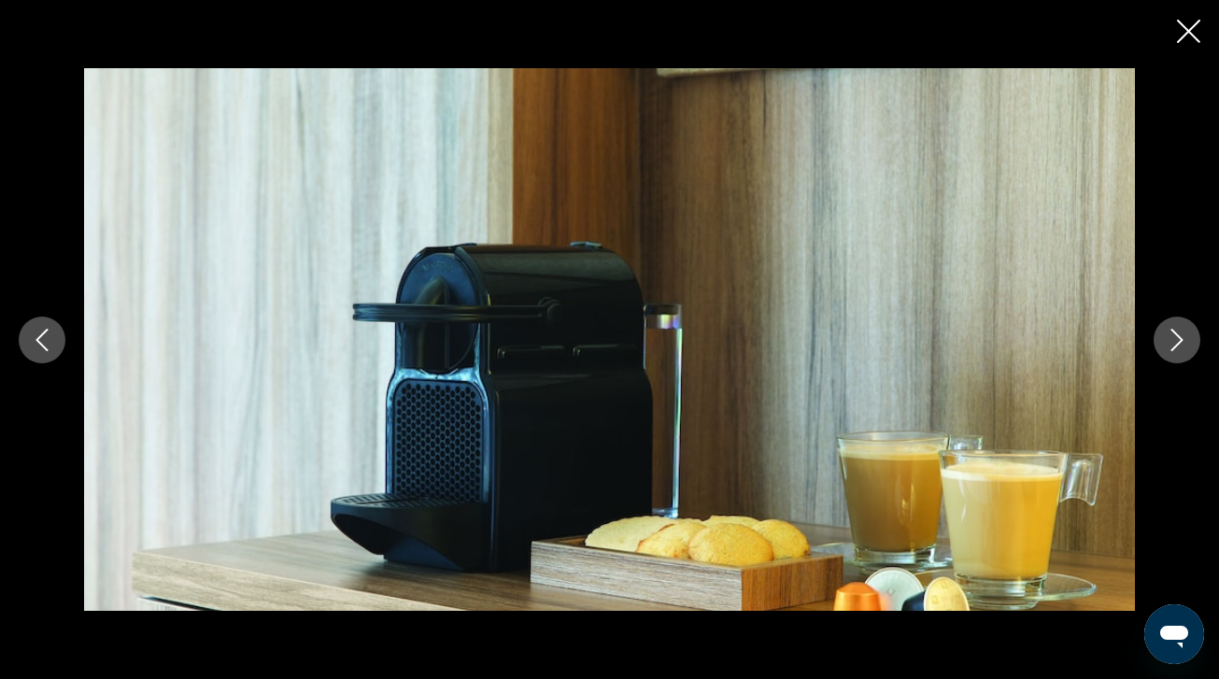
click at [1185, 35] on icon "Close slideshow" at bounding box center [1188, 31] width 23 height 23
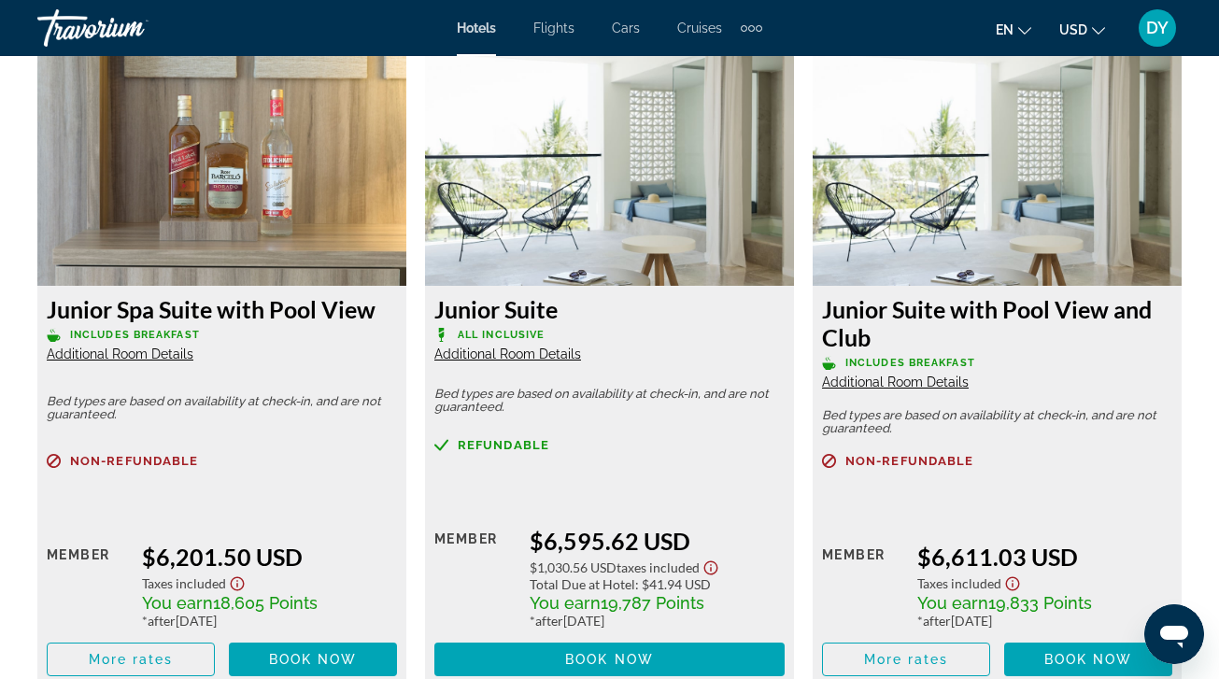
scroll to position [2920, 0]
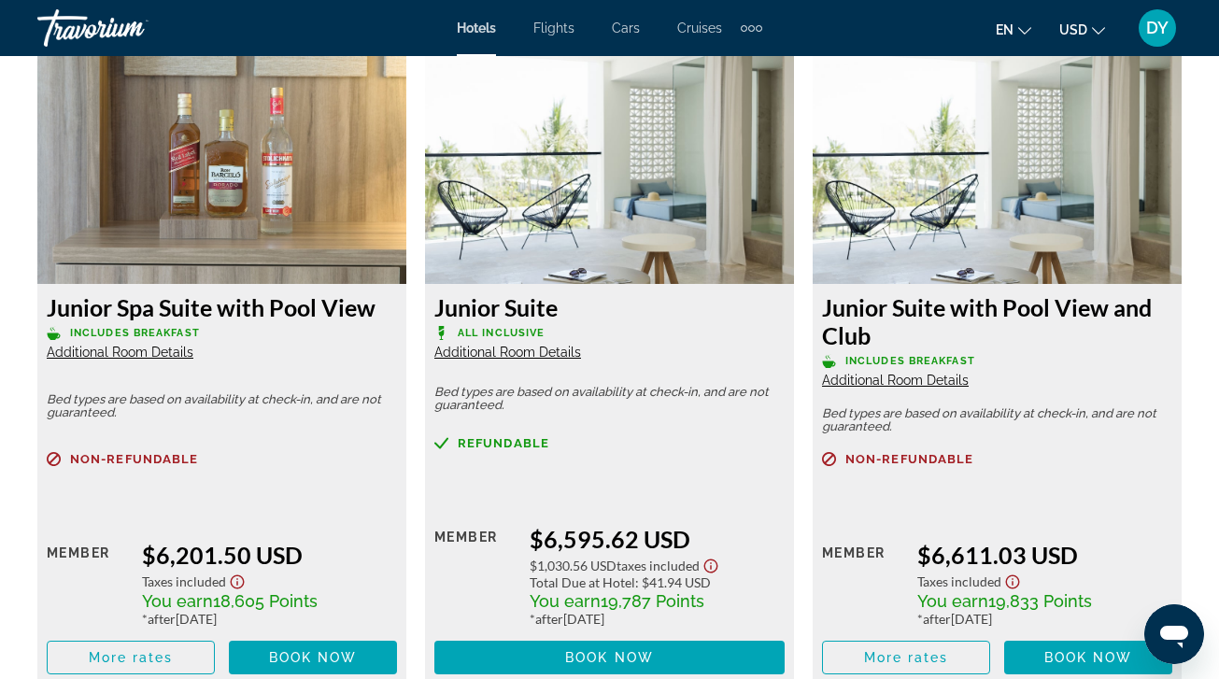
click at [317, 528] on div "Retail $0.00 when you redeem Member $6,201.50 USD Taxes included You earn 18,60…" at bounding box center [222, 590] width 350 height 168
click at [326, 659] on span "Book now" at bounding box center [313, 657] width 89 height 15
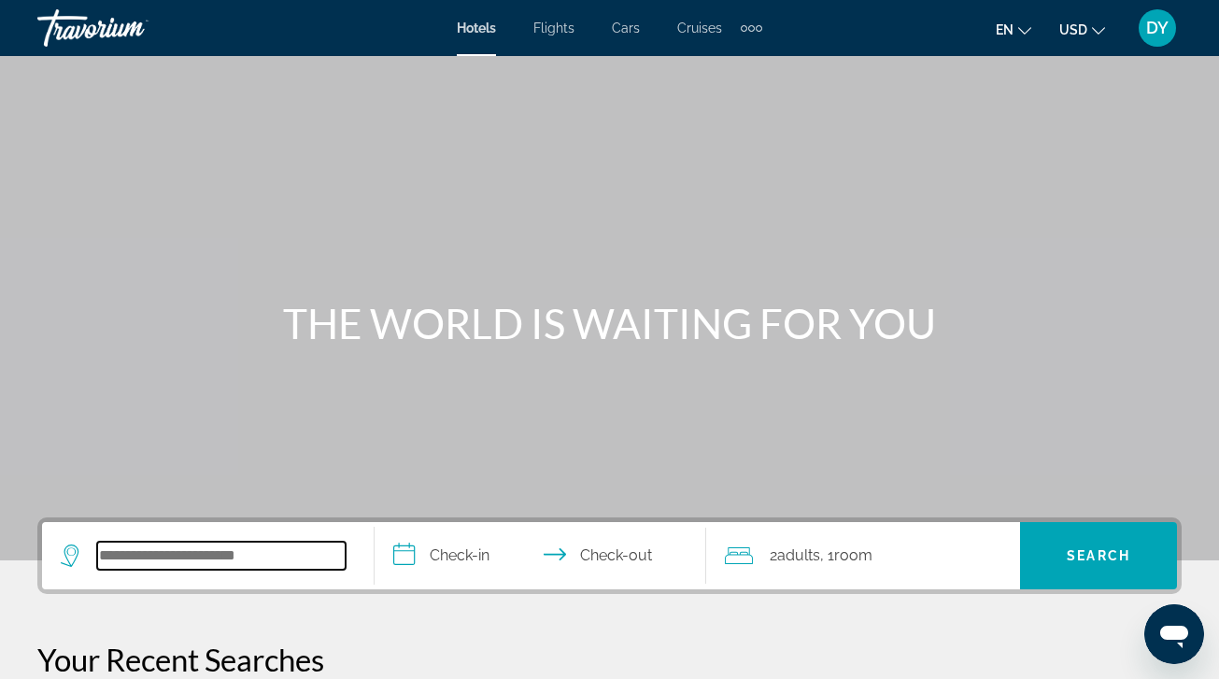
click at [290, 562] on input "Search hotel destination" at bounding box center [221, 556] width 248 height 28
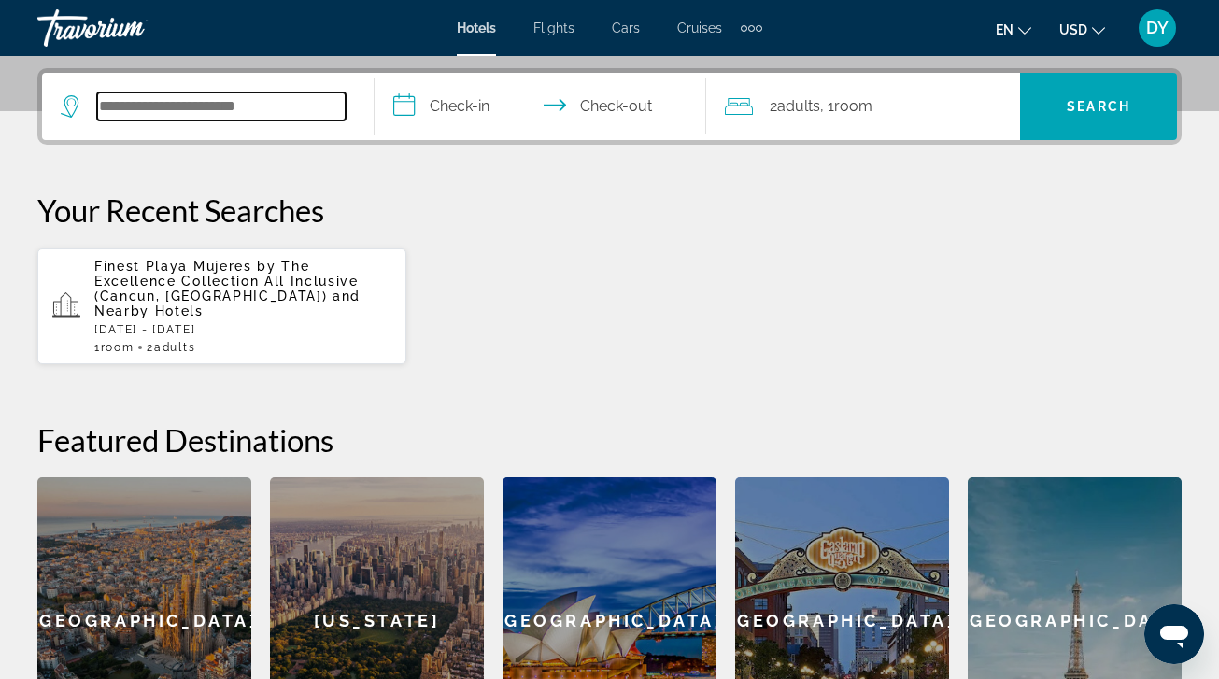
scroll to position [457, 0]
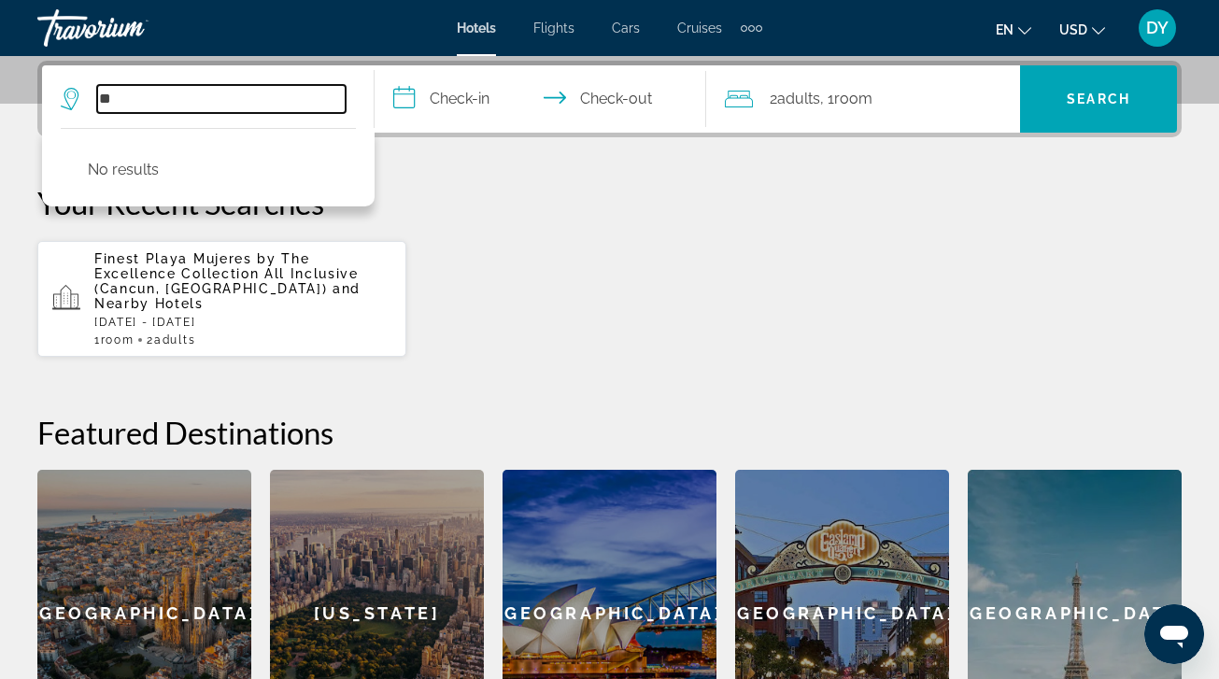
type input "*"
click at [136, 106] on input "**********" at bounding box center [221, 99] width 248 height 28
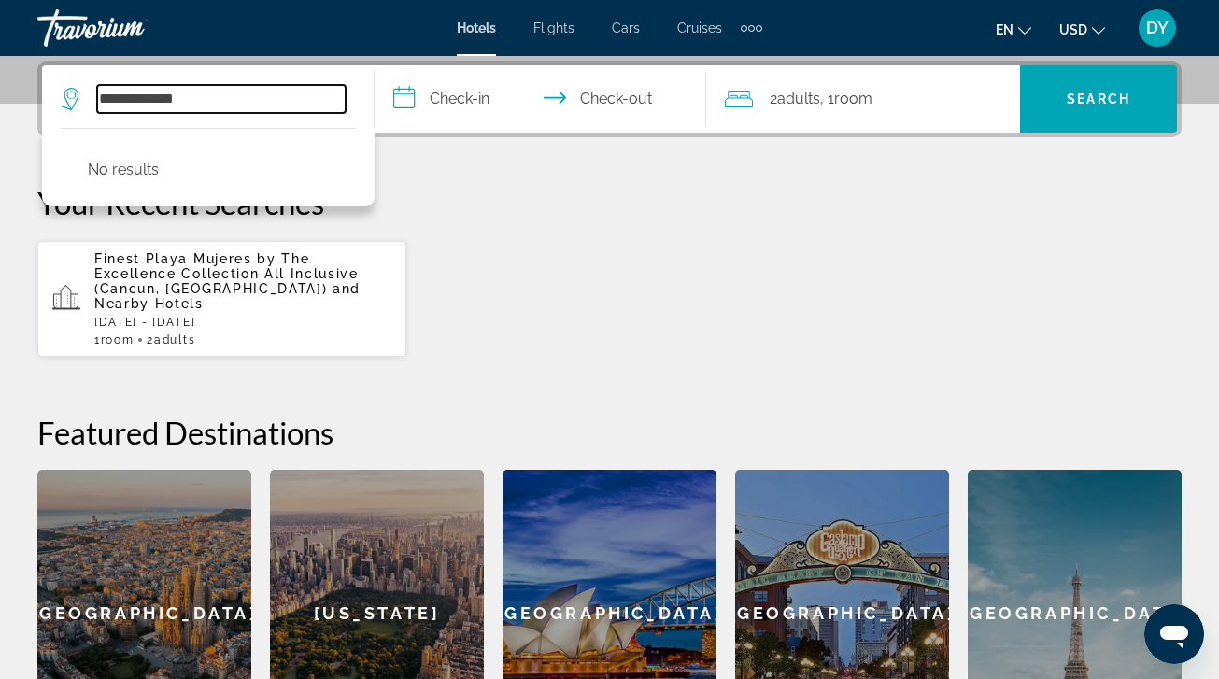
click at [136, 106] on input "**********" at bounding box center [221, 99] width 248 height 28
click at [169, 106] on input "*******" at bounding box center [221, 99] width 248 height 28
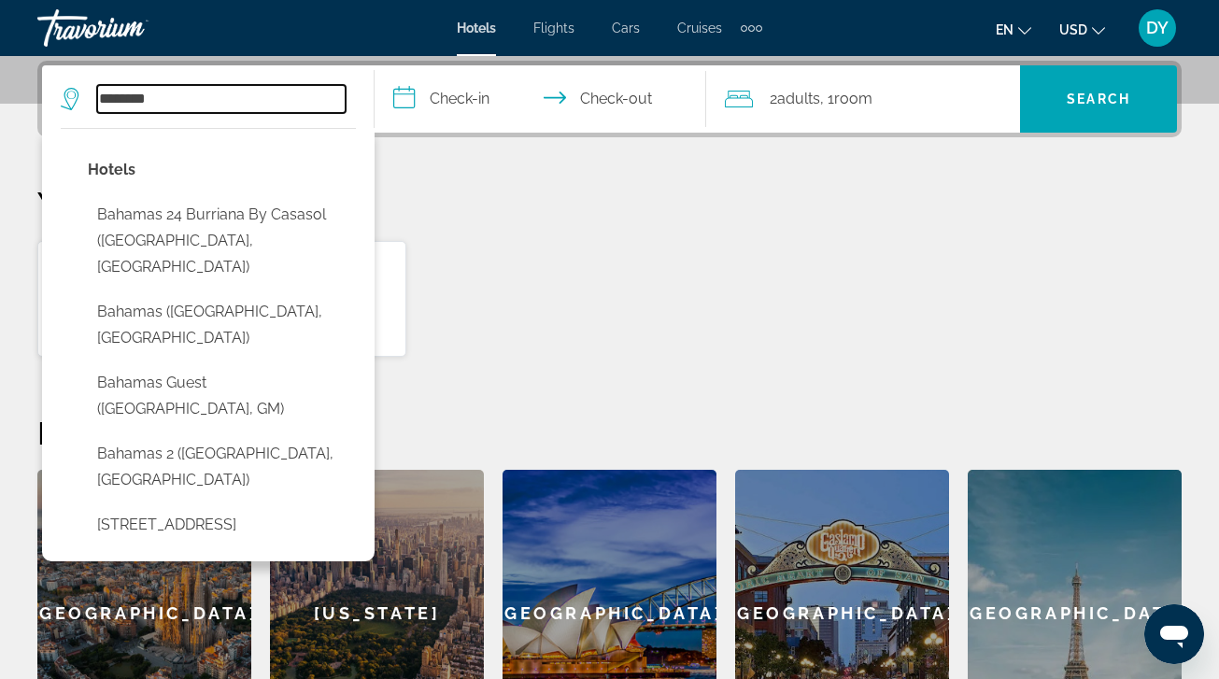
type input "*******"
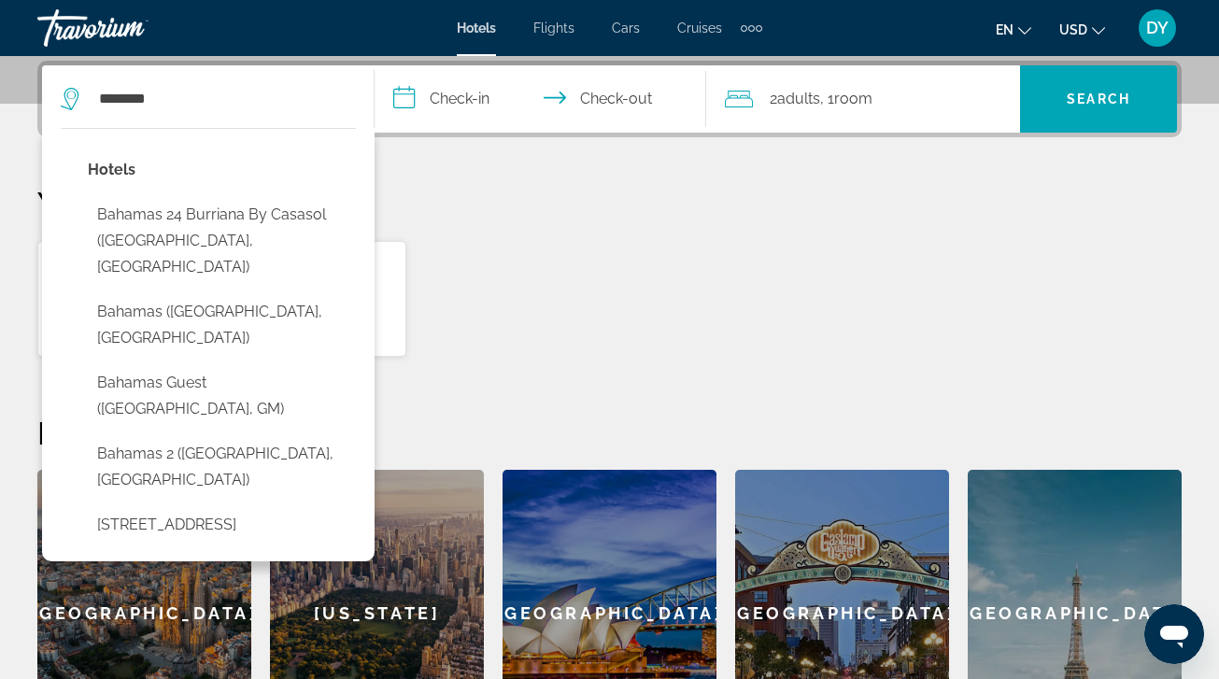
click at [440, 98] on input "**********" at bounding box center [545, 101] width 340 height 73
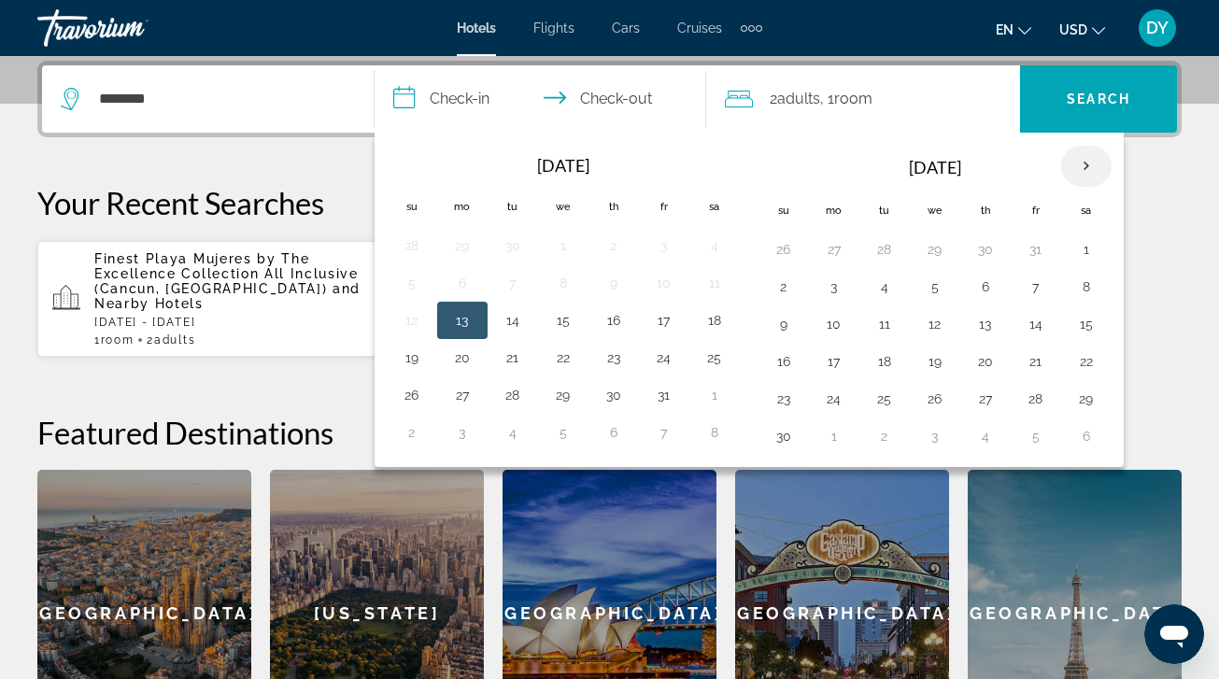
click at [1081, 170] on th "Next month" at bounding box center [1086, 166] width 50 height 41
click at [793, 367] on button "21" at bounding box center [784, 361] width 30 height 26
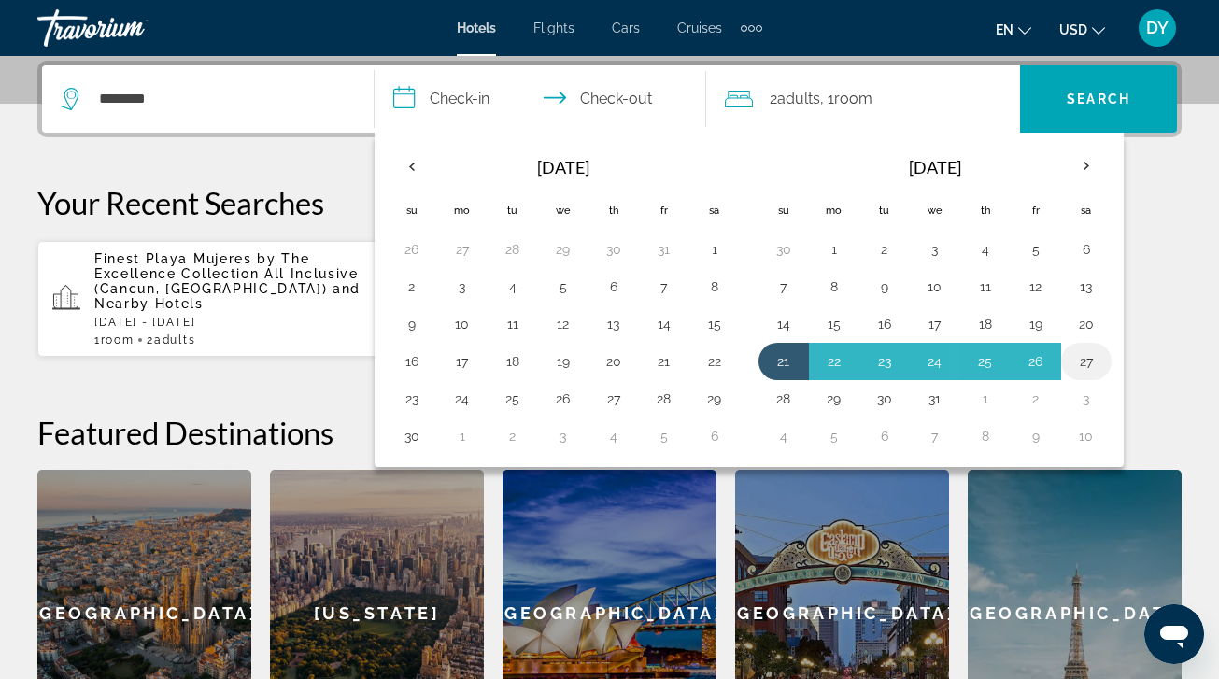
click at [1091, 360] on button "27" at bounding box center [1086, 361] width 30 height 26
type input "**********"
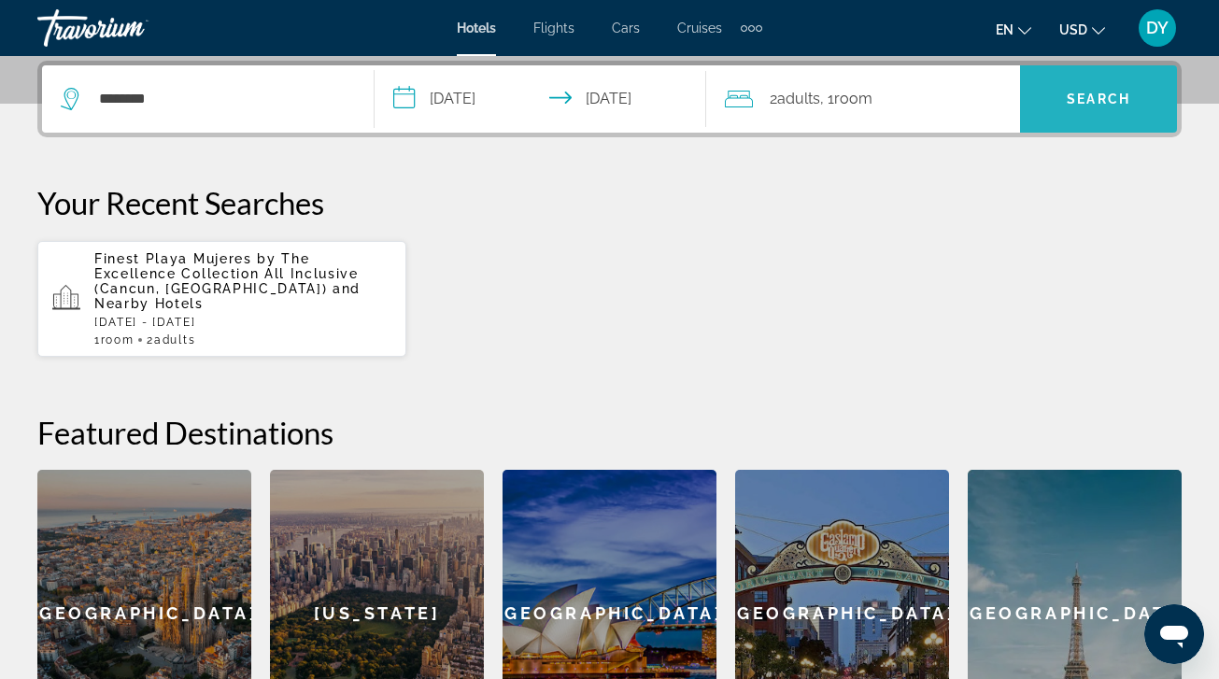
click at [1070, 108] on span "Search" at bounding box center [1098, 99] width 157 height 45
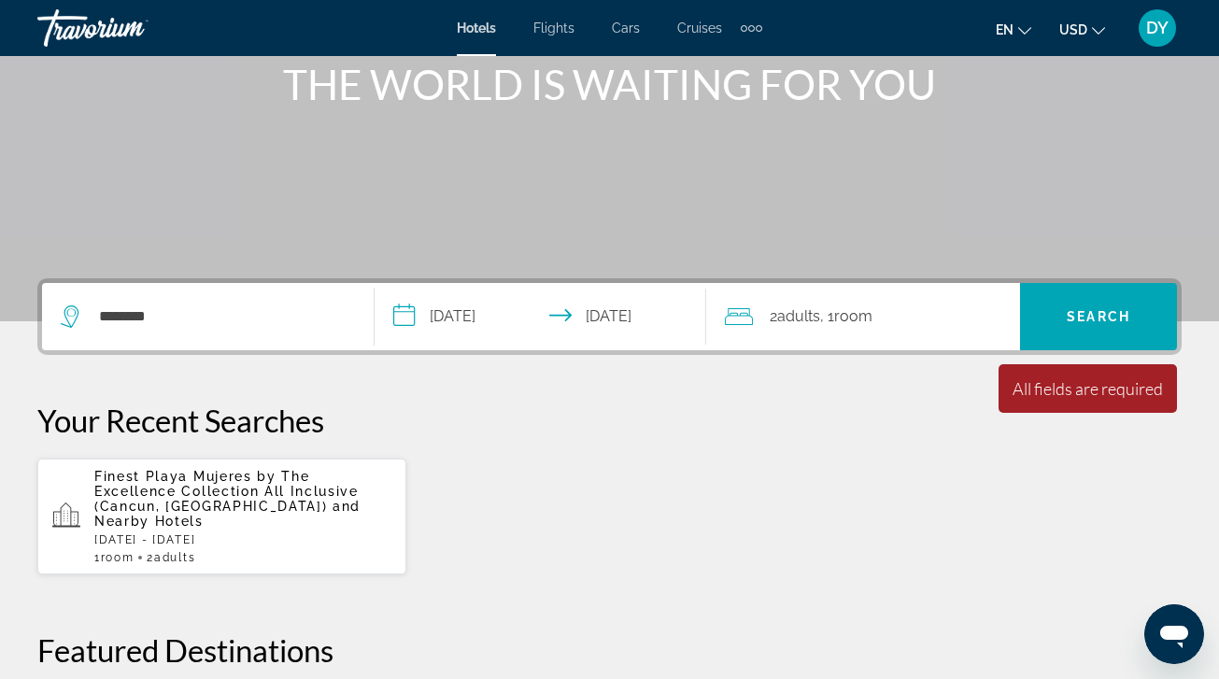
scroll to position [234, 0]
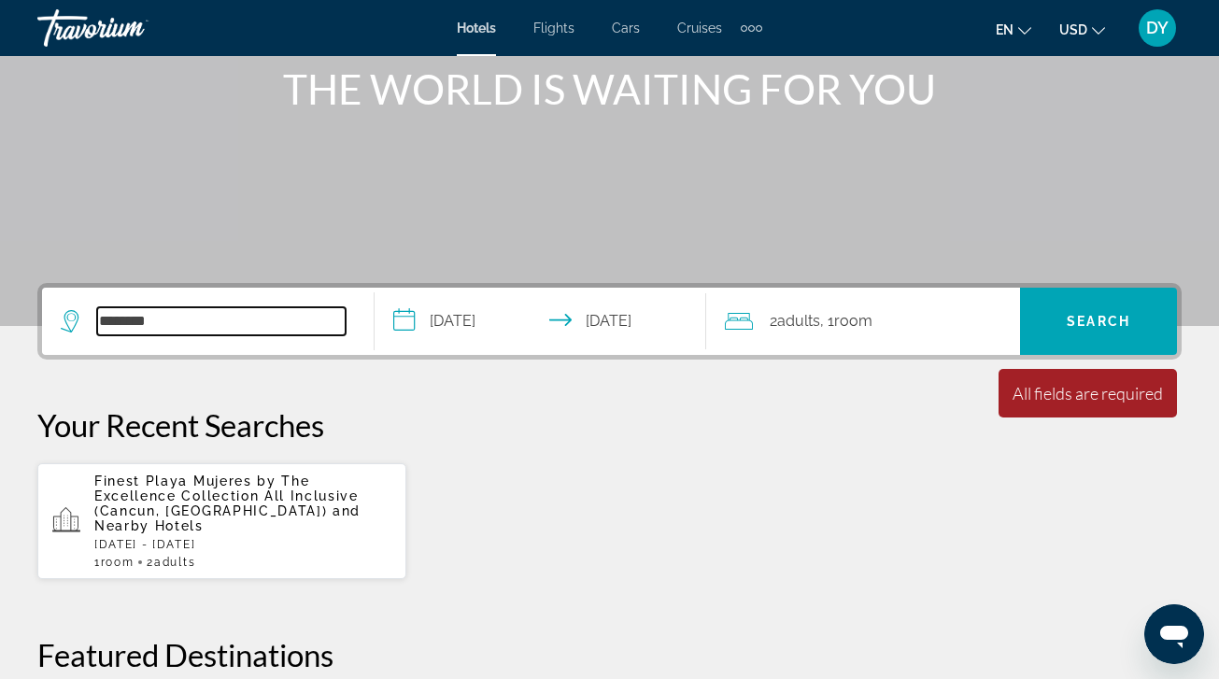
click at [249, 326] on input "*******" at bounding box center [221, 321] width 248 height 28
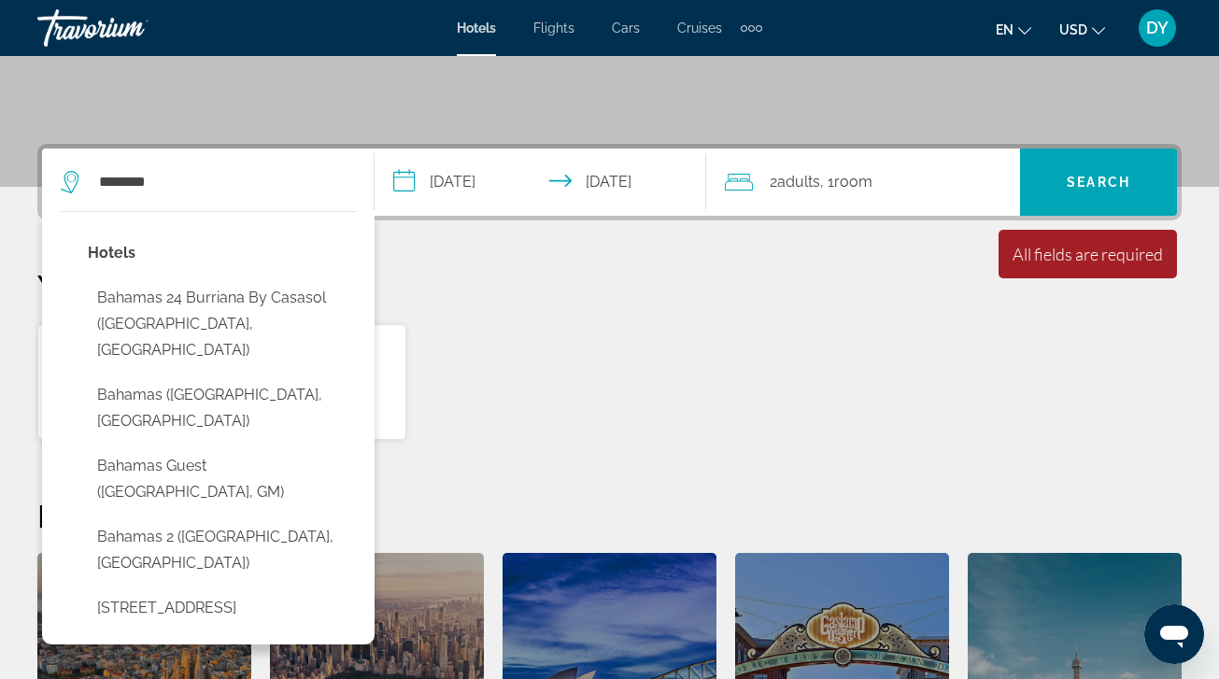
click at [249, 326] on div "Hotels Bahamas 24 Burriana by Casasol ([GEOGRAPHIC_DATA], [GEOGRAPHIC_DATA]) [G…" at bounding box center [208, 427] width 332 height 433
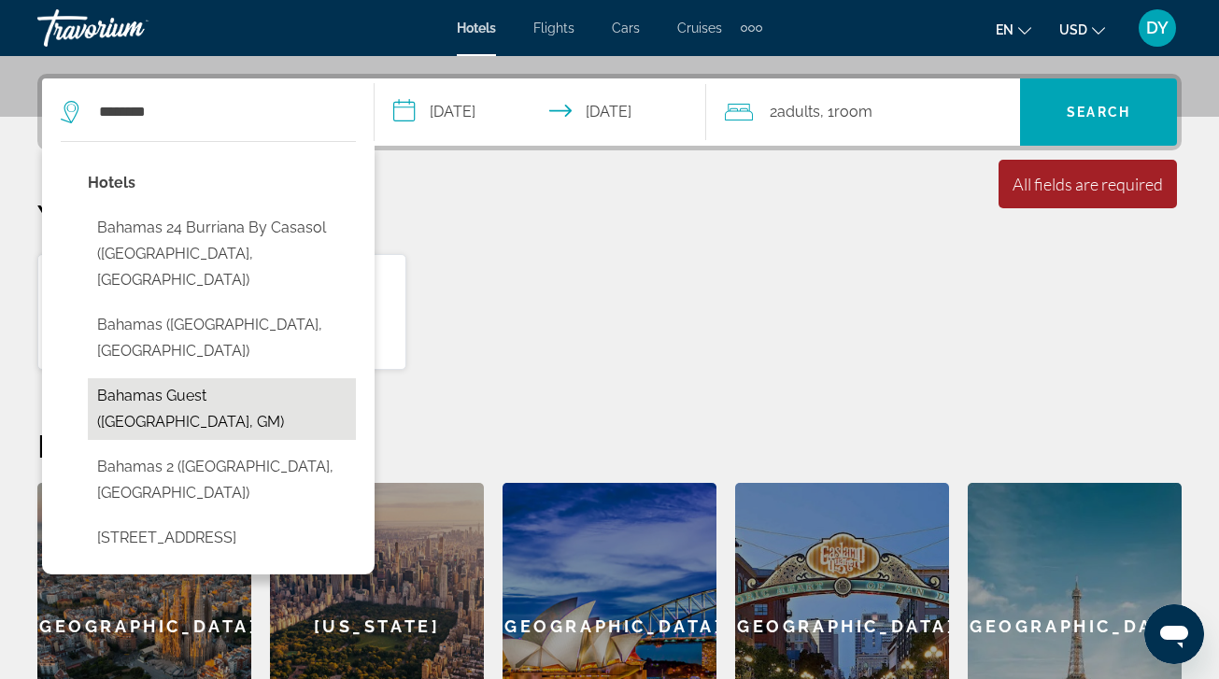
scroll to position [457, 0]
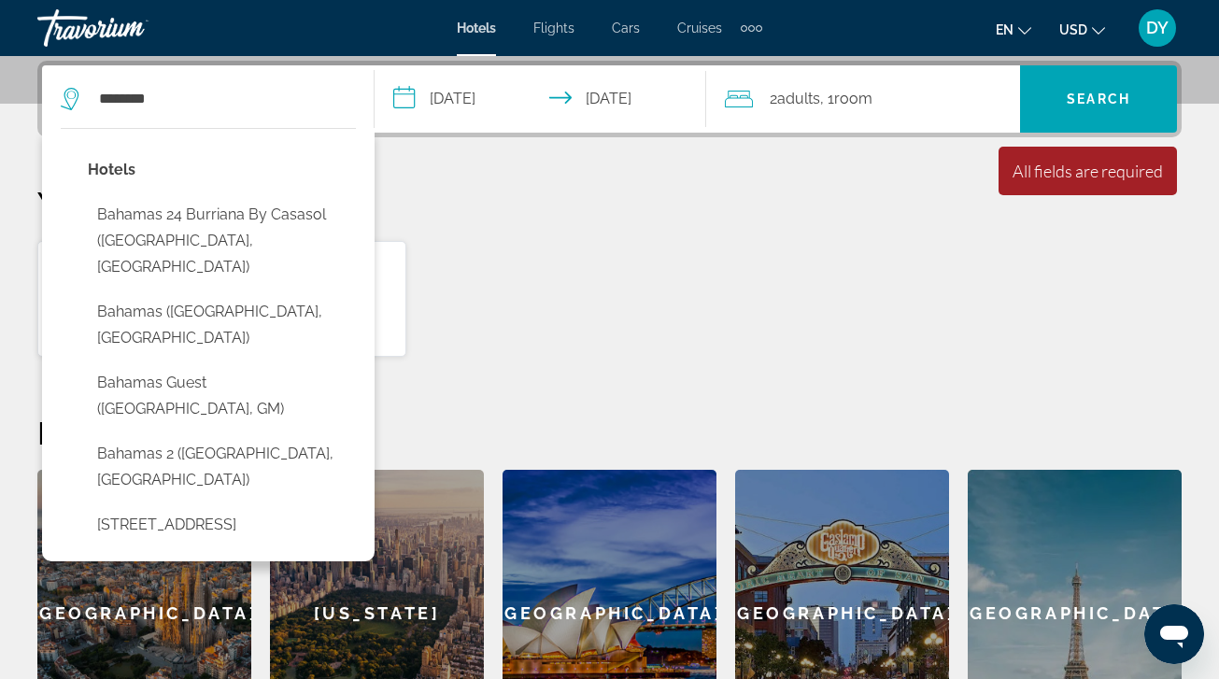
click at [261, 117] on div "******* Hotels [GEOGRAPHIC_DATA] 24 Burriana by Casasol ([GEOGRAPHIC_DATA], [GE…" at bounding box center [208, 98] width 294 height 67
click at [257, 114] on div "******* Hotels [GEOGRAPHIC_DATA] 24 Burriana by Casasol ([GEOGRAPHIC_DATA], [GE…" at bounding box center [208, 98] width 294 height 67
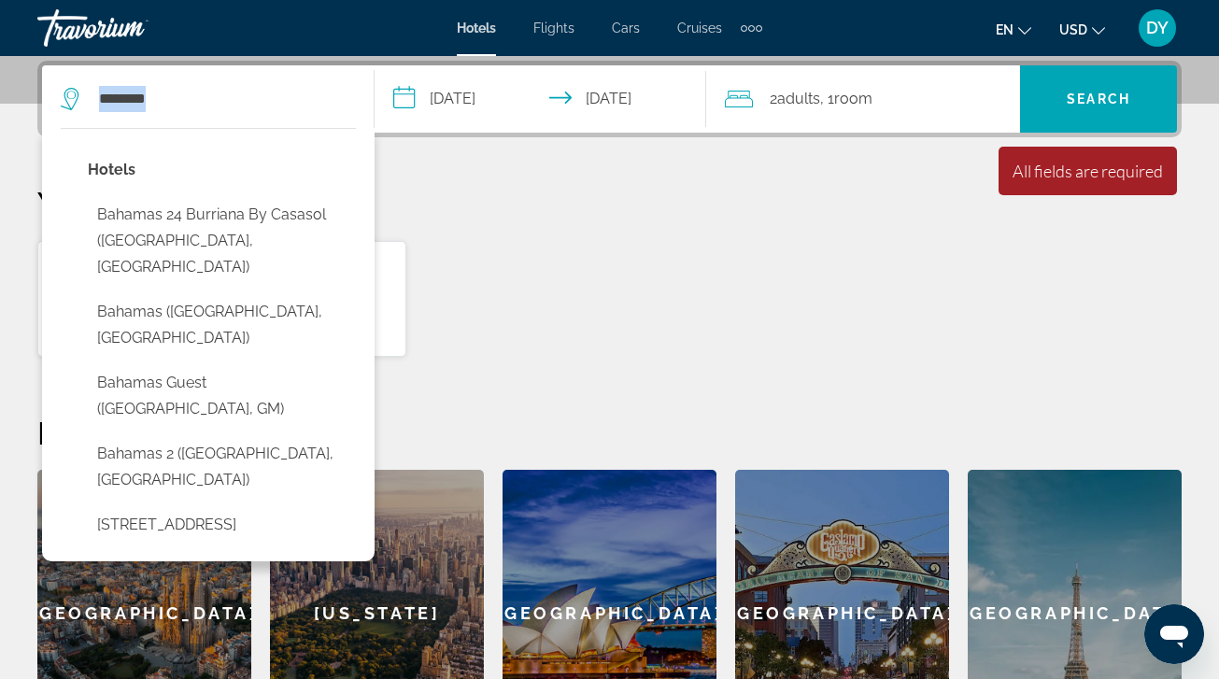
click at [257, 114] on div "******* Hotels [GEOGRAPHIC_DATA] 24 Burriana by Casasol ([GEOGRAPHIC_DATA], [GE…" at bounding box center [208, 98] width 294 height 67
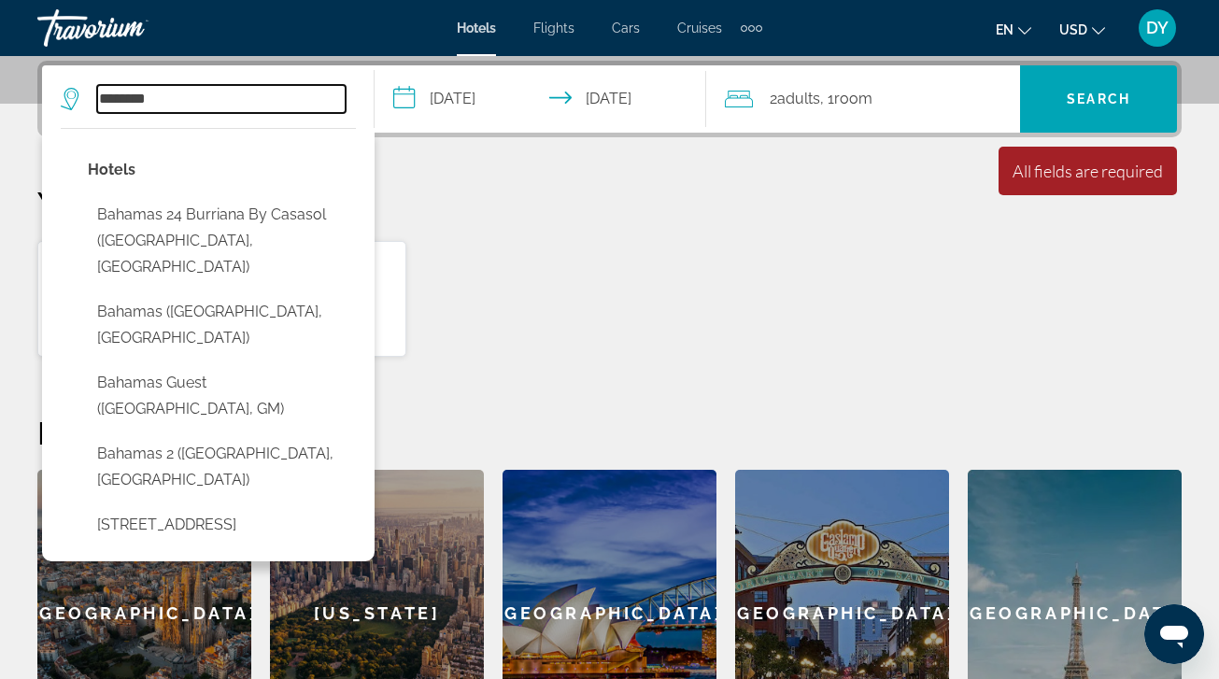
click at [257, 103] on input "*******" at bounding box center [221, 99] width 248 height 28
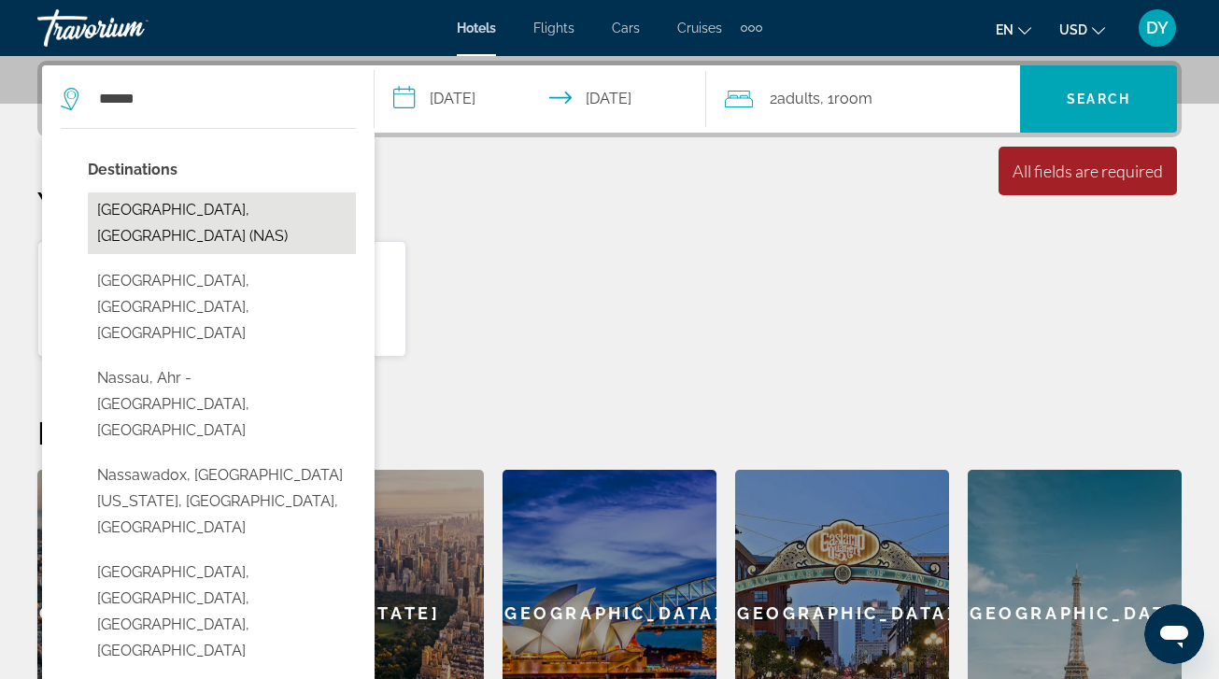
click at [189, 207] on button "[GEOGRAPHIC_DATA], [GEOGRAPHIC_DATA] (NAS)" at bounding box center [222, 223] width 268 height 62
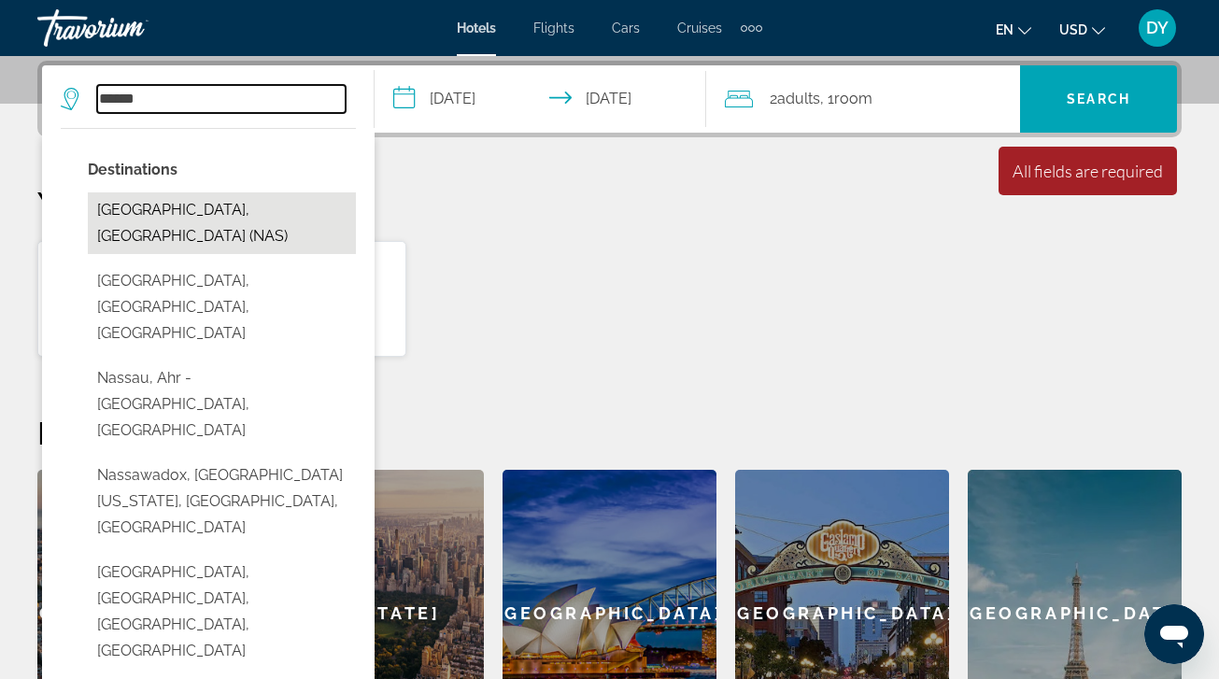
type input "**********"
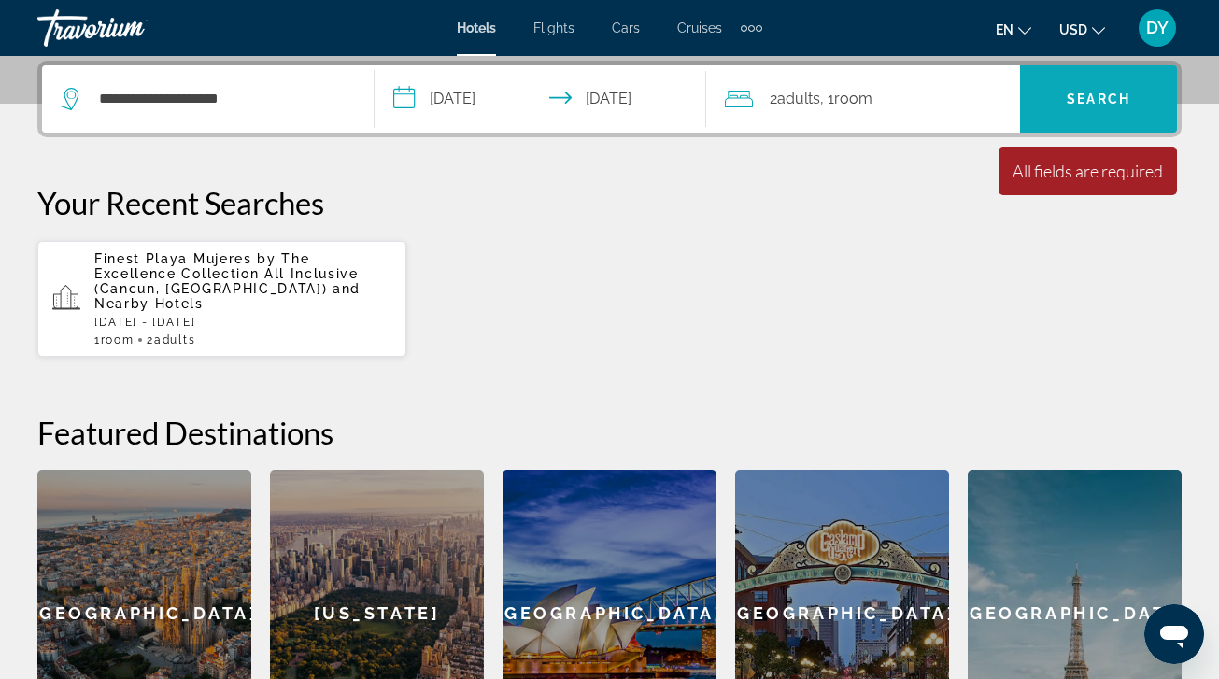
click at [1099, 99] on span "Search" at bounding box center [1099, 99] width 64 height 15
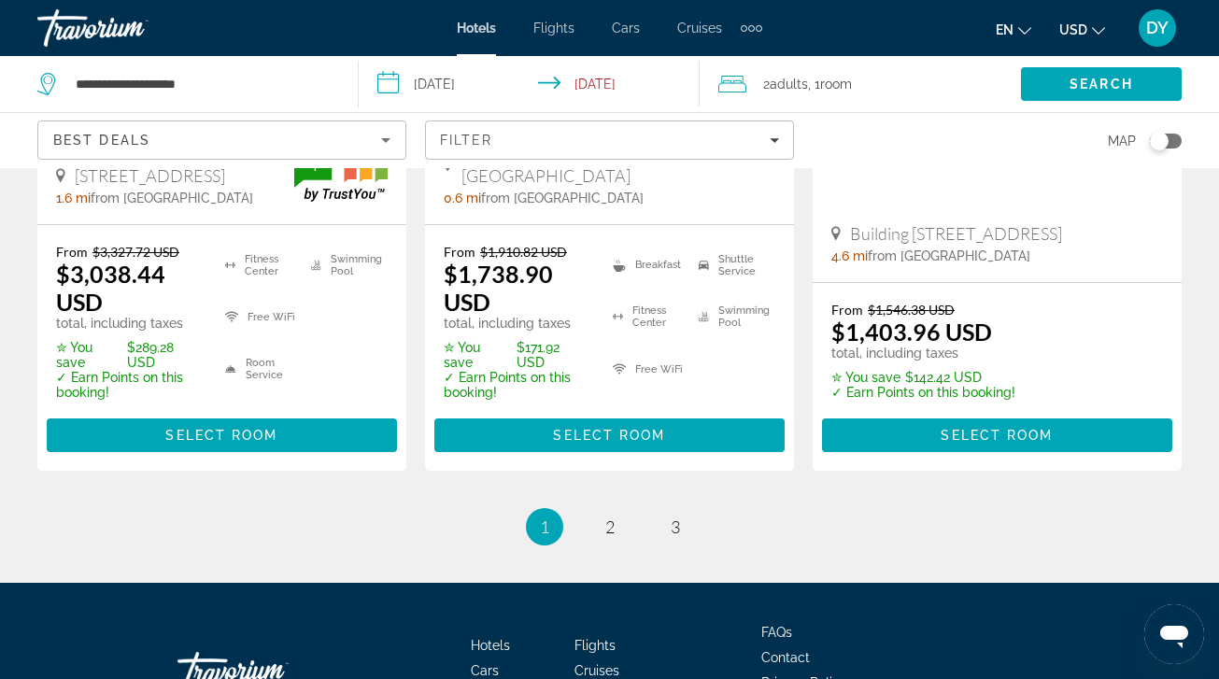
scroll to position [2832, 0]
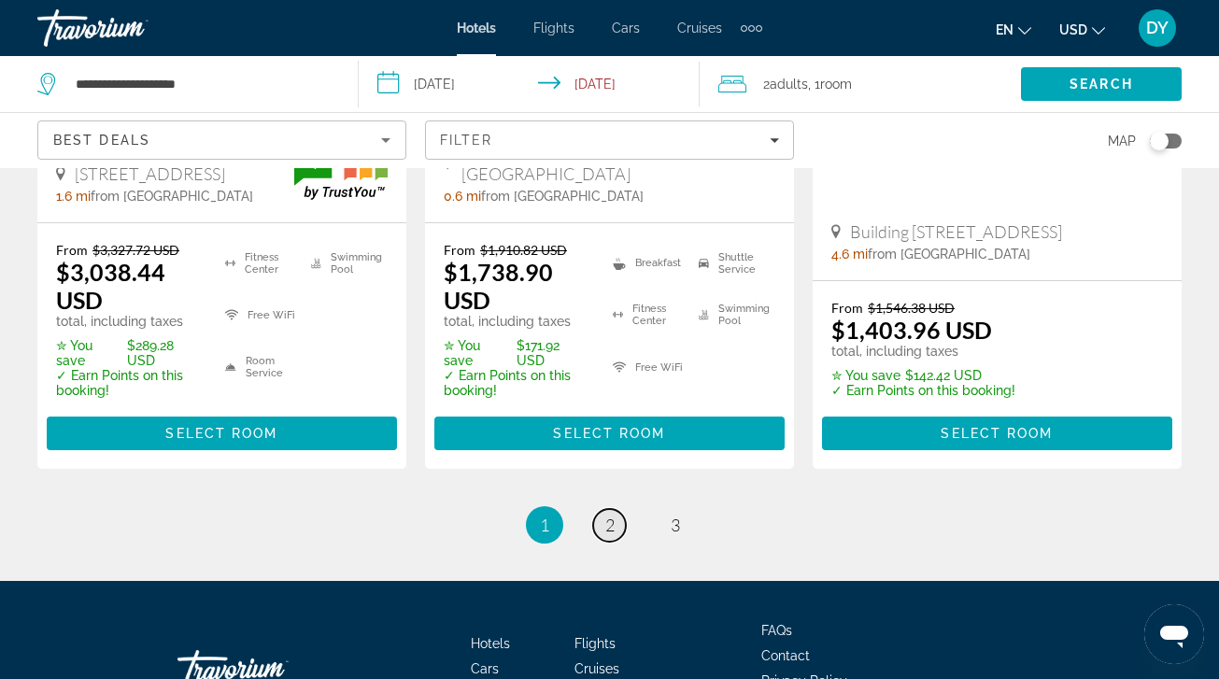
click at [609, 515] on span "2" at bounding box center [609, 525] width 9 height 21
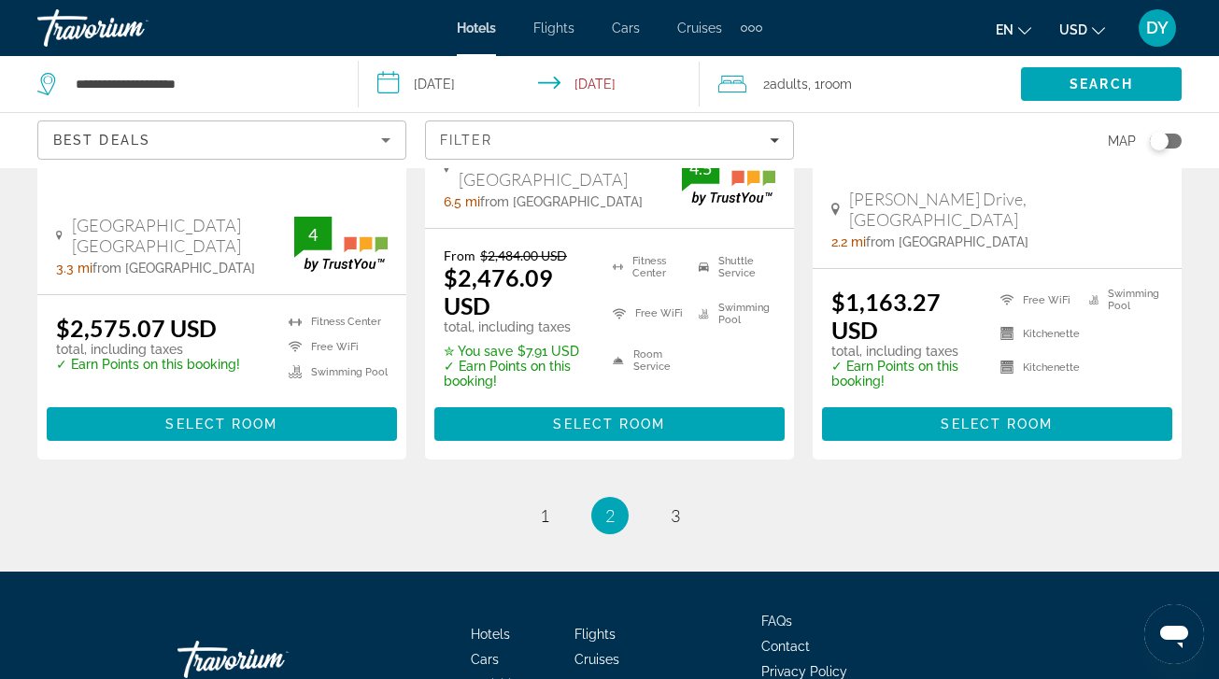
scroll to position [2775, 0]
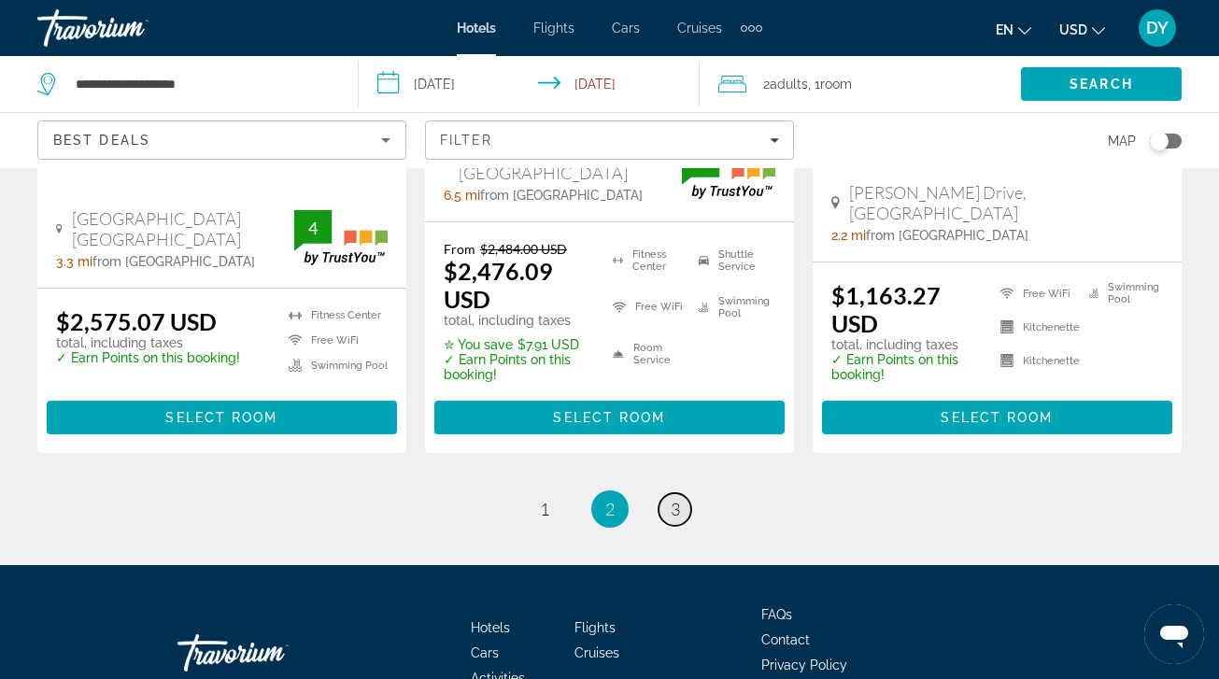
click at [682, 493] on link "page 3" at bounding box center [674, 509] width 33 height 33
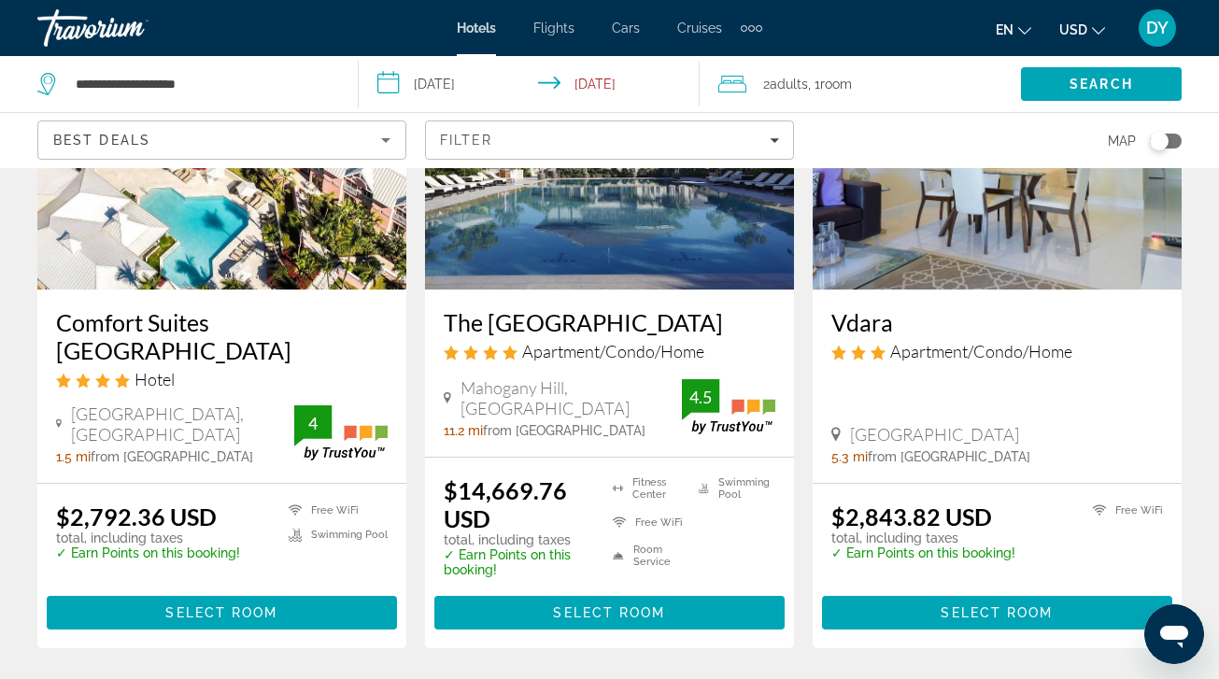
scroll to position [947, 0]
